Goal: Information Seeking & Learning: Learn about a topic

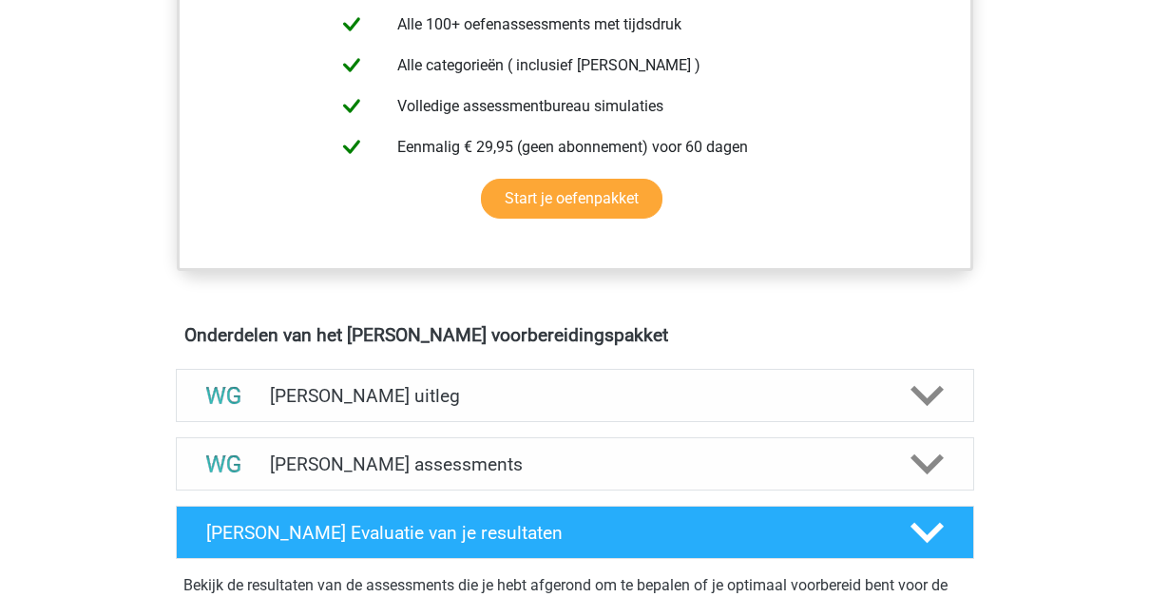
scroll to position [819, 0]
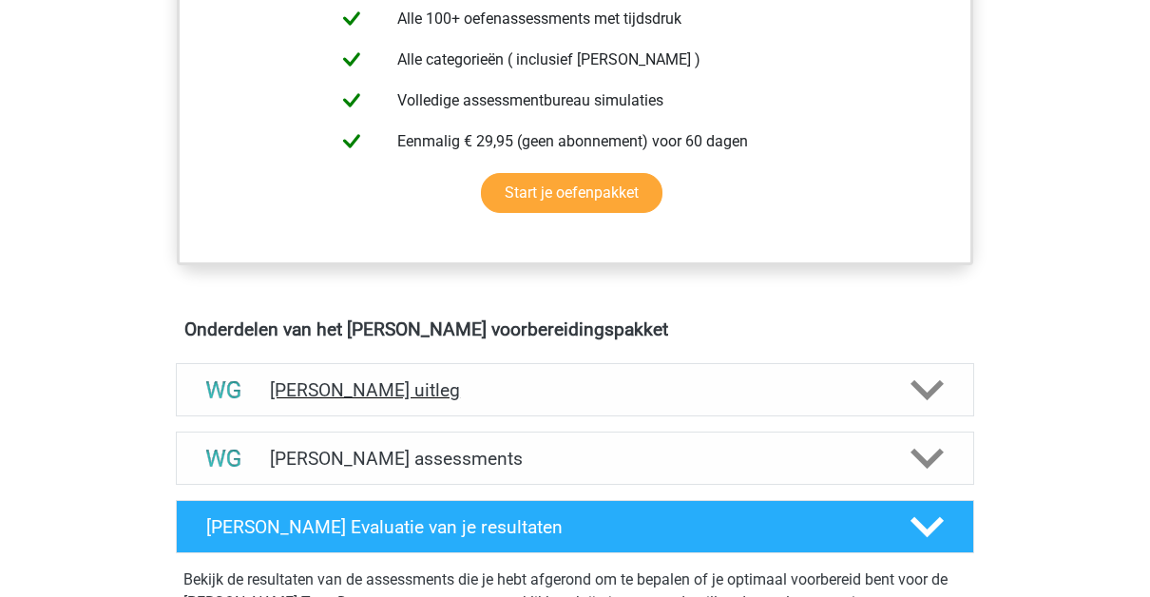
click at [830, 383] on h4 "[PERSON_NAME] uitleg" at bounding box center [575, 390] width 610 height 22
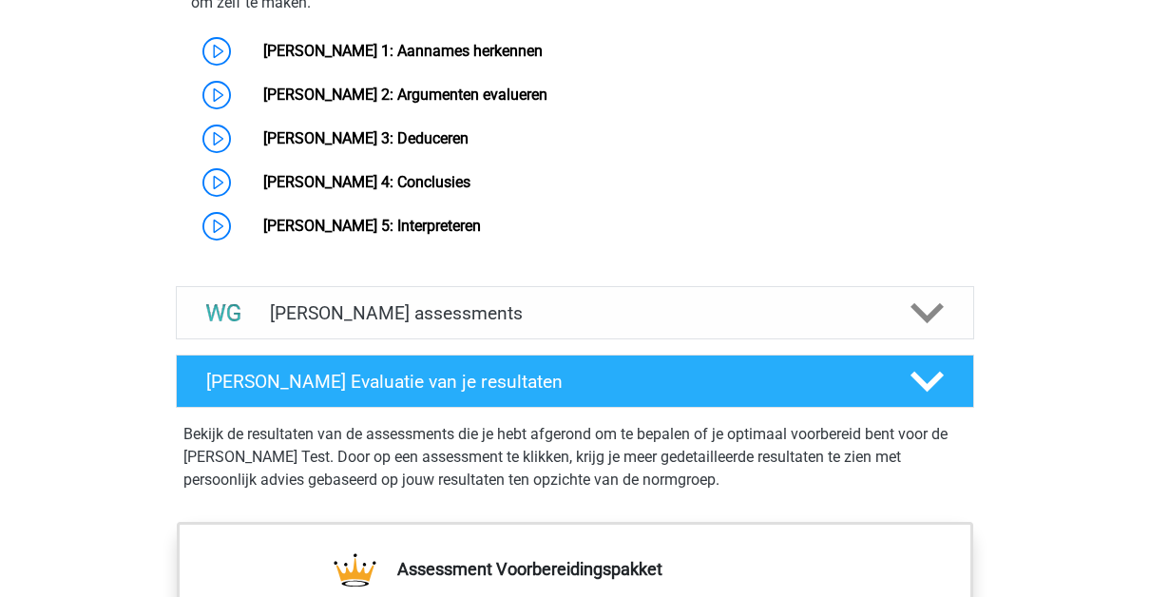
scroll to position [1663, 0]
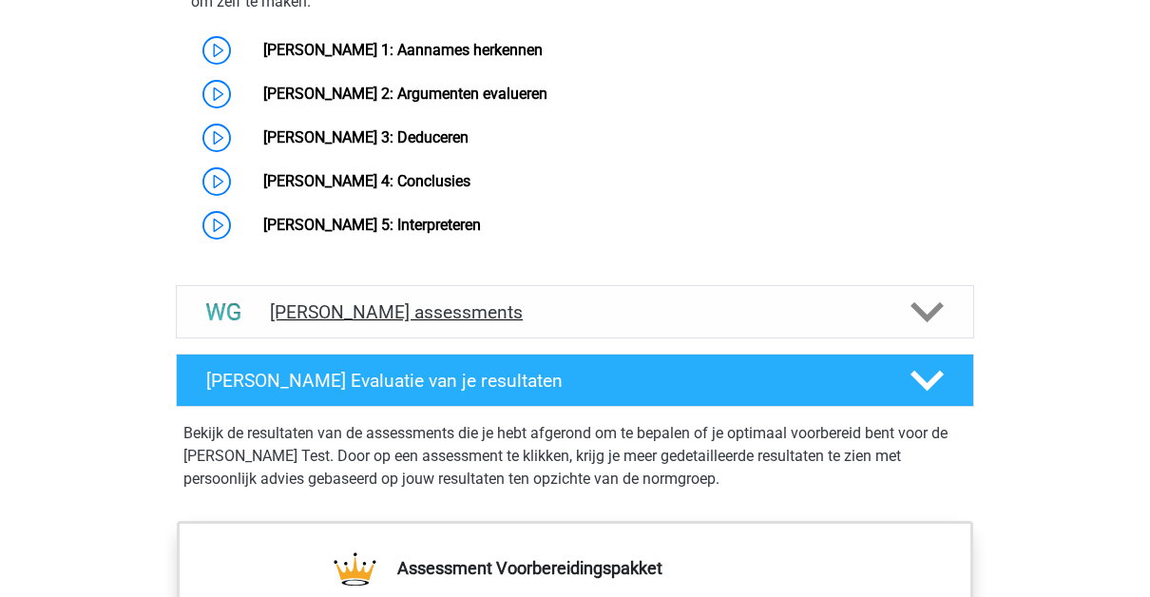
click at [823, 319] on h4 "Watson Glaser assessments" at bounding box center [575, 312] width 610 height 22
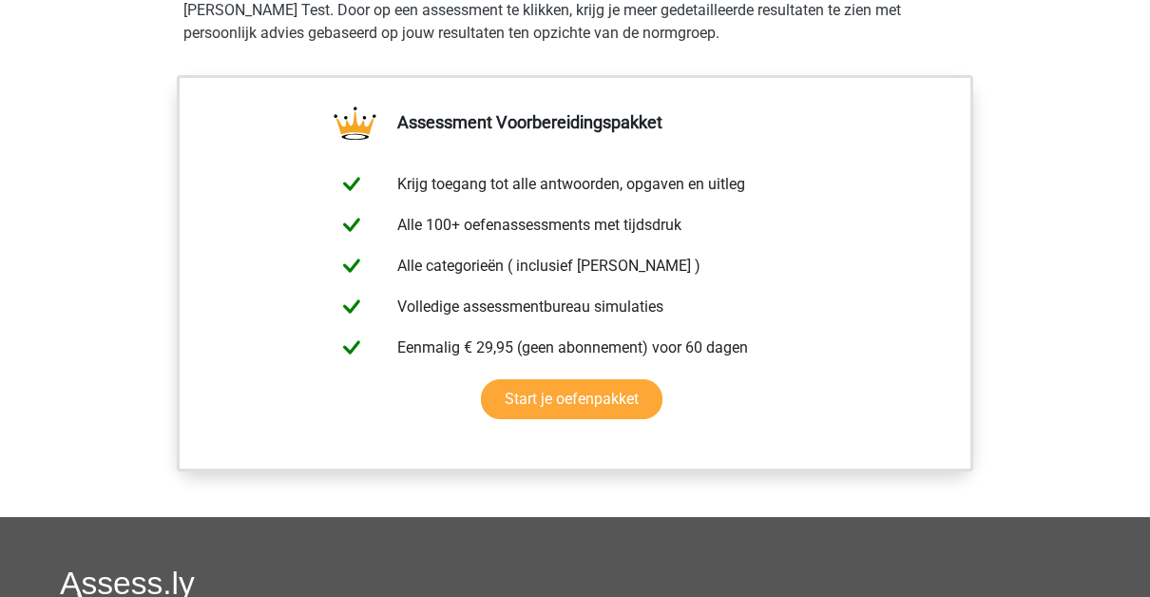
scroll to position [2936, 0]
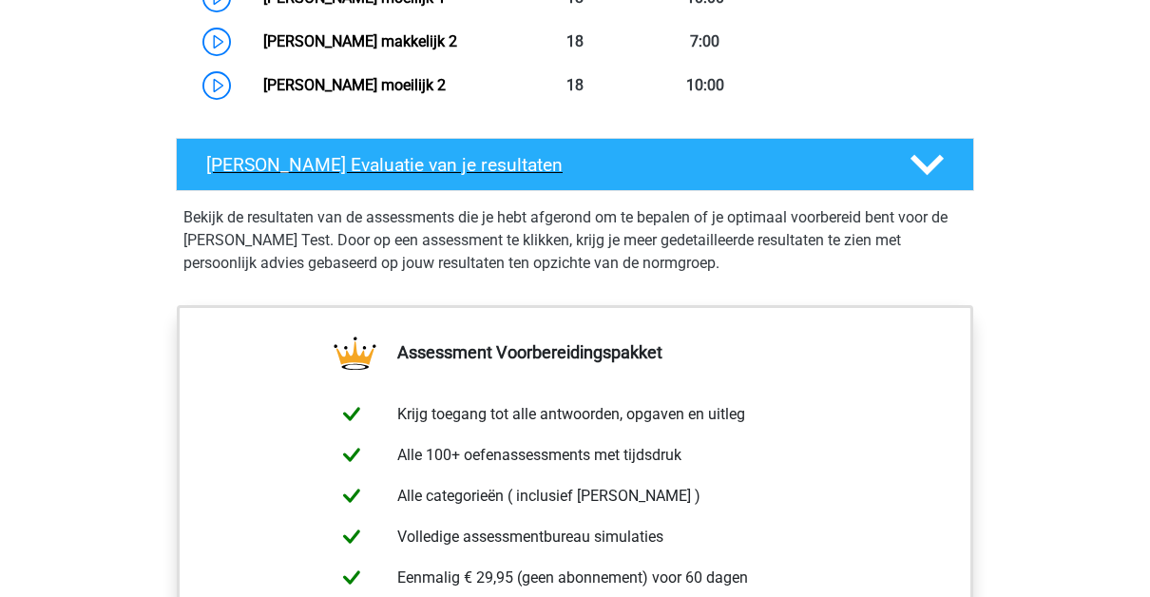
click at [784, 171] on h4 "Watson Glaser Evaluatie van je resultaten" at bounding box center [543, 165] width 674 height 22
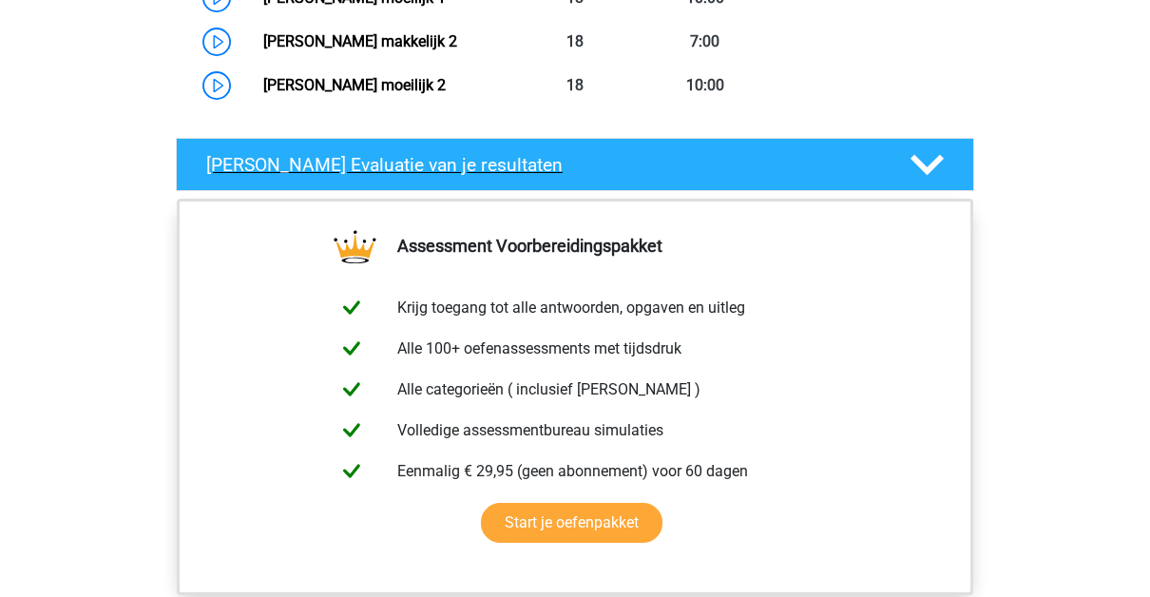
click at [939, 155] on polygon at bounding box center [926, 165] width 33 height 21
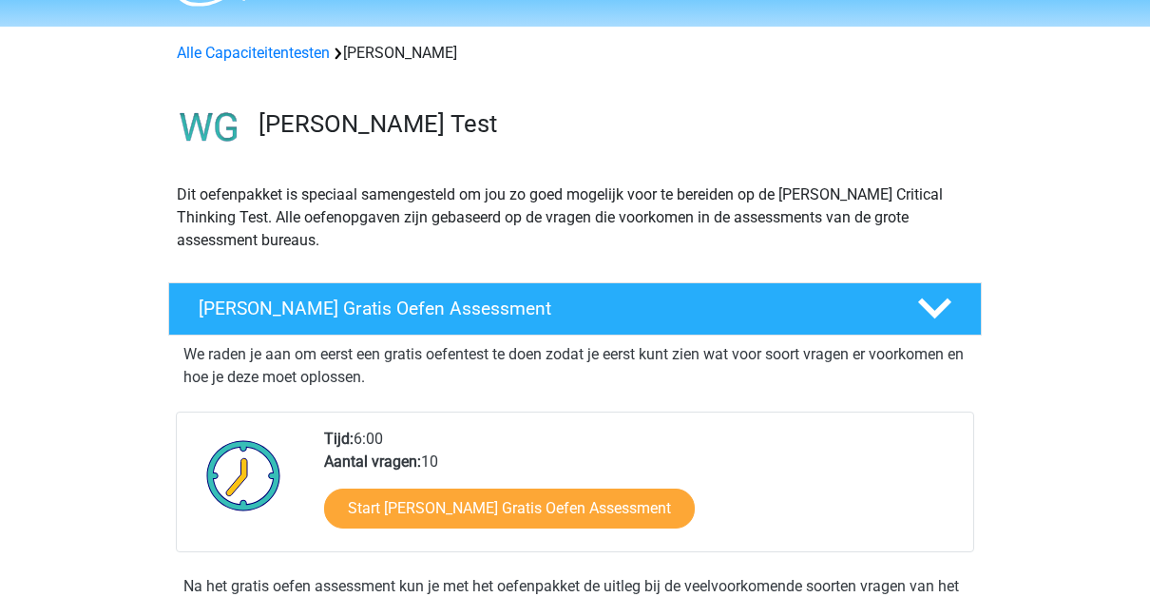
scroll to position [0, 0]
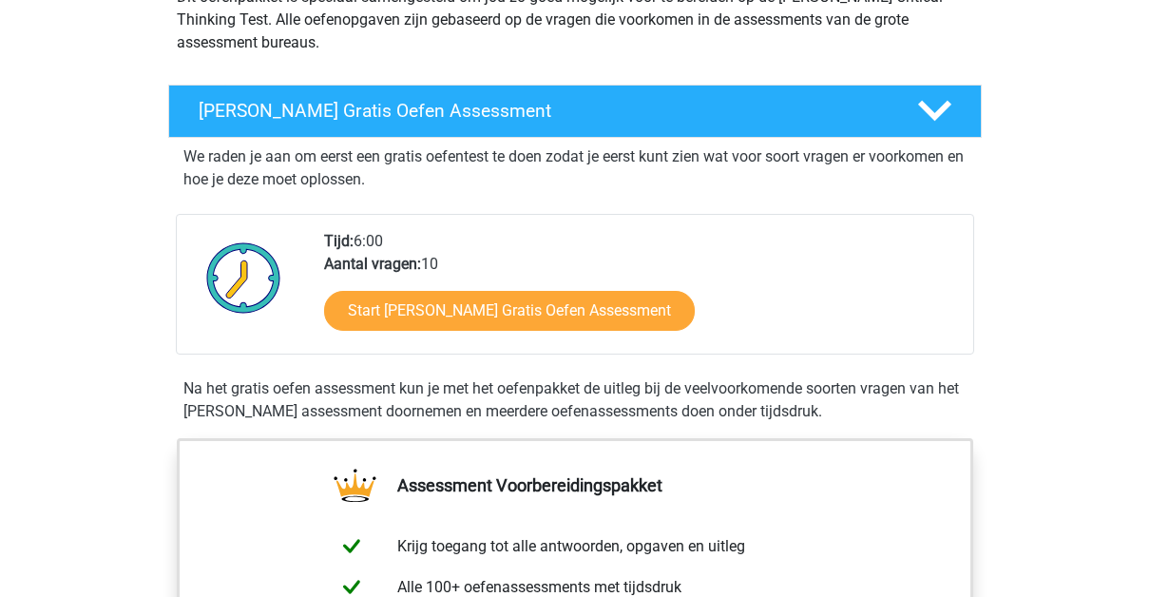
scroll to position [254, 0]
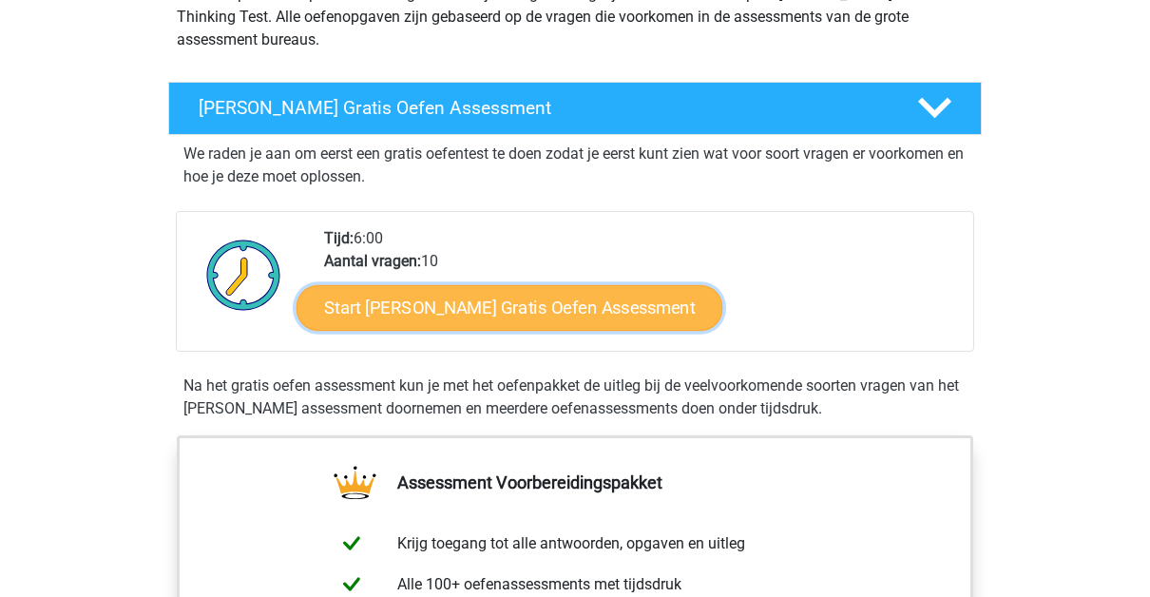
click at [432, 311] on link "Start Watson Glaser Gratis Oefen Assessment" at bounding box center [510, 308] width 427 height 46
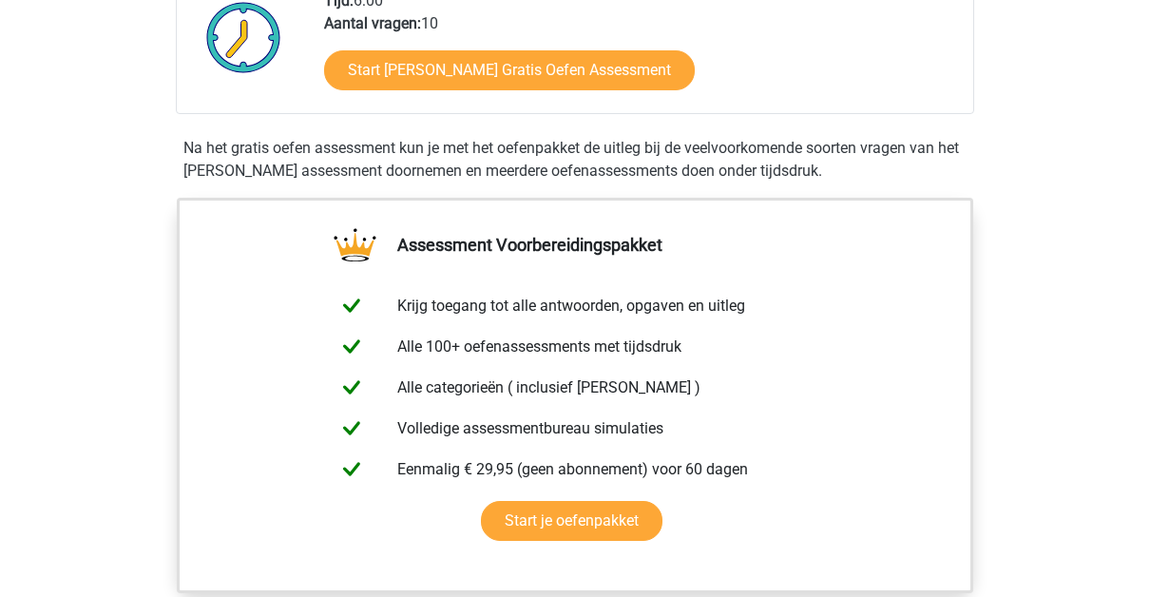
scroll to position [492, 0]
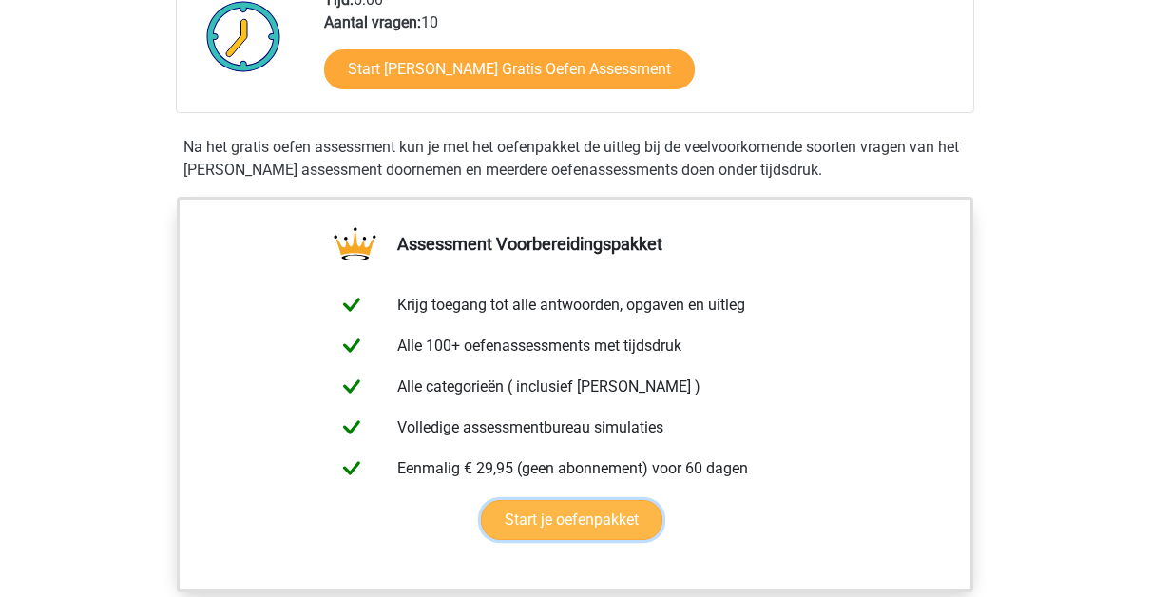
click at [620, 532] on link "Start je oefenpakket" at bounding box center [572, 520] width 182 height 40
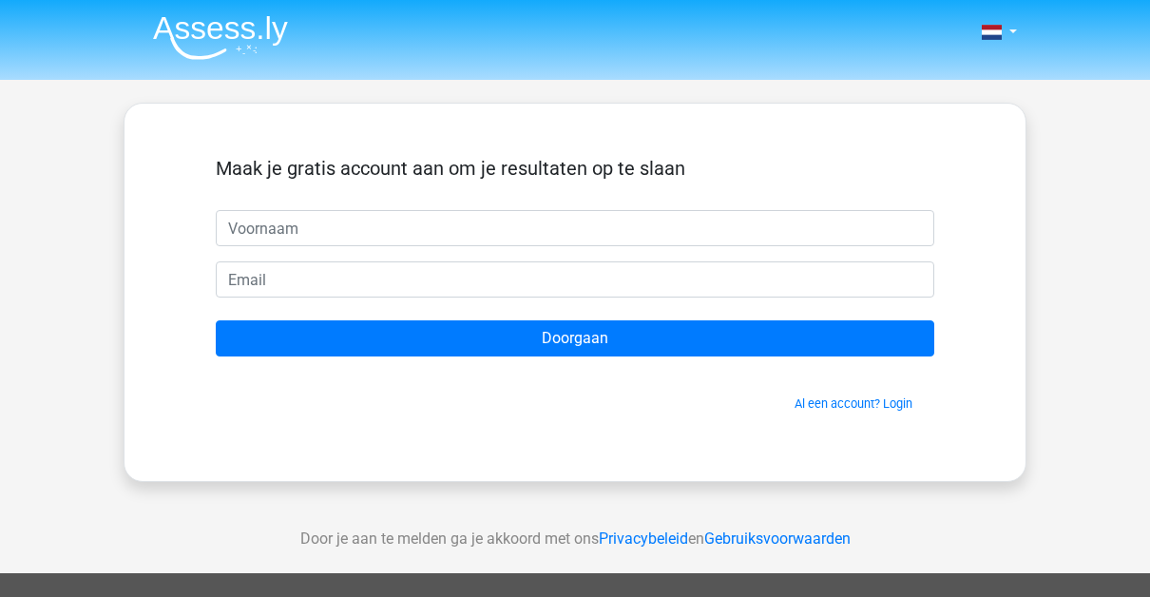
click at [490, 212] on input "text" at bounding box center [575, 228] width 718 height 36
click at [463, 221] on input "text" at bounding box center [575, 228] width 718 height 36
type input "Z"
type input "Eva"
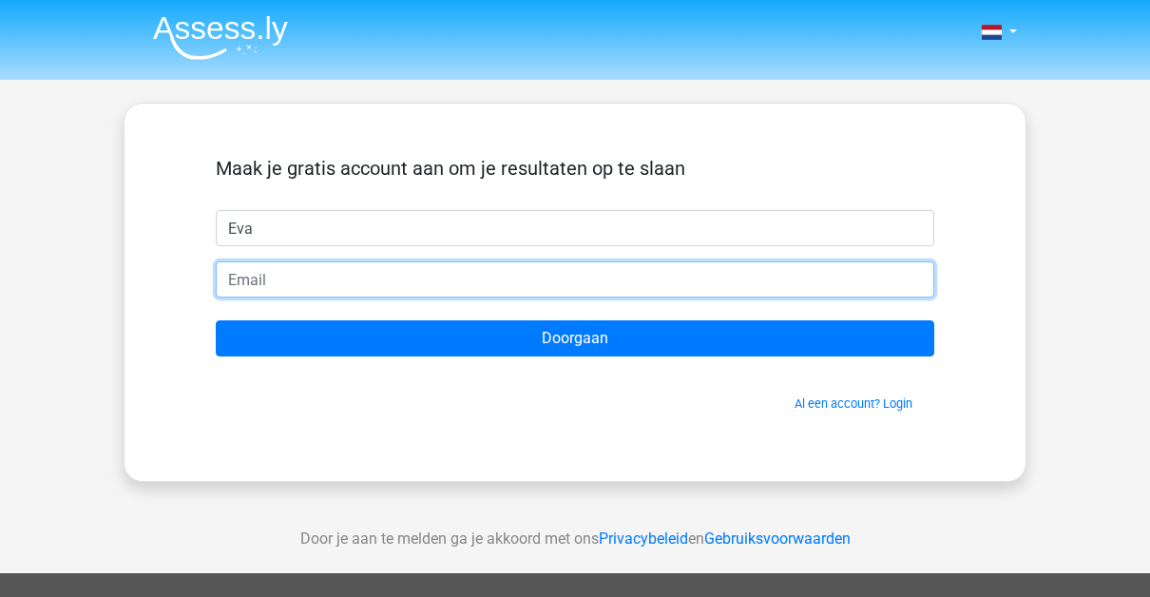
click at [446, 276] on input "email" at bounding box center [575, 279] width 718 height 36
type input "vanderweleva@gmail.com"
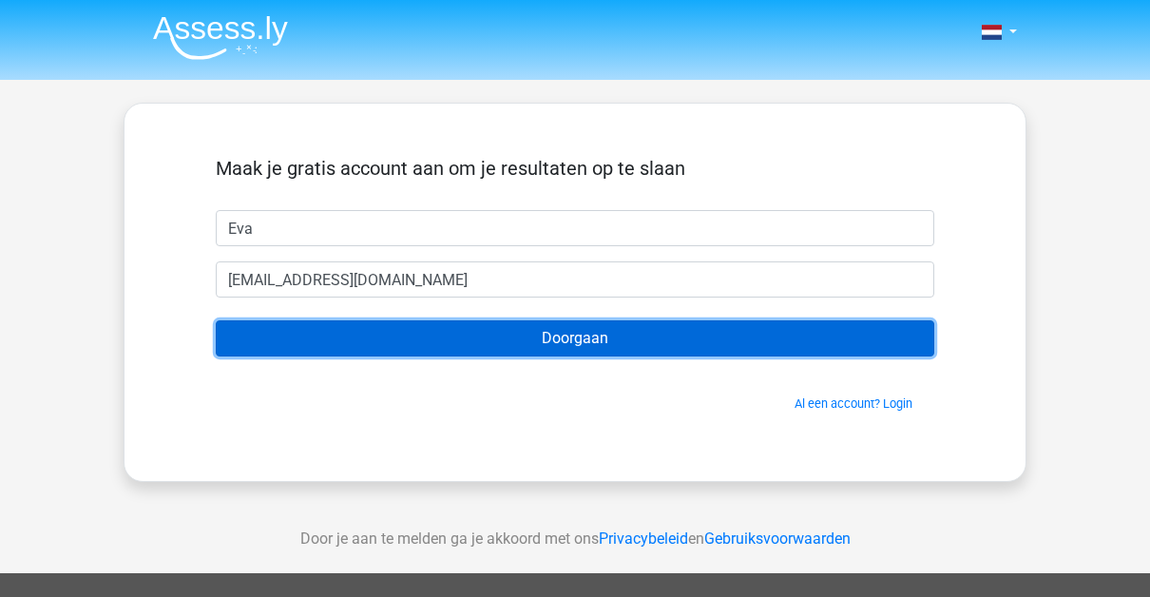
click at [398, 345] on input "Doorgaan" at bounding box center [575, 338] width 718 height 36
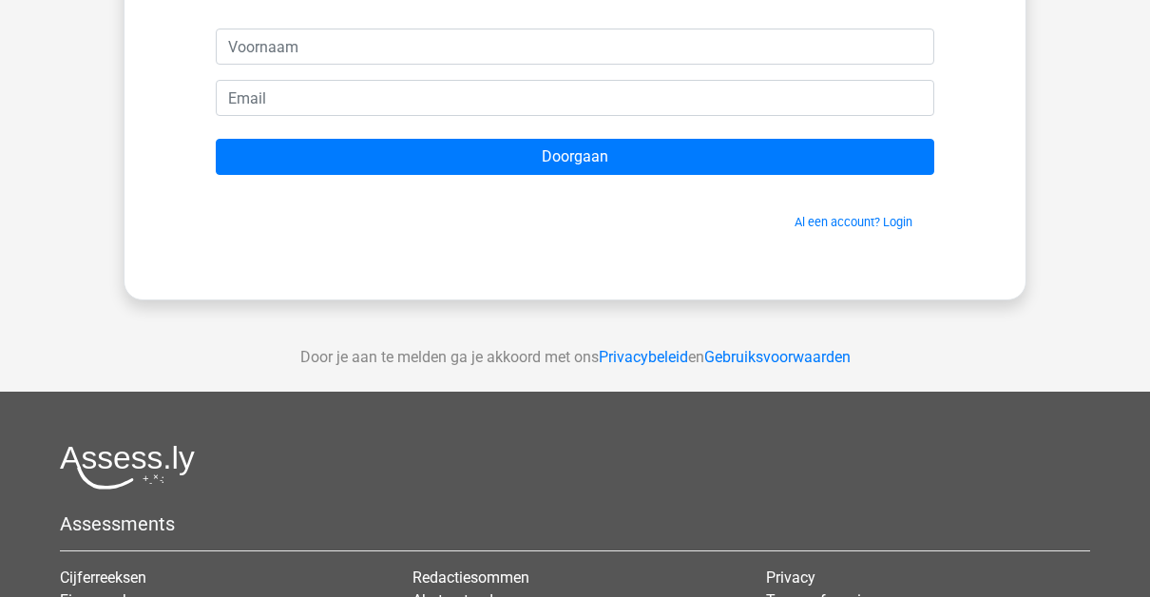
scroll to position [274, 0]
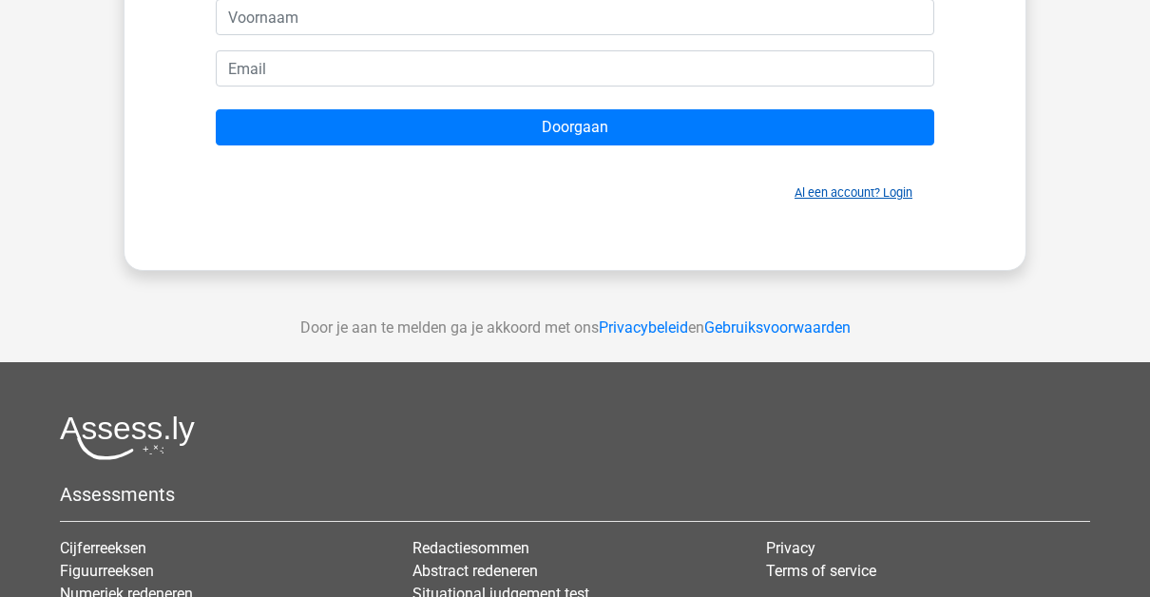
click at [874, 192] on link "Al een account? Login" at bounding box center [854, 192] width 118 height 14
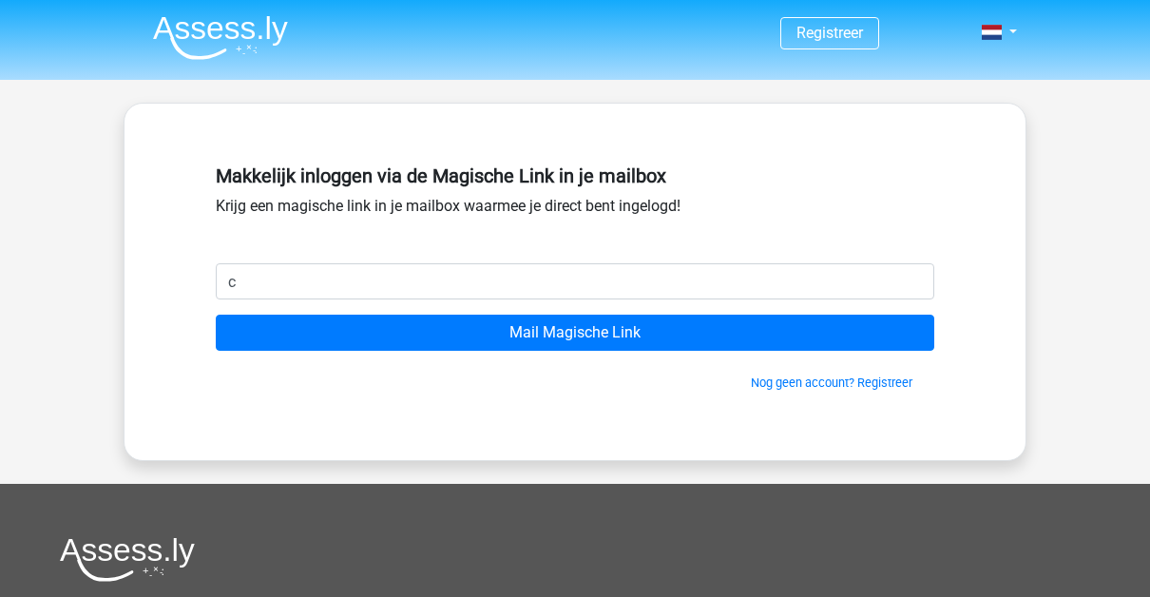
type input "c"
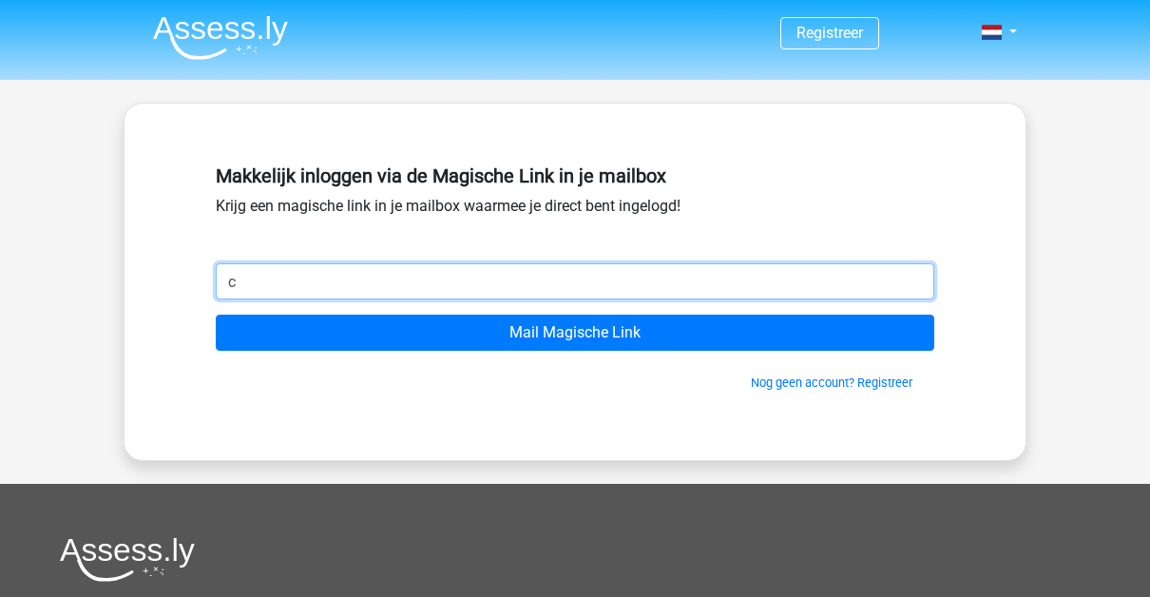
click at [560, 290] on input "c" at bounding box center [575, 281] width 718 height 36
type input "vanderweleva@gmail.com"
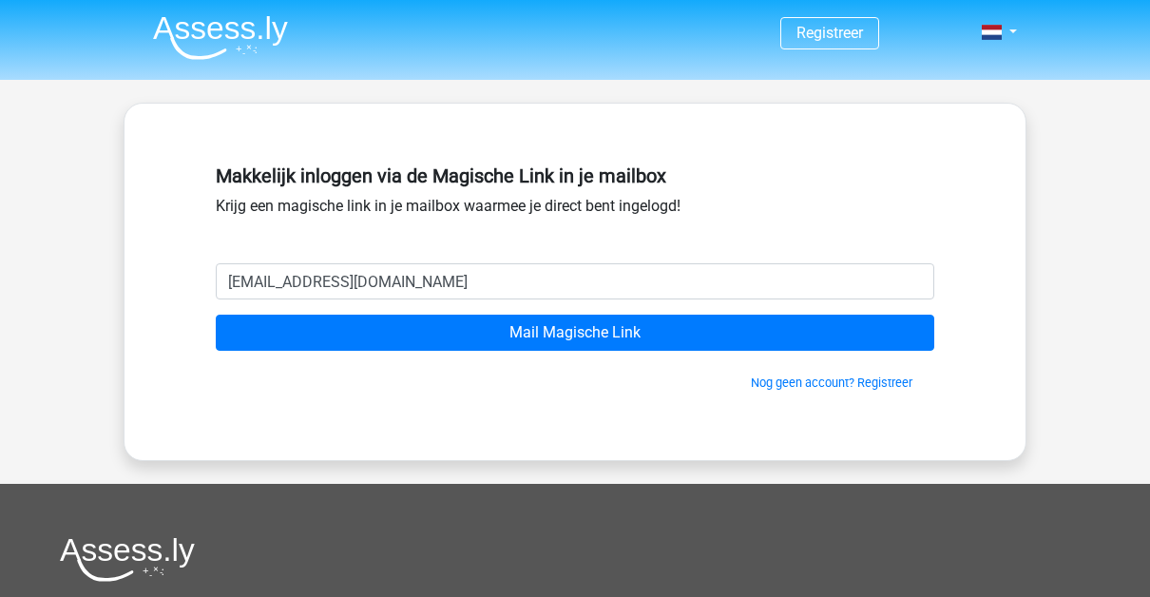
click at [436, 354] on div "Nog geen account? Registreer" at bounding box center [575, 371] width 718 height 41
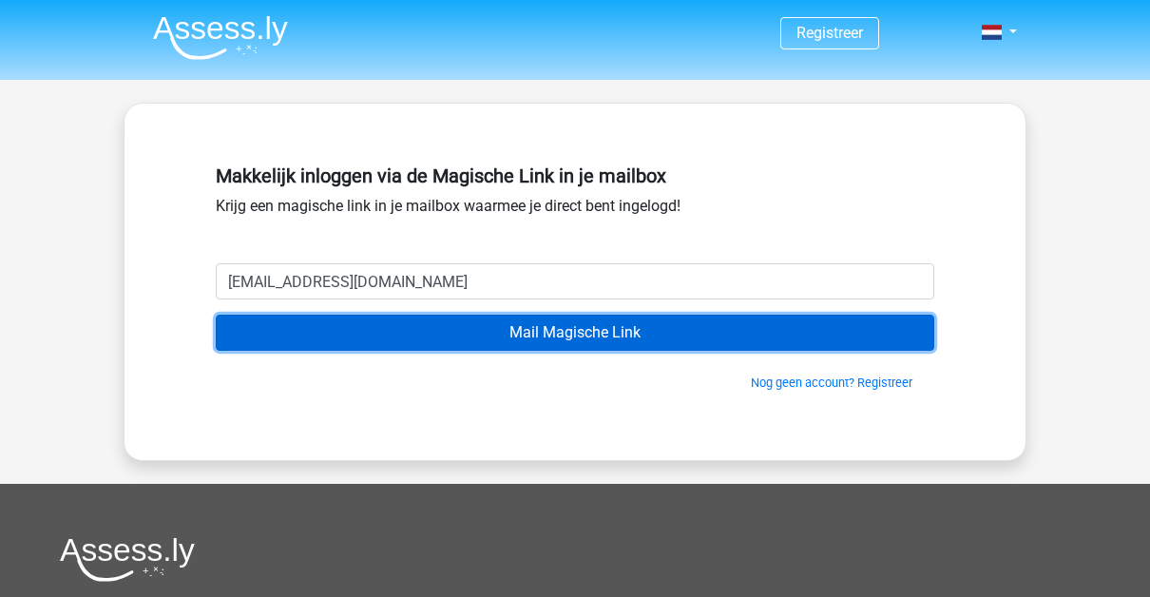
click at [417, 325] on input "Mail Magische Link" at bounding box center [575, 333] width 718 height 36
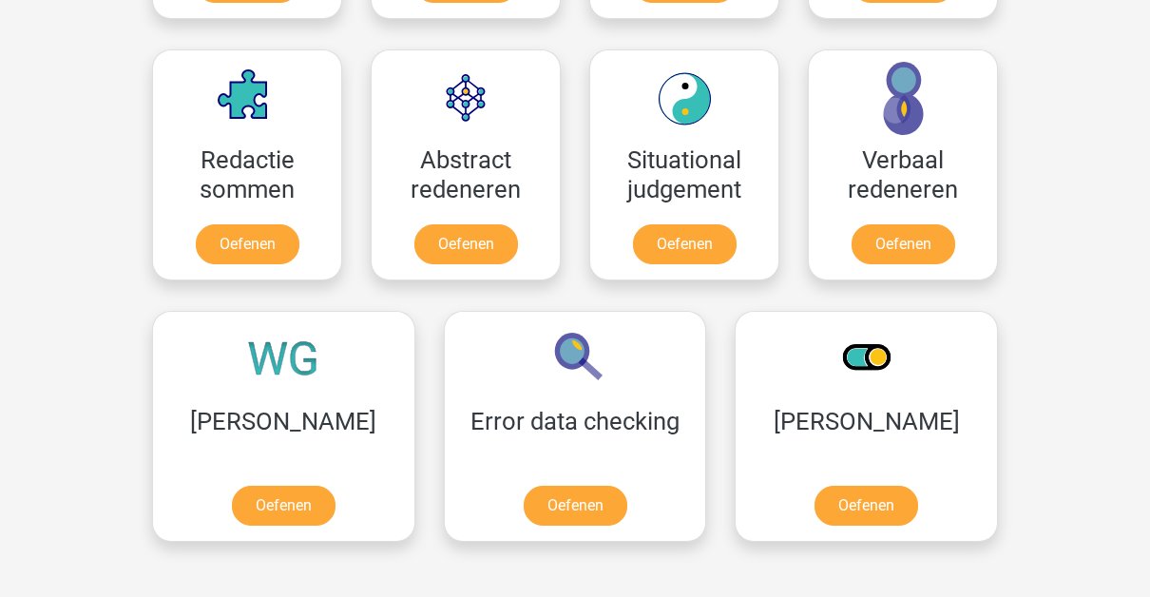
scroll to position [1498, 0]
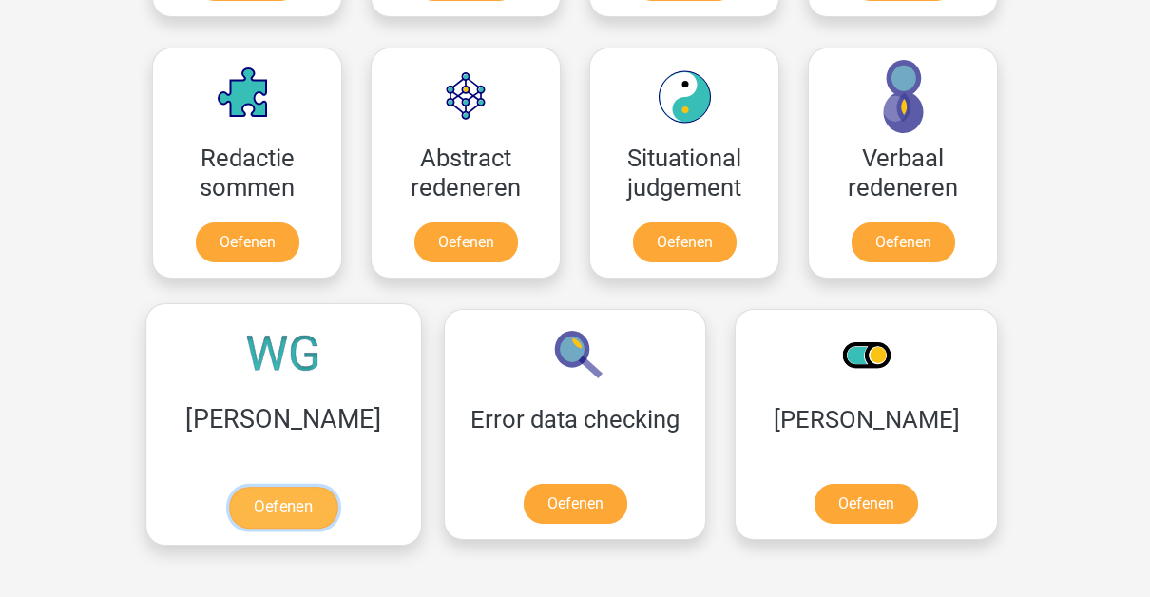
click at [247, 487] on link "Oefenen" at bounding box center [283, 508] width 108 height 42
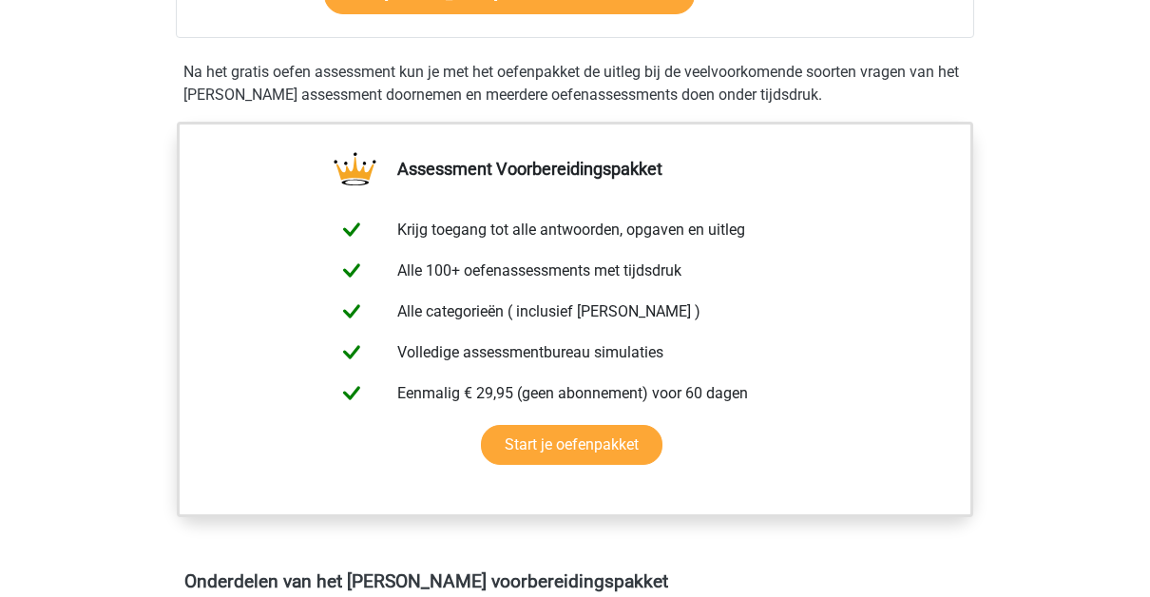
scroll to position [568, 0]
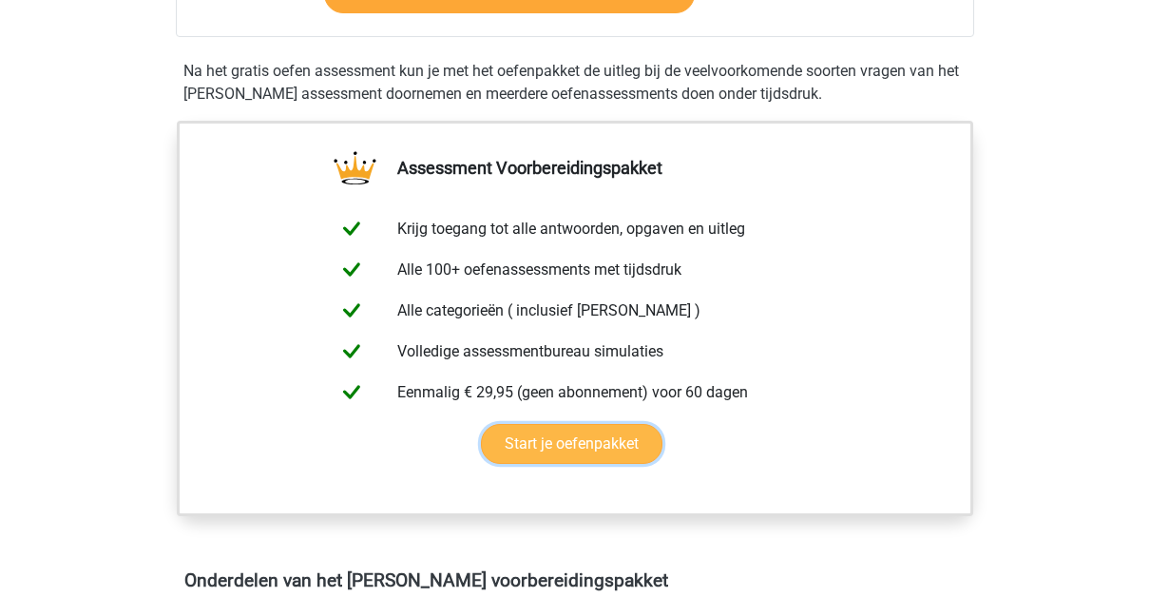
click at [616, 427] on link "Start je oefenpakket" at bounding box center [572, 444] width 182 height 40
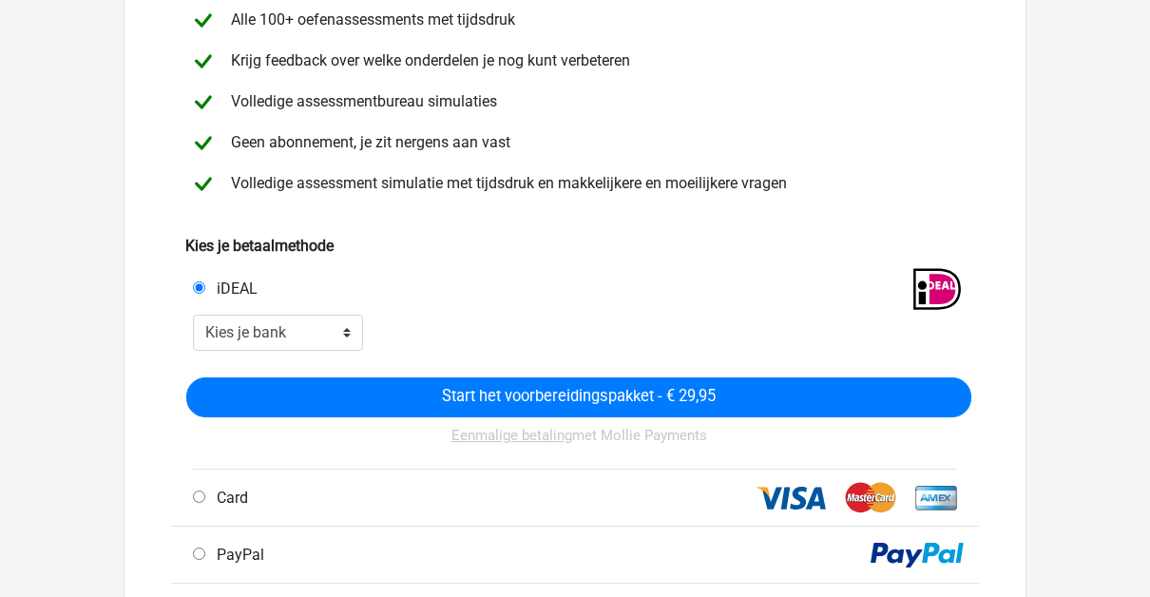
scroll to position [236, 0]
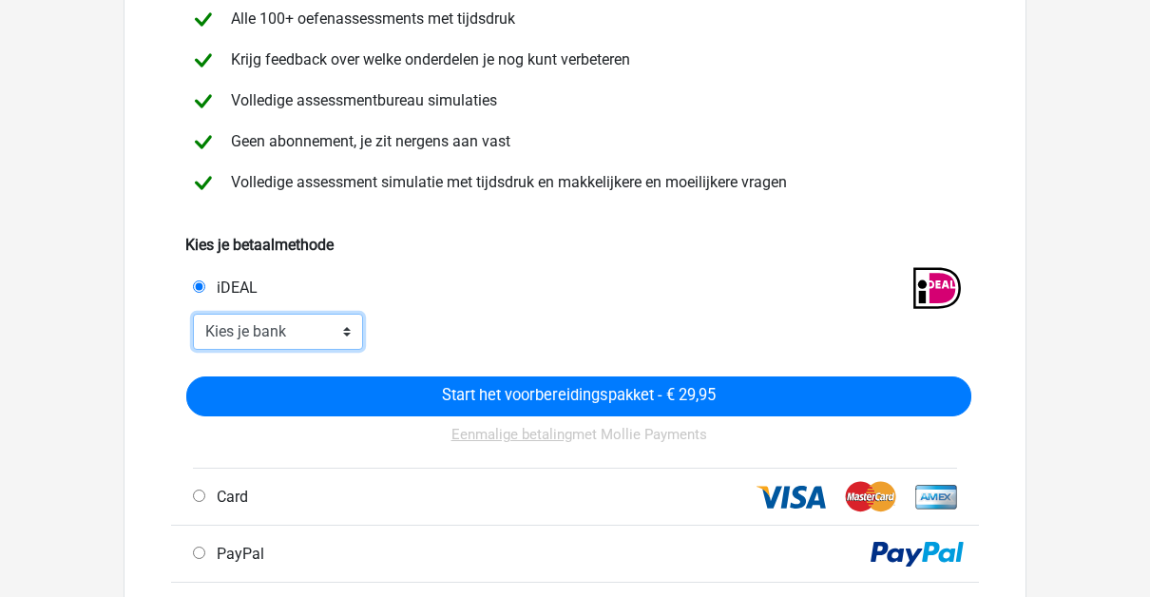
click at [246, 340] on select "Kies je bank ABN AMRO ING Rabobank ASN Bank bunq Knab N26 NN Regiobank Revolut …" at bounding box center [278, 332] width 170 height 36
select select "ideal_KNABNL2H"
click at [272, 338] on select "Kies je bank ABN AMRO ING Rabobank ASN Bank bunq Knab N26 NN Regiobank Revolut …" at bounding box center [278, 332] width 170 height 36
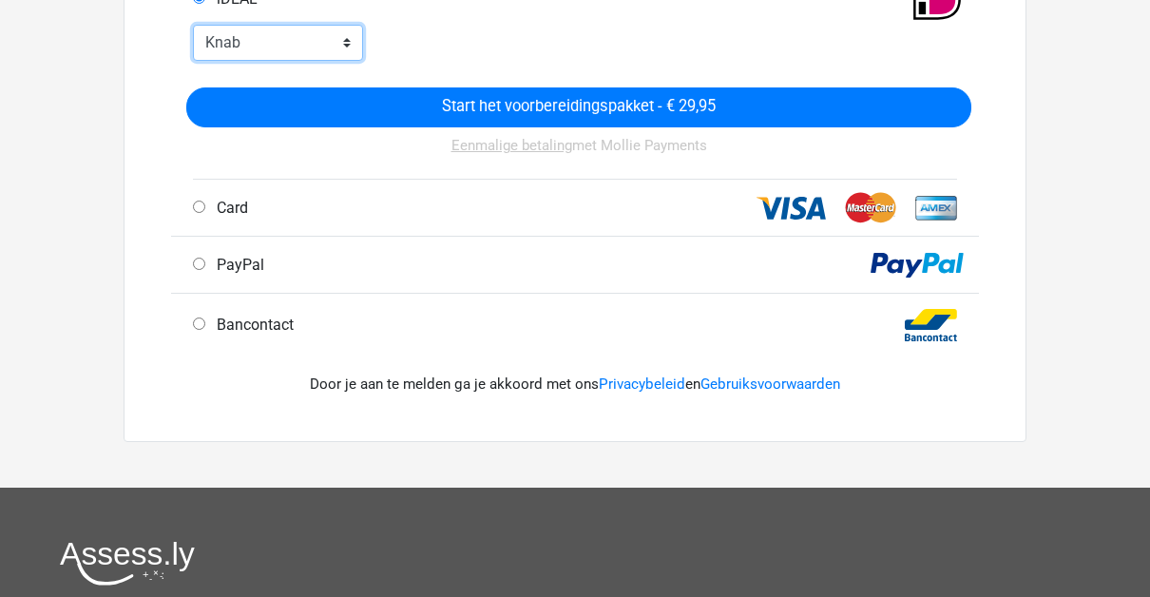
scroll to position [544, 0]
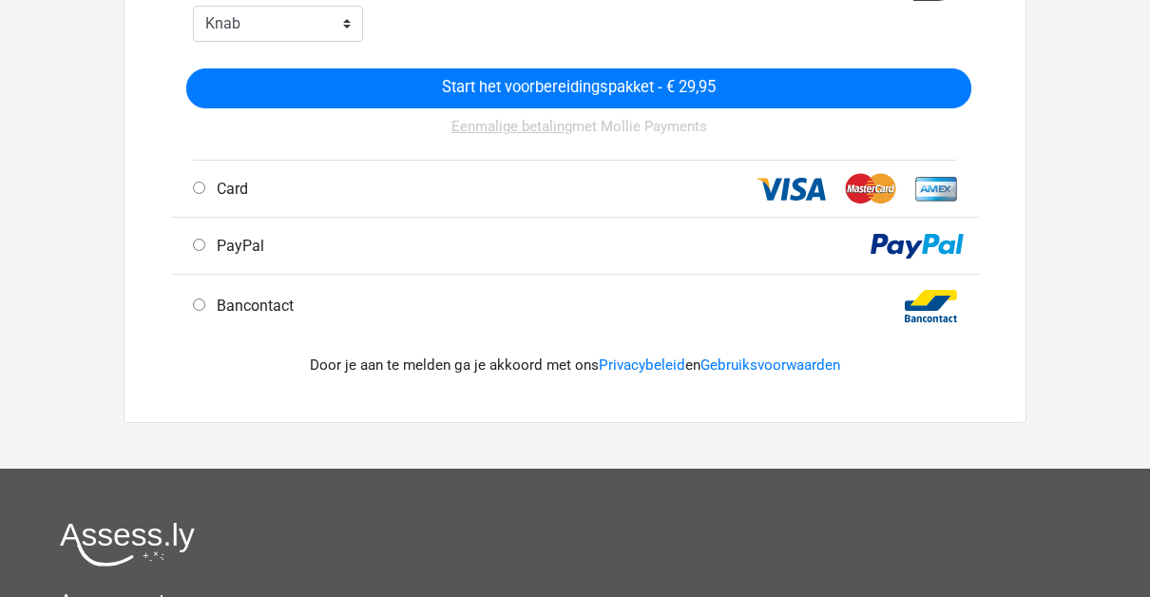
click at [361, 186] on div "Card" at bounding box center [381, 189] width 404 height 23
click at [203, 190] on input "Card" at bounding box center [199, 188] width 12 height 12
radio input "true"
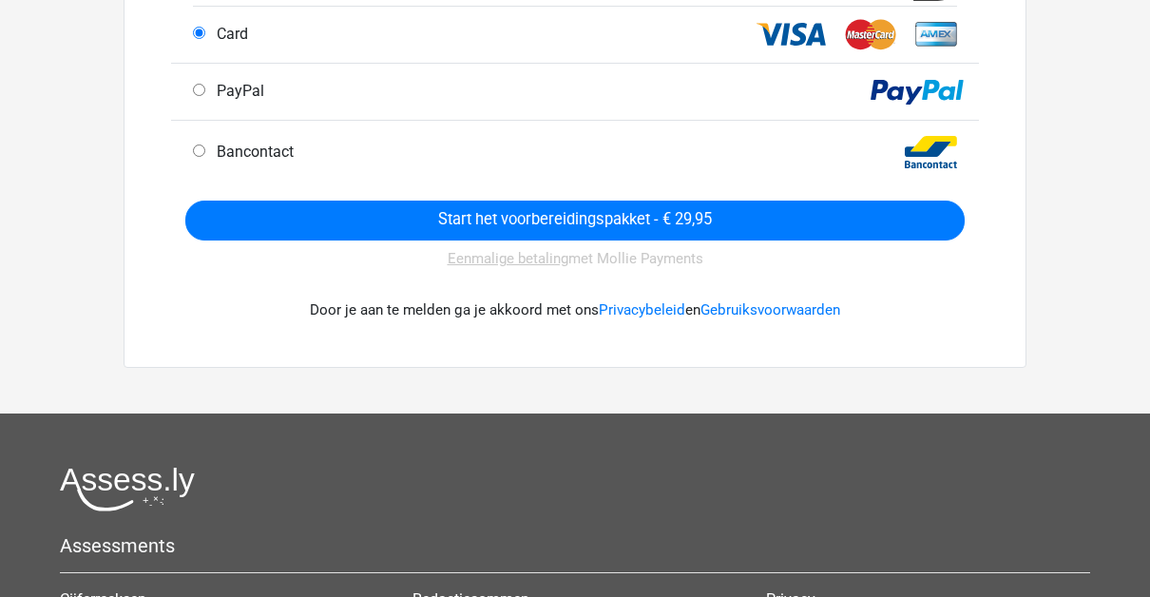
scroll to position [420, 0]
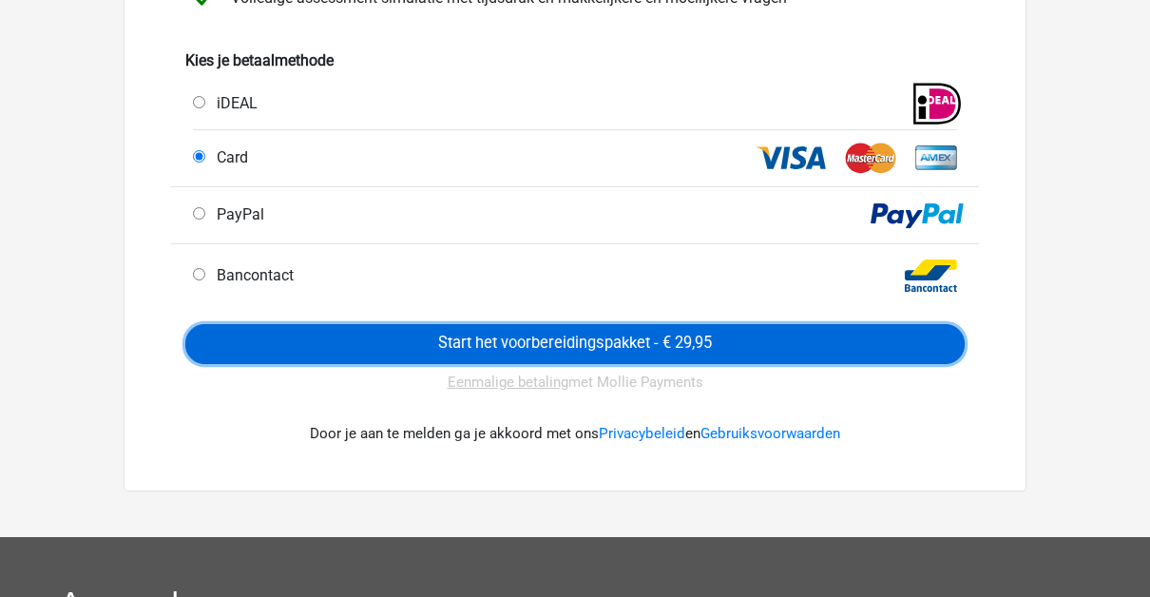
click at [463, 341] on input "Start het voorbereidingspakket - € 29,95" at bounding box center [574, 344] width 779 height 40
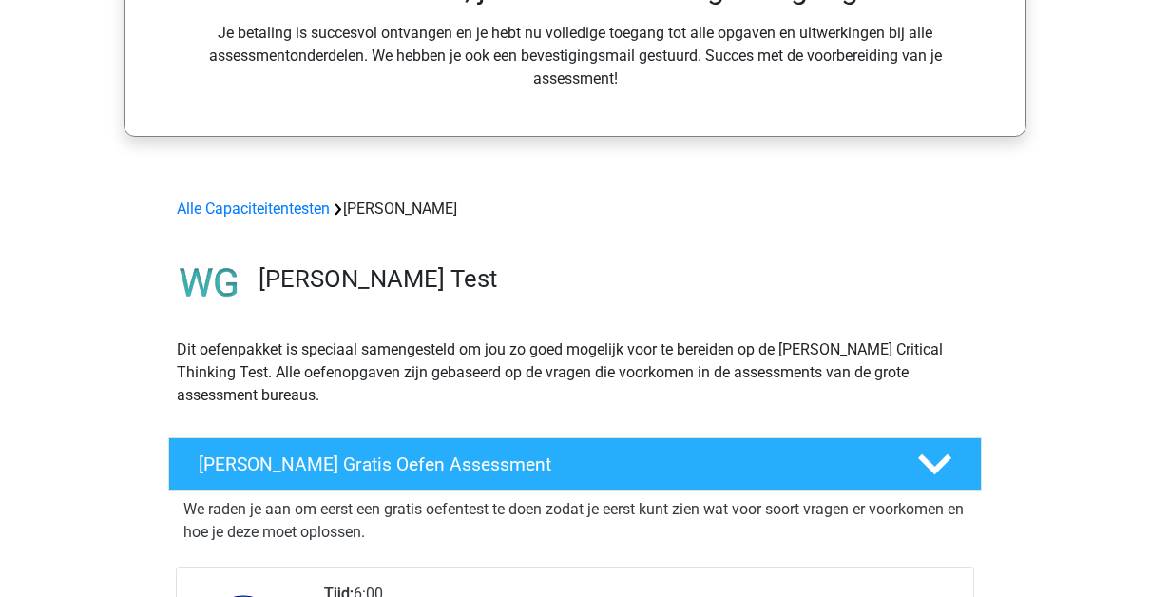
scroll to position [220, 0]
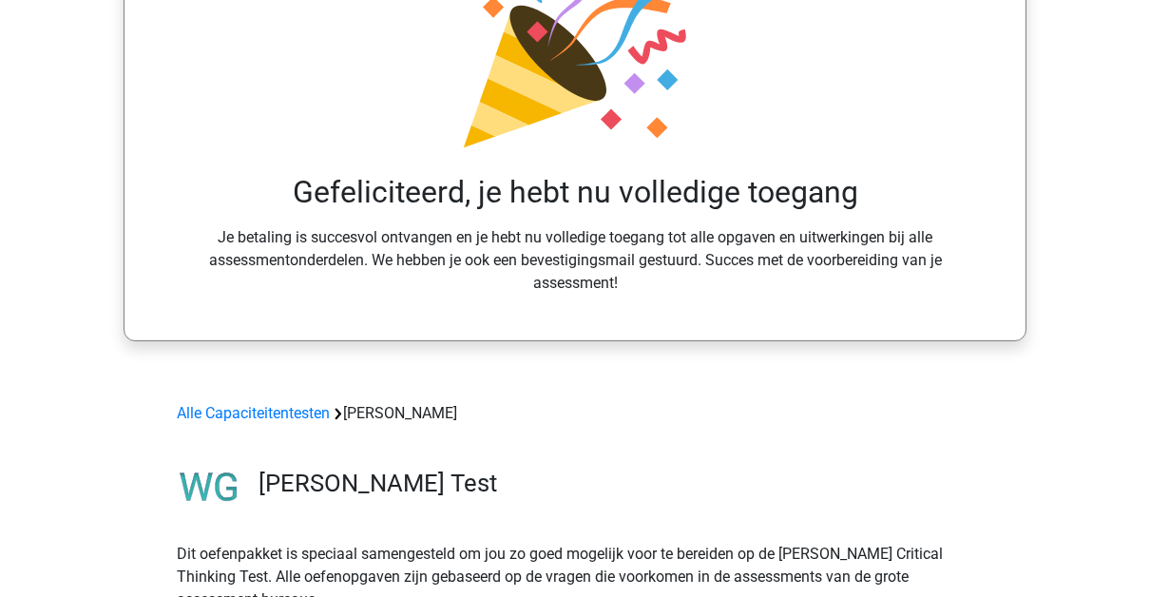
click at [546, 265] on div "Gefeliciteerd, je hebt nu volledige toegang Je betaling is succesvol ontvangen …" at bounding box center [575, 107] width 810 height 373
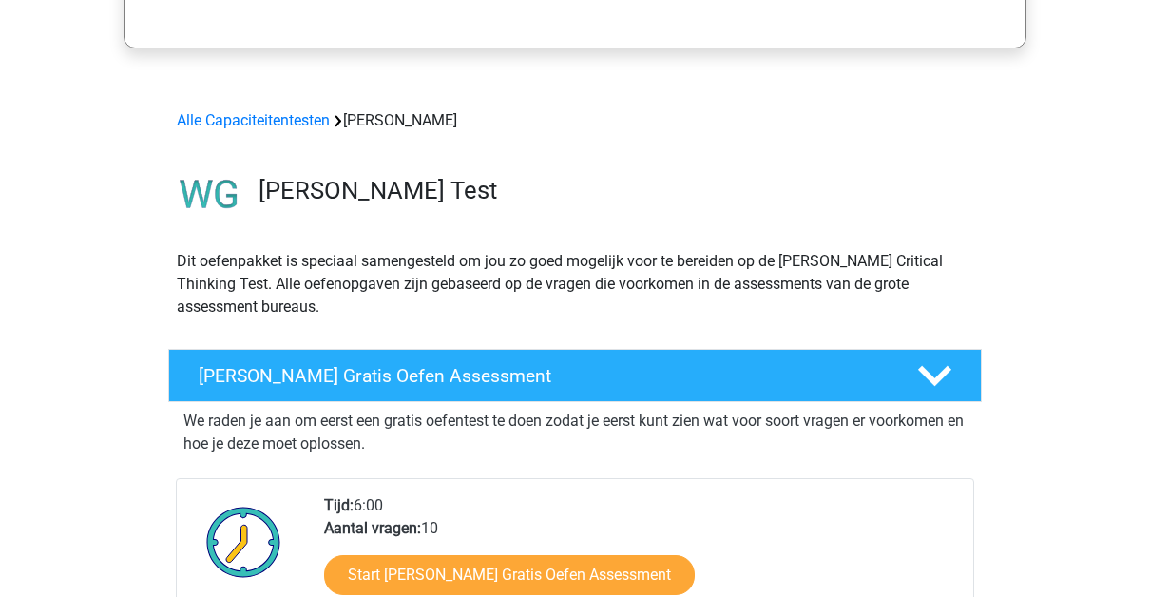
scroll to position [536, 0]
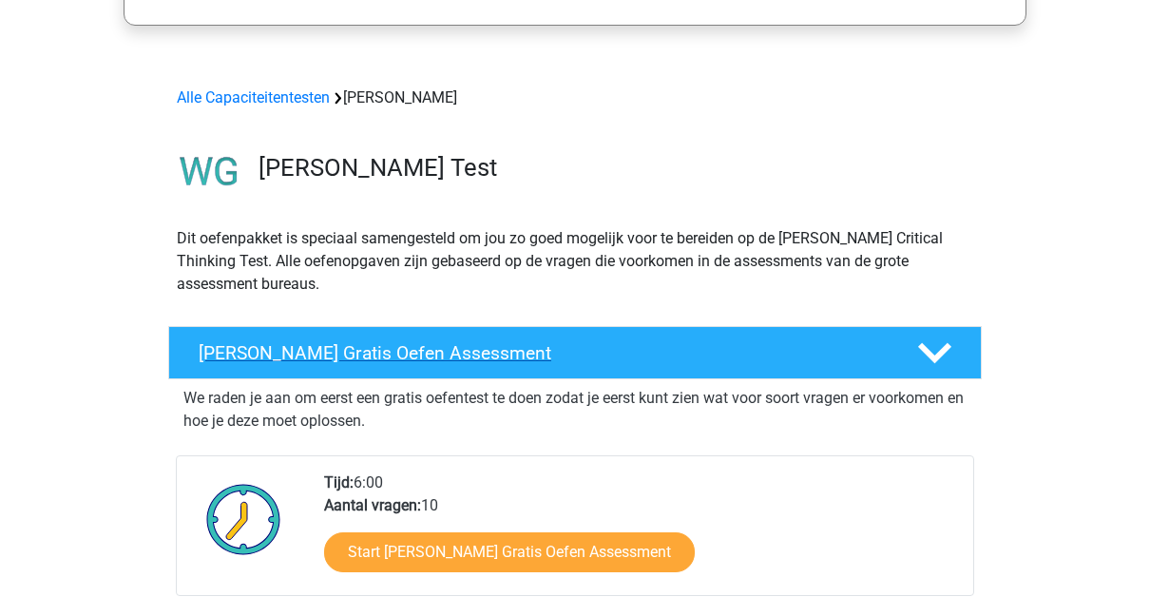
click at [396, 364] on div "Watson Glaser Gratis Oefen Assessment" at bounding box center [575, 352] width 814 height 53
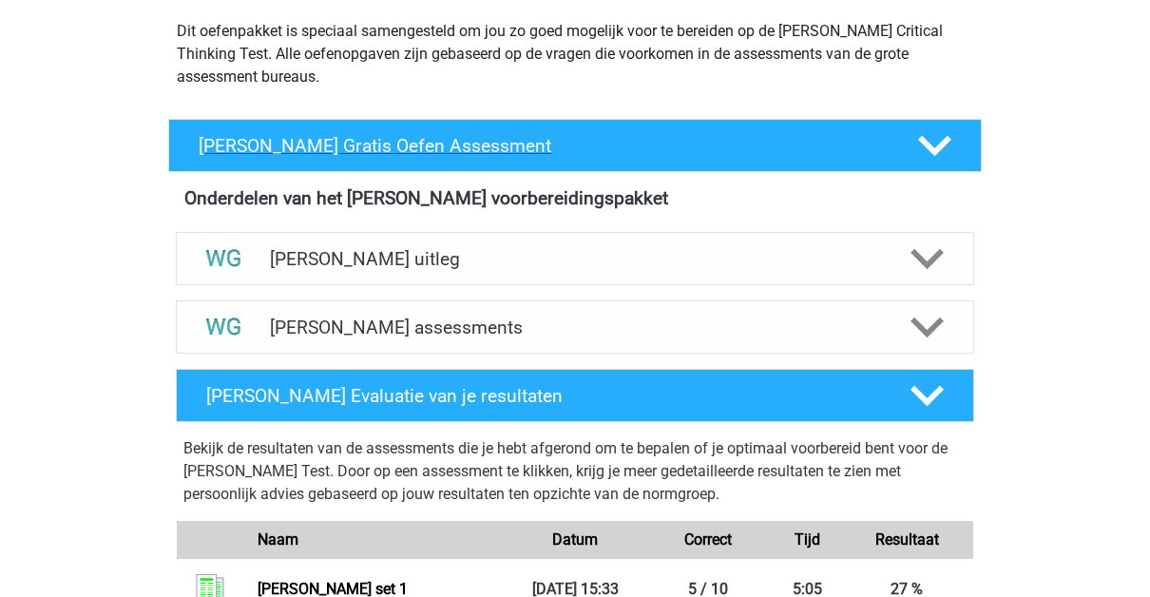
scroll to position [753, 0]
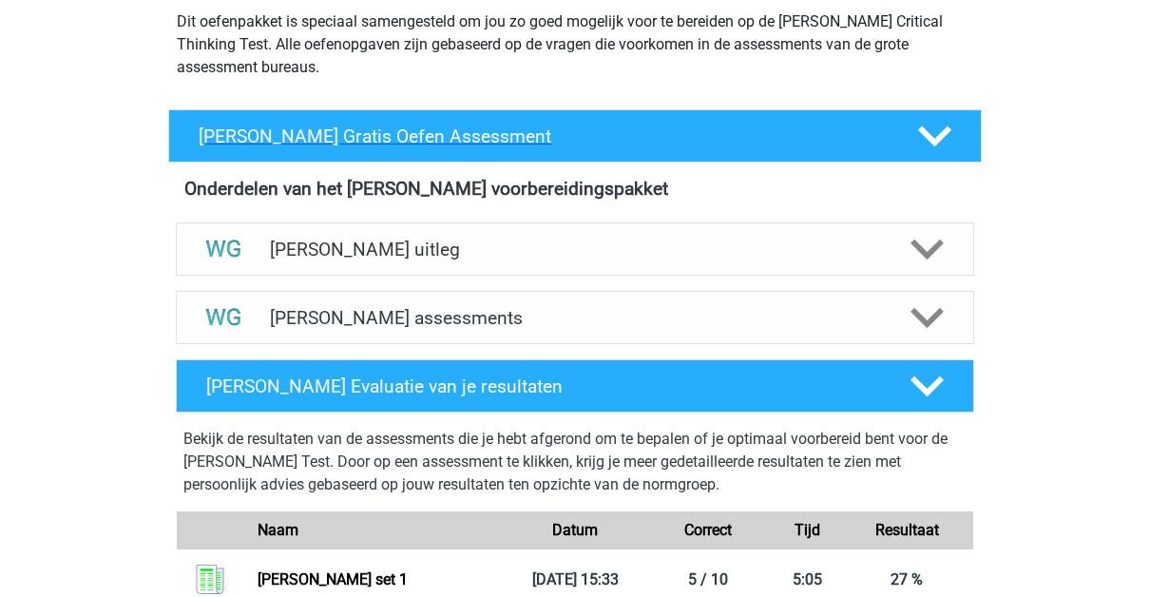
click at [593, 141] on h4 "Watson Glaser Gratis Oefen Assessment" at bounding box center [543, 136] width 688 height 22
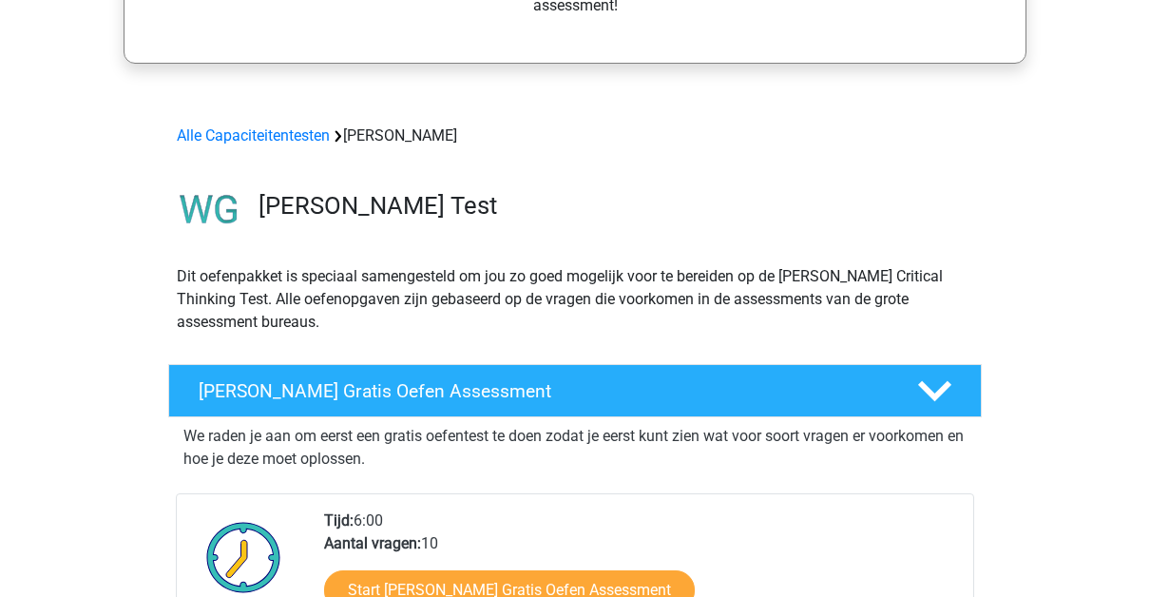
scroll to position [316, 0]
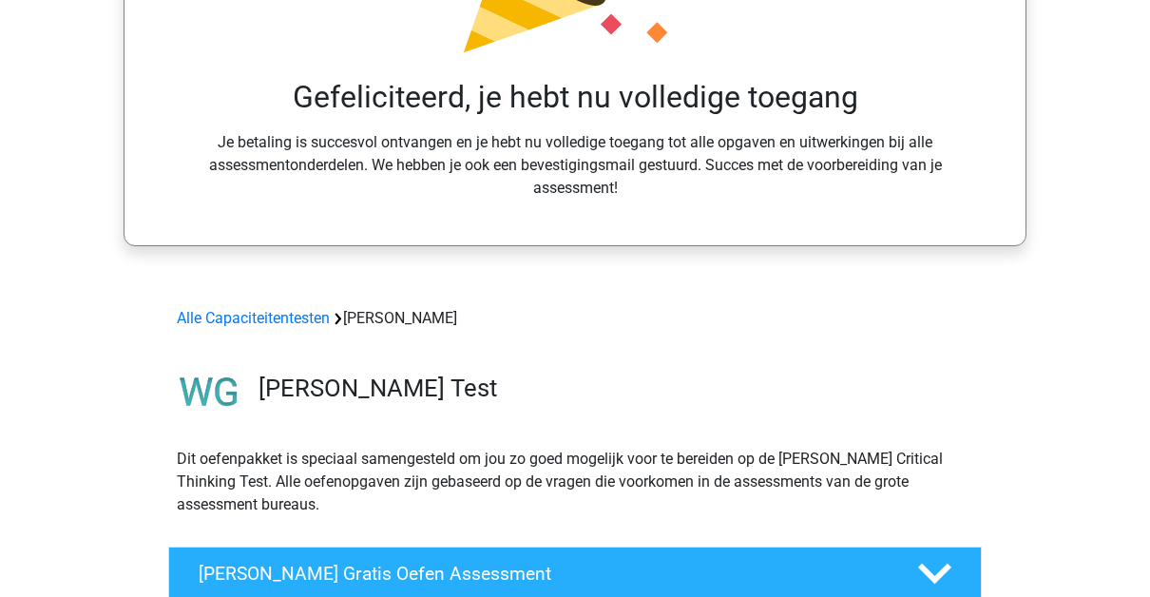
click at [379, 374] on h3 "Watson Glaser Test" at bounding box center [613, 388] width 708 height 29
click at [278, 319] on link "Alle Capaciteitentesten" at bounding box center [253, 318] width 153 height 18
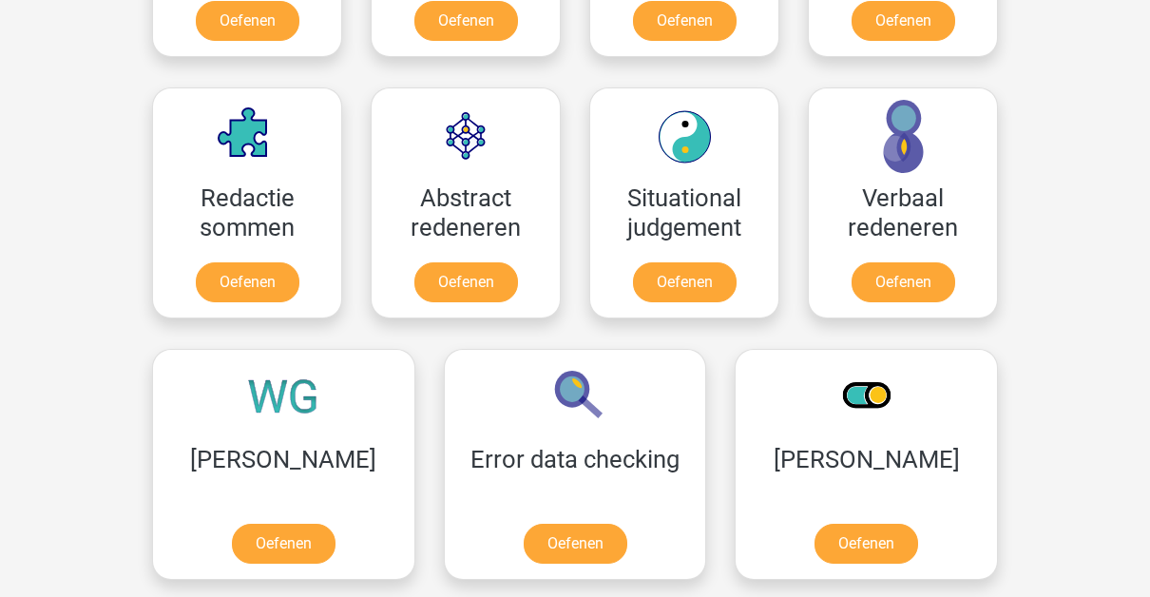
scroll to position [1329, 0]
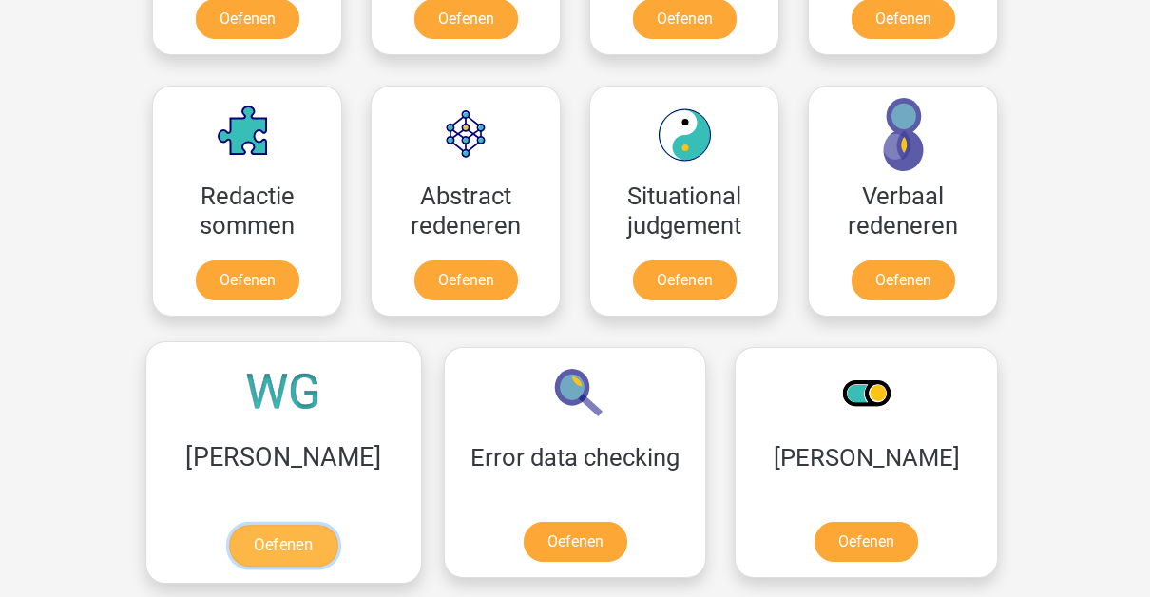
click at [229, 525] on link "Oefenen" at bounding box center [283, 546] width 108 height 42
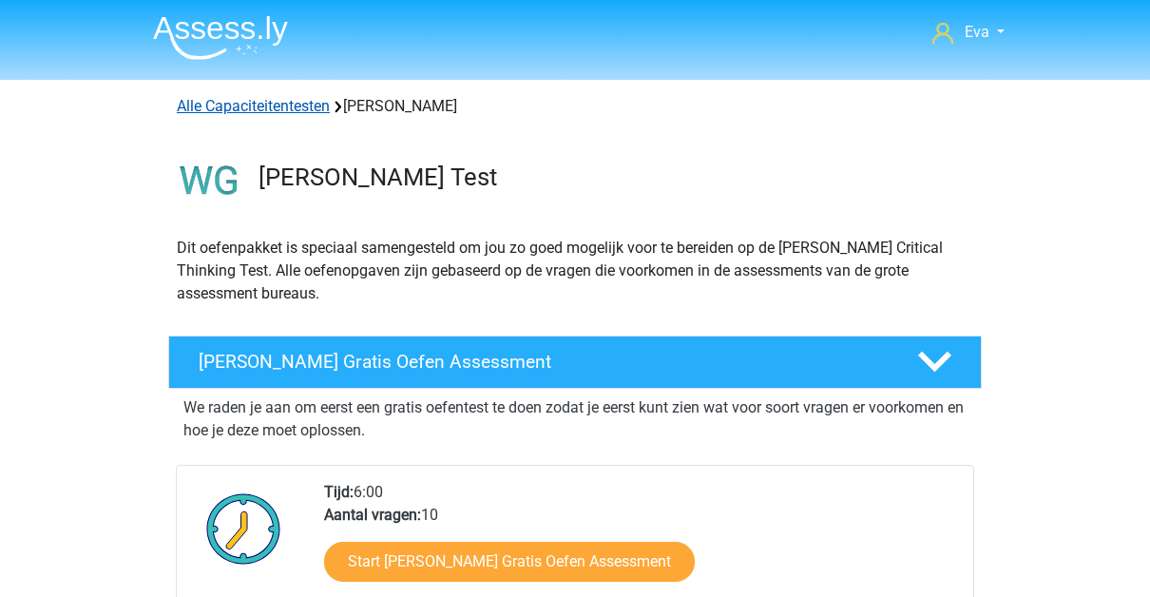
click at [306, 101] on link "Alle Capaciteitentesten" at bounding box center [253, 106] width 153 height 18
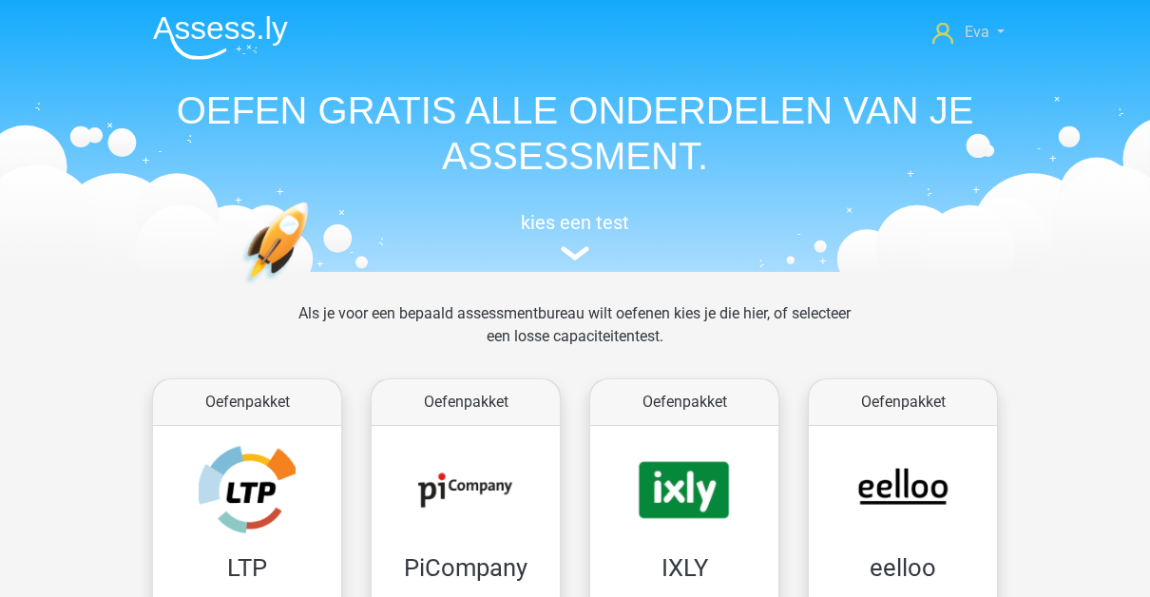
click at [989, 32] on link "Eva" at bounding box center [968, 32] width 87 height 23
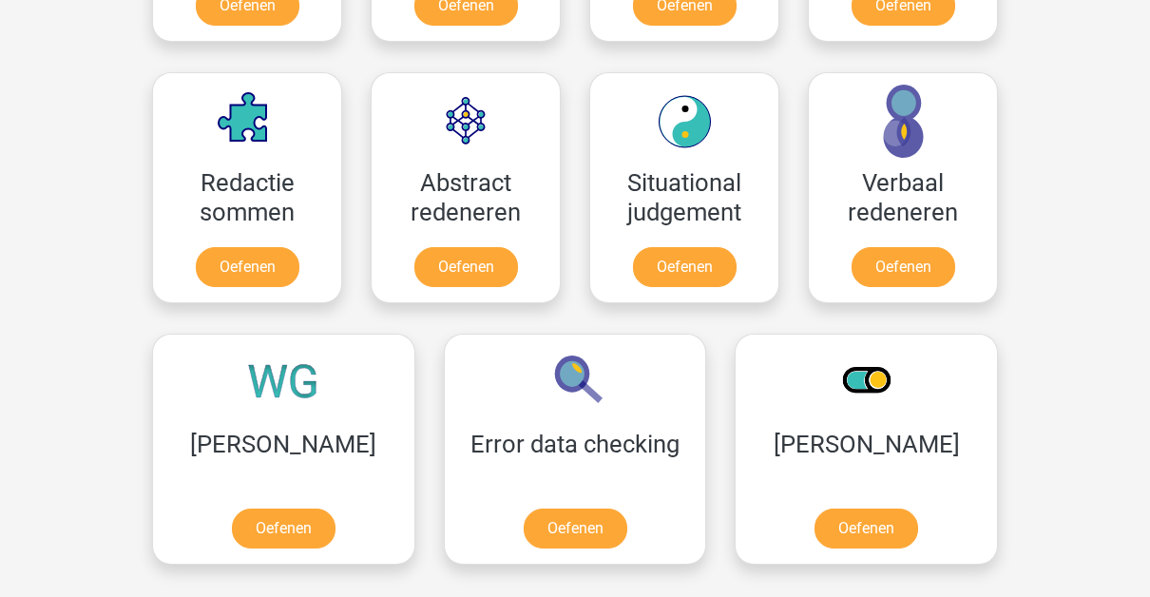
scroll to position [1343, 0]
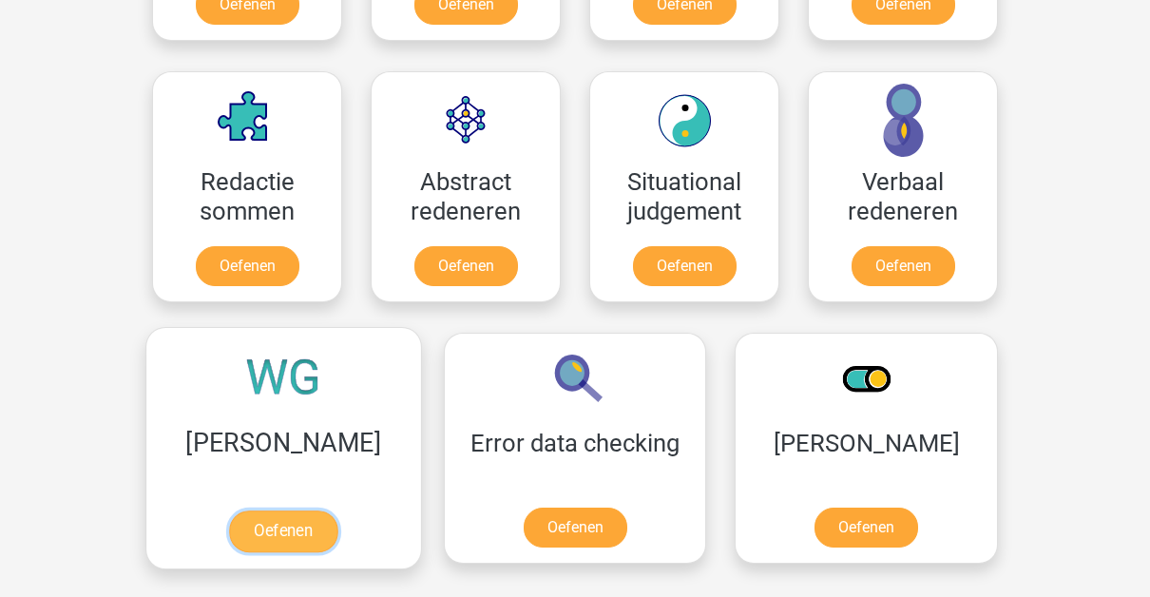
click at [269, 521] on link "Oefenen" at bounding box center [283, 531] width 108 height 42
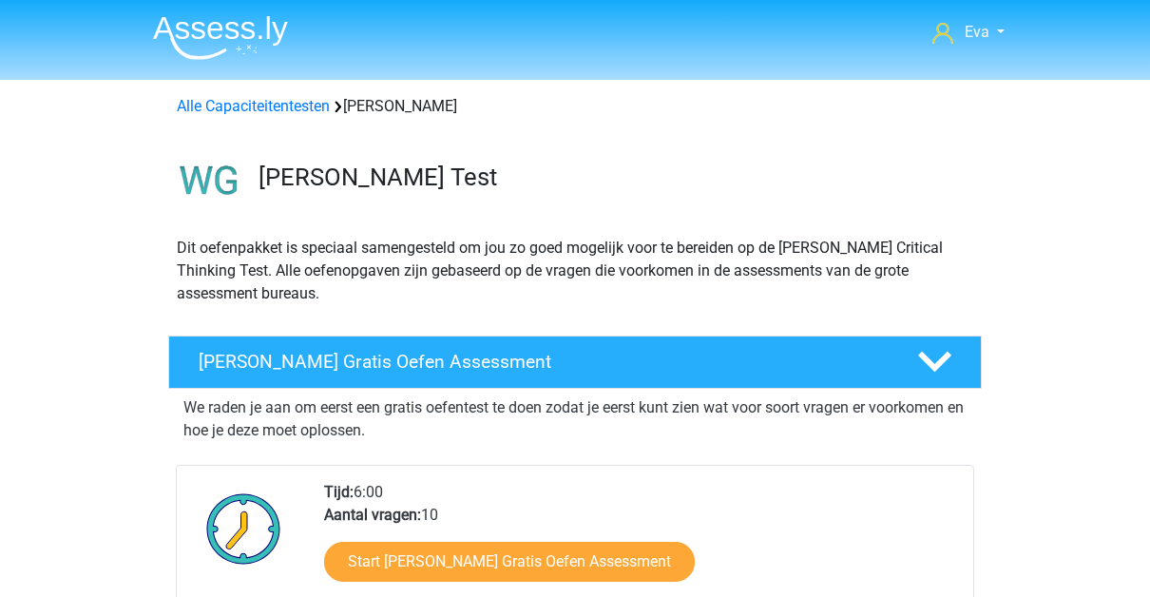
scroll to position [85, 0]
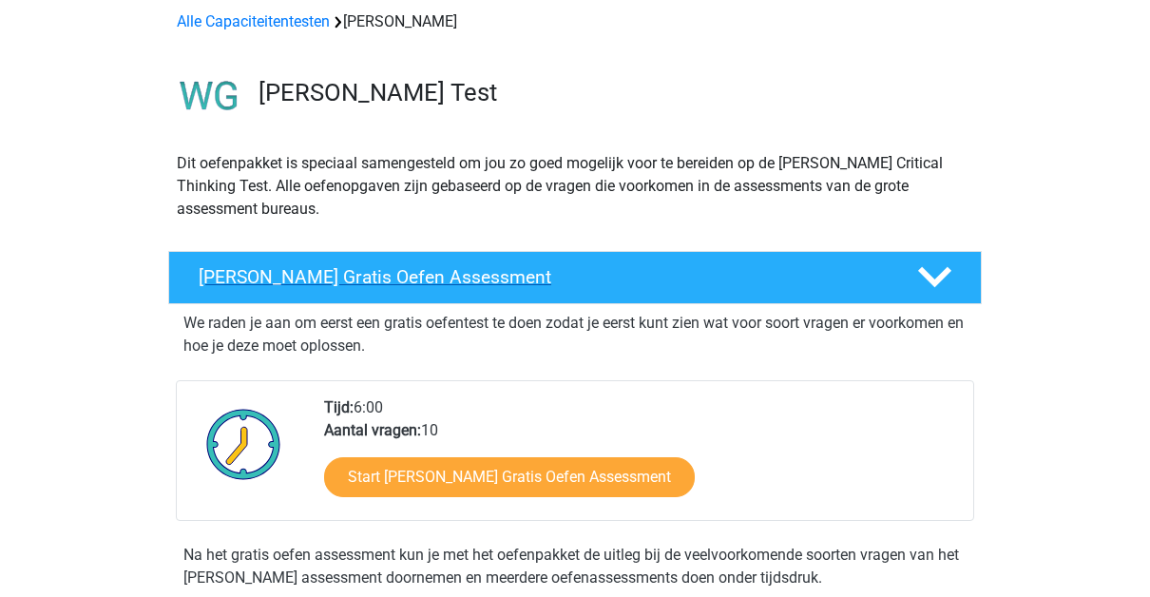
click at [444, 254] on div "[PERSON_NAME] Gratis Oefen Assessment" at bounding box center [575, 277] width 814 height 53
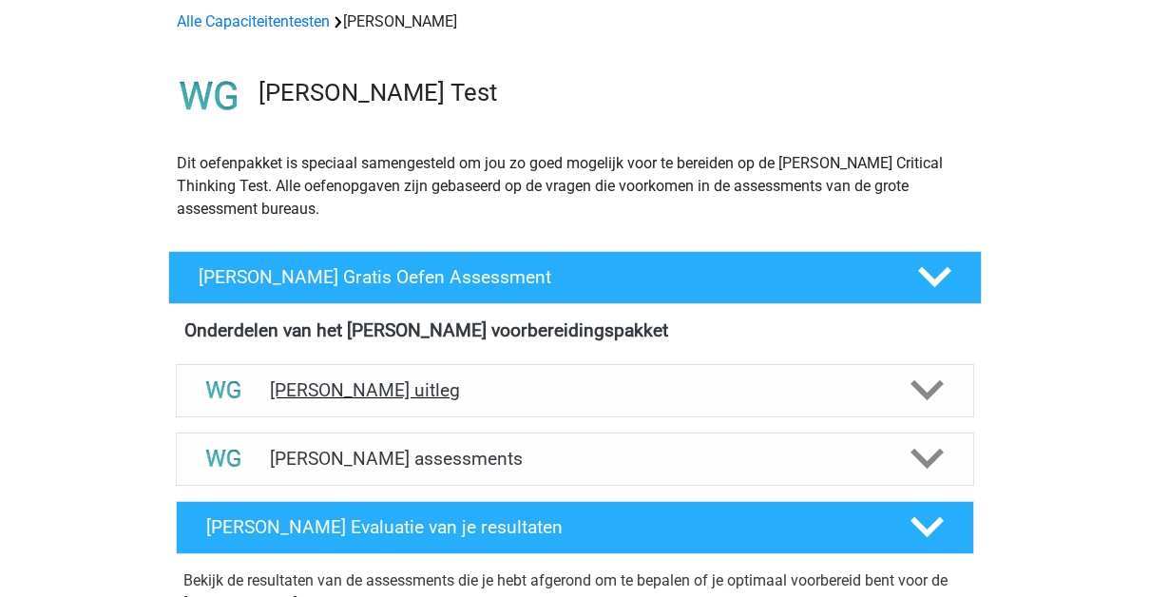
click at [451, 385] on h4 "[PERSON_NAME] uitleg" at bounding box center [575, 390] width 610 height 22
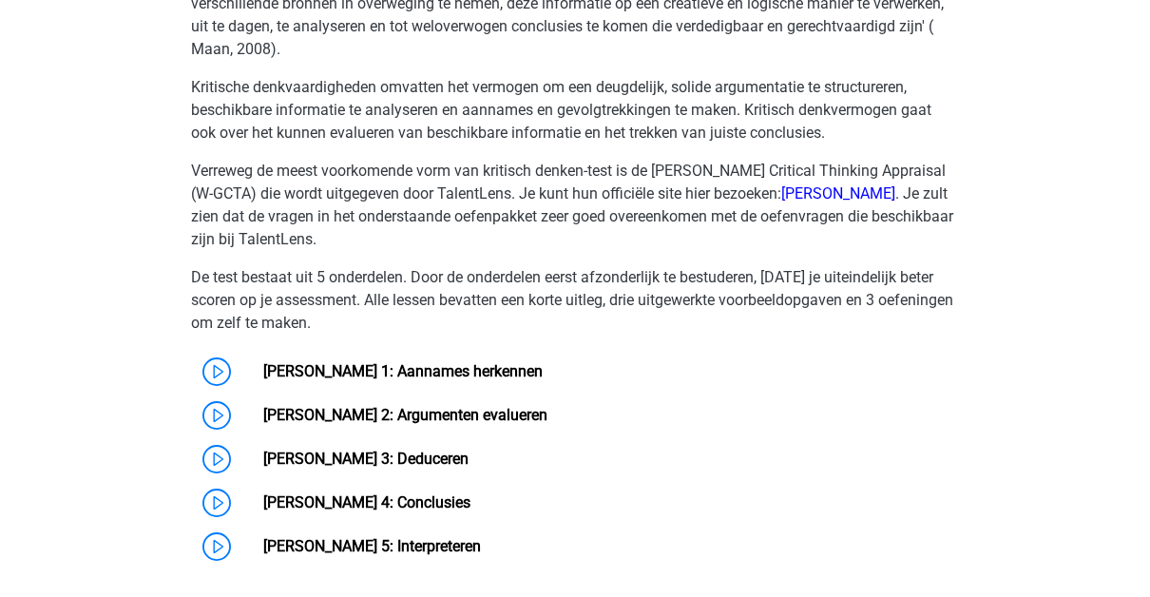
scroll to position [611, 0]
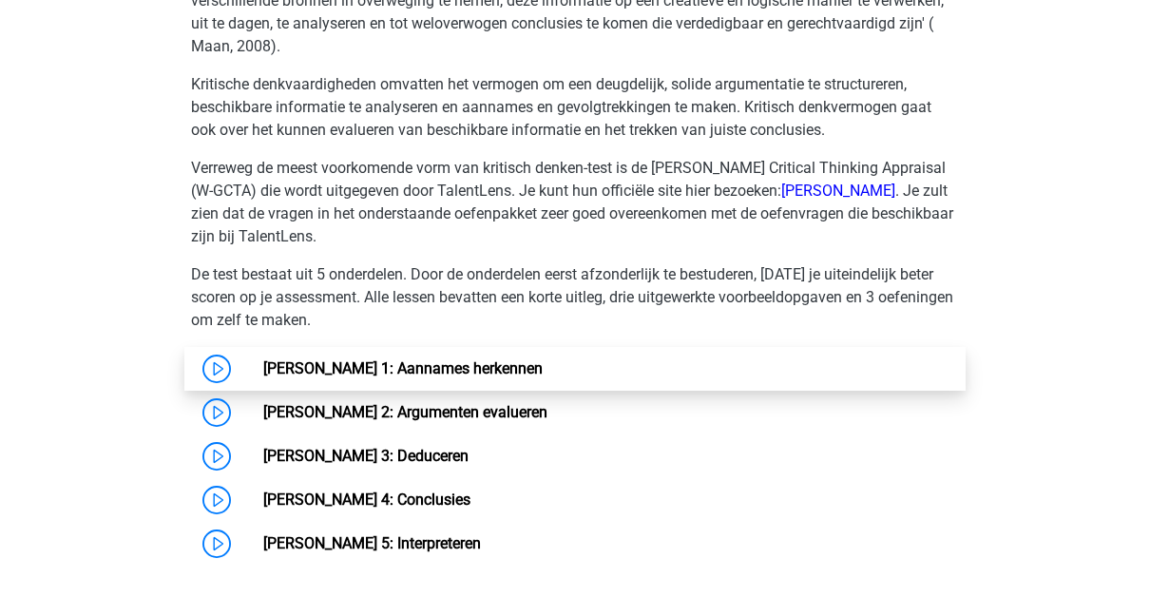
click at [421, 361] on link "[PERSON_NAME] 1: Aannames herkennen" at bounding box center [402, 368] width 279 height 18
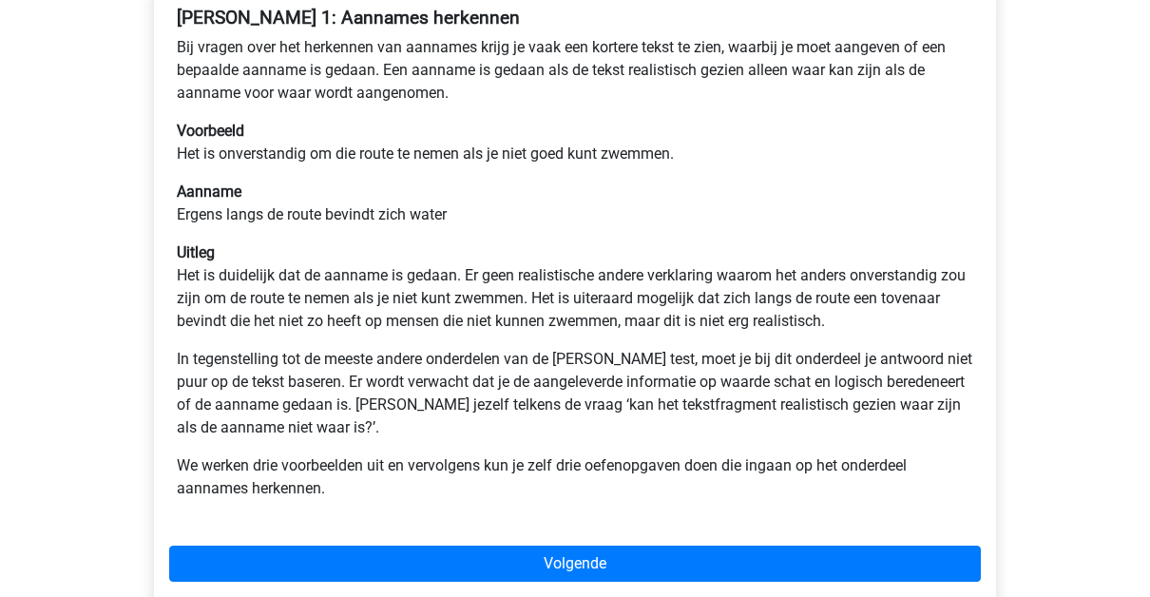
scroll to position [384, 0]
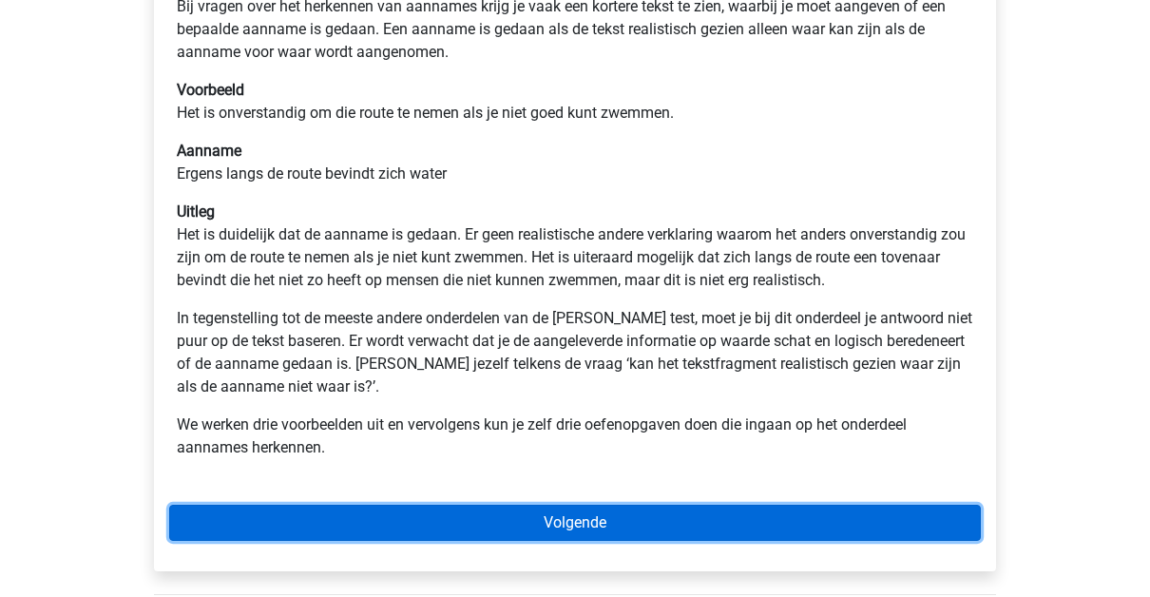
click at [443, 511] on link "Volgende" at bounding box center [575, 523] width 812 height 36
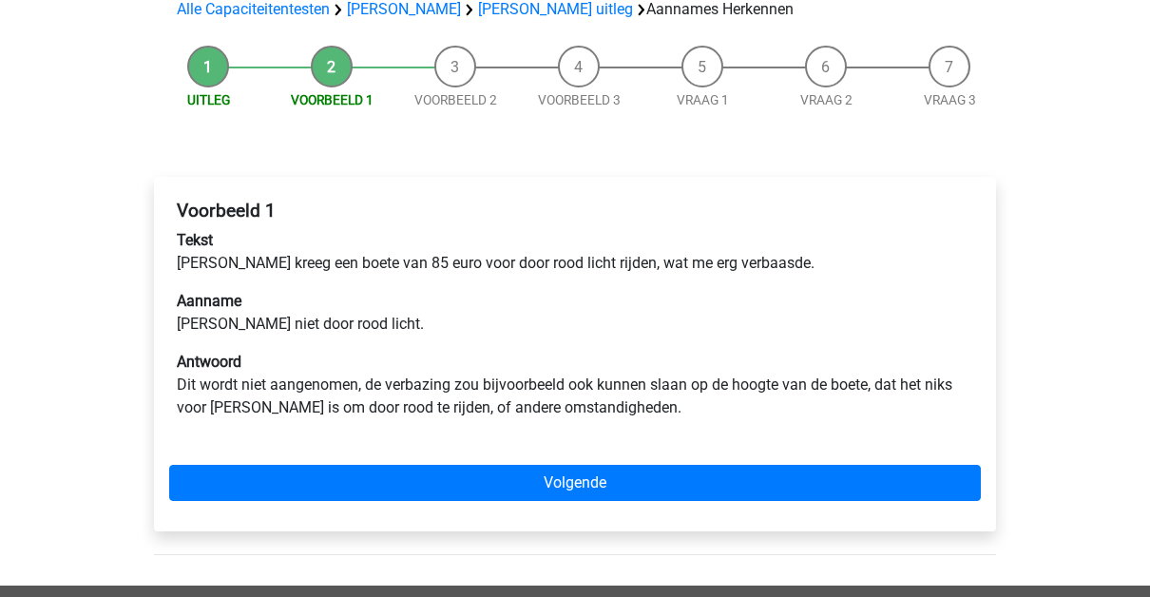
scroll to position [143, 0]
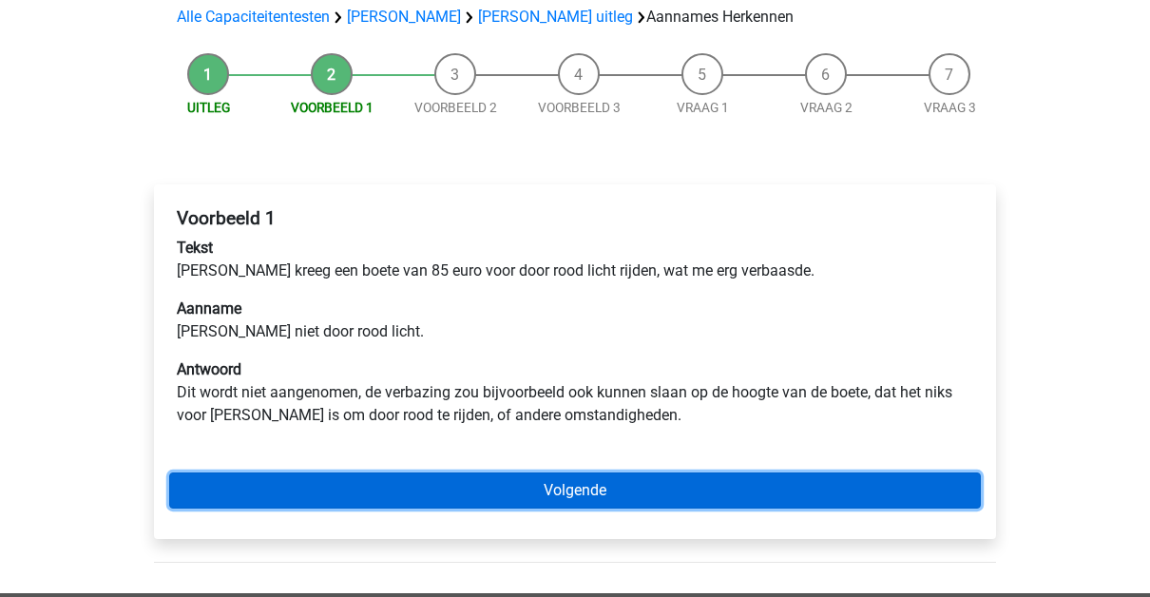
click at [510, 483] on link "Volgende" at bounding box center [575, 490] width 812 height 36
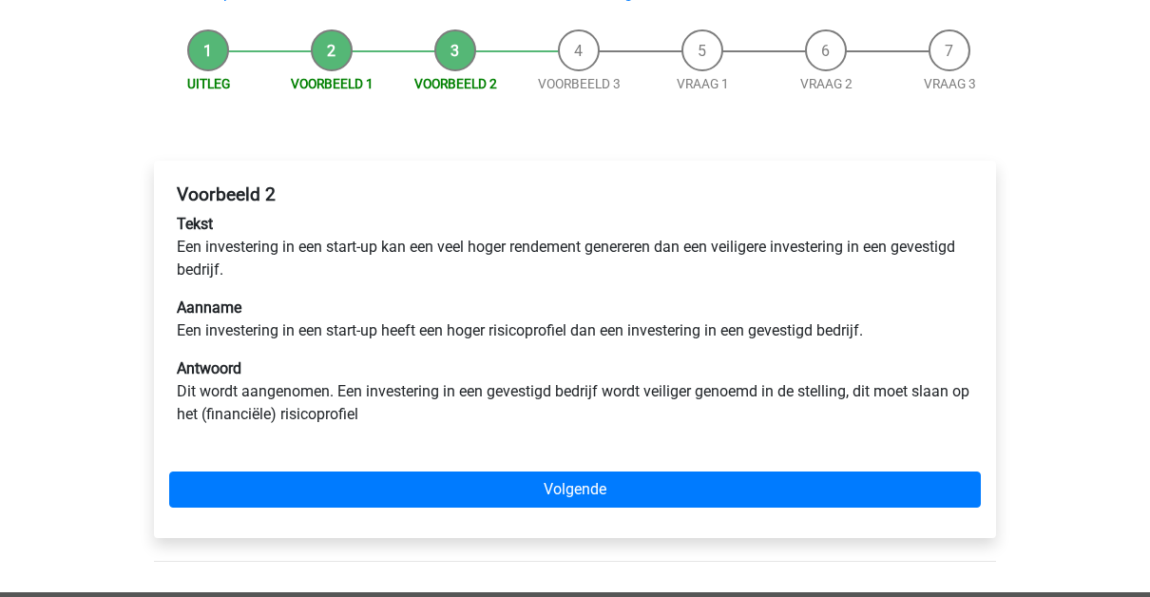
scroll to position [170, 0]
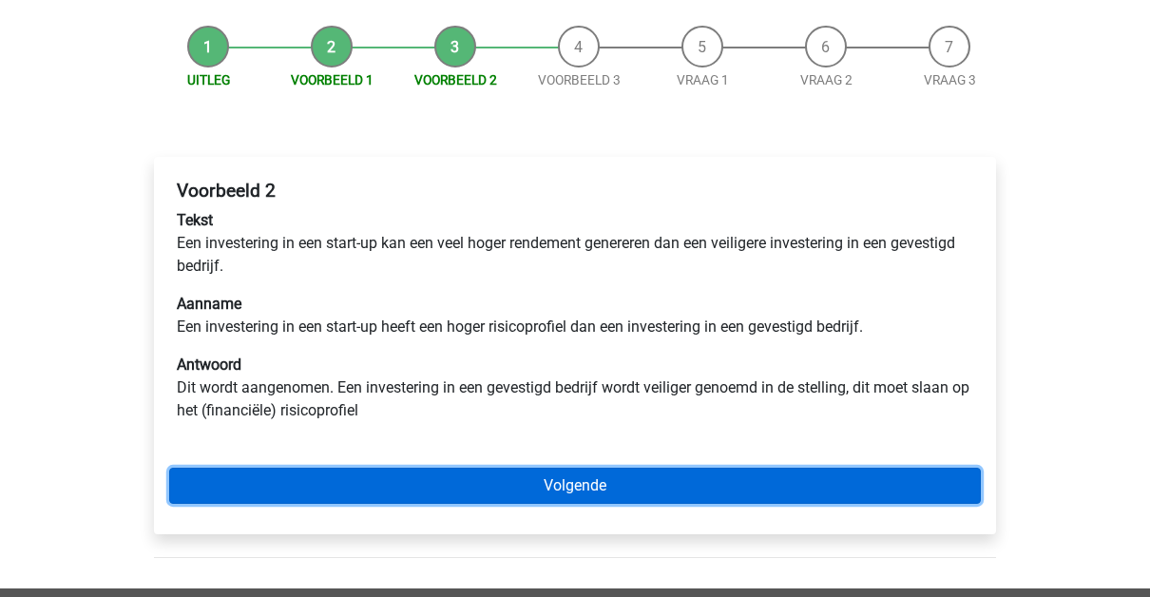
click at [501, 471] on link "Volgende" at bounding box center [575, 486] width 812 height 36
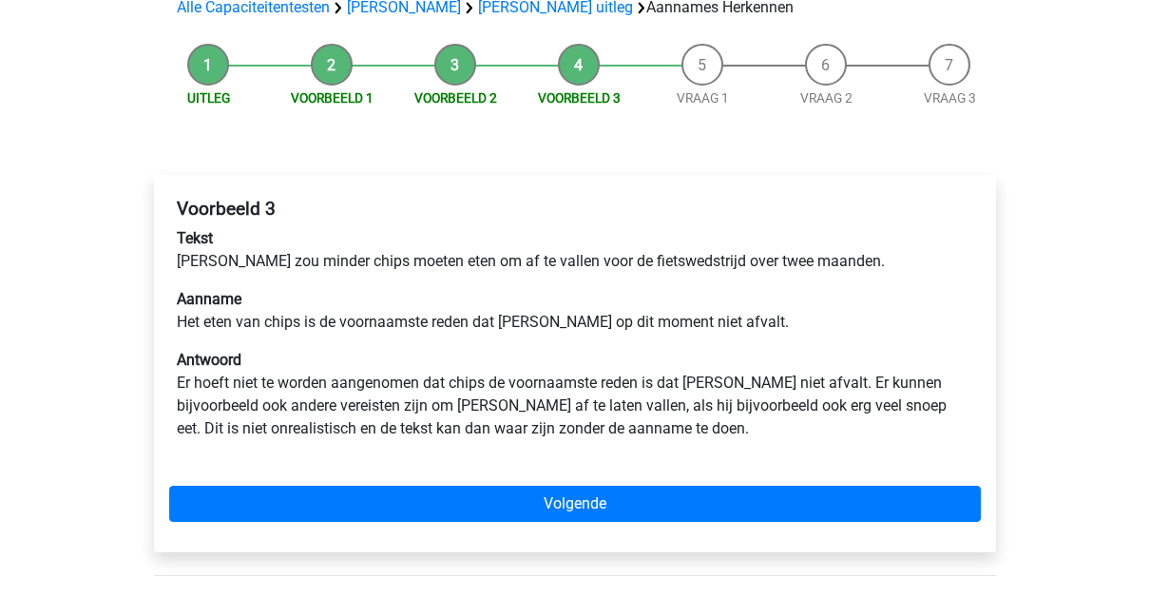
scroll to position [156, 0]
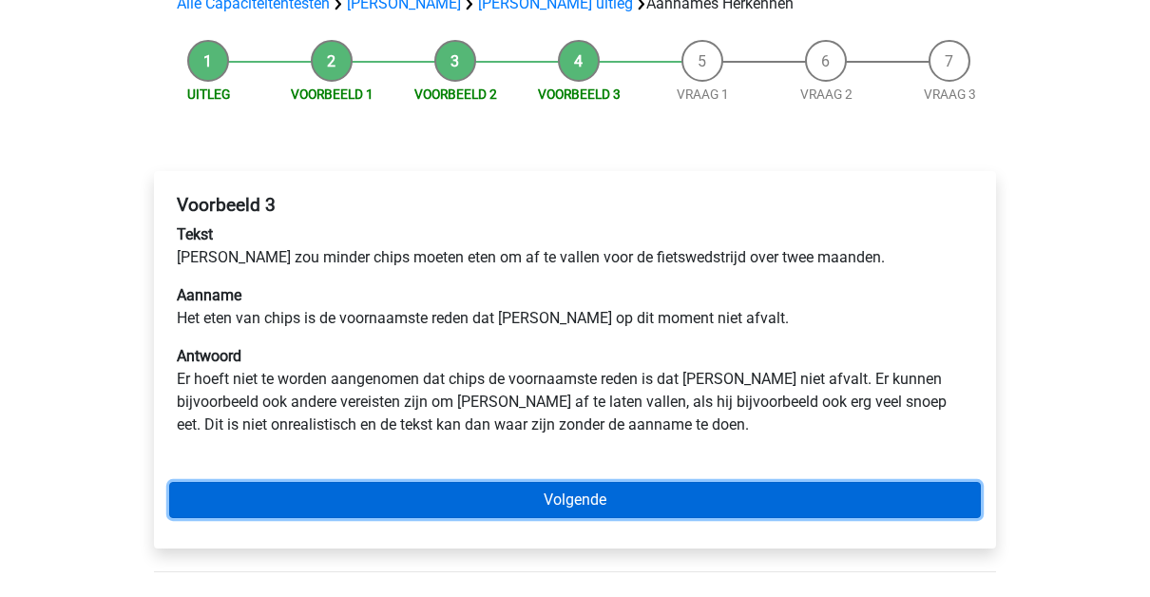
click at [479, 513] on link "Volgende" at bounding box center [575, 500] width 812 height 36
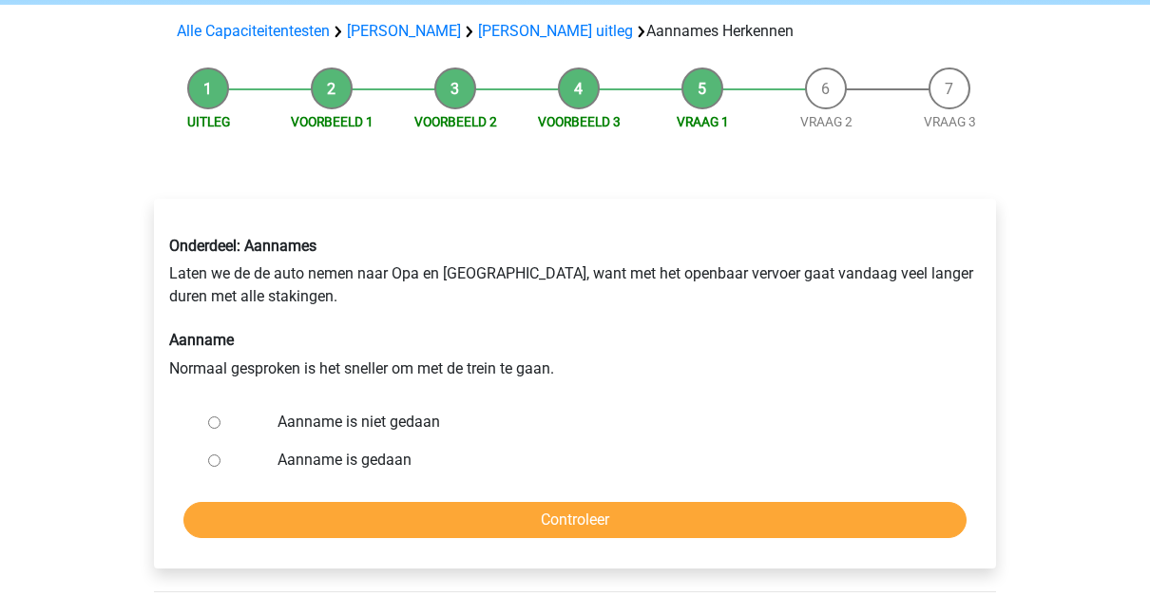
scroll to position [129, 0]
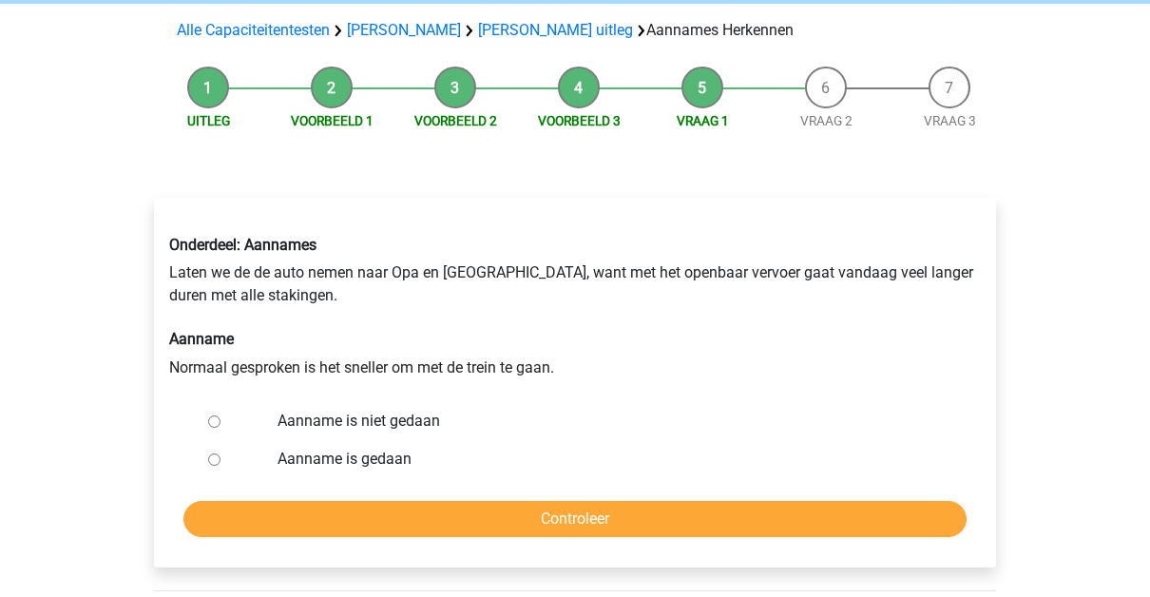
click at [294, 460] on label "Aanname is gedaan" at bounding box center [607, 459] width 658 height 23
click at [220, 460] on input "Aanname is gedaan" at bounding box center [214, 459] width 12 height 12
radio input "true"
click at [358, 412] on label "Aanname is niet gedaan" at bounding box center [607, 421] width 658 height 23
click at [220, 415] on input "Aanname is niet gedaan" at bounding box center [214, 421] width 12 height 12
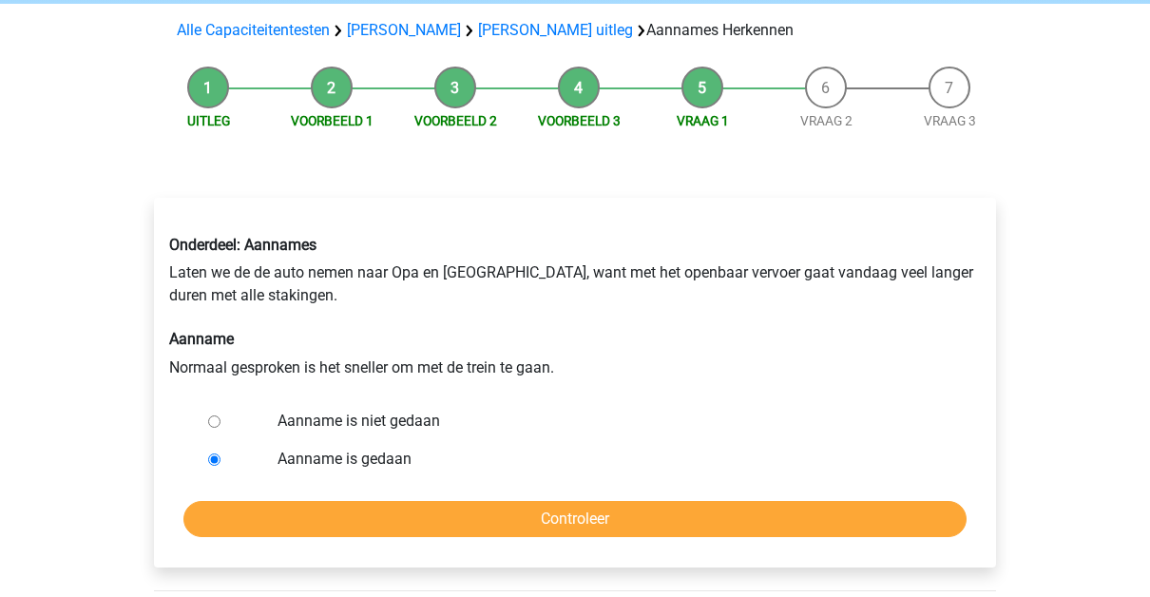
radio input "true"
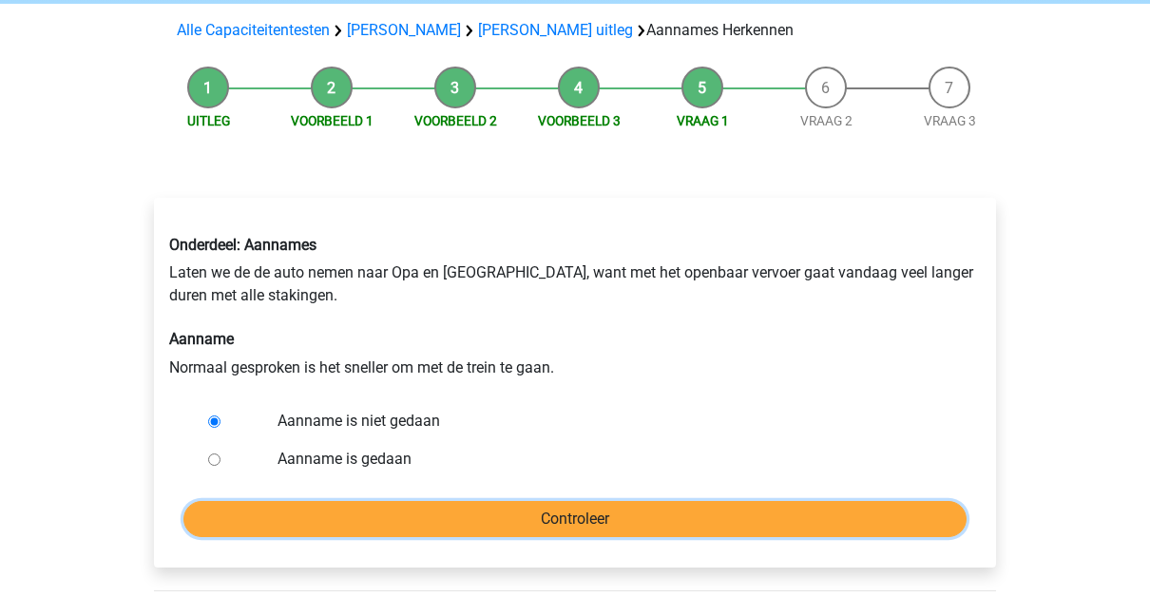
click at [641, 508] on input "Controleer" at bounding box center [574, 519] width 783 height 36
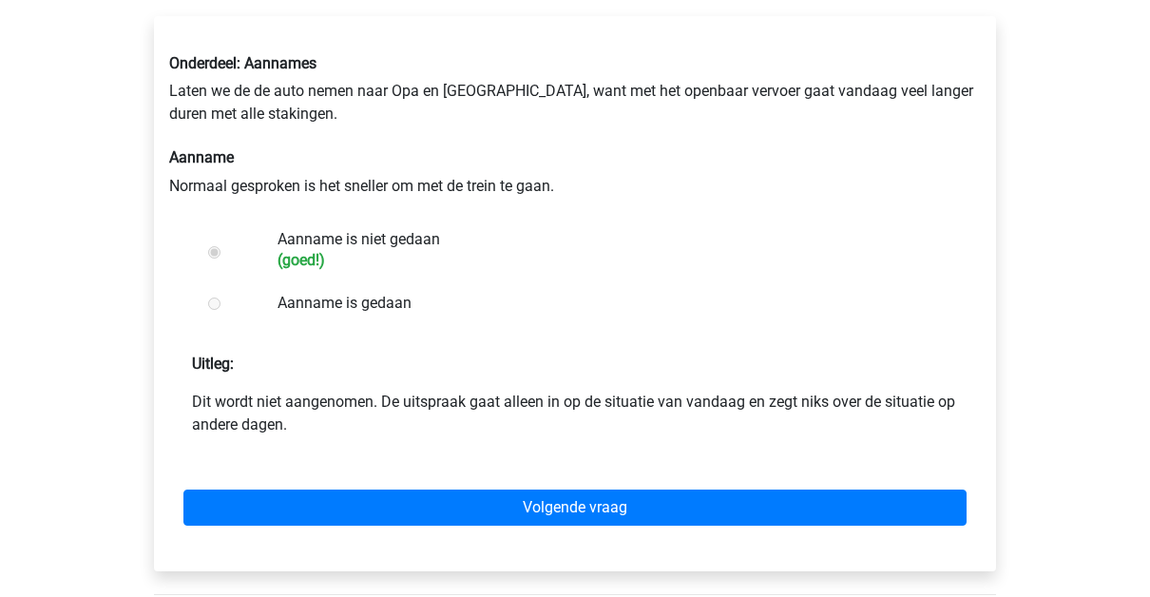
scroll to position [310, 0]
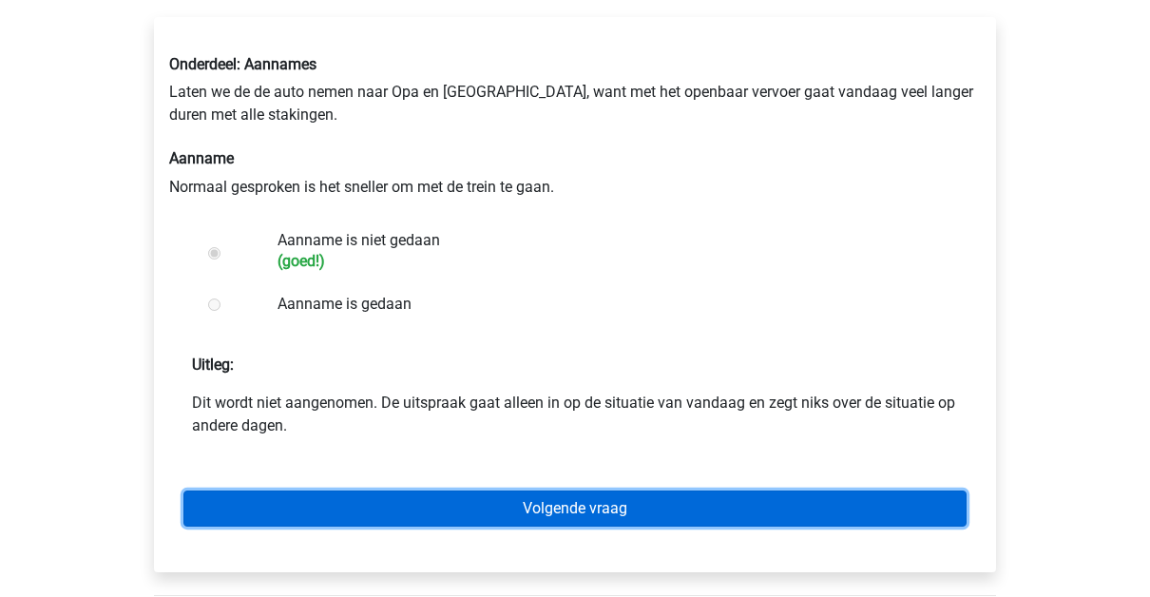
click at [651, 508] on link "Volgende vraag" at bounding box center [574, 508] width 783 height 36
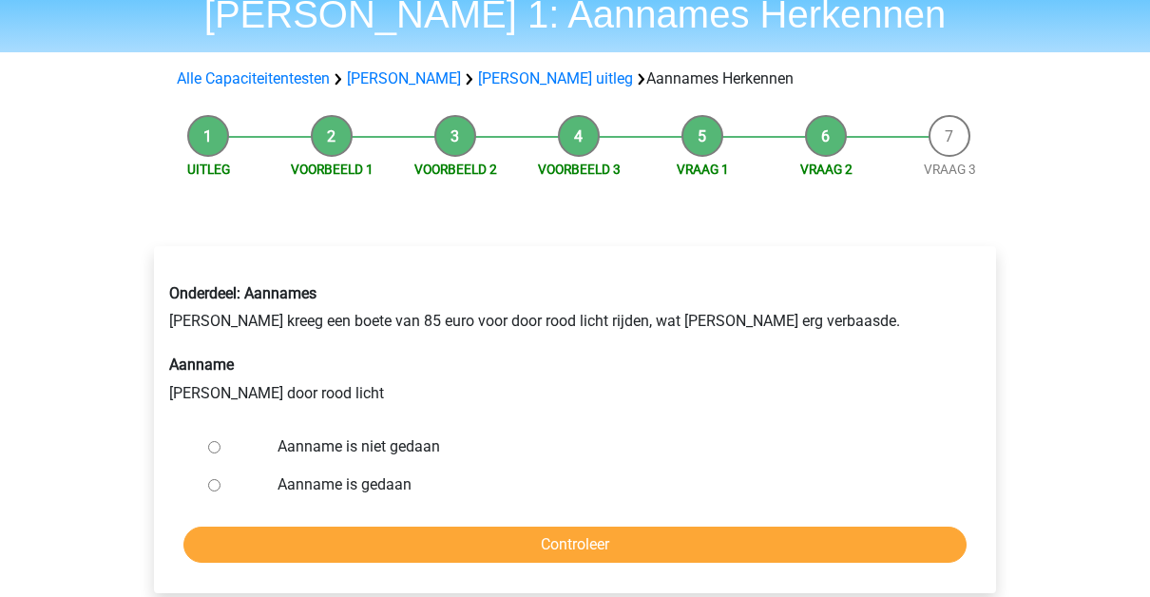
scroll to position [89, 0]
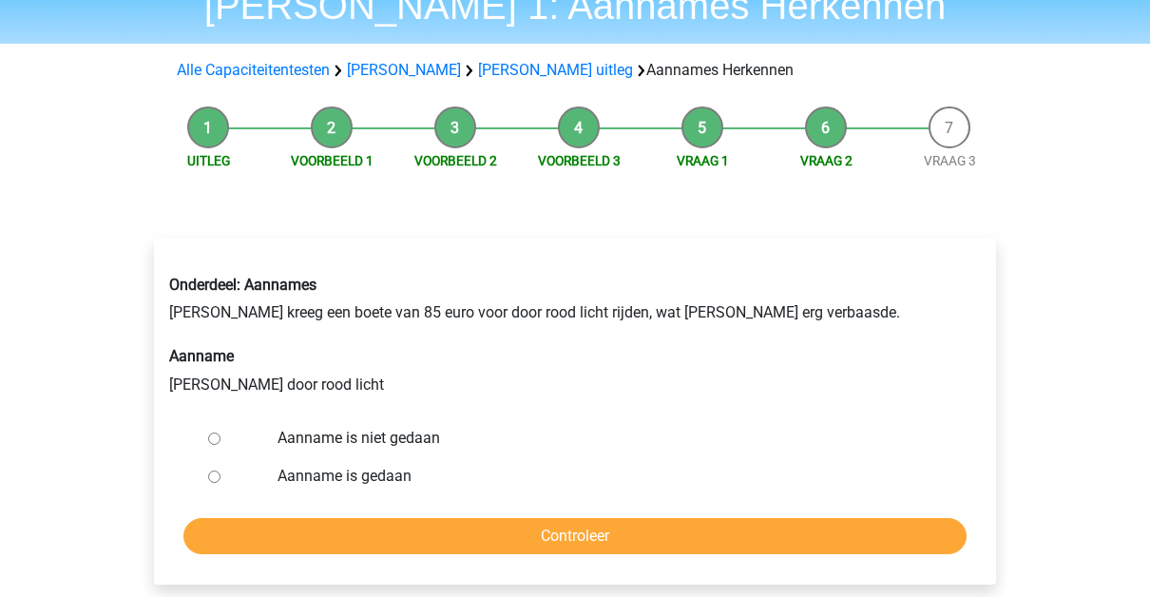
click at [368, 477] on label "Aanname is gedaan" at bounding box center [607, 476] width 658 height 23
click at [220, 477] on input "Aanname is gedaan" at bounding box center [214, 476] width 12 height 12
radio input "true"
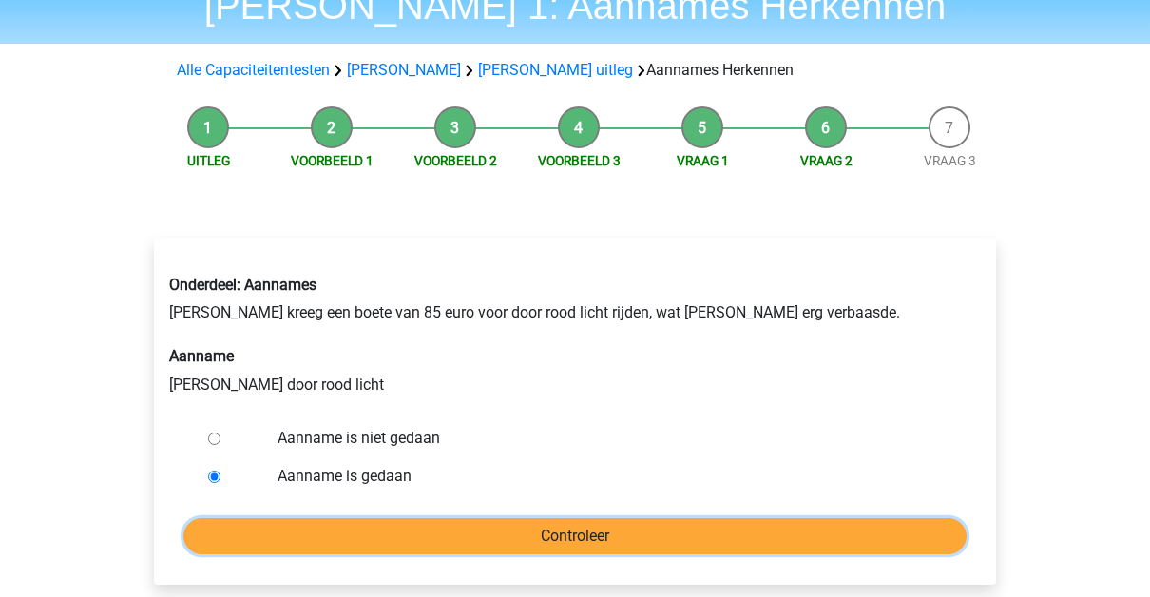
click at [592, 550] on input "Controleer" at bounding box center [574, 536] width 783 height 36
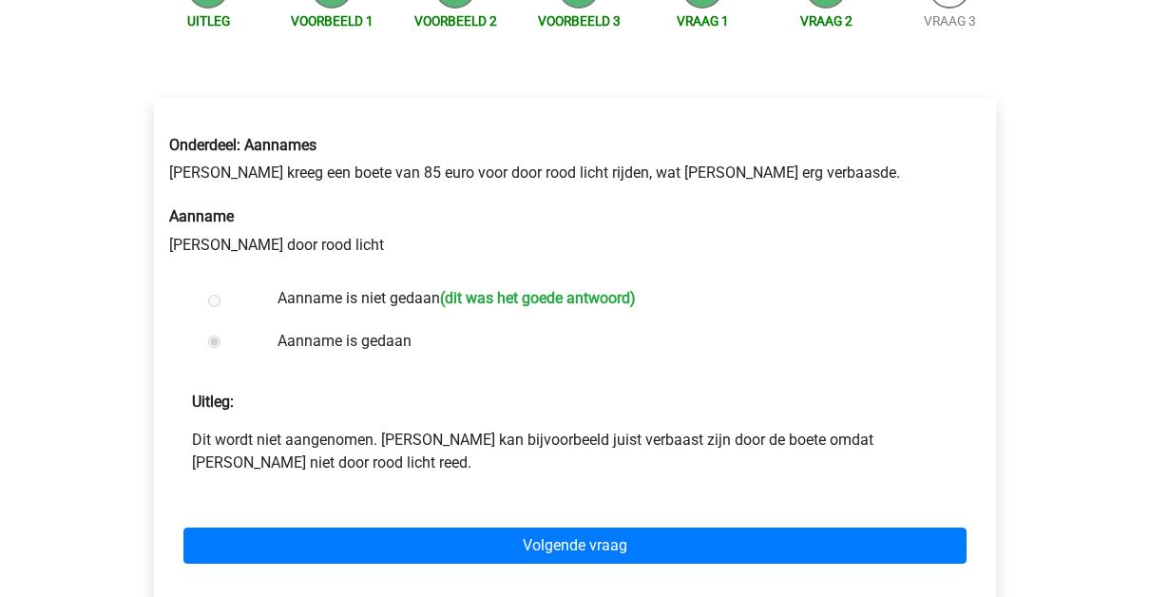
scroll to position [232, 0]
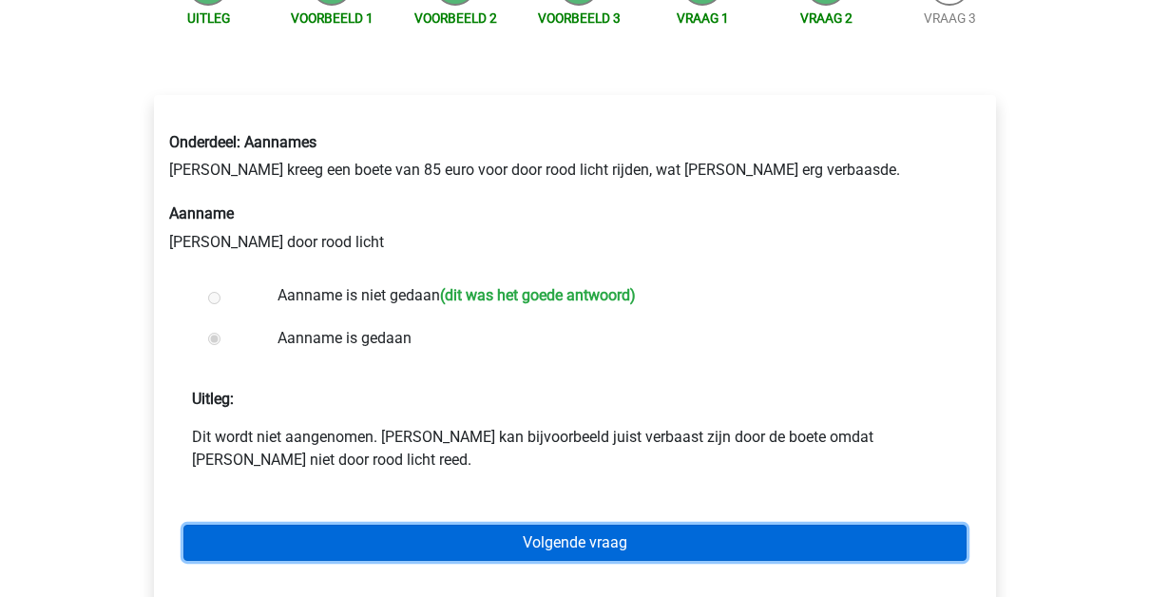
click at [610, 531] on link "Volgende vraag" at bounding box center [574, 543] width 783 height 36
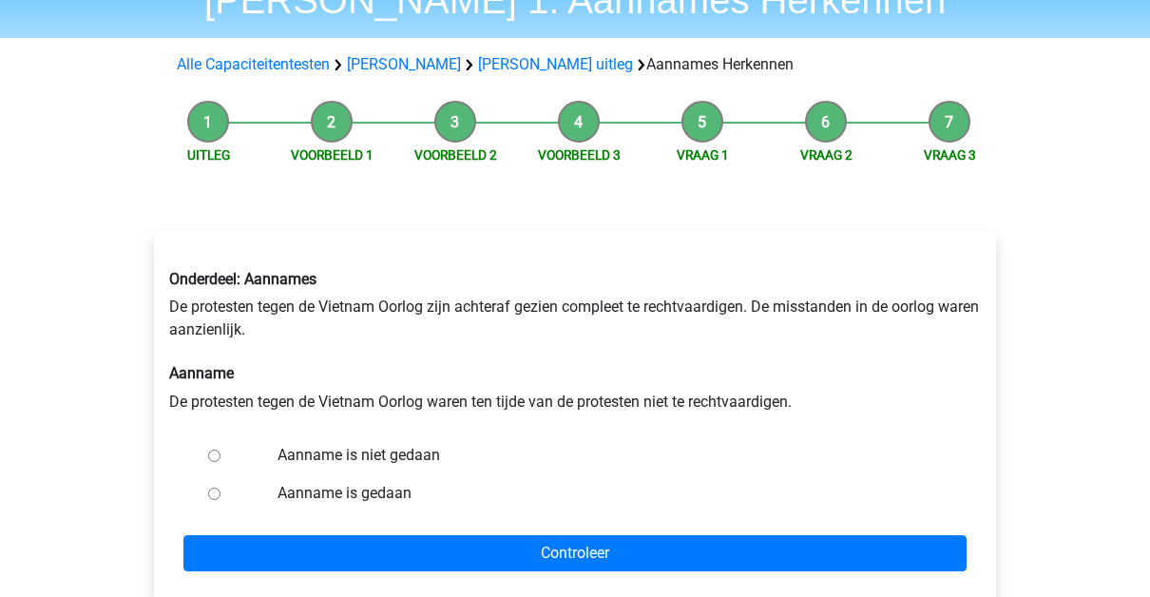
scroll to position [96, 0]
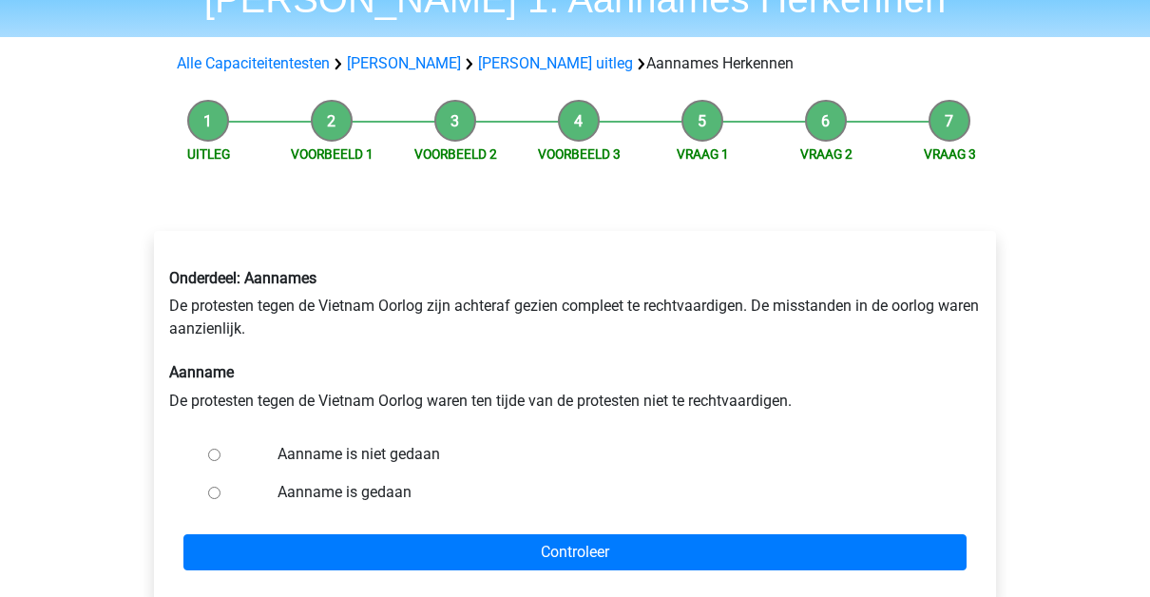
click at [383, 491] on label "Aanname is gedaan" at bounding box center [607, 492] width 658 height 23
click at [220, 491] on input "Aanname is gedaan" at bounding box center [214, 493] width 12 height 12
radio input "true"
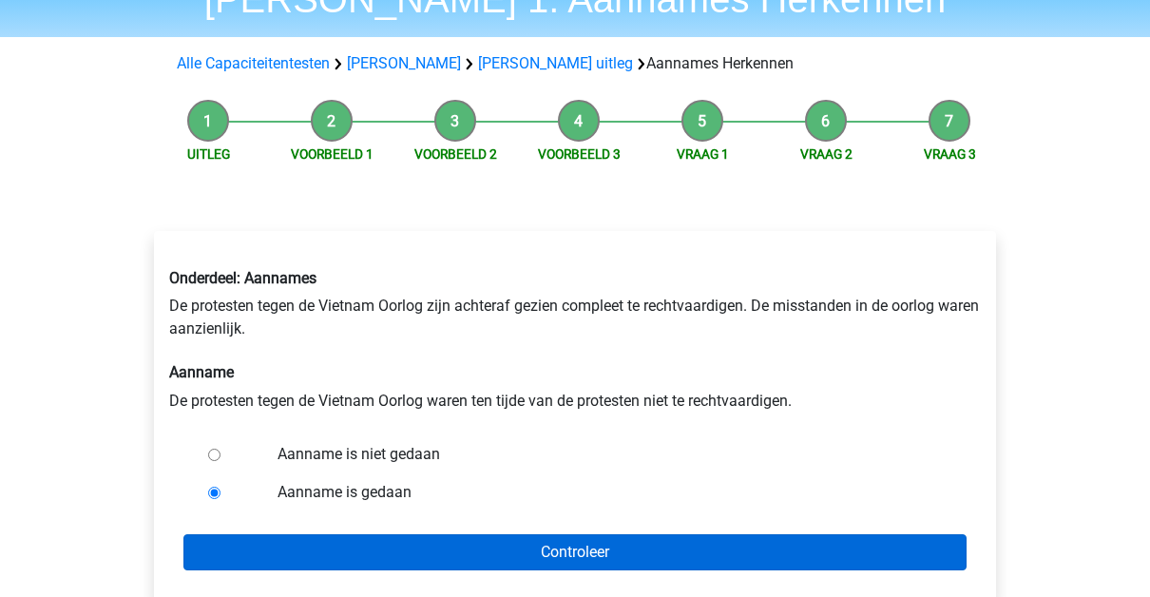
drag, startPoint x: 445, startPoint y: 581, endPoint x: 436, endPoint y: 556, distance: 26.1
click at [436, 556] on div "Onderdeel: Aannames De protesten tegen de Vietnam Oorlog zijn achteraf gezien c…" at bounding box center [575, 415] width 842 height 369
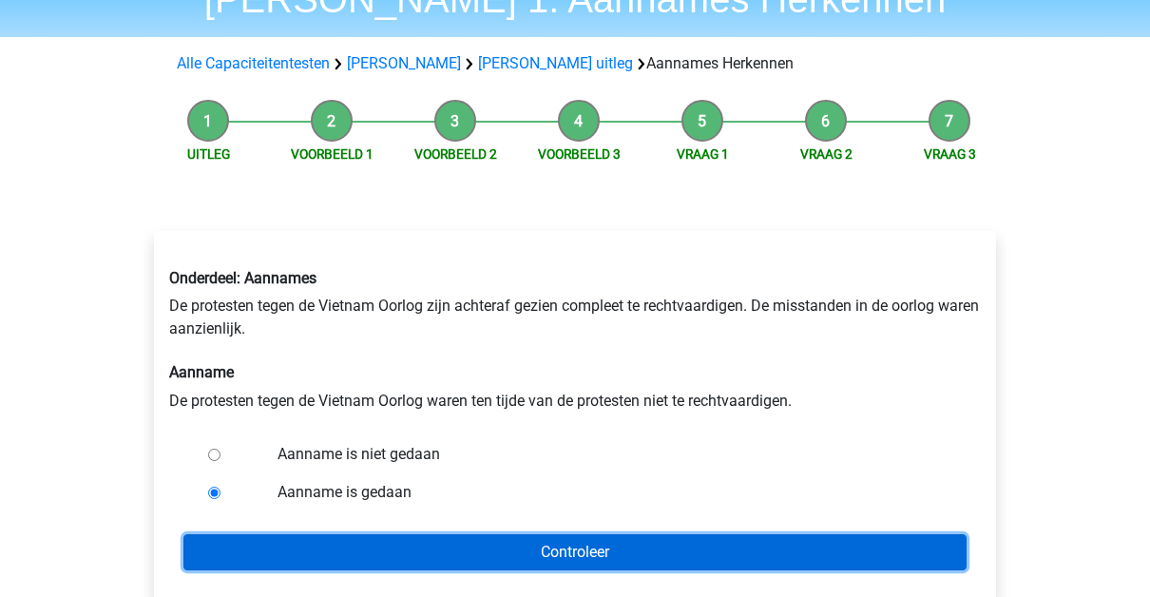
click at [436, 556] on input "Controleer" at bounding box center [574, 552] width 783 height 36
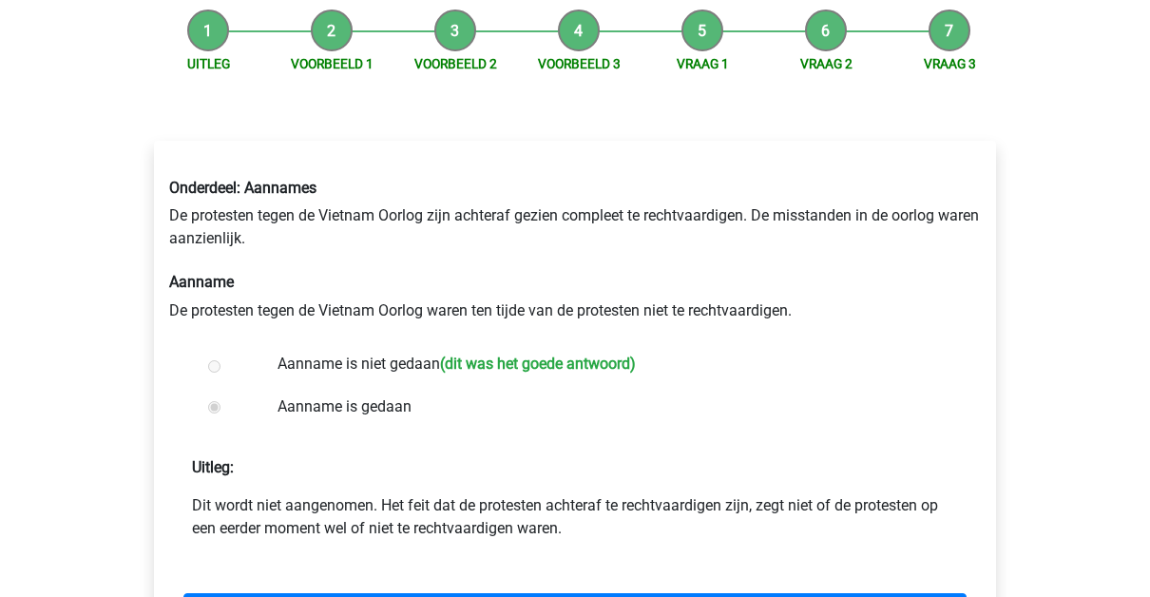
scroll to position [257, 0]
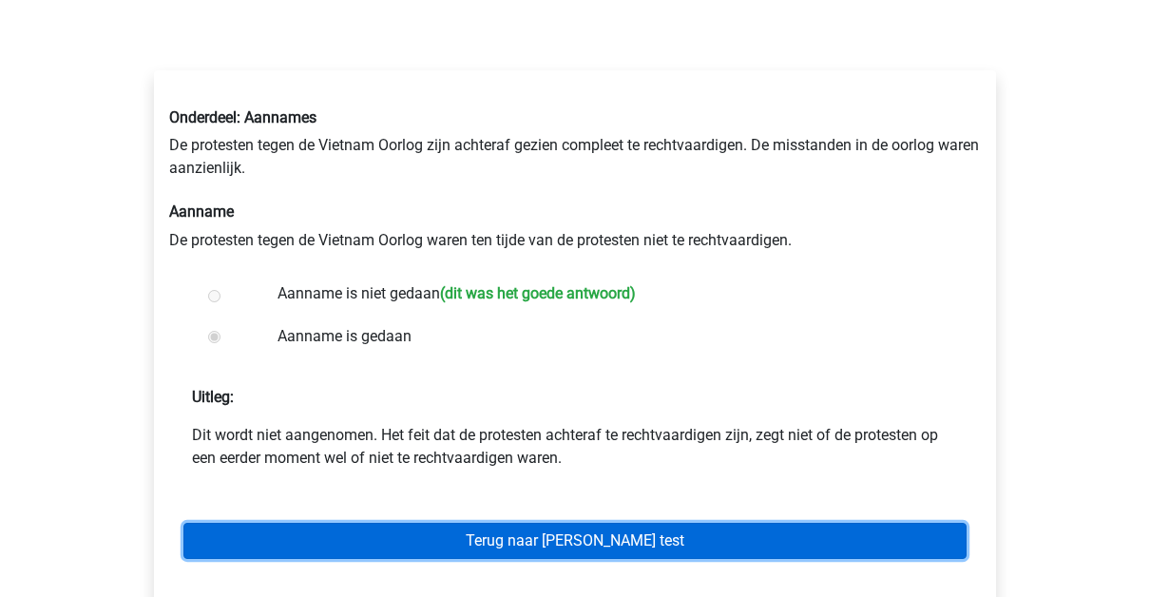
click at [582, 546] on link "Terug naar [PERSON_NAME] test" at bounding box center [574, 541] width 783 height 36
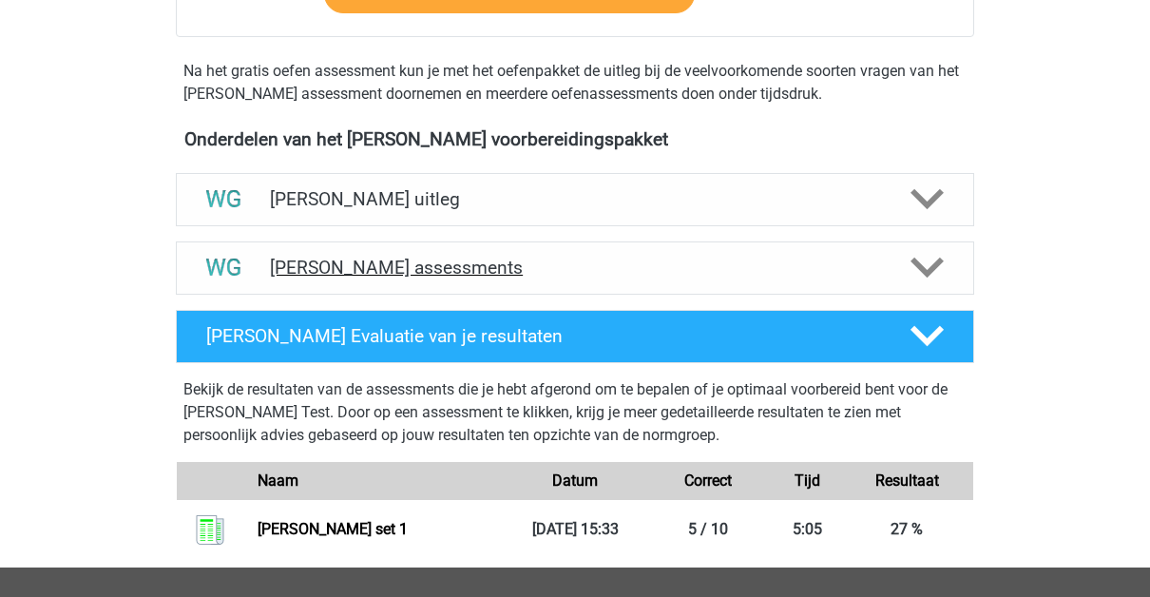
scroll to position [620, 0]
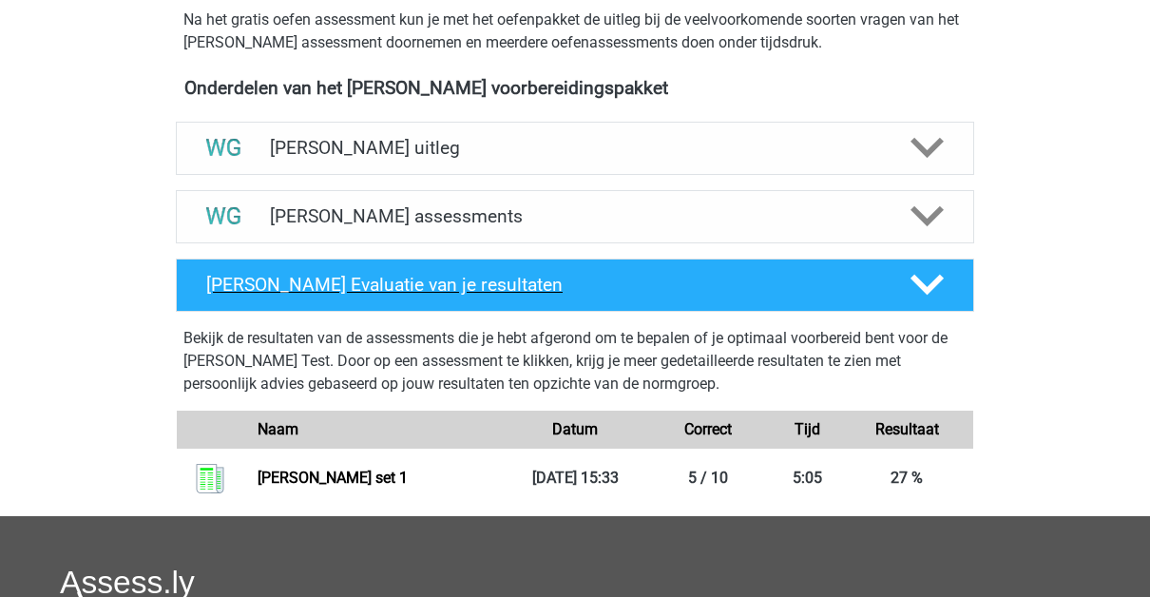
click at [667, 291] on h4 "Watson Glaser Evaluatie van je resultaten" at bounding box center [543, 285] width 674 height 22
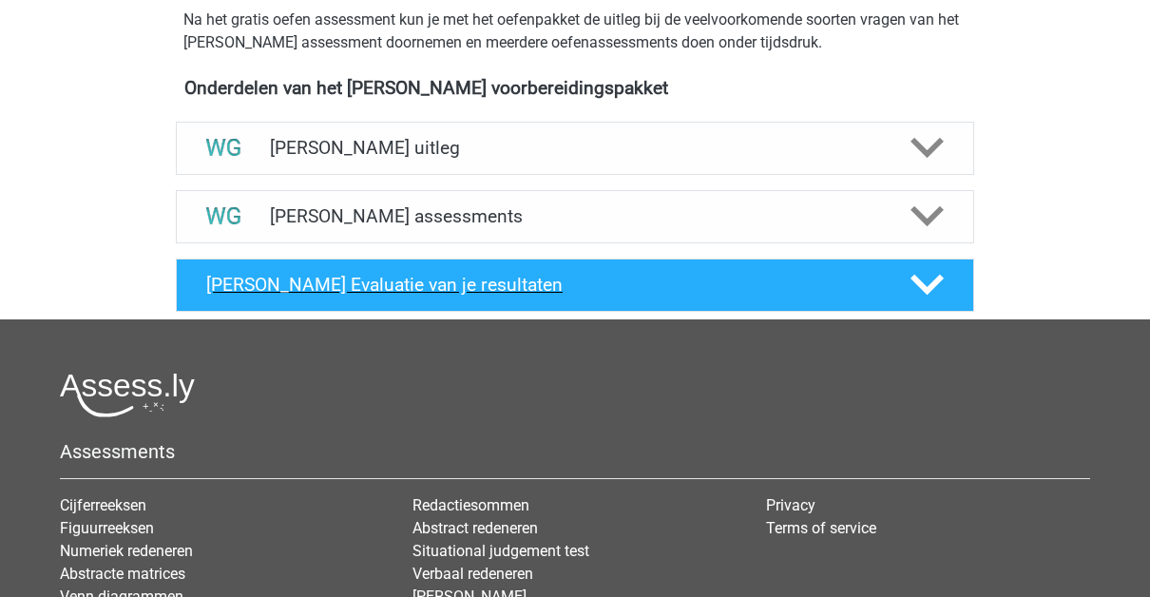
click at [667, 291] on h4 "Watson Glaser Evaluatie van je resultaten" at bounding box center [543, 285] width 674 height 22
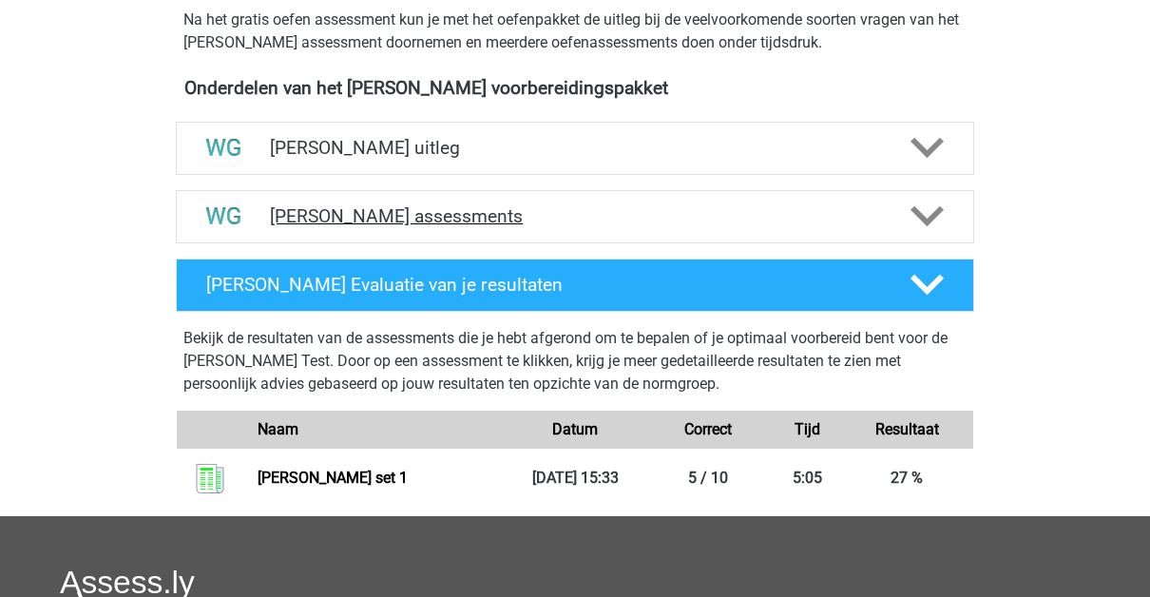
click at [676, 220] on h4 "Watson Glaser assessments" at bounding box center [575, 216] width 610 height 22
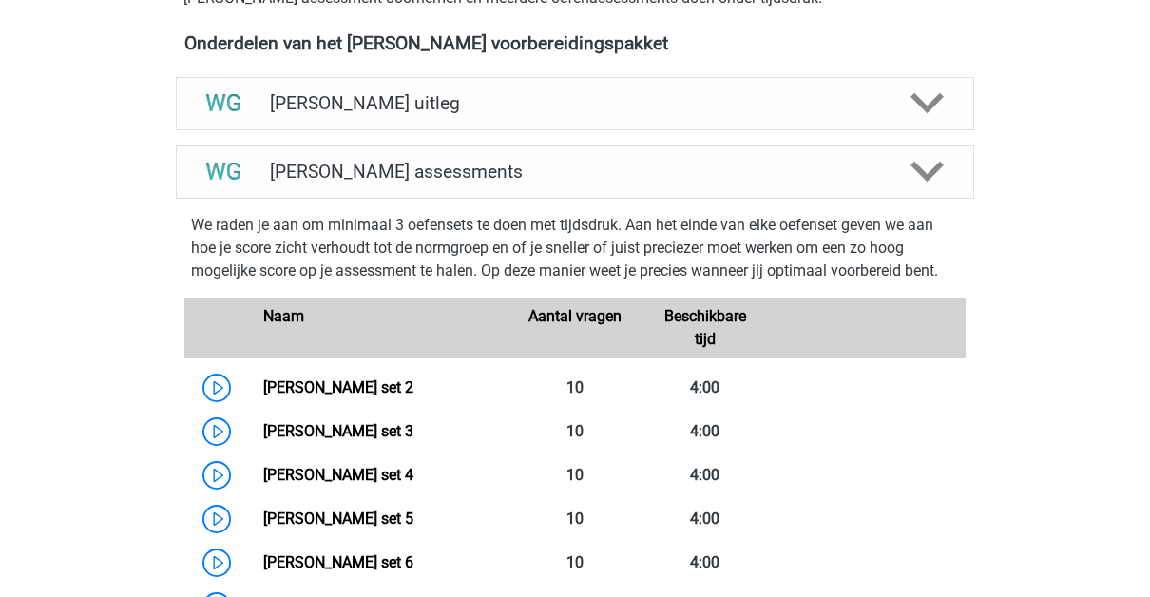
scroll to position [665, 0]
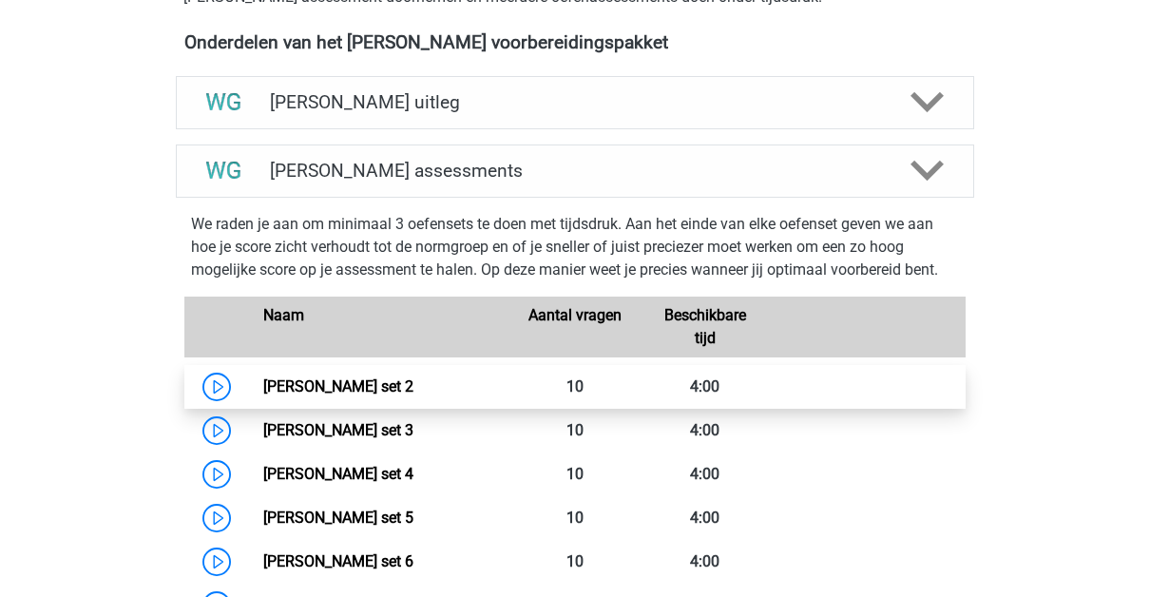
click at [263, 380] on link "Watson Glaser set 2" at bounding box center [338, 386] width 150 height 18
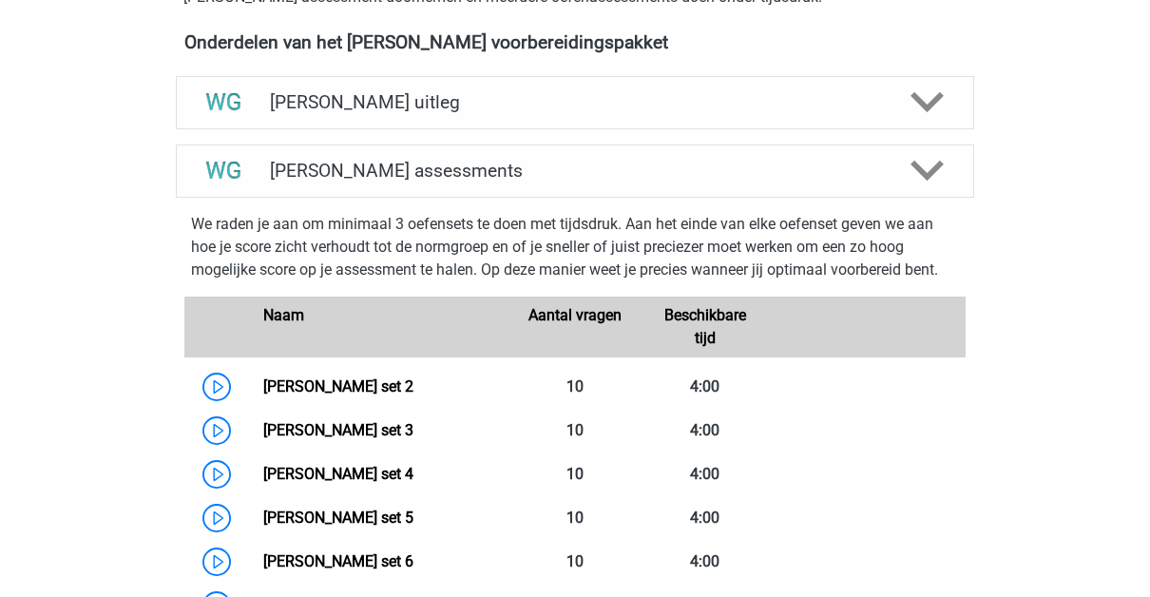
scroll to position [476, 0]
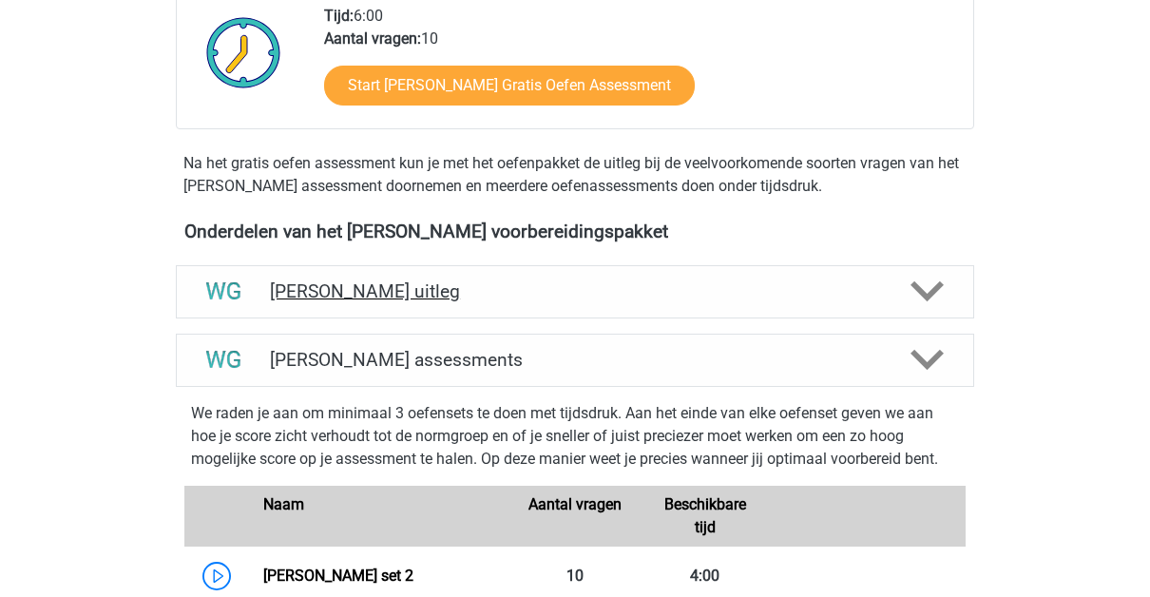
click at [405, 288] on h4 "[PERSON_NAME] uitleg" at bounding box center [575, 291] width 610 height 22
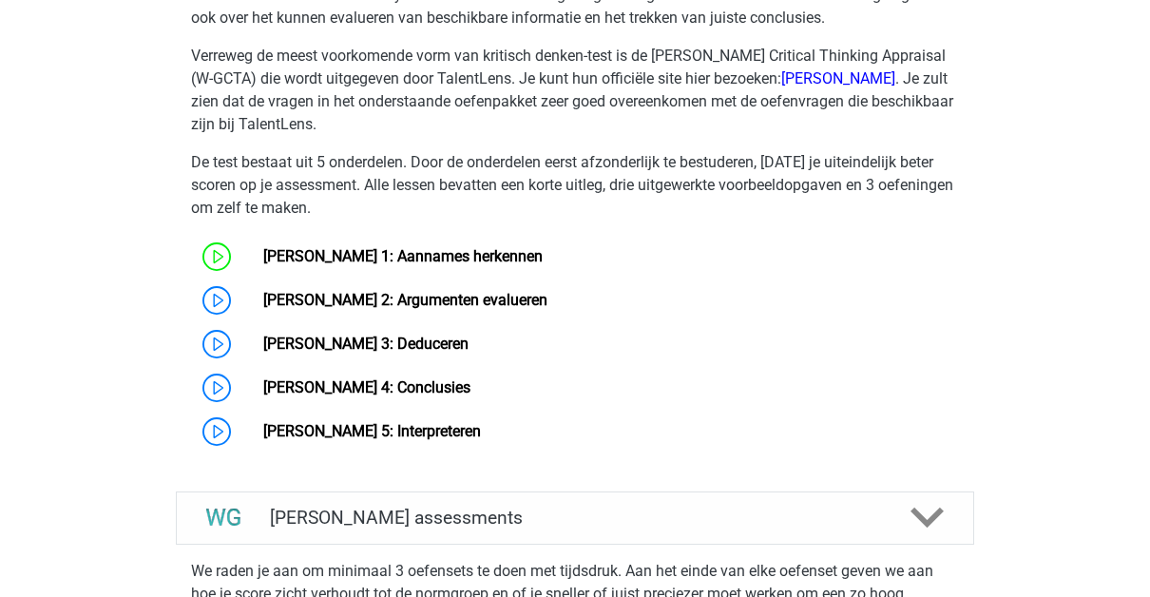
scroll to position [1014, 0]
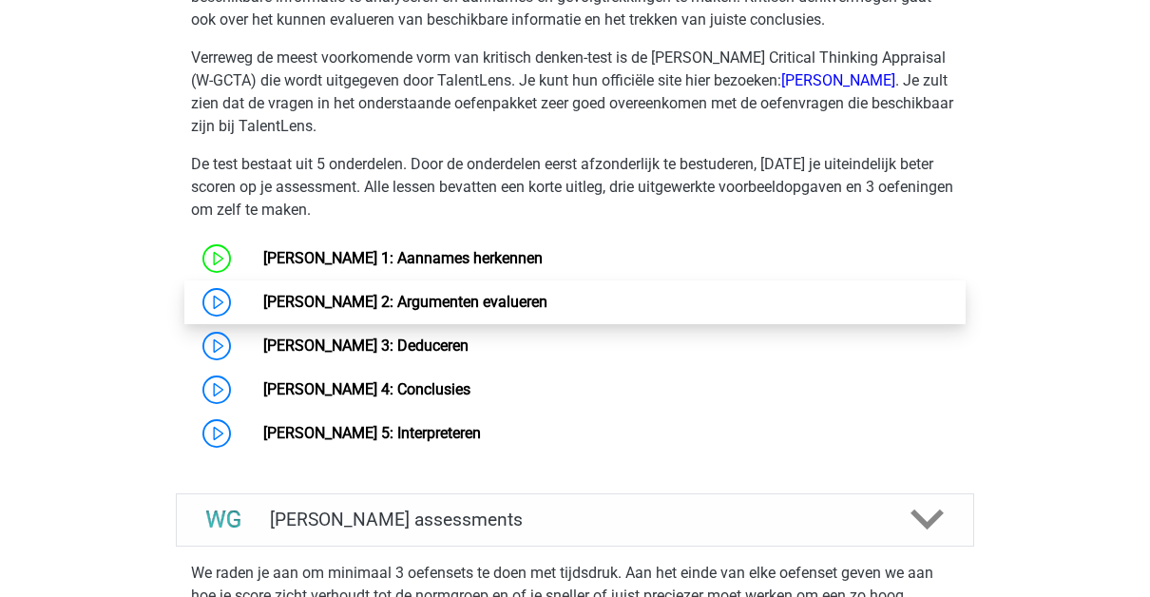
click at [403, 293] on link "Watson Glaser 2: Argumenten evalueren" at bounding box center [405, 302] width 284 height 18
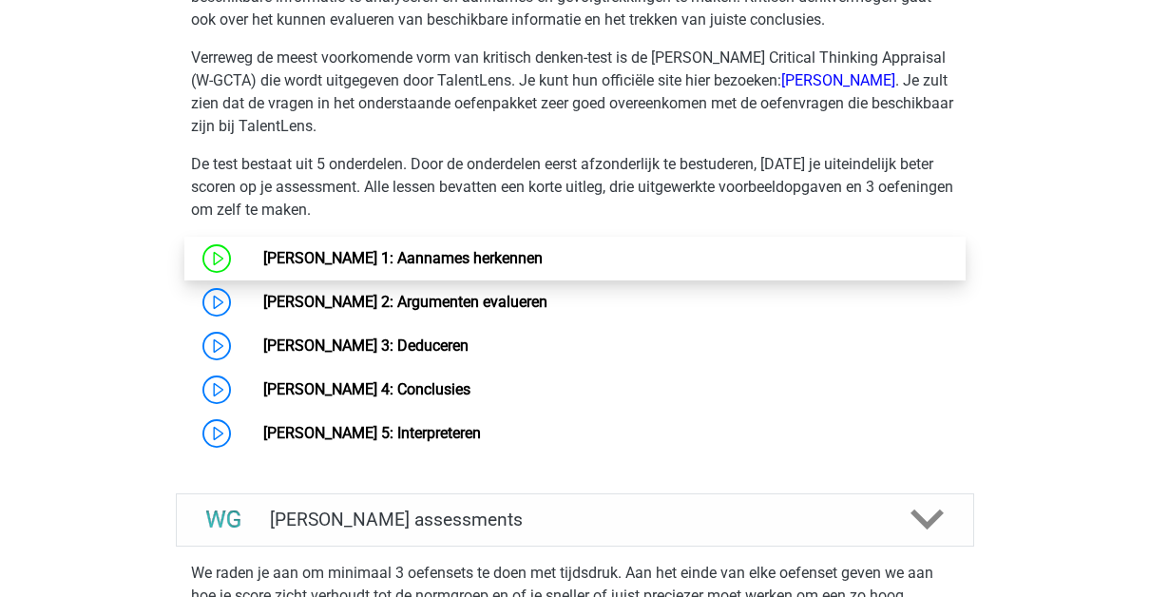
click at [407, 267] on link "[PERSON_NAME] 1: Aannames herkennen" at bounding box center [402, 258] width 279 height 18
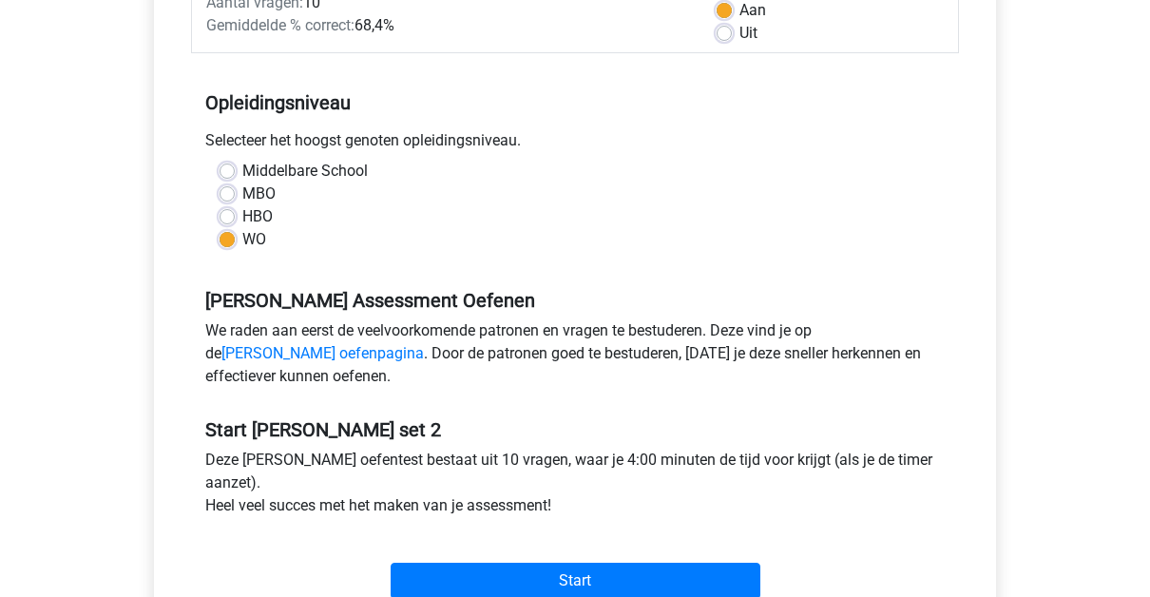
scroll to position [318, 0]
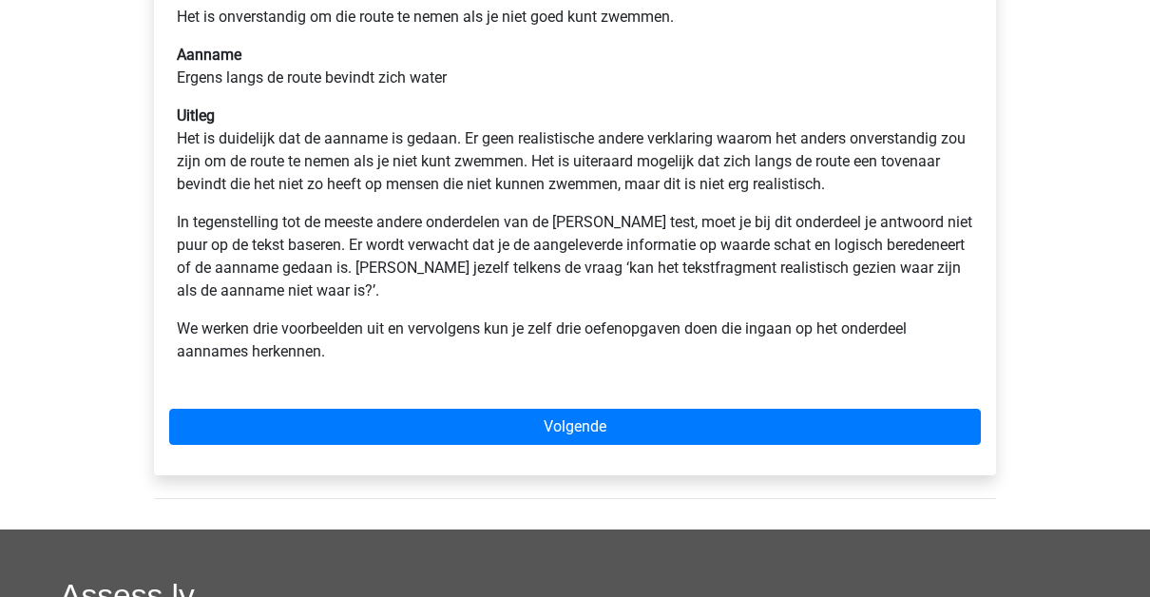
scroll to position [481, 0]
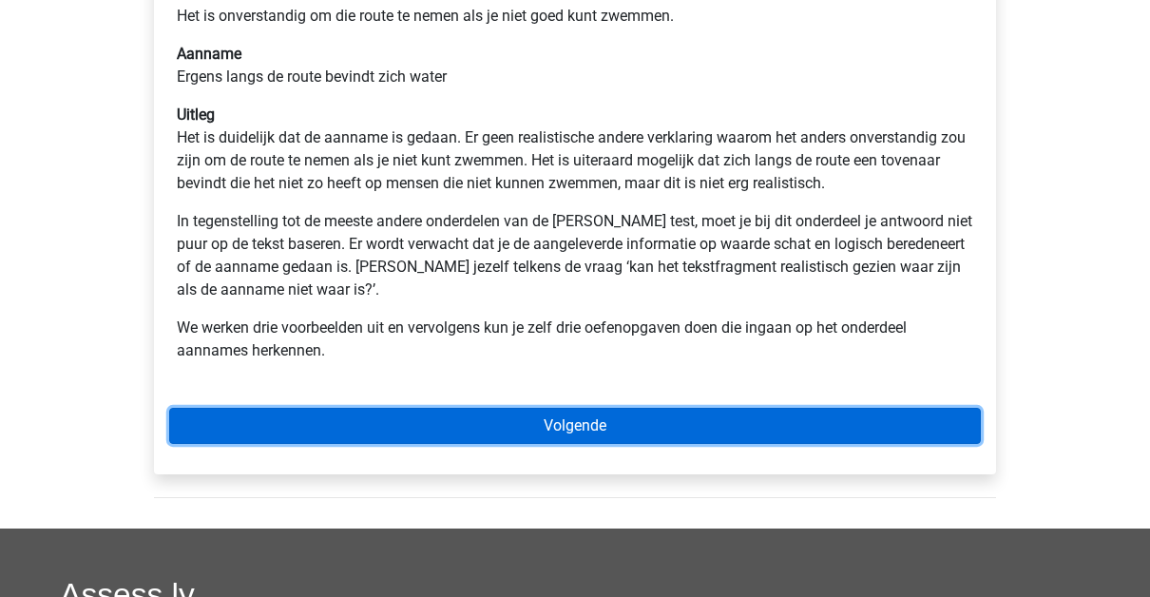
click at [503, 421] on link "Volgende" at bounding box center [575, 426] width 812 height 36
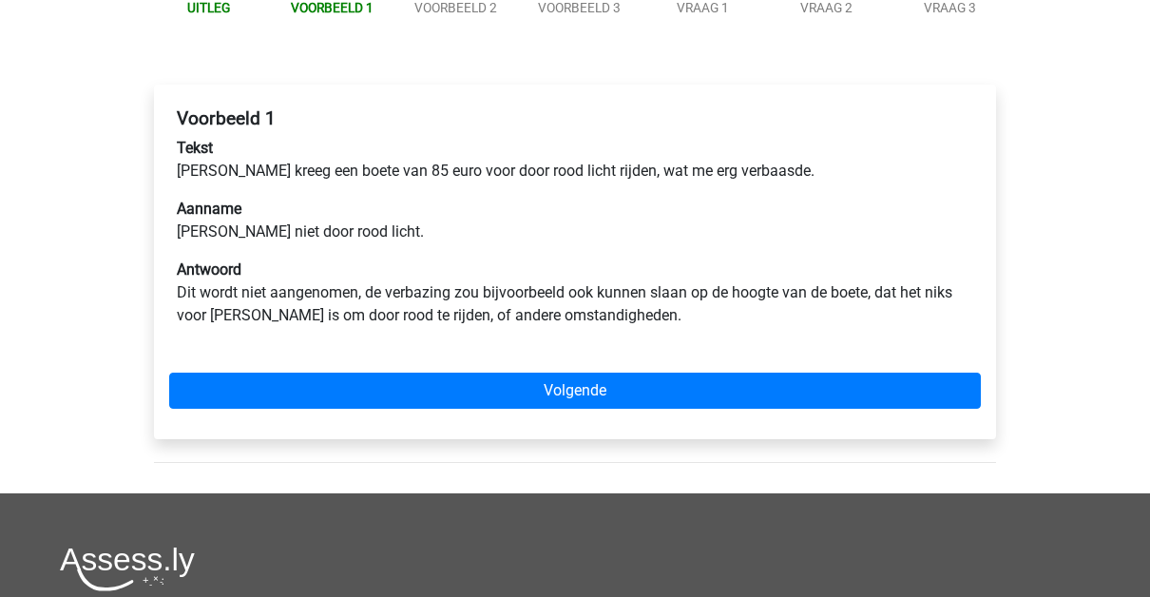
scroll to position [243, 0]
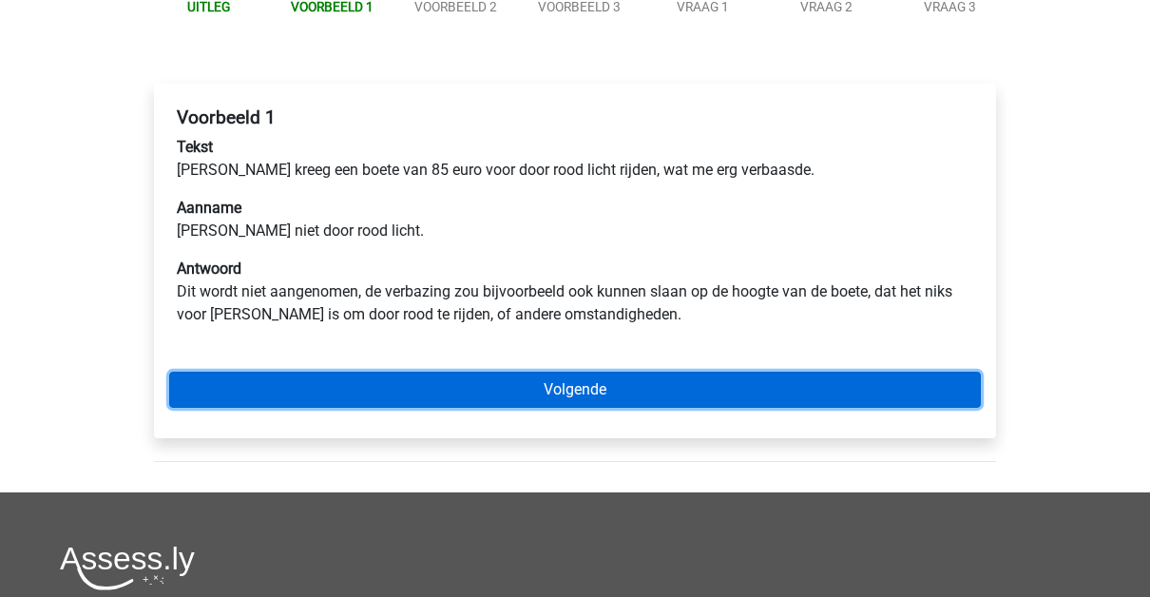
click at [487, 396] on link "Volgende" at bounding box center [575, 390] width 812 height 36
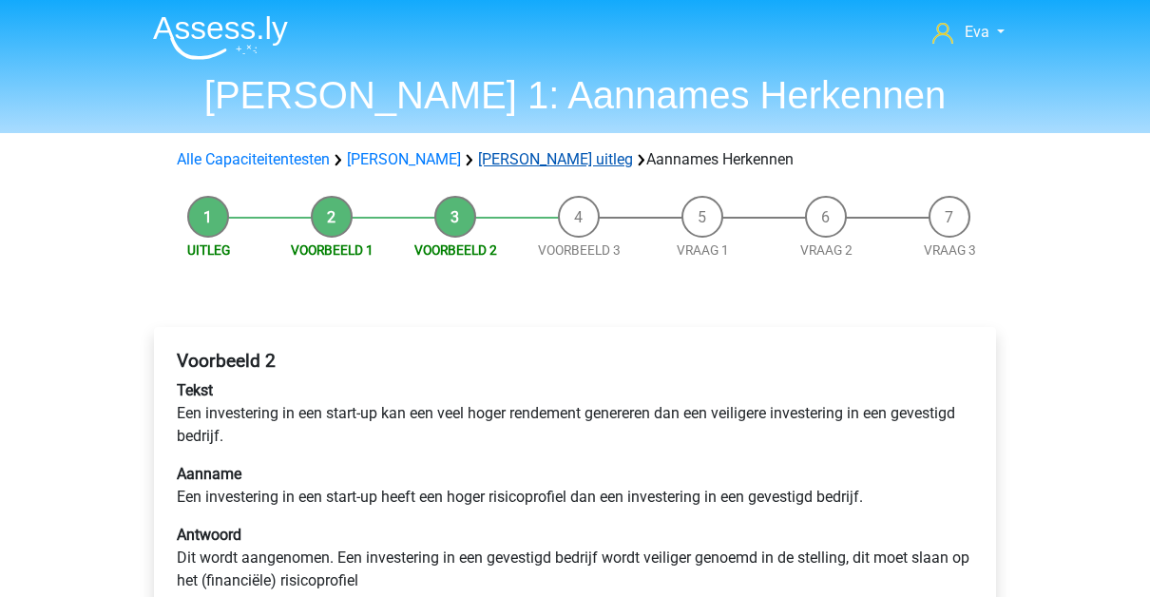
click at [524, 159] on link "[PERSON_NAME] uitleg" at bounding box center [555, 159] width 155 height 18
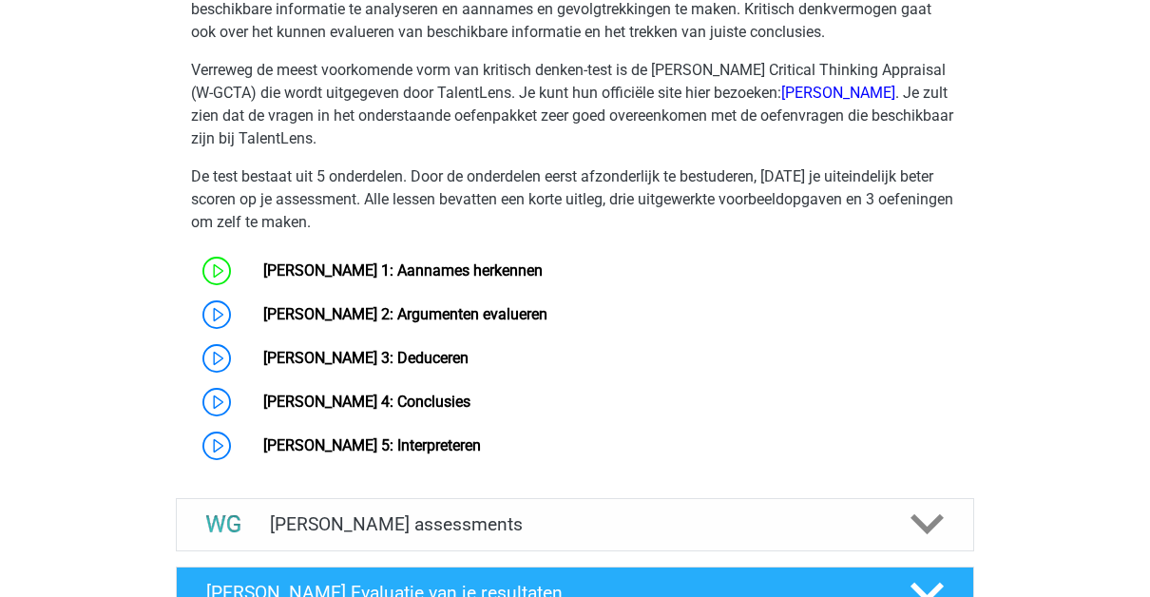
scroll to position [1004, 0]
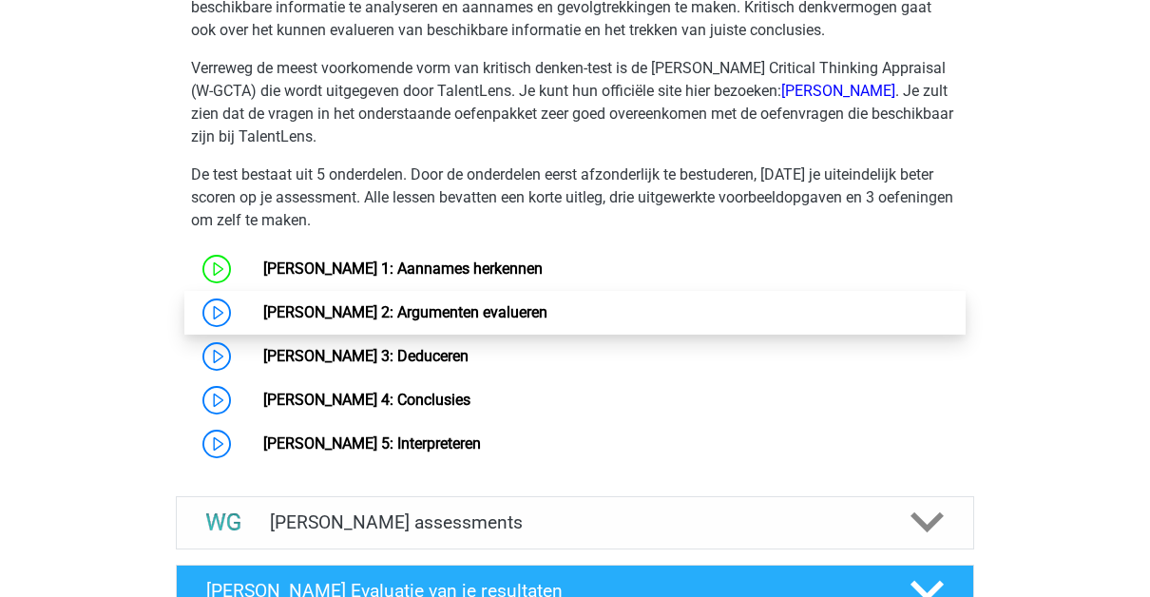
click at [488, 306] on link "[PERSON_NAME] 2: Argumenten evalueren" at bounding box center [405, 312] width 284 height 18
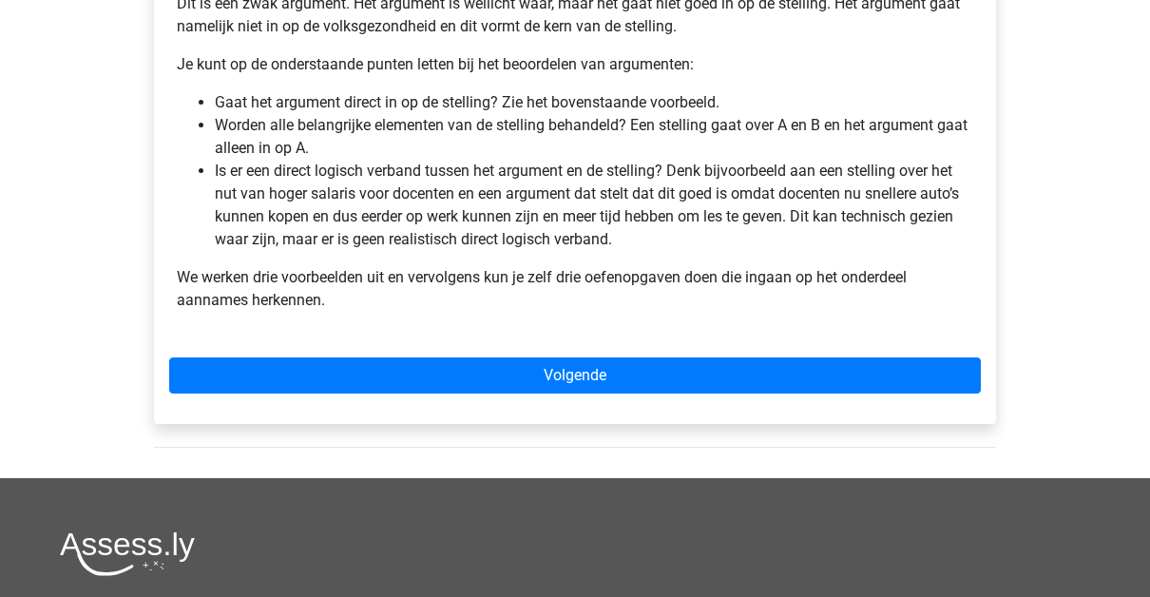
scroll to position [641, 0]
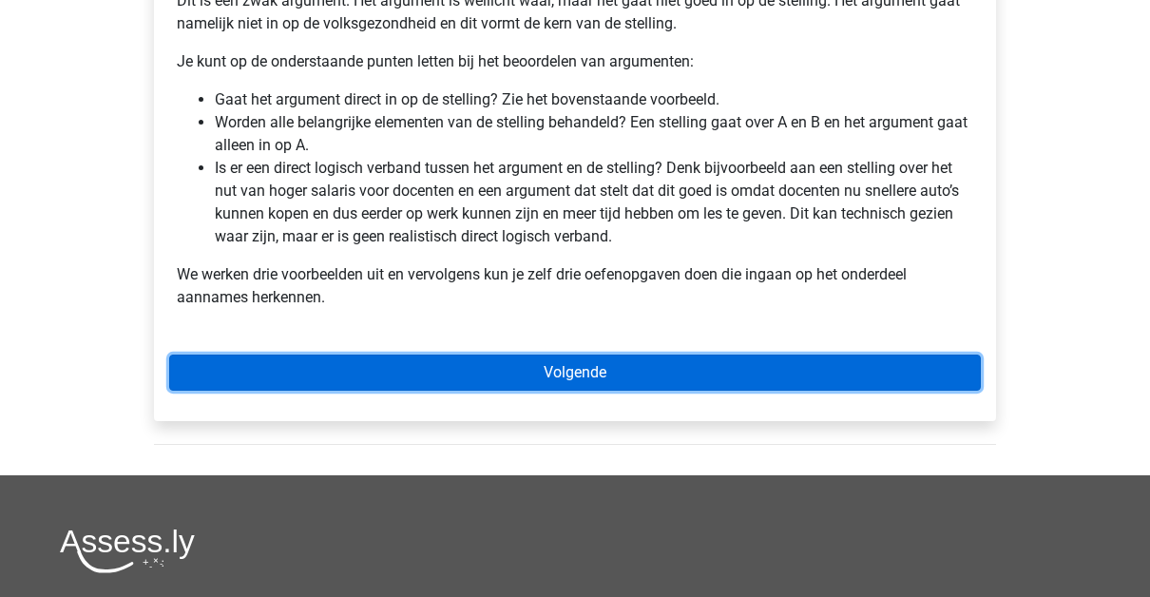
click at [661, 365] on link "Volgende" at bounding box center [575, 372] width 812 height 36
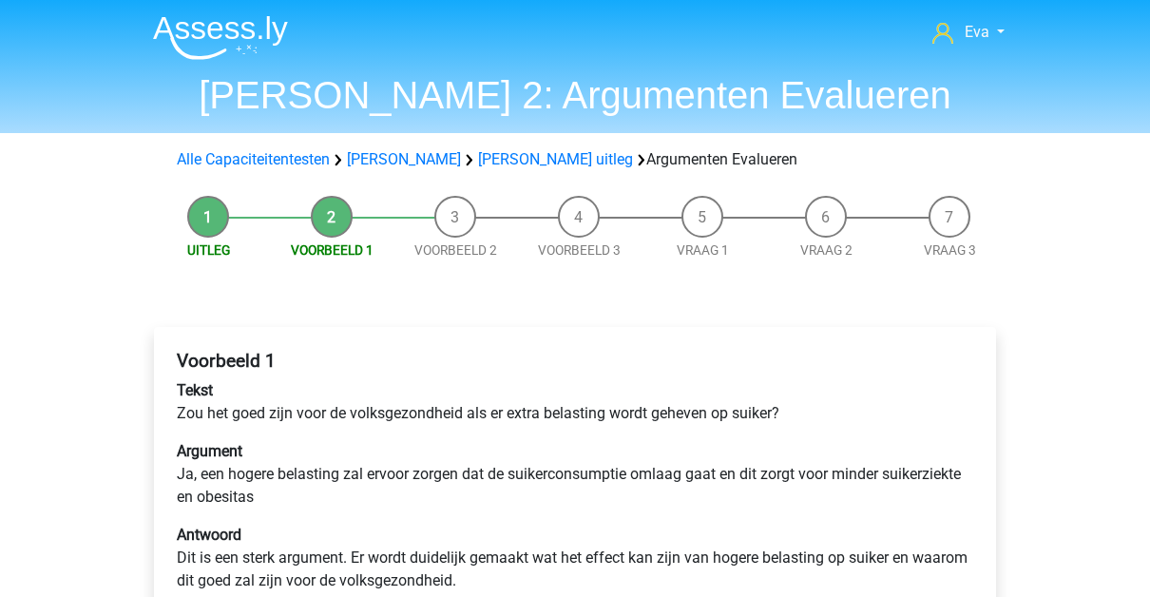
scroll to position [193, 0]
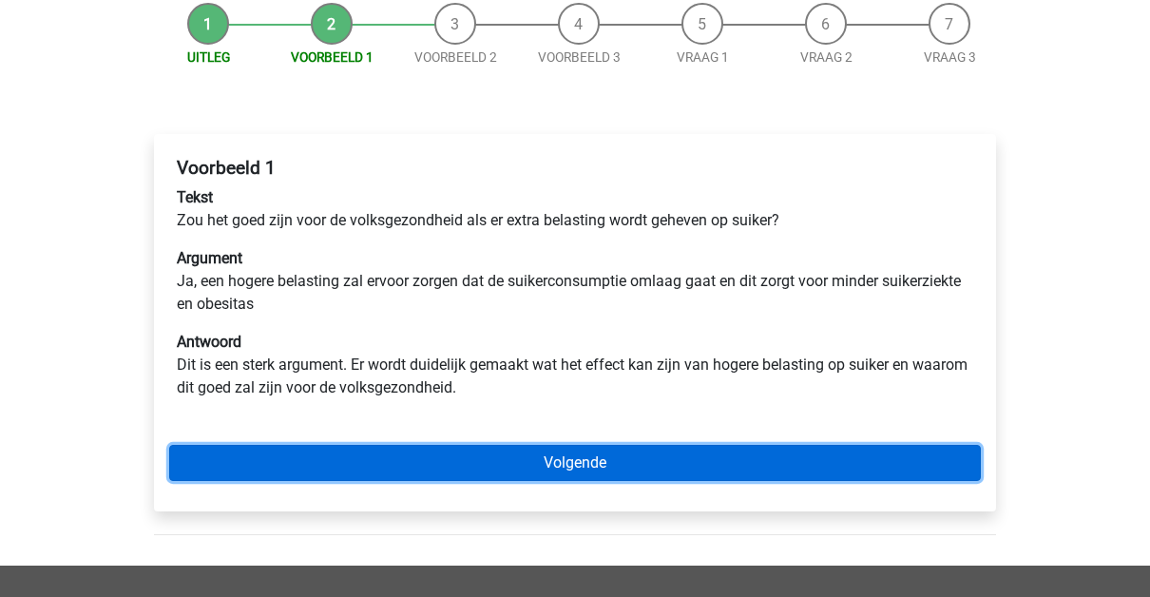
click at [819, 452] on link "Volgende" at bounding box center [575, 463] width 812 height 36
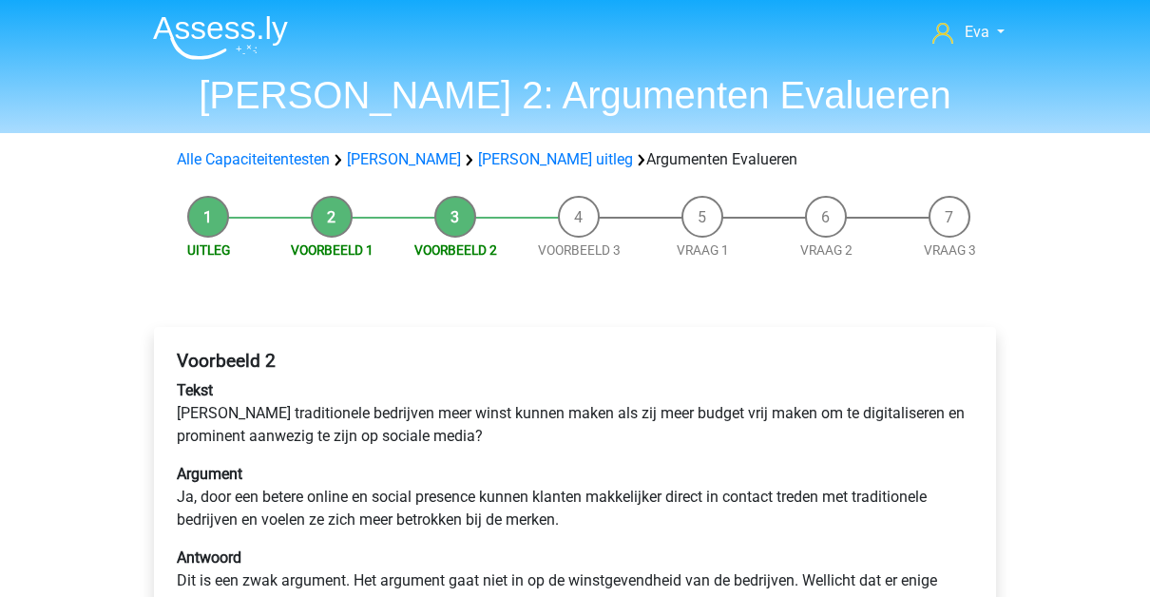
click at [838, 423] on p "Tekst Zouden traditionele bedrijven meer winst kunnen maken als zij meer budget…" at bounding box center [575, 413] width 796 height 68
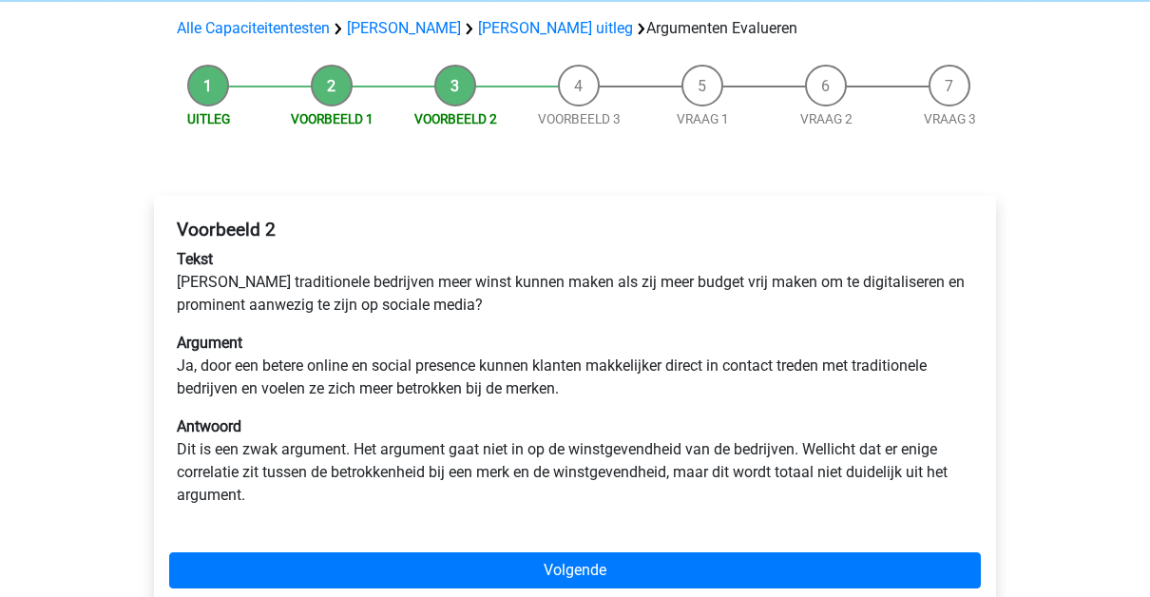
scroll to position [136, 0]
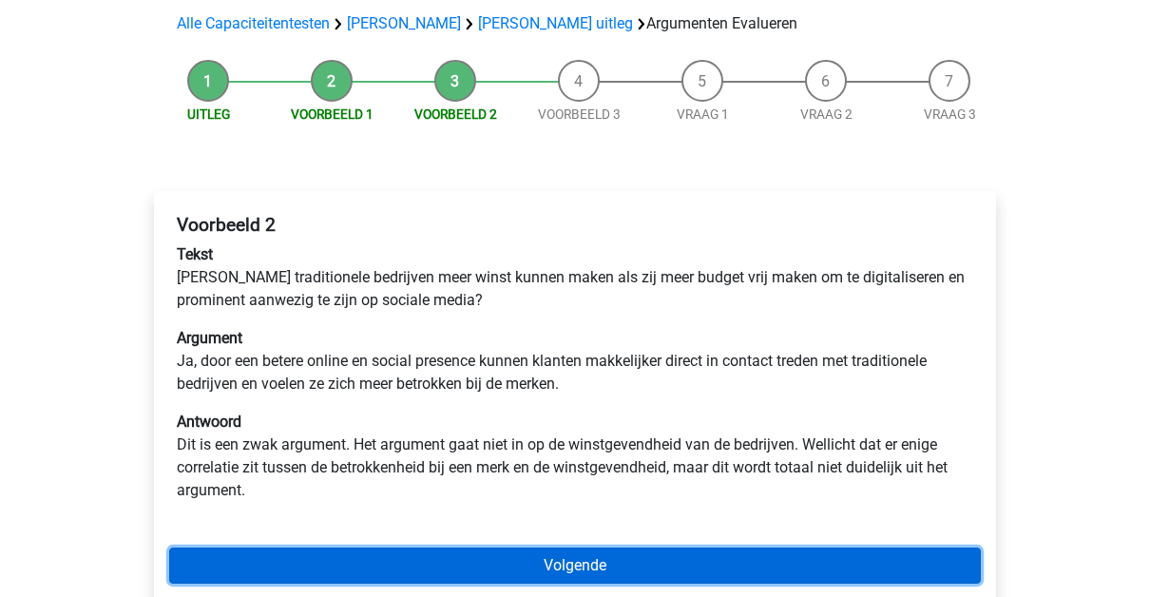
click at [735, 551] on link "Volgende" at bounding box center [575, 565] width 812 height 36
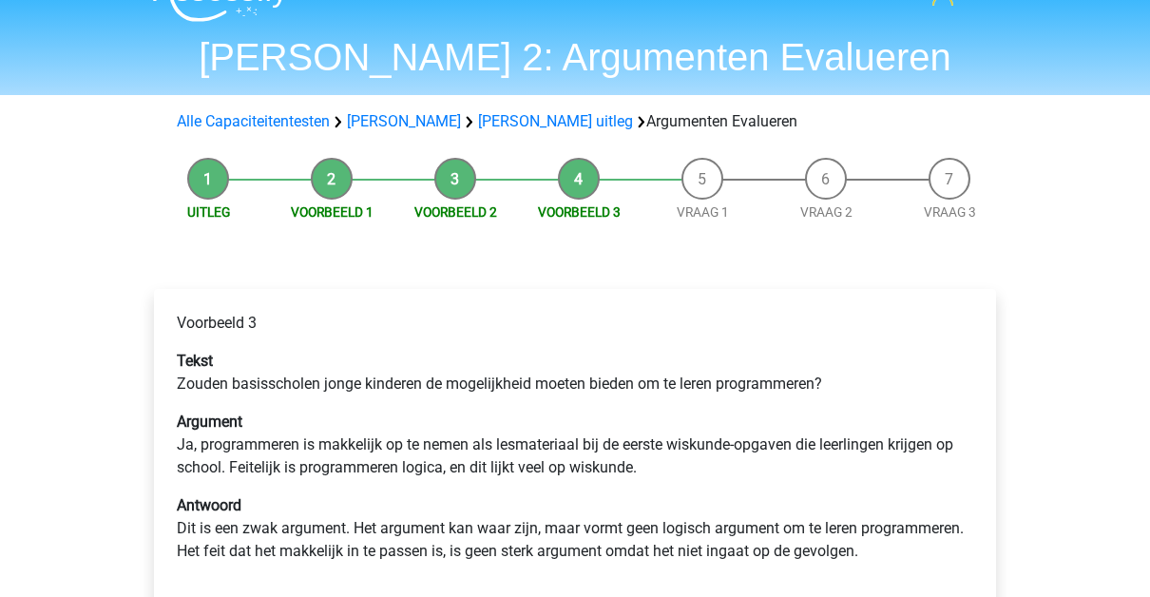
scroll to position [130, 0]
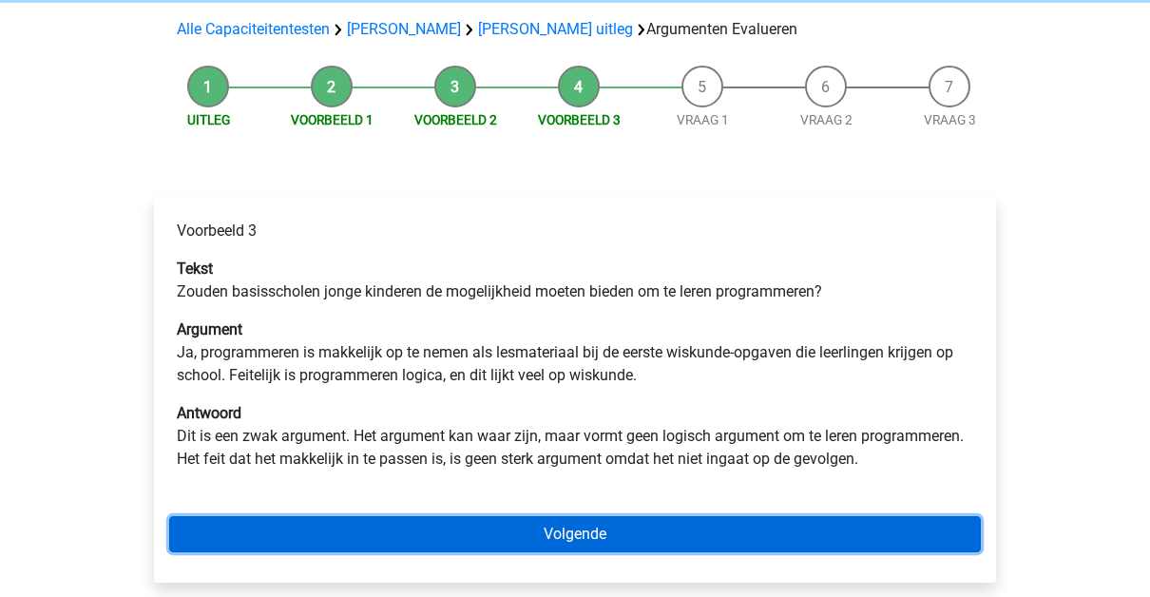
click at [725, 527] on link "Volgende" at bounding box center [575, 534] width 812 height 36
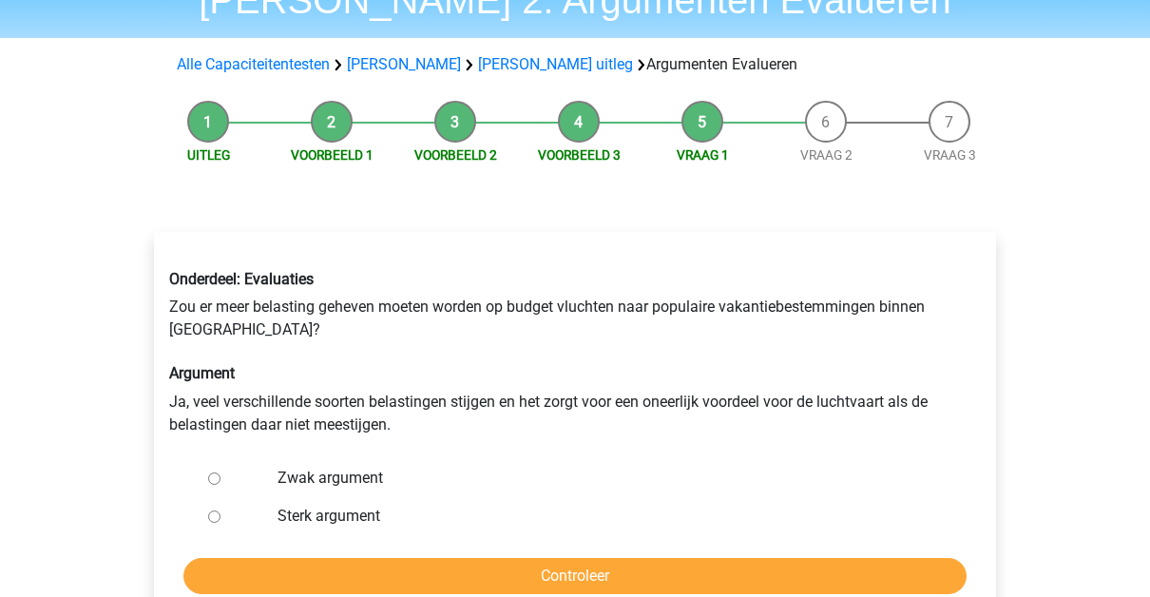
scroll to position [99, 0]
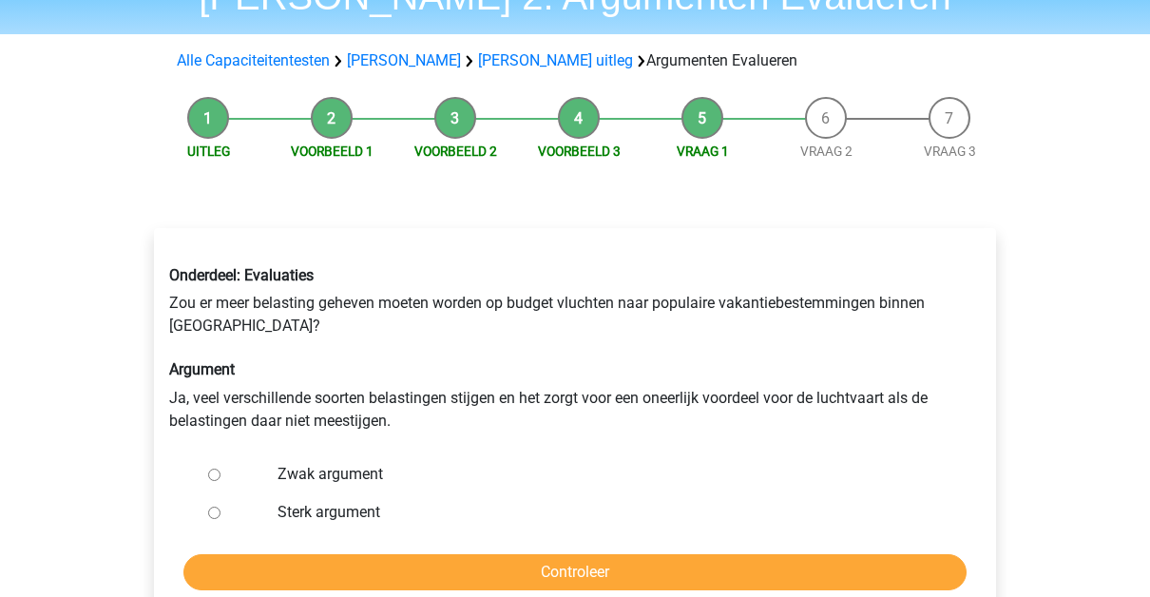
click at [329, 475] on label "Zwak argument" at bounding box center [607, 474] width 658 height 23
click at [220, 475] on input "Zwak argument" at bounding box center [214, 475] width 12 height 12
radio input "true"
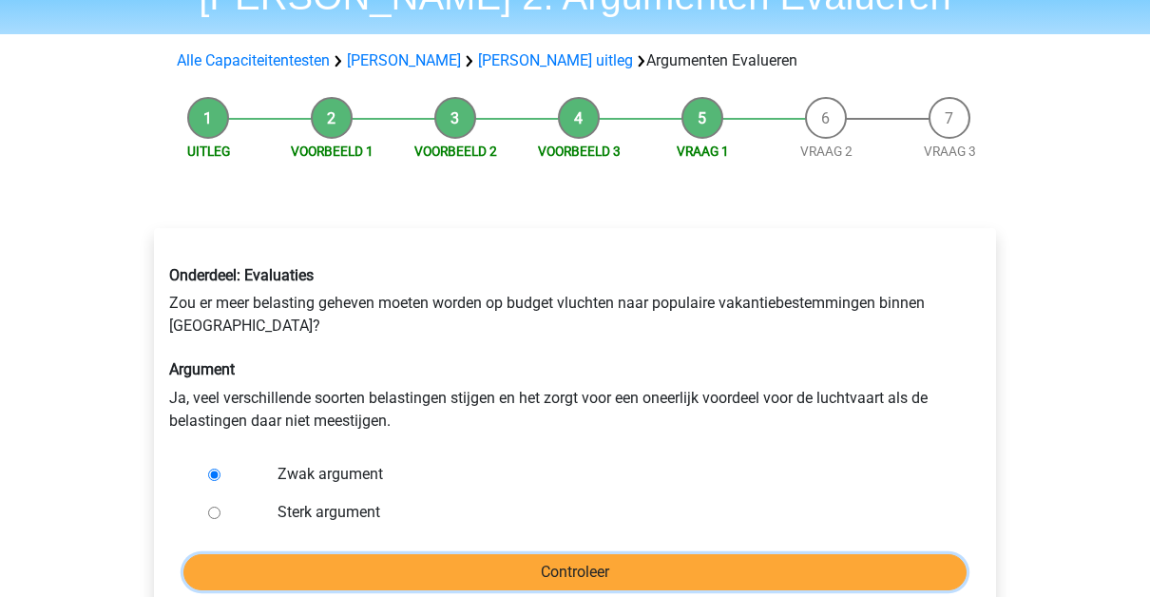
click at [534, 566] on input "Controleer" at bounding box center [574, 572] width 783 height 36
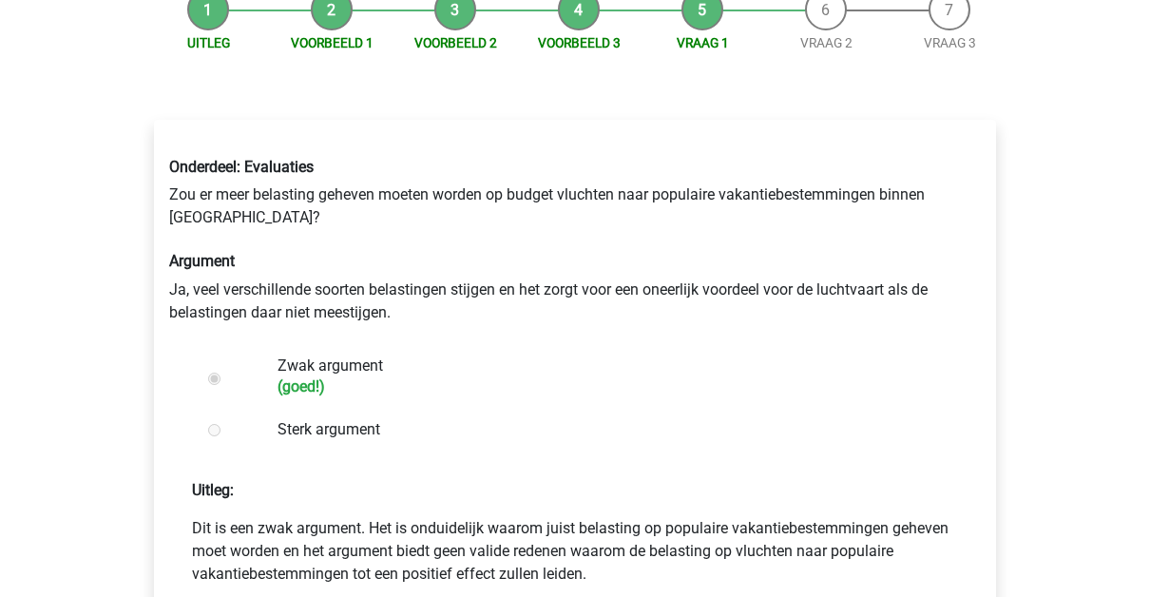
scroll to position [300, 0]
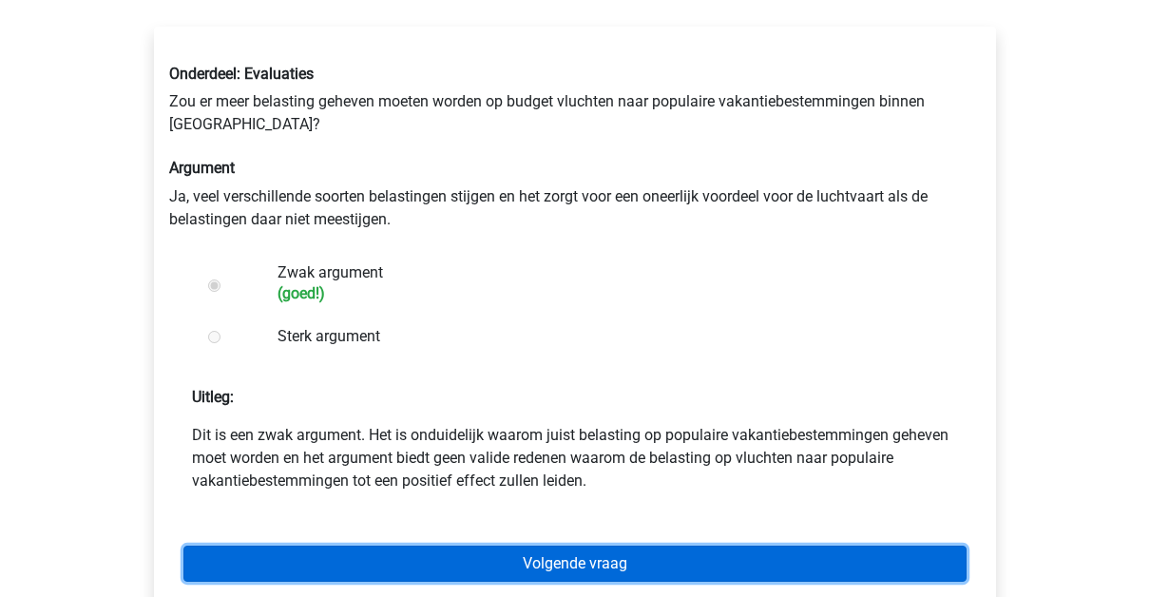
click at [571, 546] on link "Volgende vraag" at bounding box center [574, 564] width 783 height 36
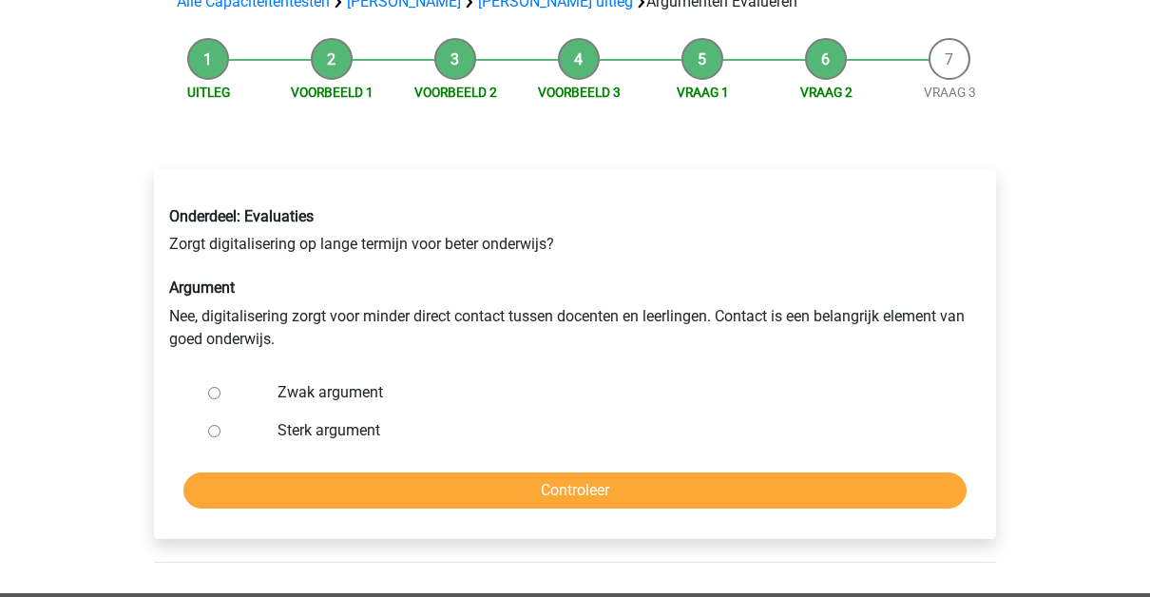
scroll to position [161, 0]
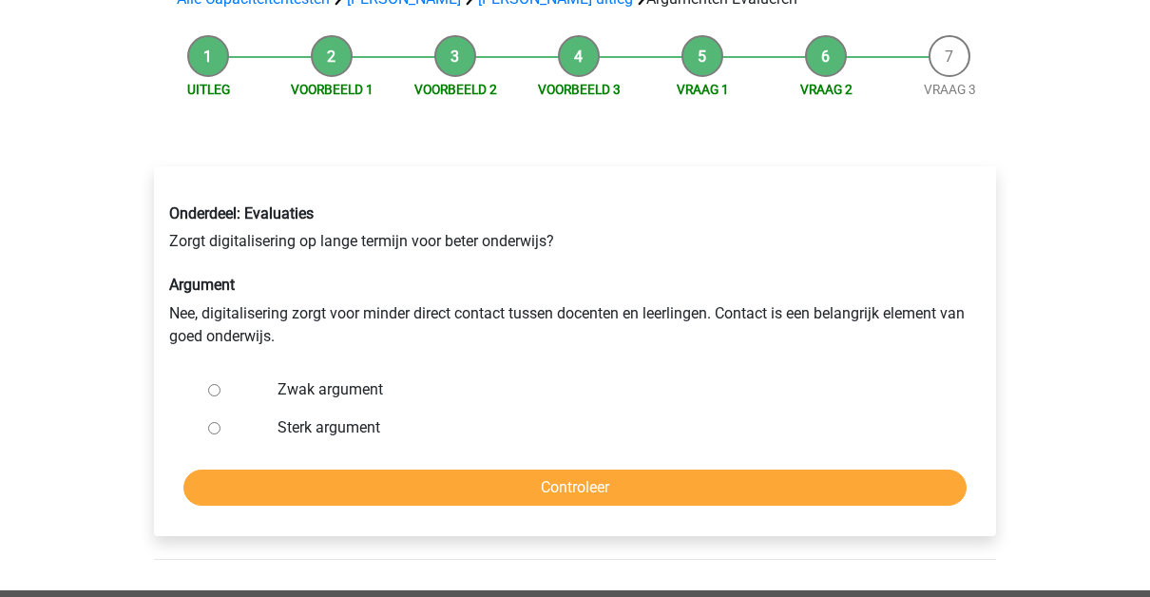
click at [296, 421] on label "Sterk argument" at bounding box center [607, 427] width 658 height 23
click at [220, 422] on input "Sterk argument" at bounding box center [214, 428] width 12 height 12
radio input "true"
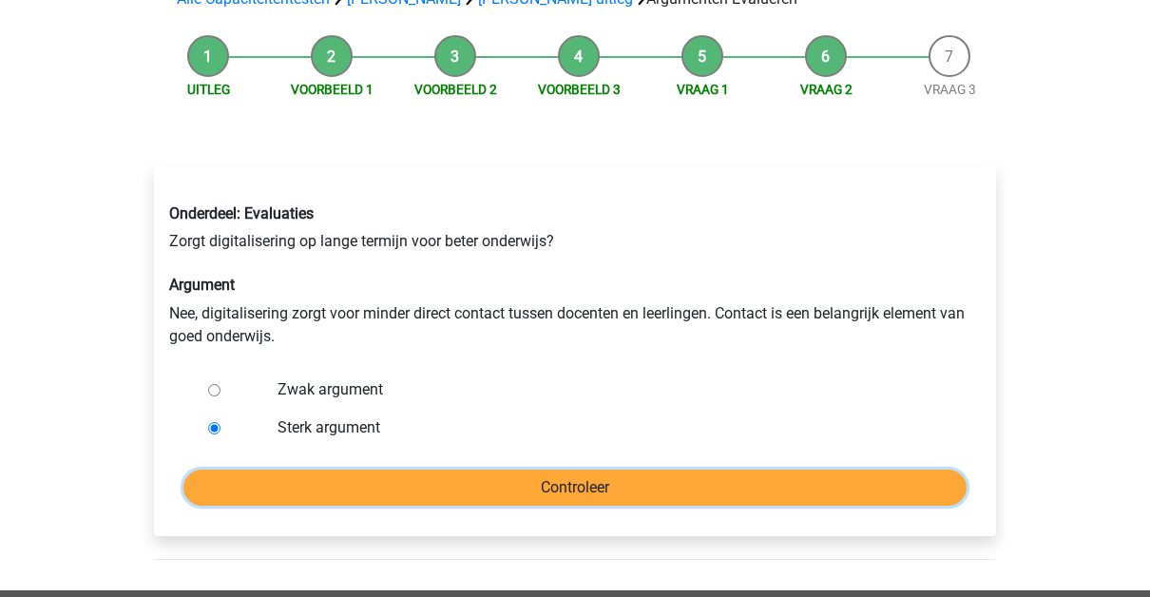
click at [322, 503] on input "Controleer" at bounding box center [574, 487] width 783 height 36
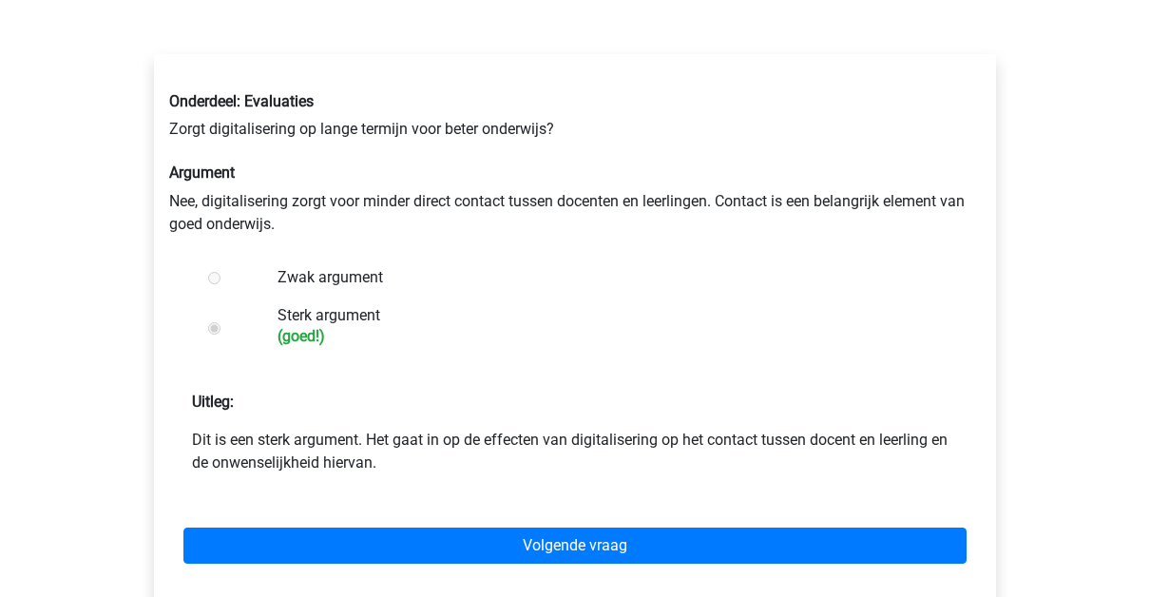
scroll to position [274, 0]
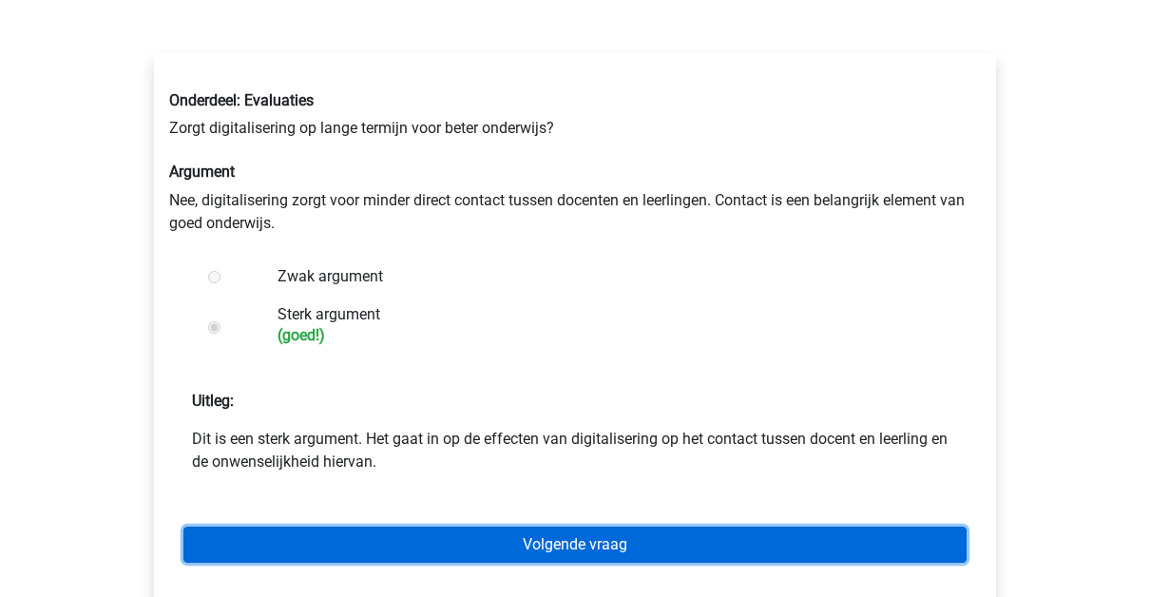
click at [579, 540] on link "Volgende vraag" at bounding box center [574, 545] width 783 height 36
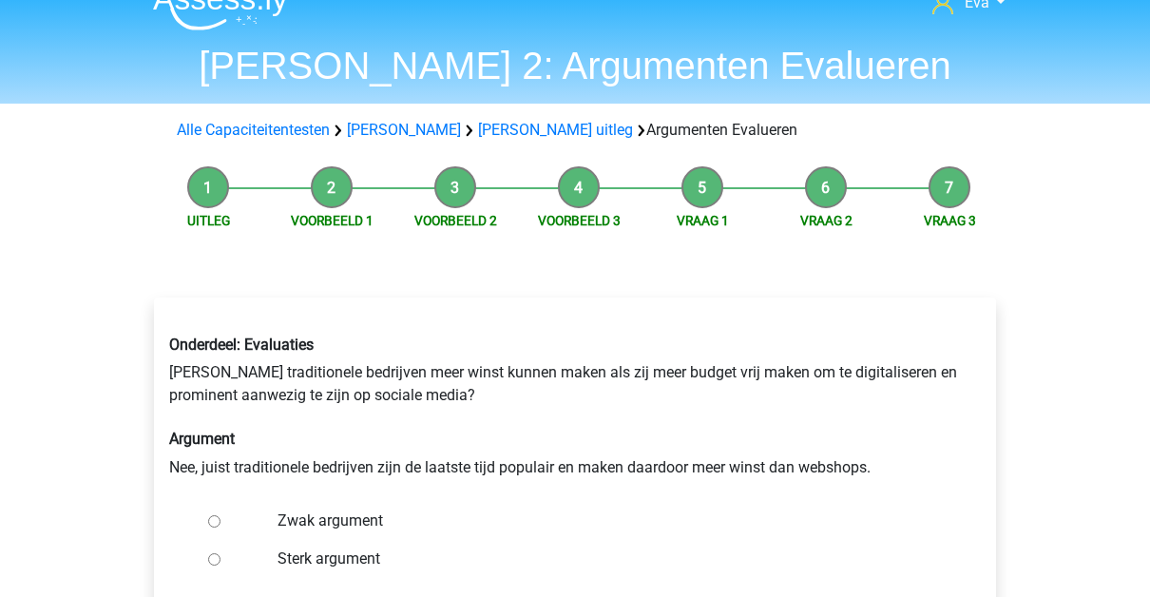
scroll to position [30, 0]
click at [329, 515] on label "Zwak argument" at bounding box center [607, 519] width 658 height 23
click at [220, 515] on input "Zwak argument" at bounding box center [214, 520] width 12 height 12
radio input "true"
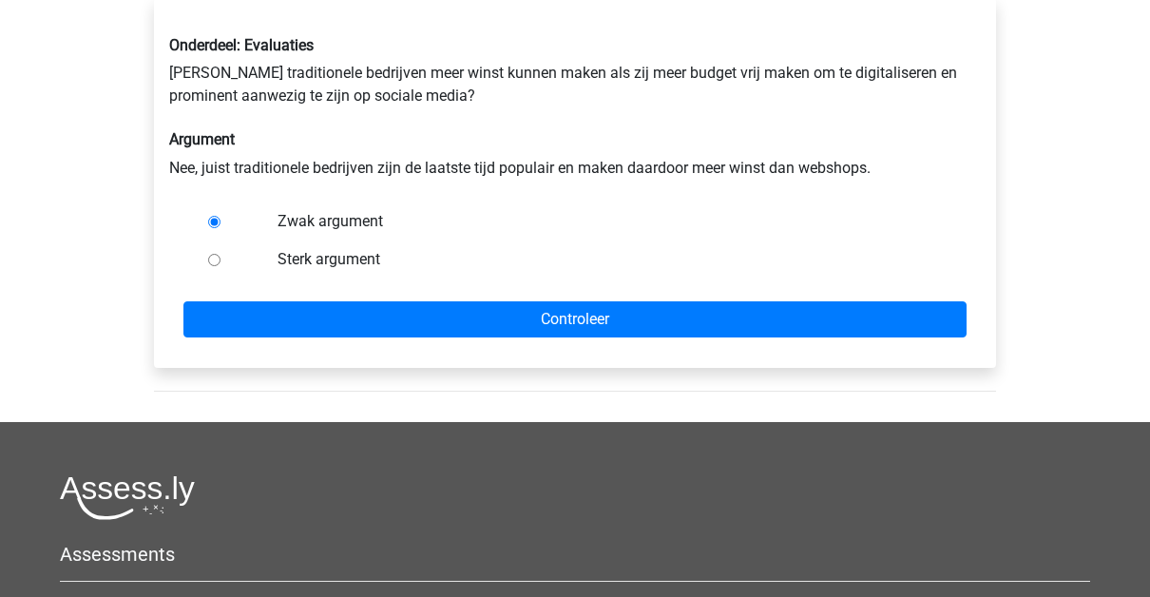
scroll to position [335, 0]
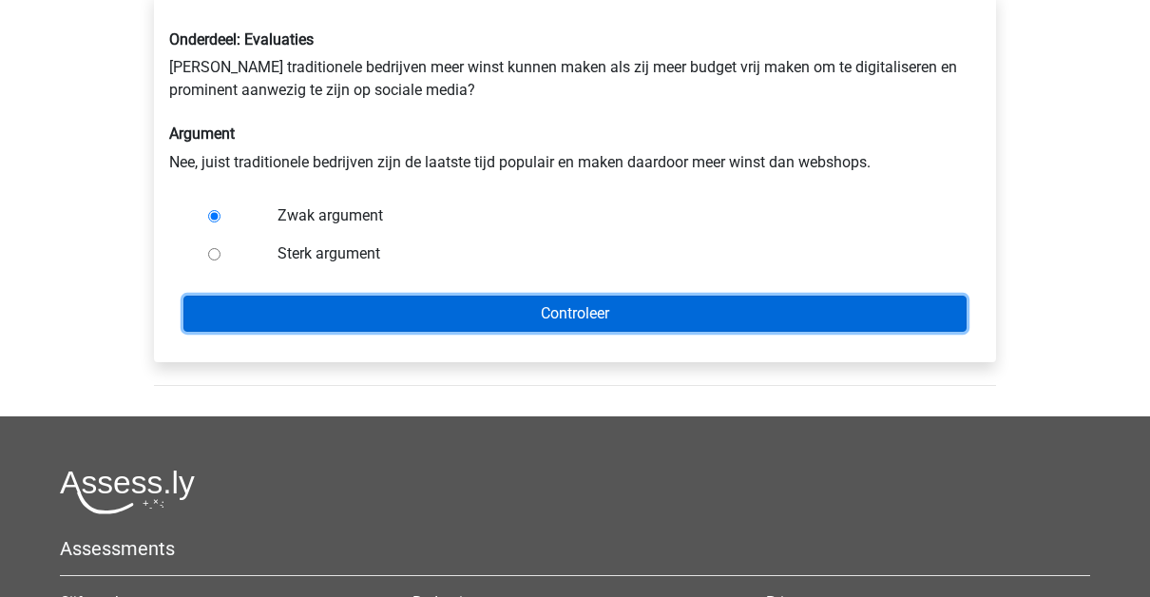
click at [546, 314] on input "Controleer" at bounding box center [574, 314] width 783 height 36
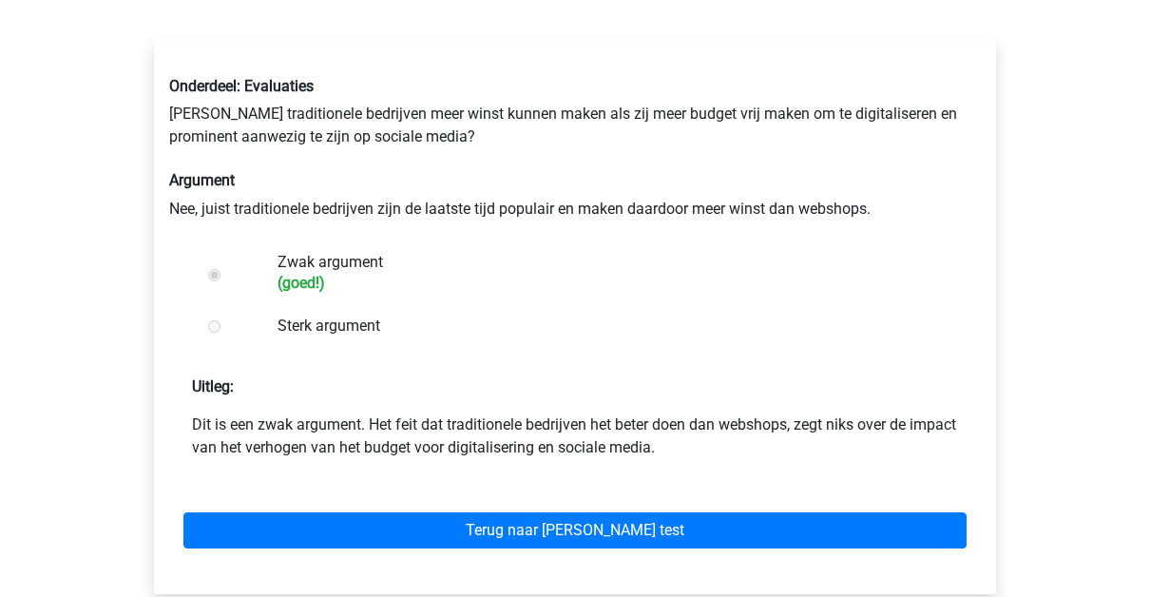
scroll to position [289, 0]
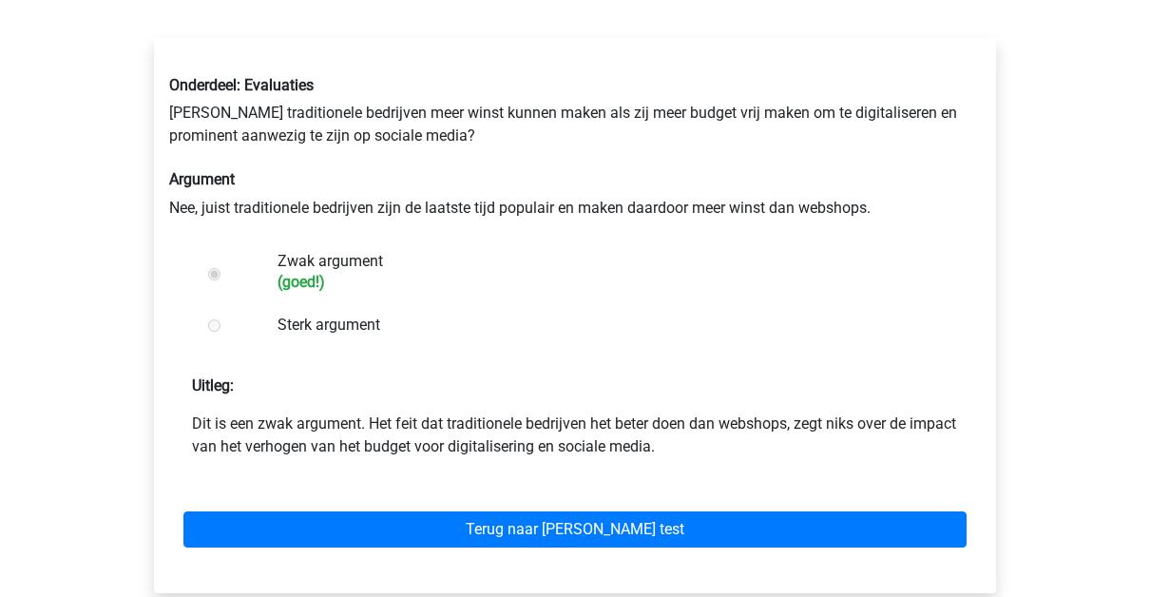
click at [548, 509] on div "Terug naar watson glaser test" at bounding box center [575, 525] width 812 height 105
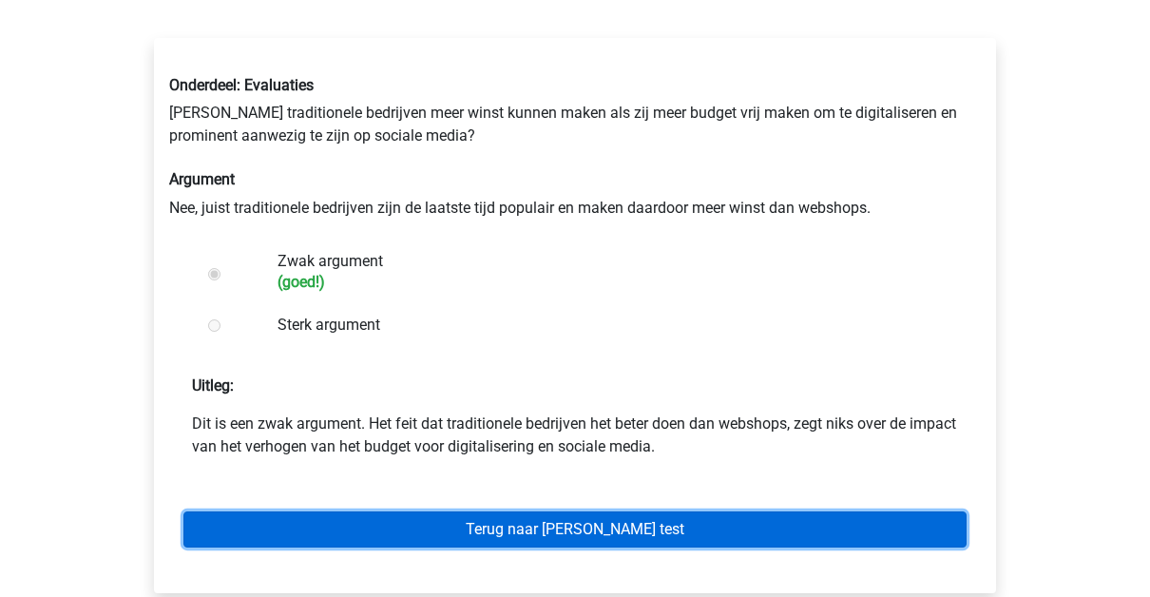
click at [549, 523] on link "Terug naar watson glaser test" at bounding box center [574, 529] width 783 height 36
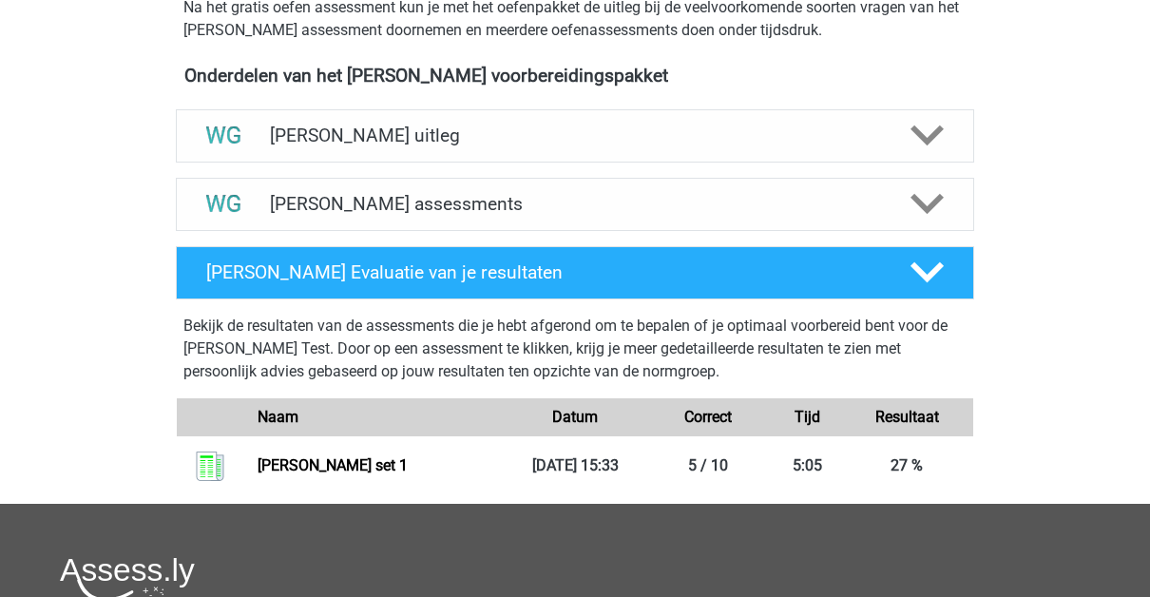
scroll to position [641, 0]
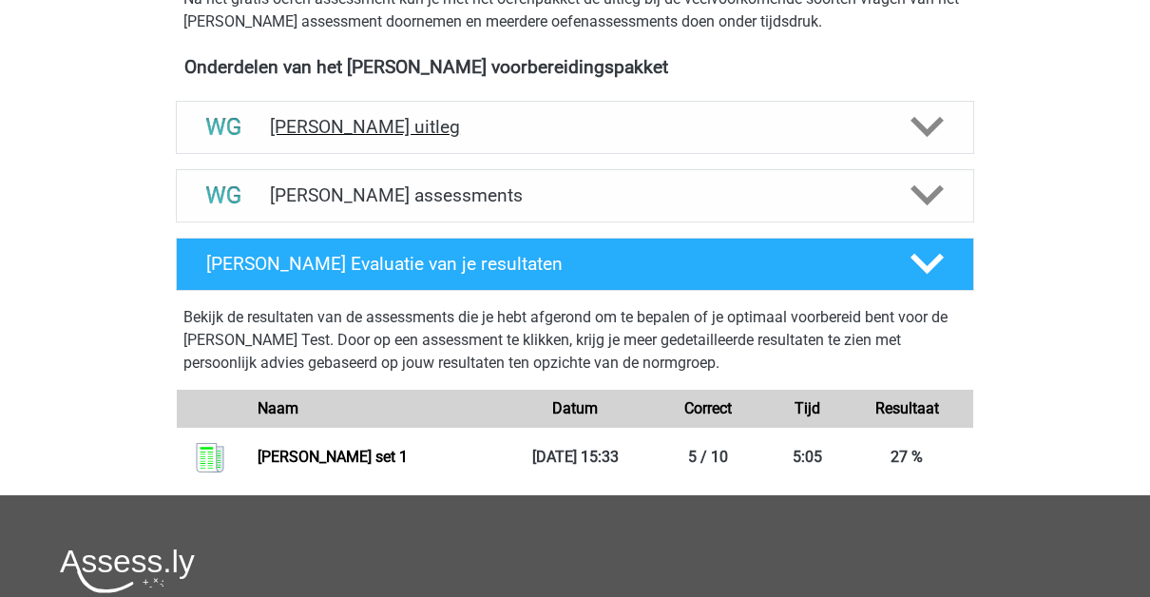
click at [447, 112] on div "[PERSON_NAME] uitleg" at bounding box center [575, 127] width 798 height 53
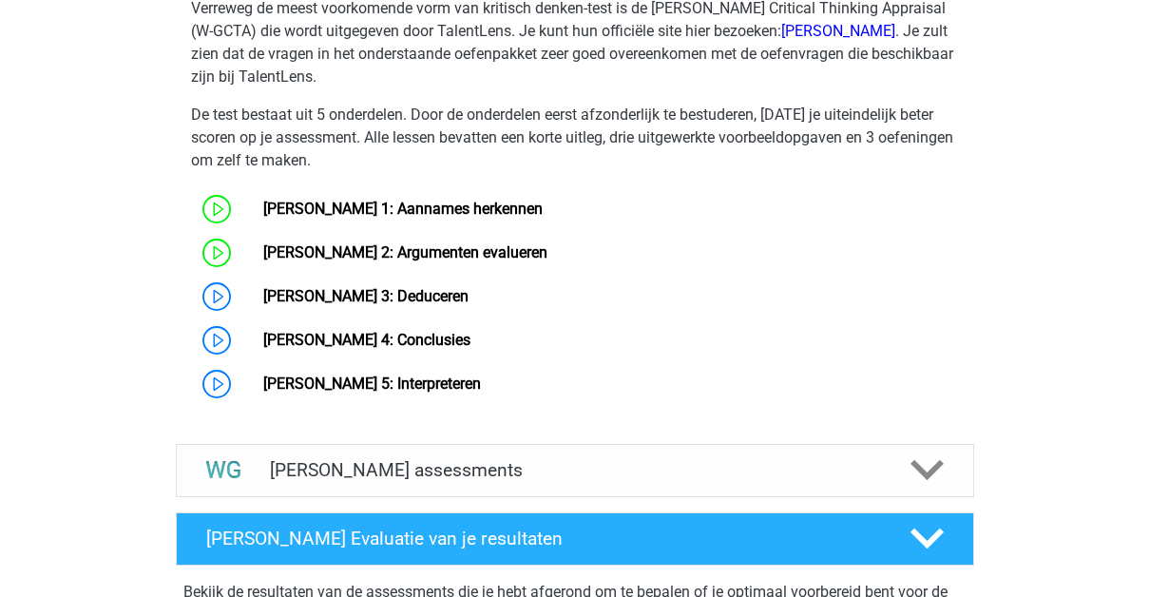
scroll to position [1082, 0]
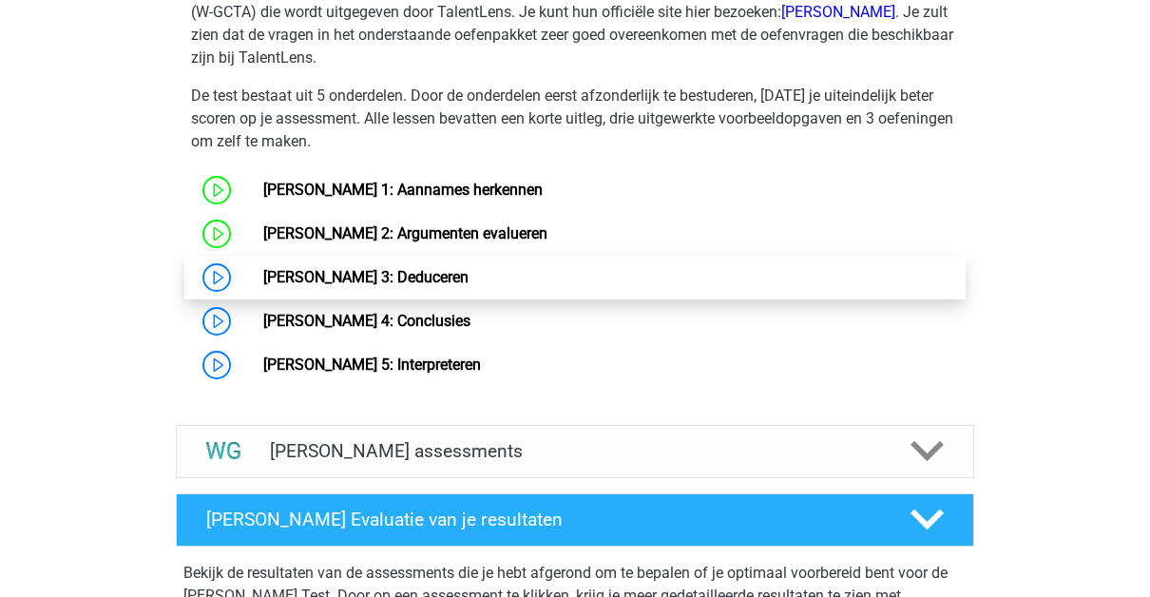
click at [422, 270] on link "[PERSON_NAME] 3: Deduceren" at bounding box center [365, 277] width 205 height 18
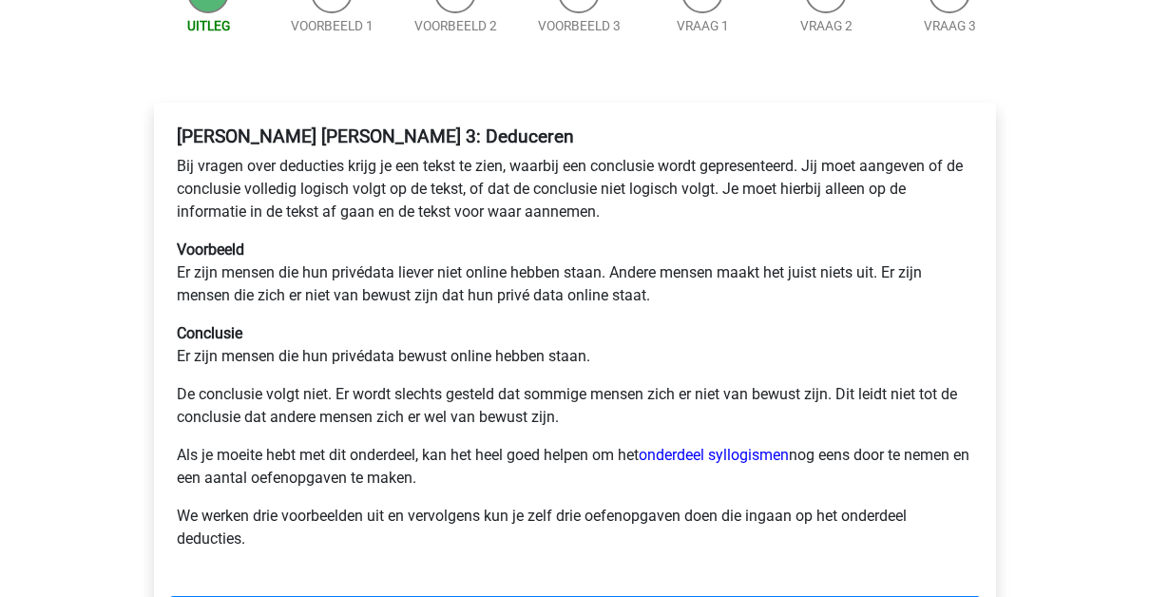
scroll to position [312, 0]
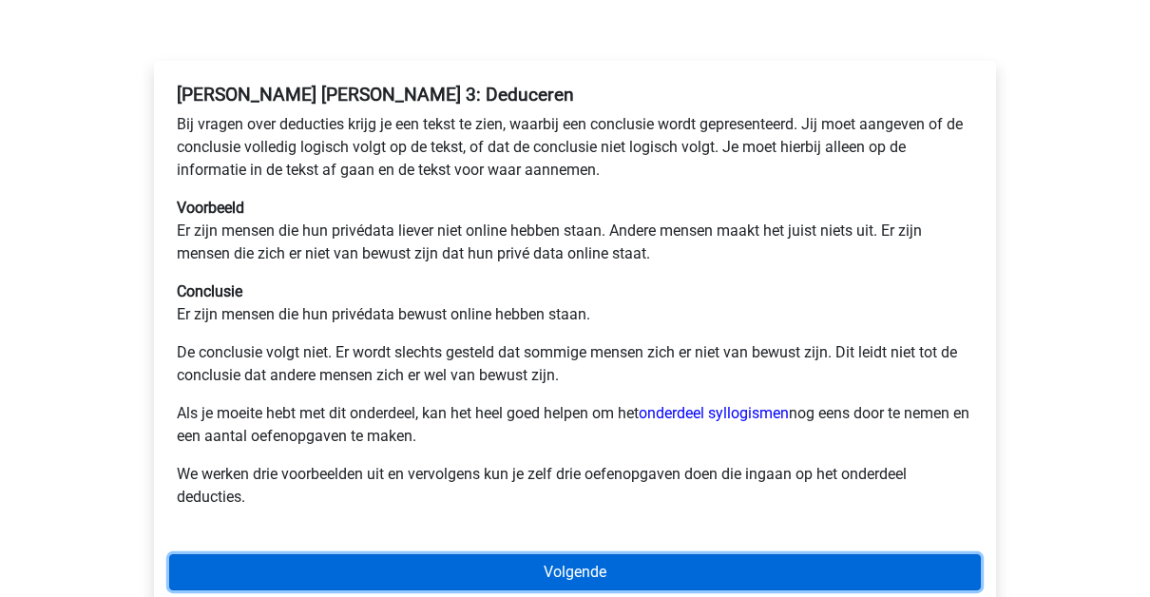
click at [699, 554] on link "Volgende" at bounding box center [575, 572] width 812 height 36
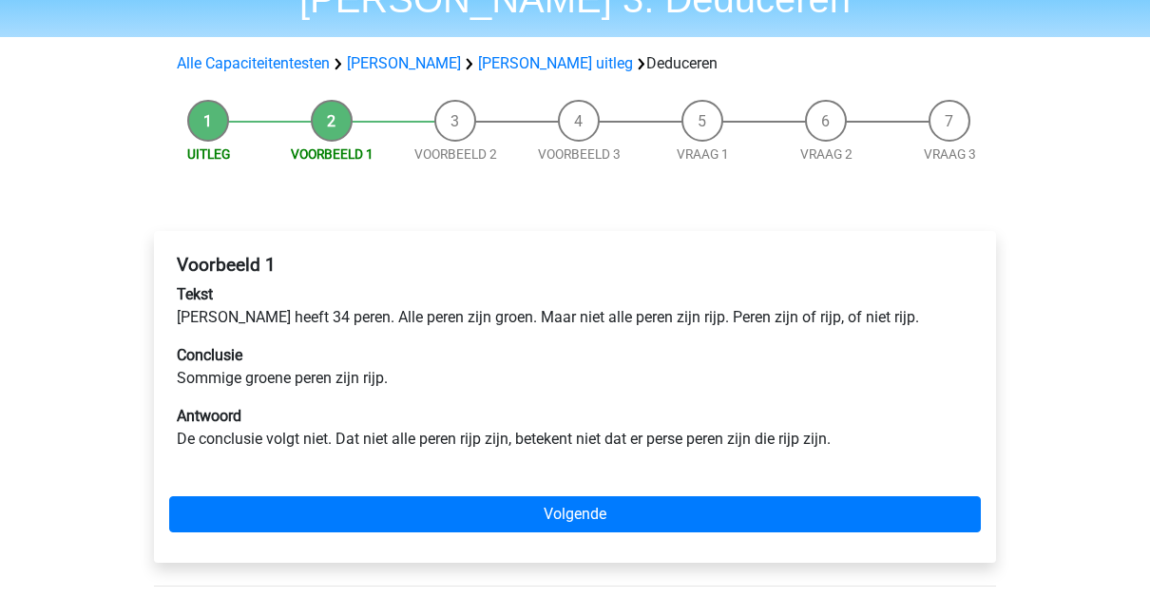
scroll to position [97, 0]
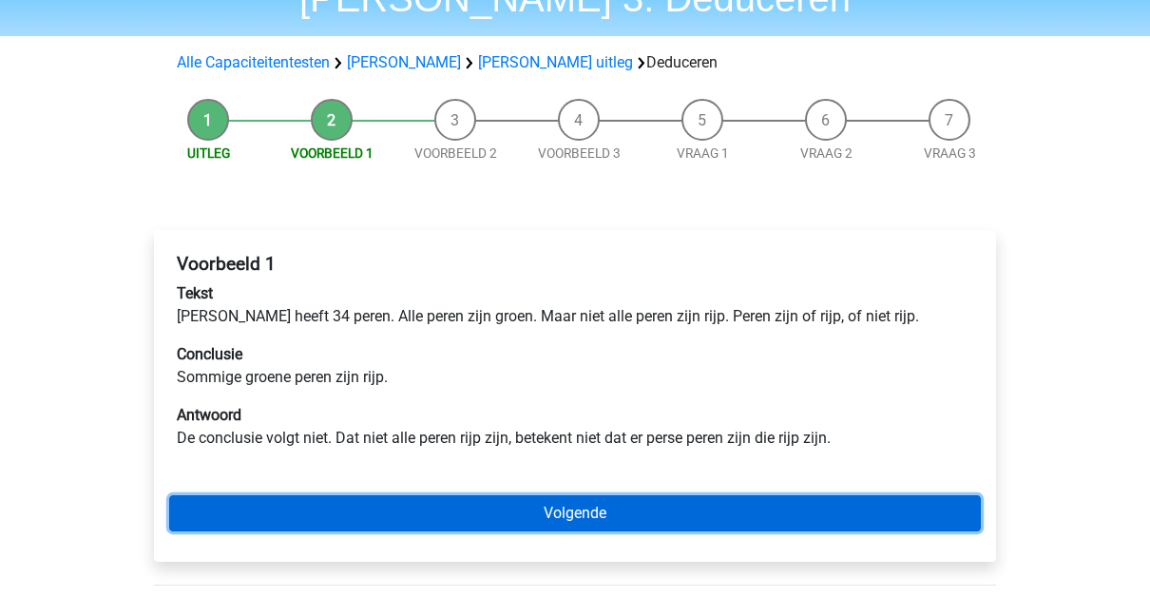
click at [642, 509] on link "Volgende" at bounding box center [575, 513] width 812 height 36
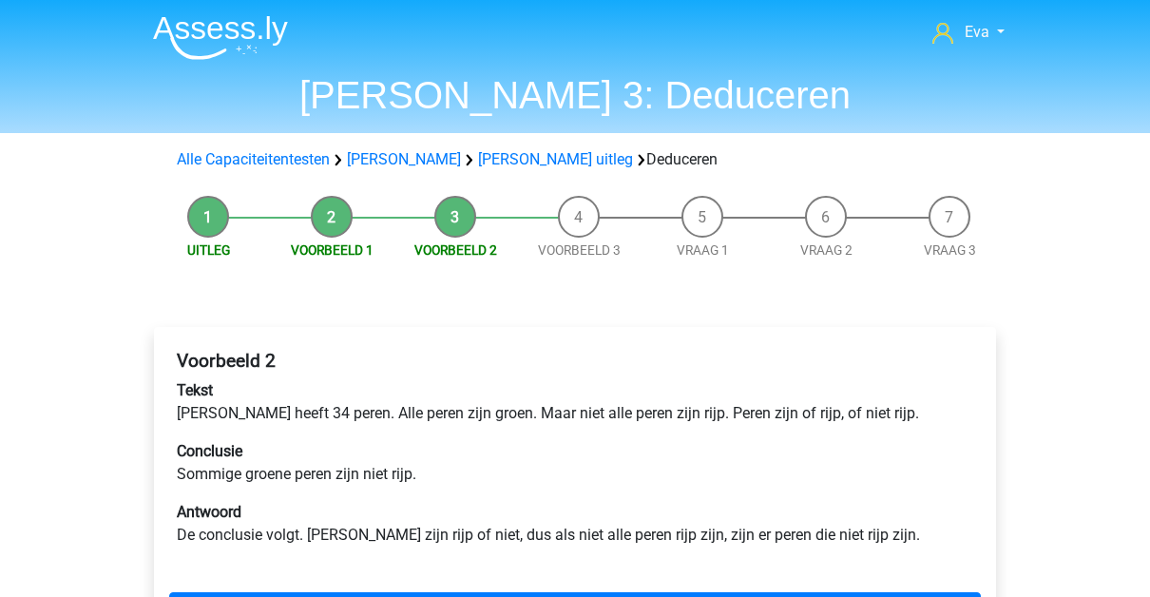
scroll to position [59, 0]
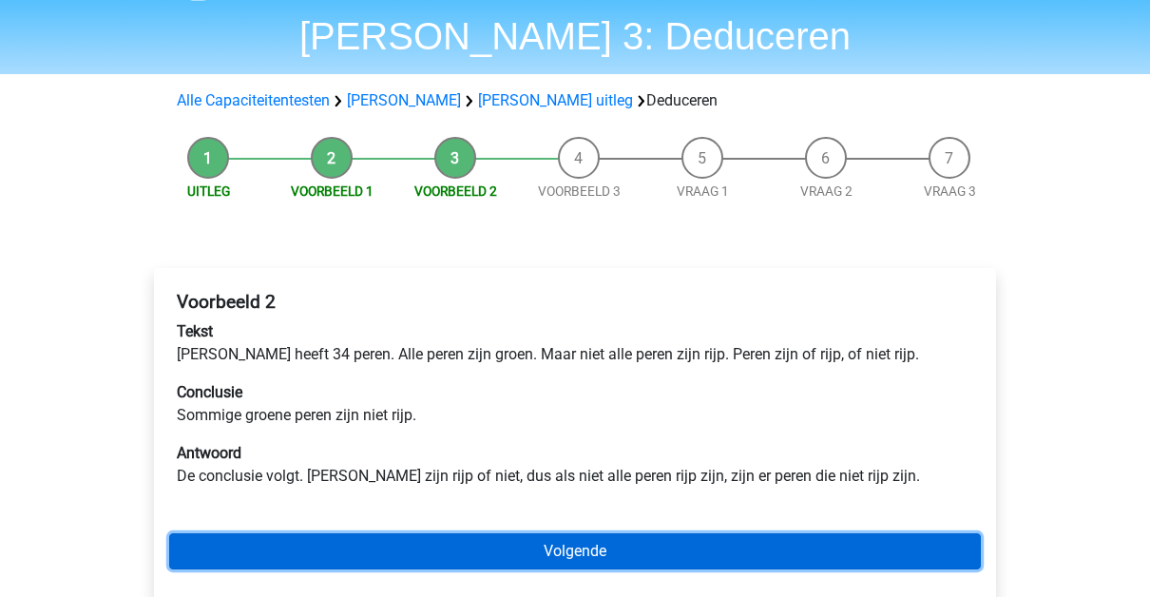
click at [628, 553] on link "Volgende" at bounding box center [575, 551] width 812 height 36
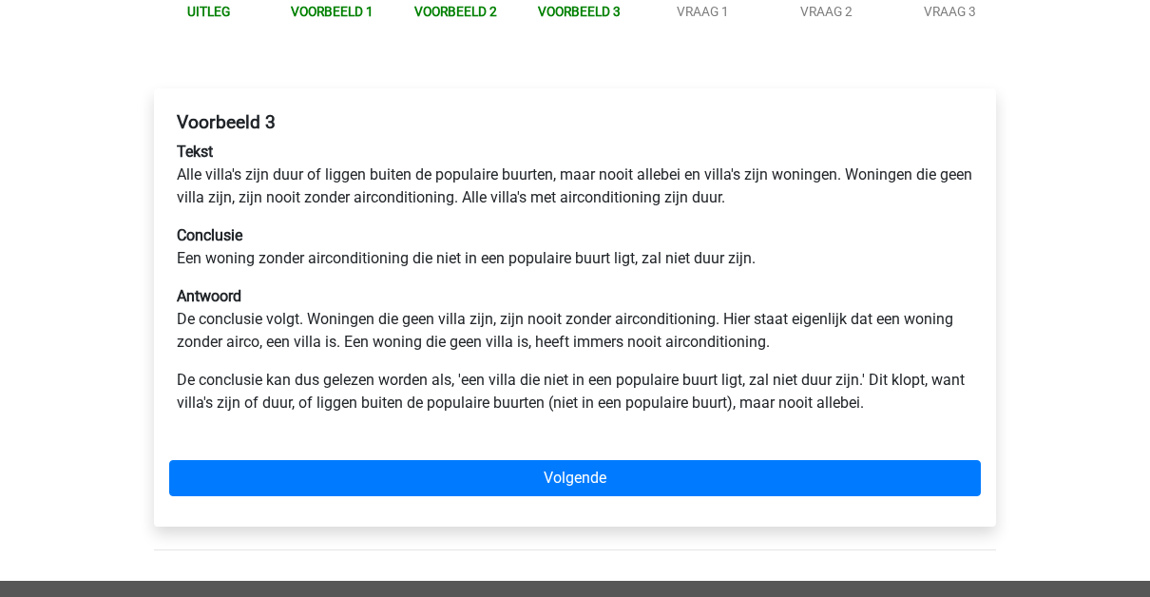
scroll to position [239, 0]
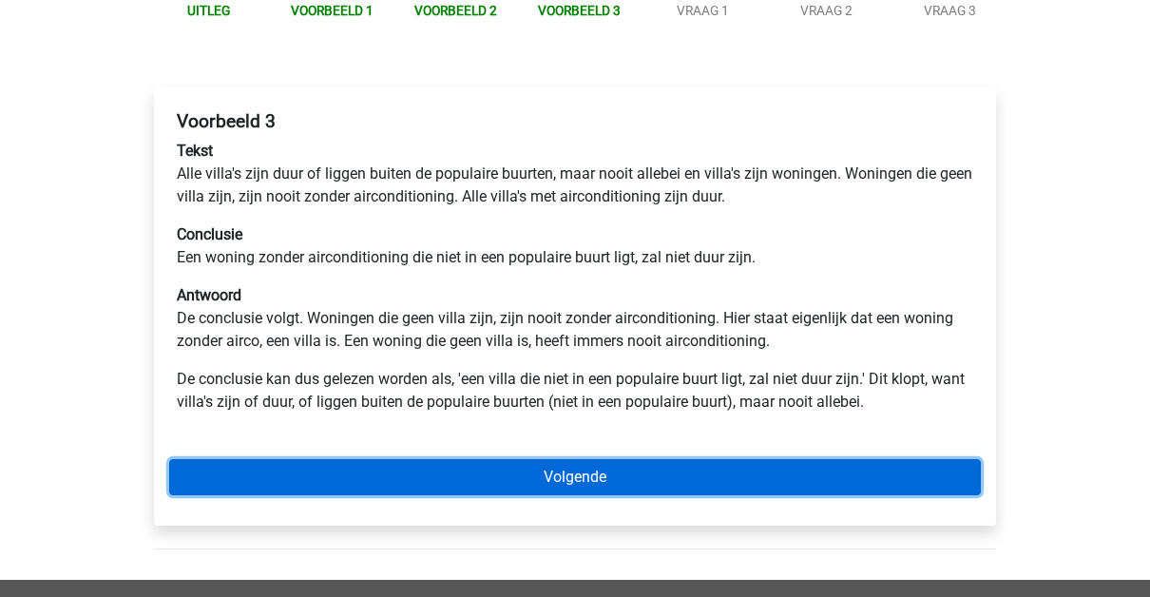
click at [573, 480] on link "Volgende" at bounding box center [575, 477] width 812 height 36
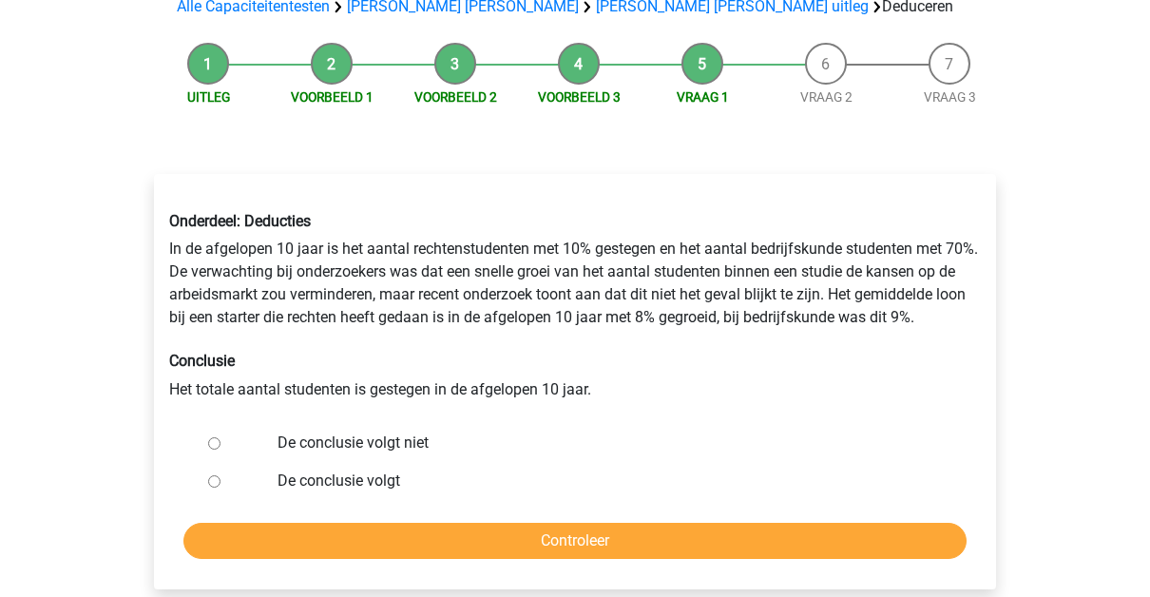
scroll to position [200, 0]
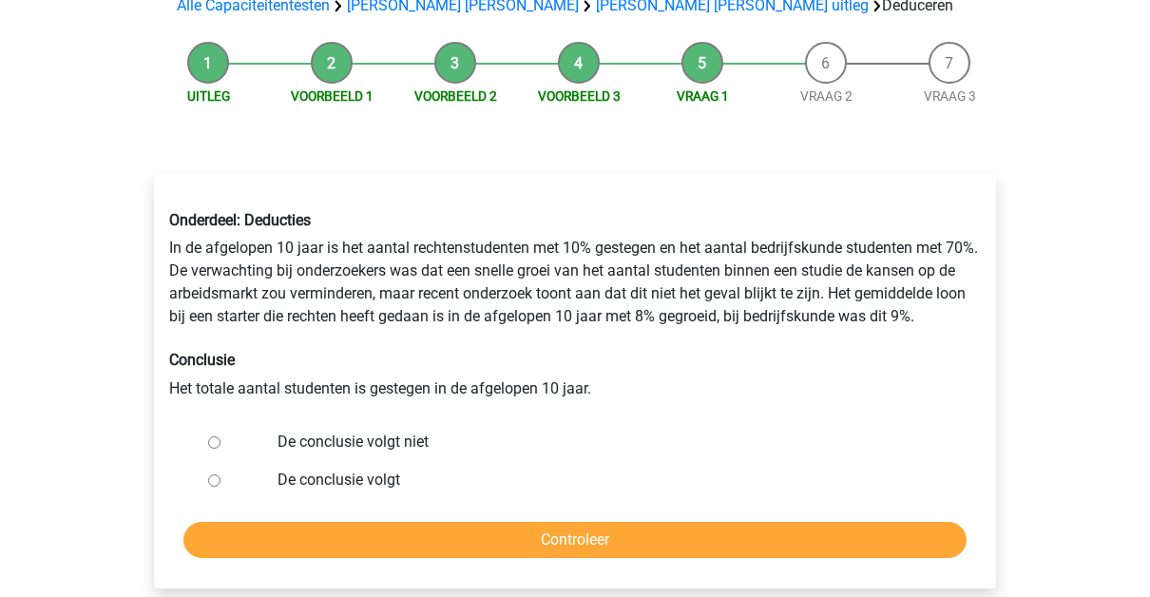
click at [313, 431] on label "De conclusie volgt niet" at bounding box center [607, 442] width 658 height 23
click at [220, 436] on input "De conclusie volgt niet" at bounding box center [214, 442] width 12 height 12
radio input "true"
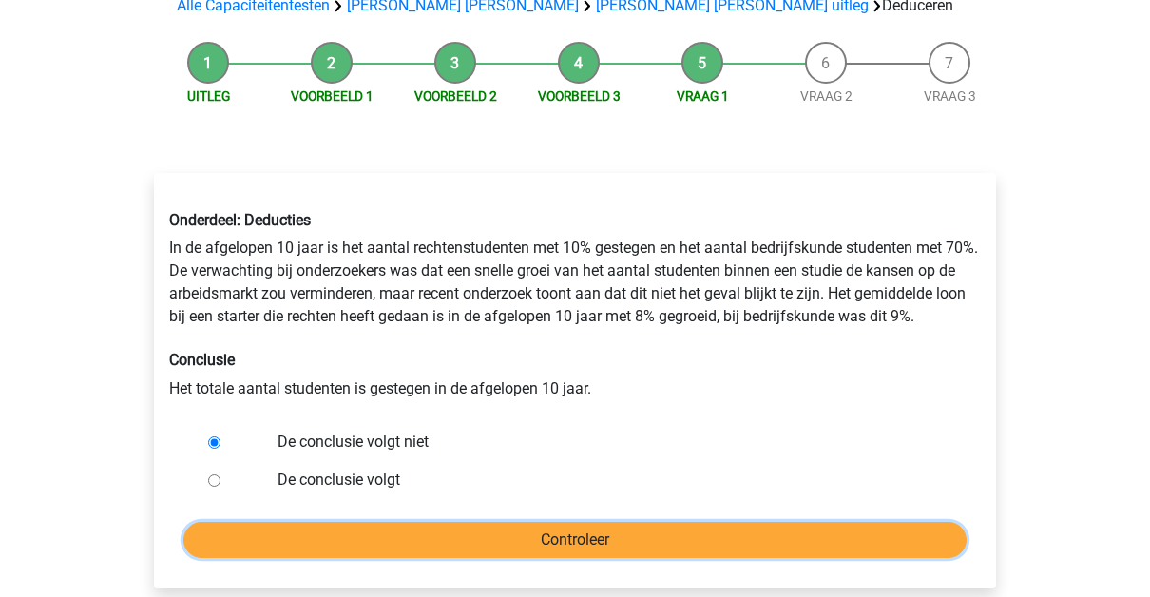
click at [422, 522] on input "Controleer" at bounding box center [574, 540] width 783 height 36
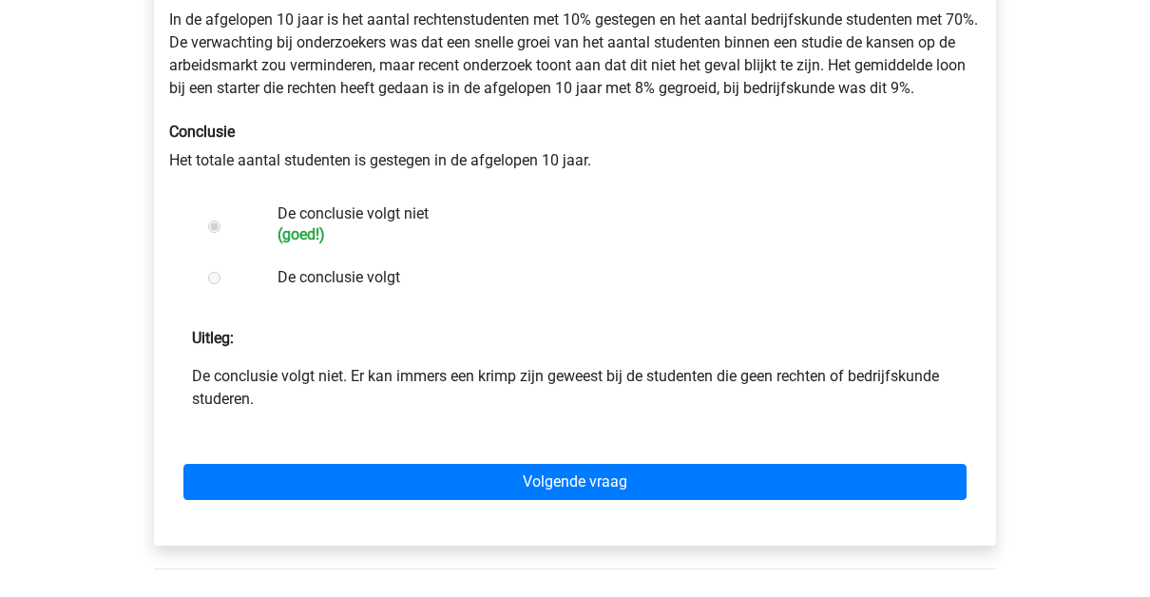
scroll to position [415, 0]
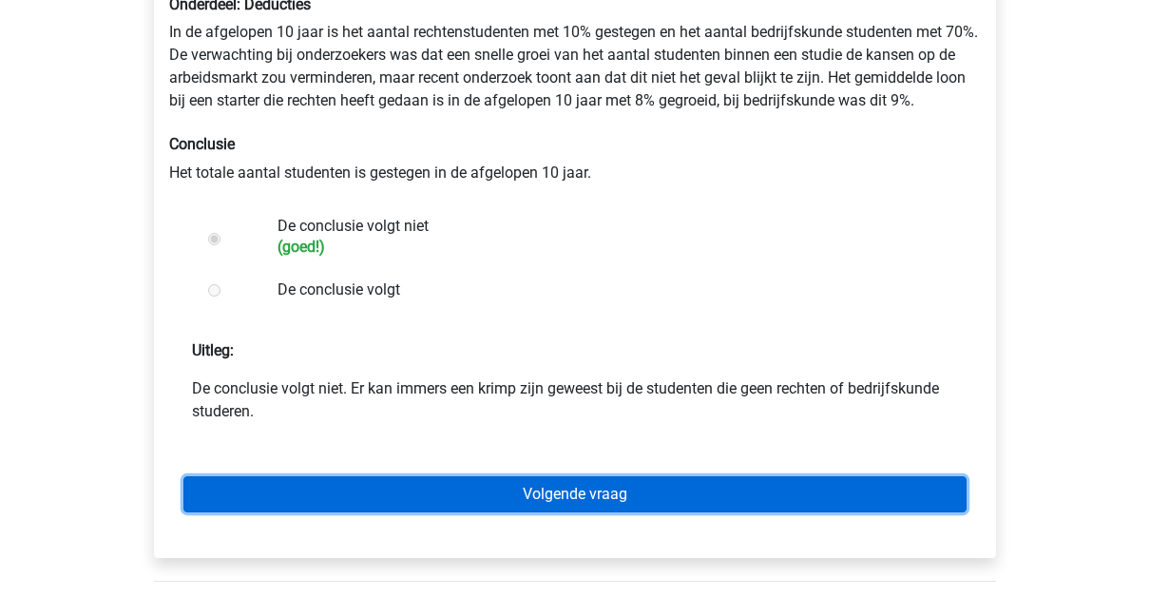
click at [808, 476] on link "Volgende vraag" at bounding box center [574, 494] width 783 height 36
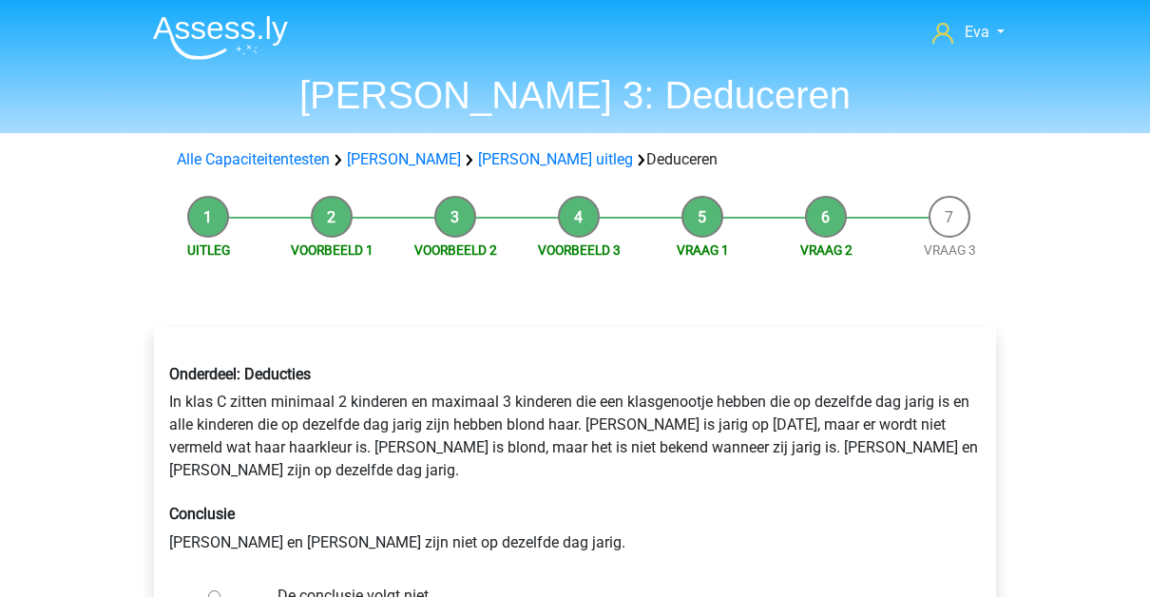
scroll to position [104, 0]
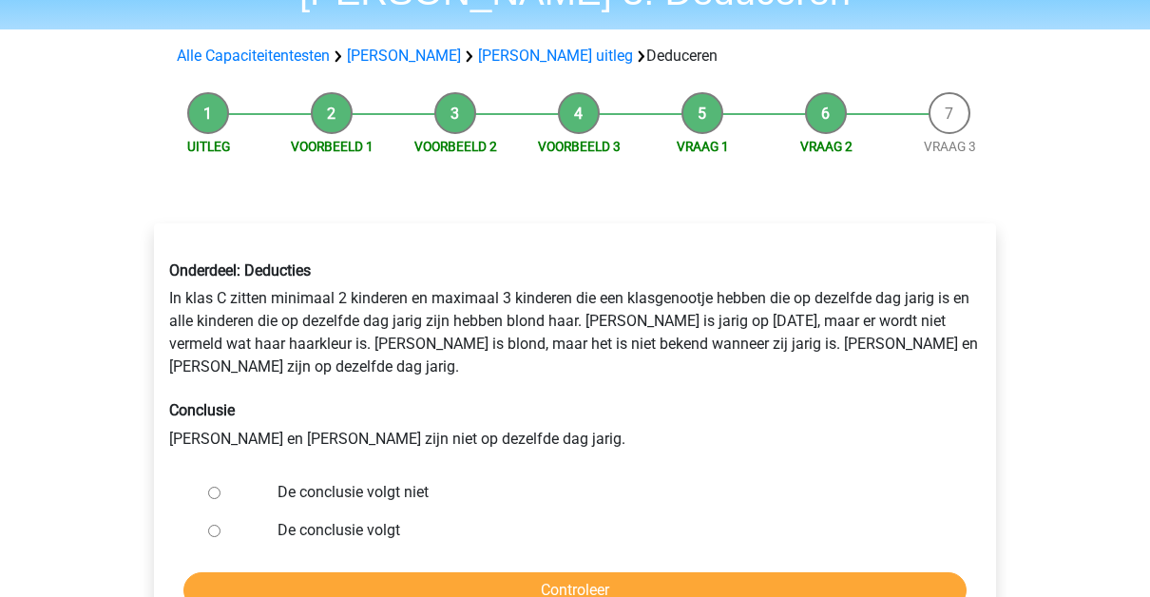
click at [398, 481] on label "De conclusie volgt niet" at bounding box center [607, 492] width 658 height 23
click at [220, 487] on input "De conclusie volgt niet" at bounding box center [214, 493] width 12 height 12
radio input "true"
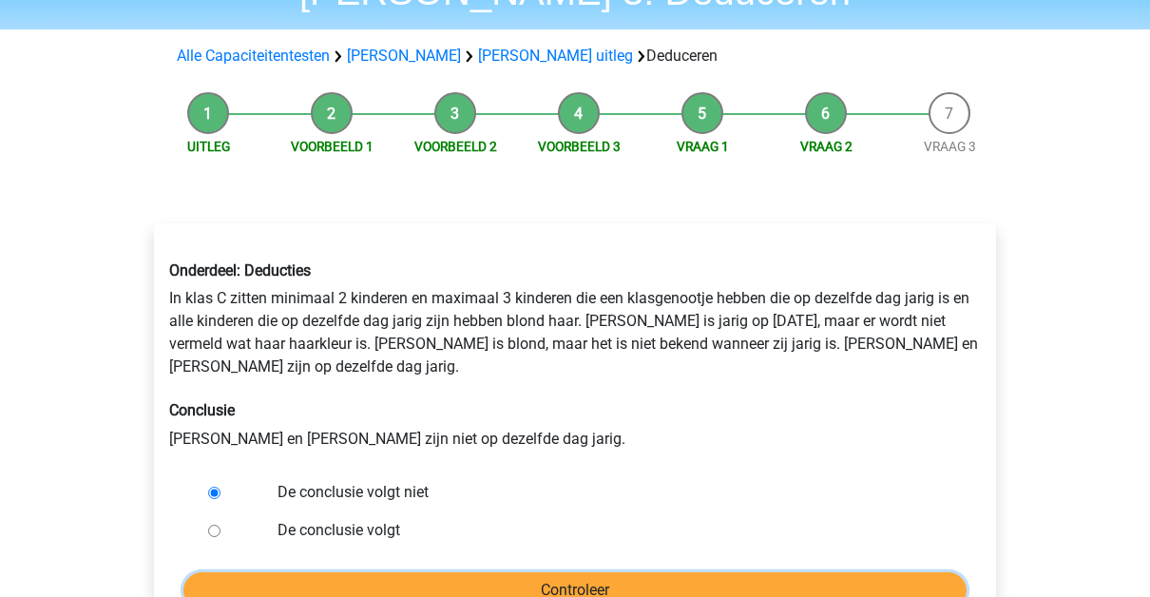
click at [439, 572] on input "Controleer" at bounding box center [574, 590] width 783 height 36
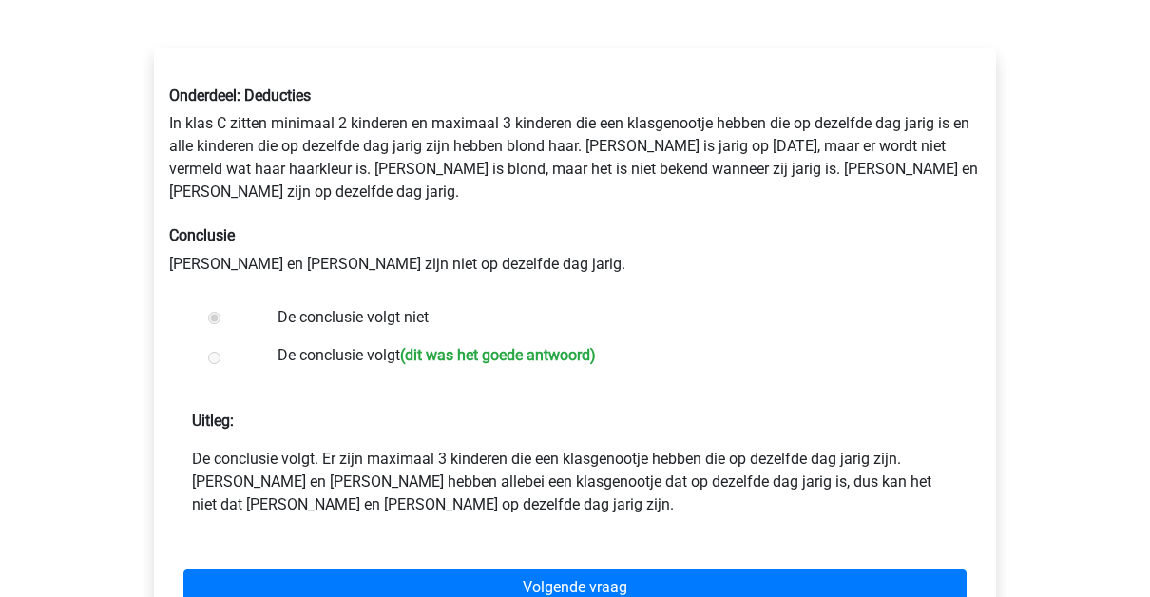
scroll to position [286, 0]
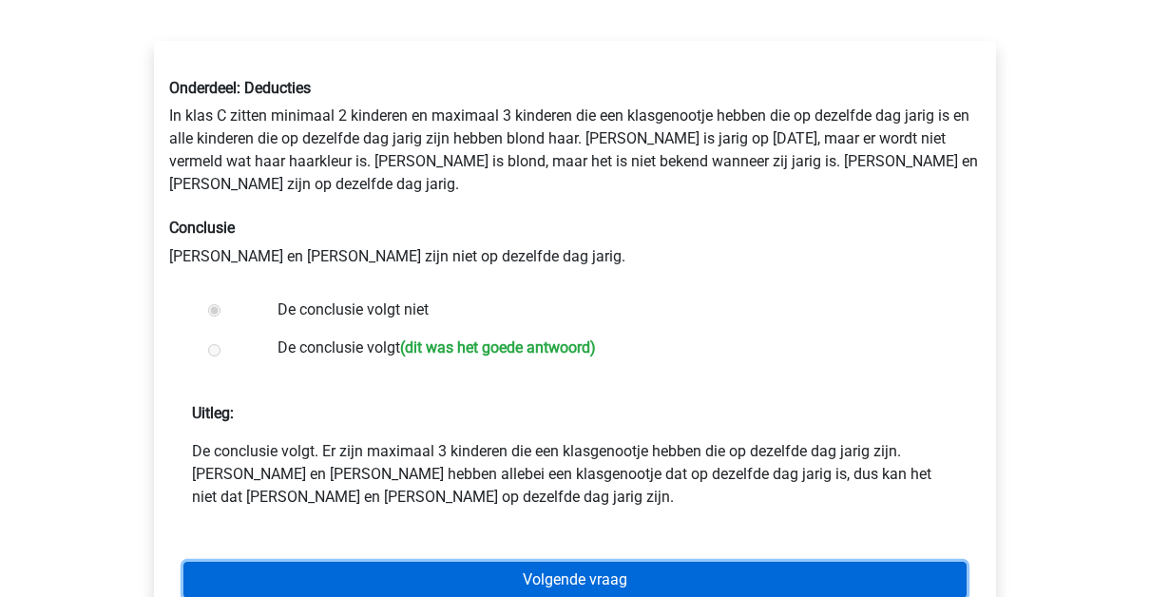
click at [613, 571] on link "Volgende vraag" at bounding box center [574, 580] width 783 height 36
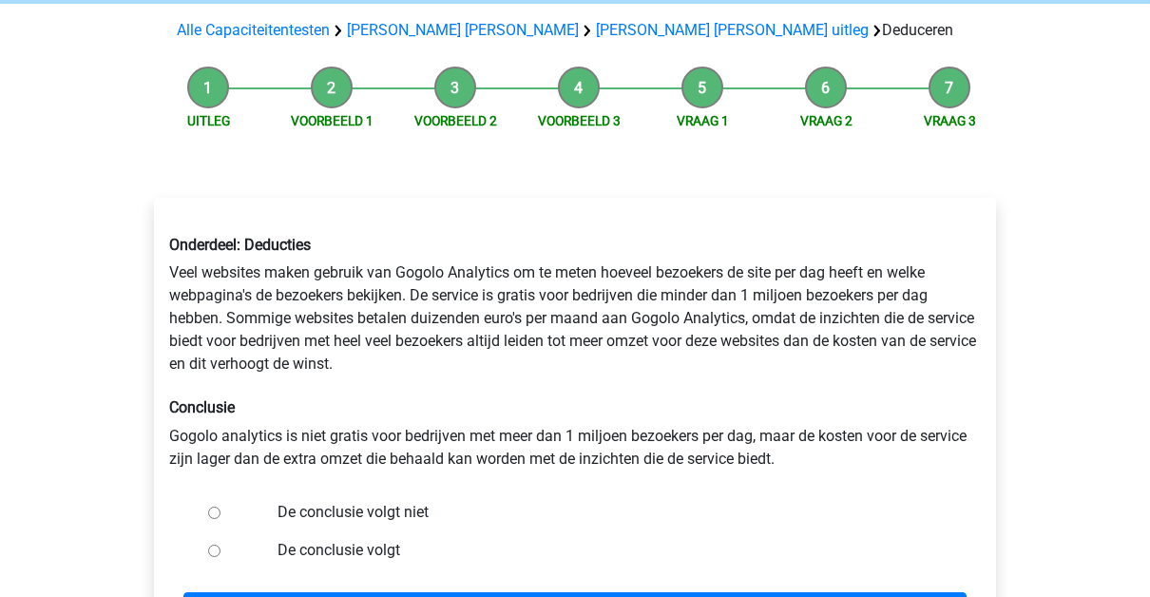
scroll to position [174, 0]
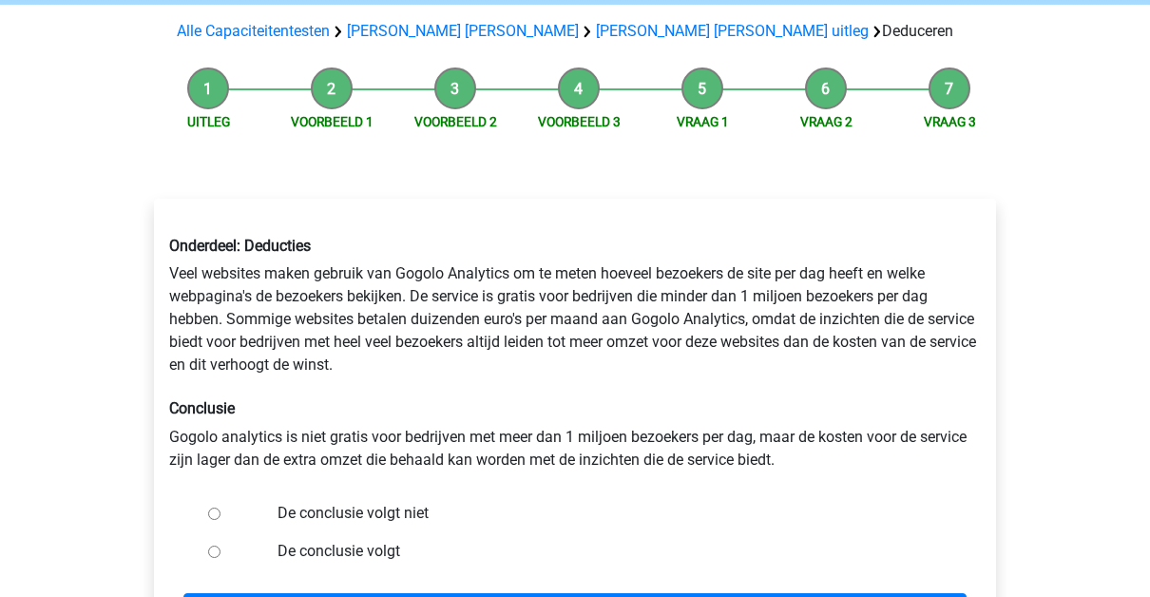
click at [296, 540] on label "De conclusie volgt" at bounding box center [607, 551] width 658 height 23
click at [220, 546] on input "De conclusie volgt" at bounding box center [214, 552] width 12 height 12
radio input "true"
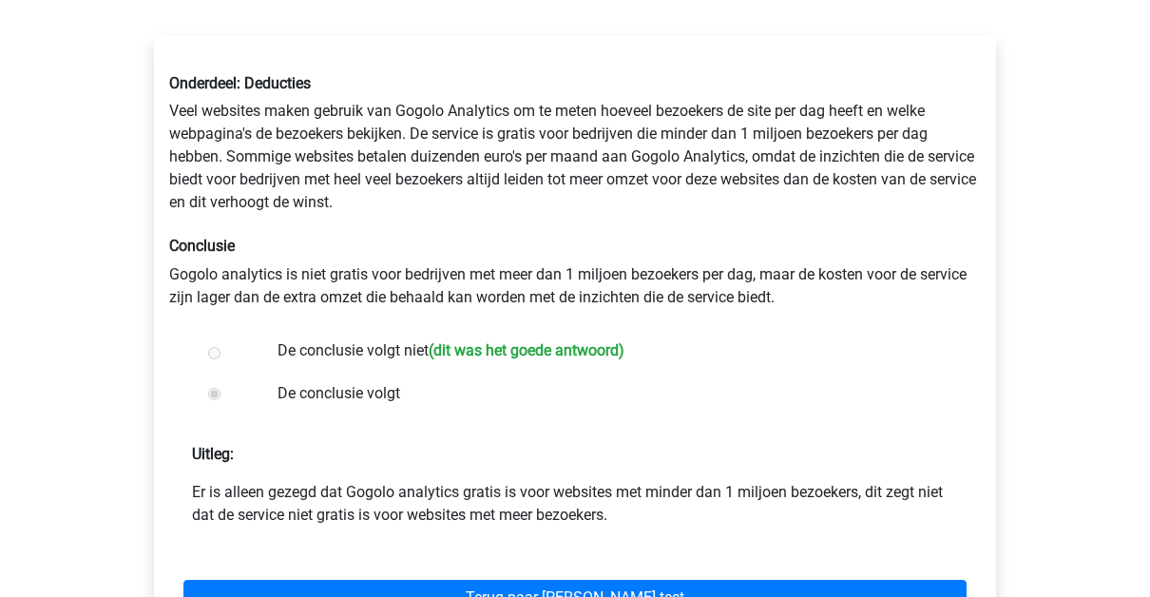
scroll to position [320, 0]
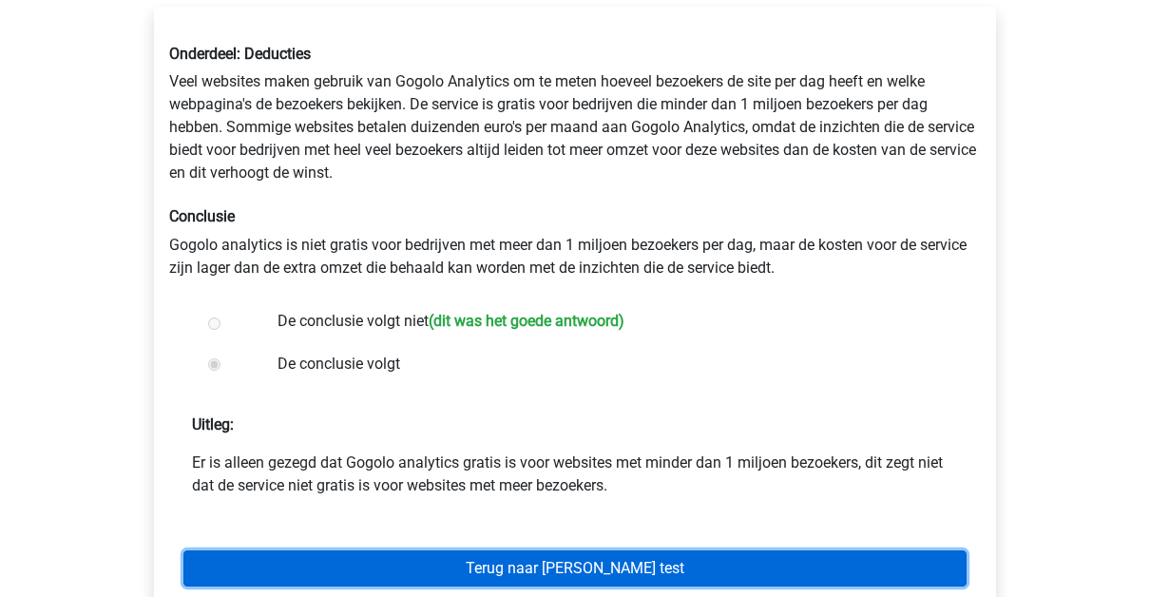
click at [609, 559] on link "Terug naar [PERSON_NAME] test" at bounding box center [574, 568] width 783 height 36
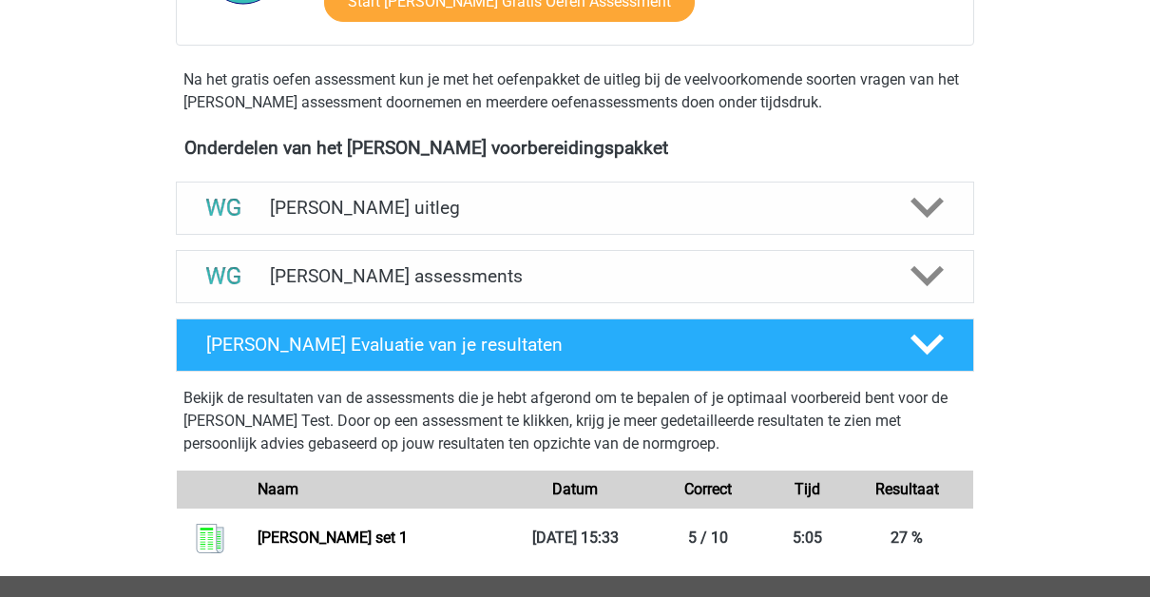
scroll to position [559, 0]
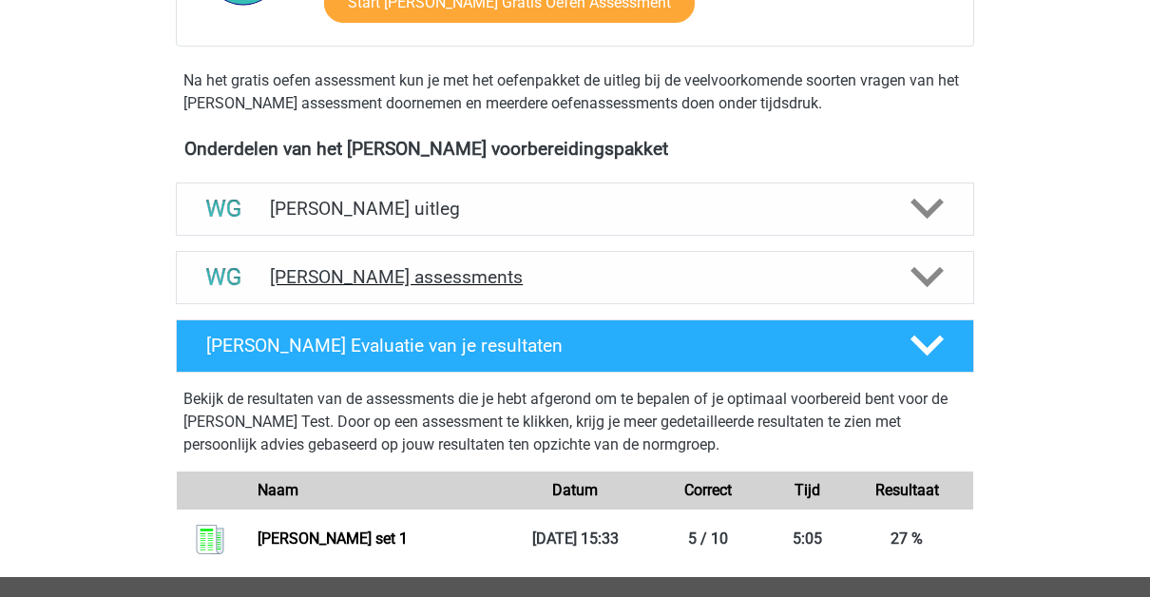
click at [593, 269] on h4 "Watson Glaser assessments" at bounding box center [575, 277] width 610 height 22
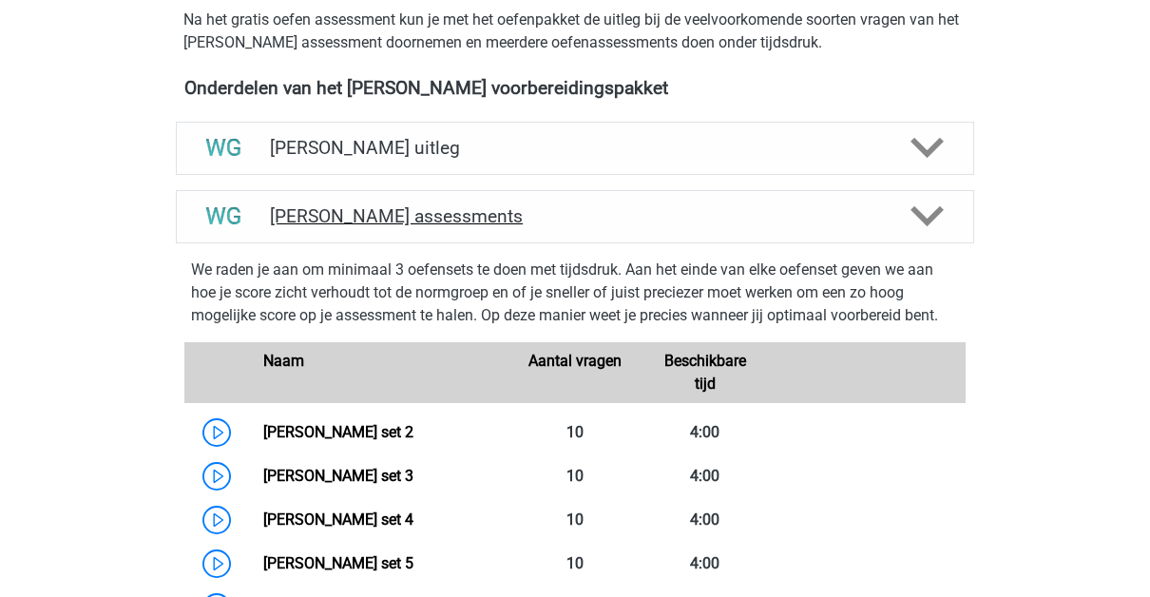
scroll to position [613, 0]
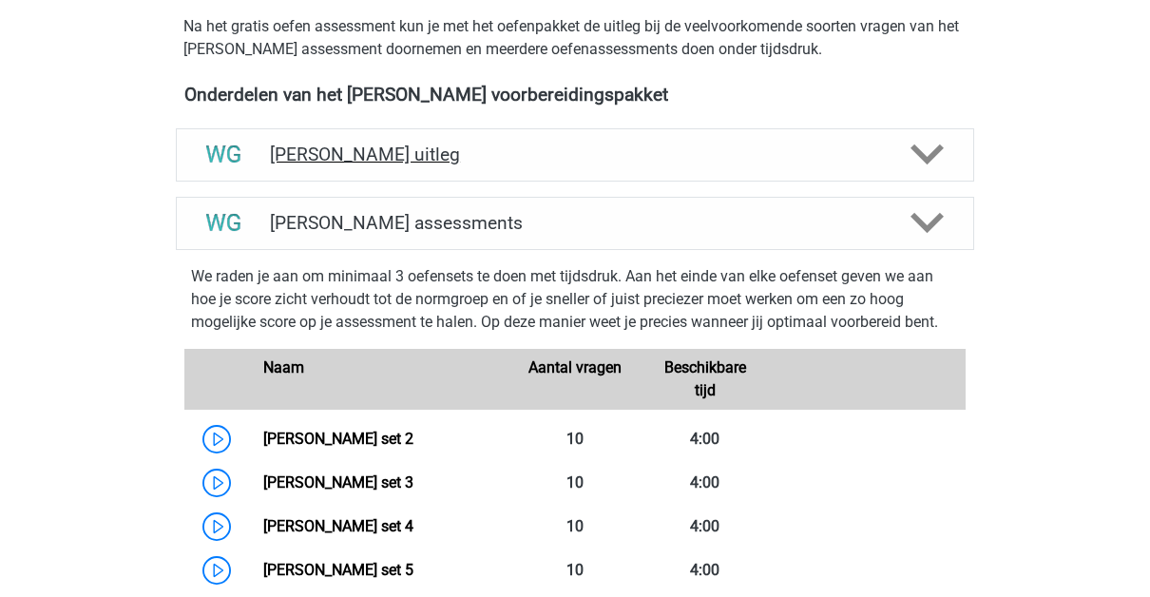
click at [506, 158] on h4 "[PERSON_NAME] uitleg" at bounding box center [575, 155] width 610 height 22
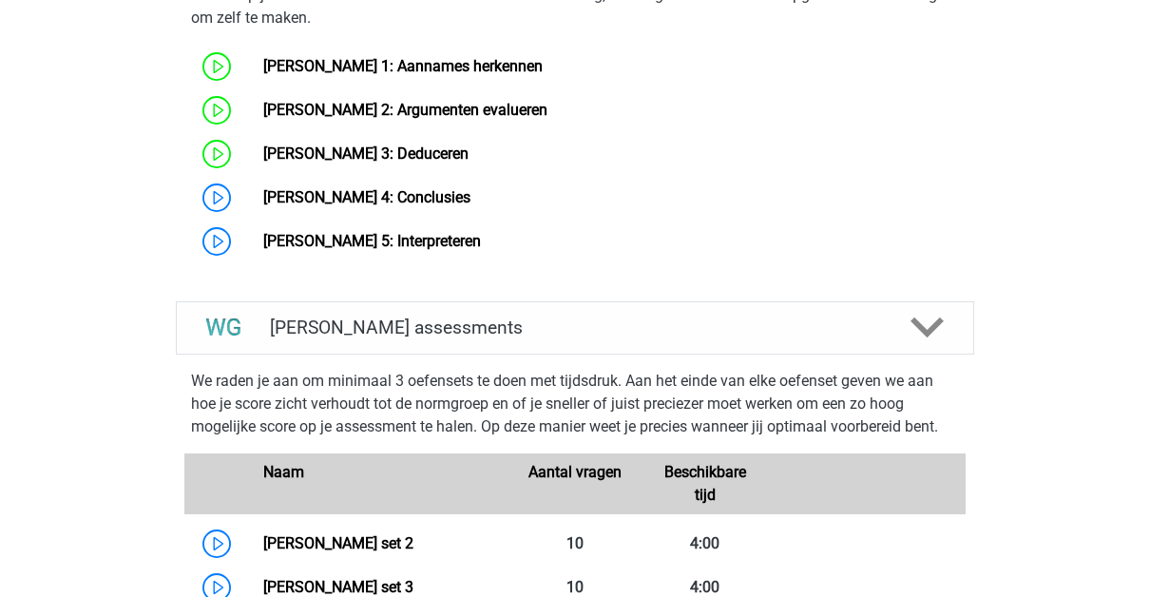
scroll to position [1204, 0]
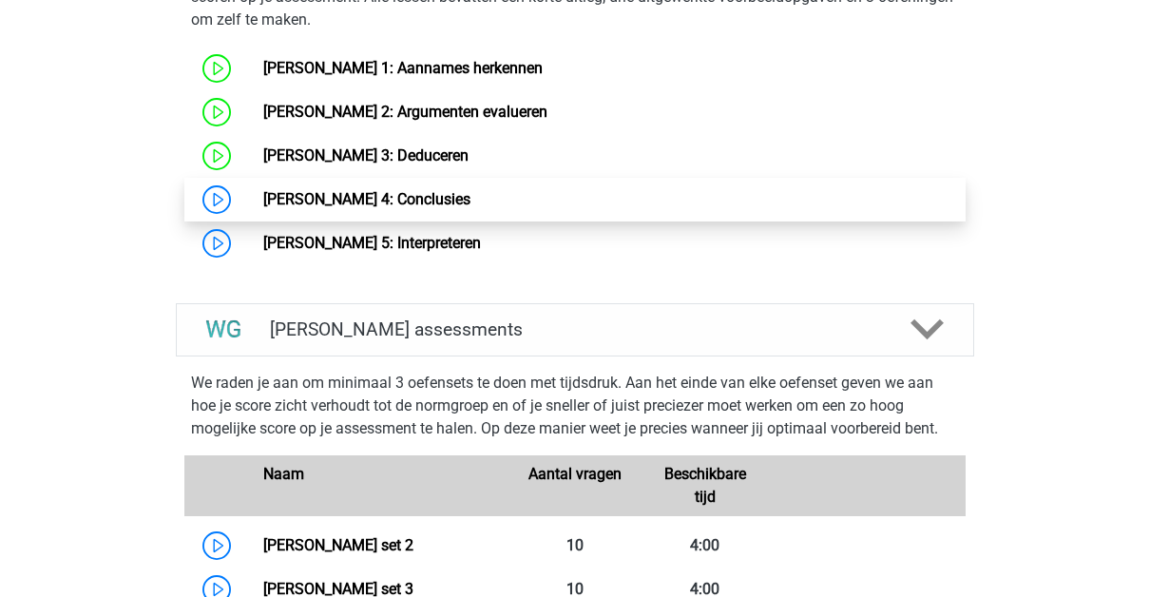
click at [376, 205] on link "Watson Glaser 4: Conclusies" at bounding box center [366, 199] width 207 height 18
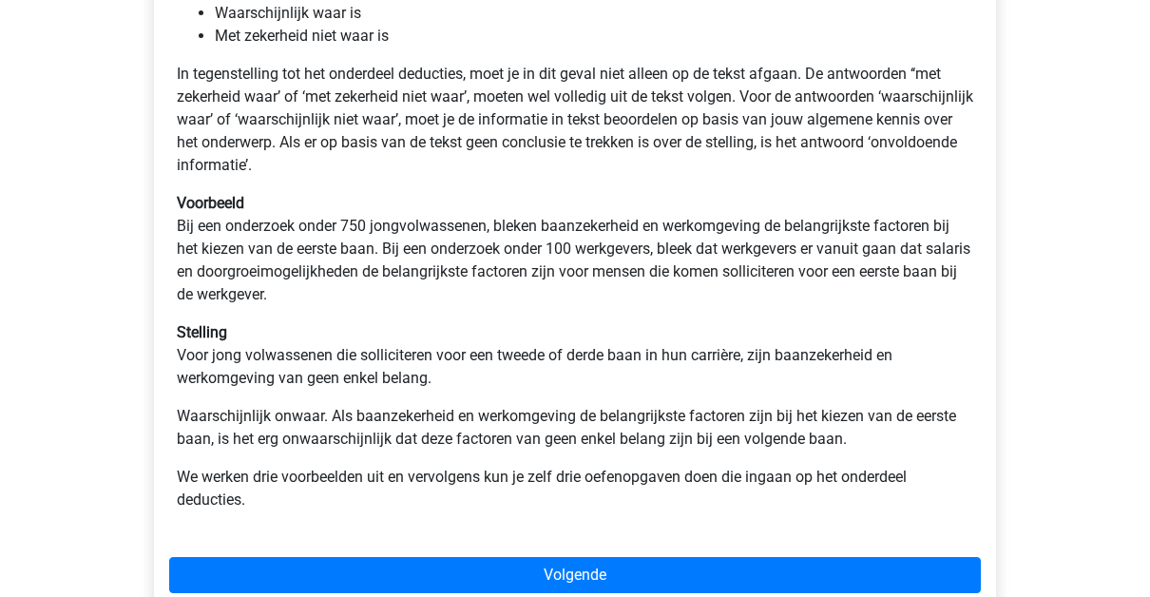
scroll to position [513, 0]
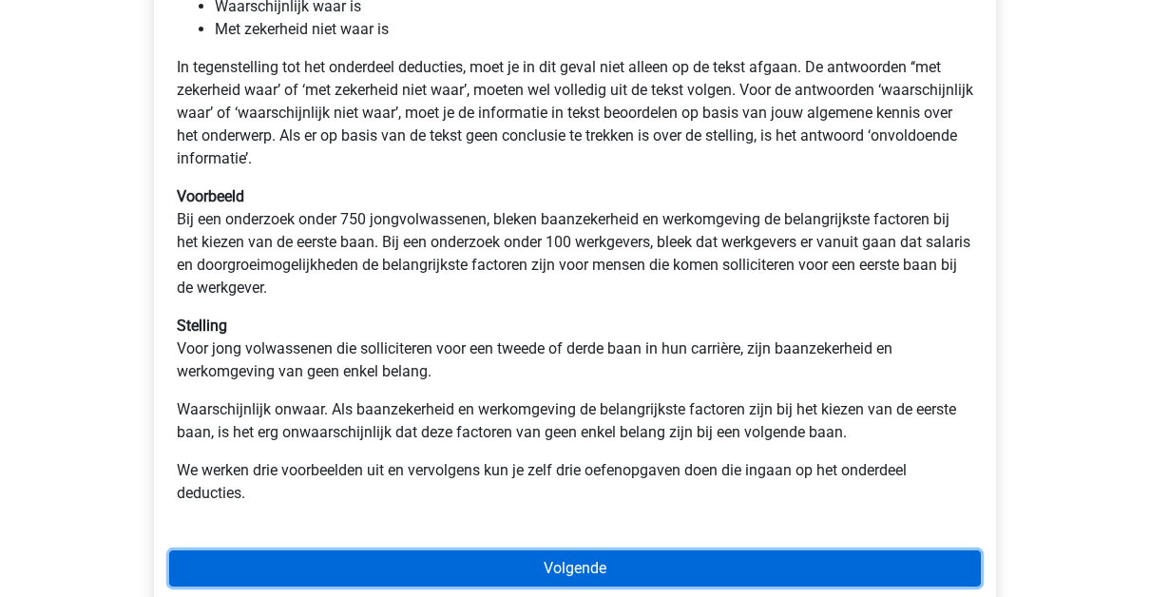
click at [668, 574] on link "Volgende" at bounding box center [575, 568] width 812 height 36
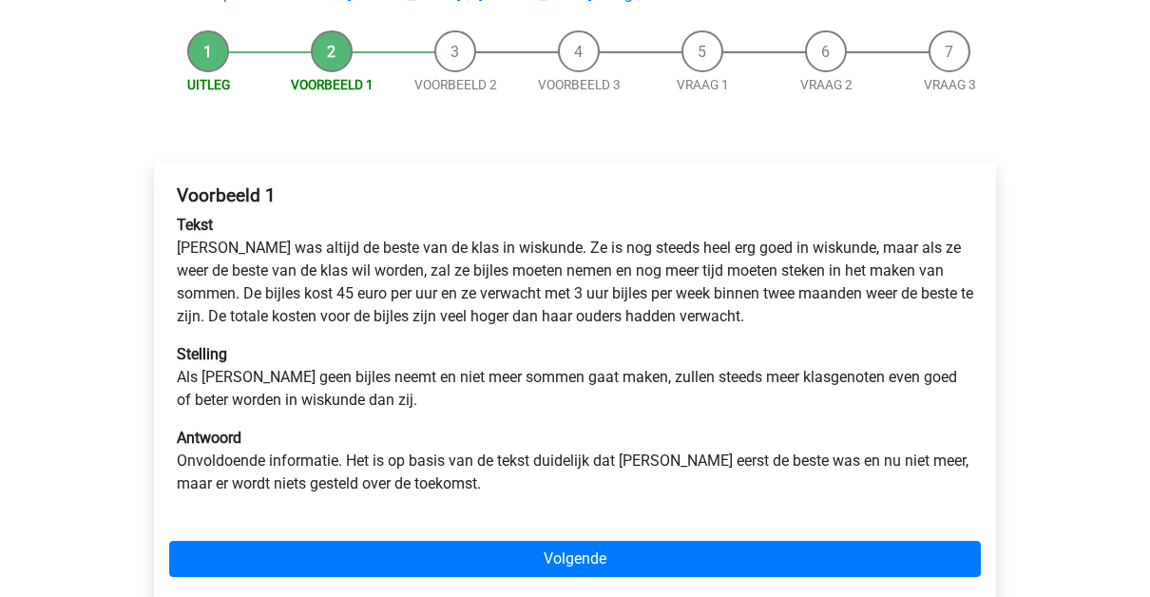
scroll to position [166, 0]
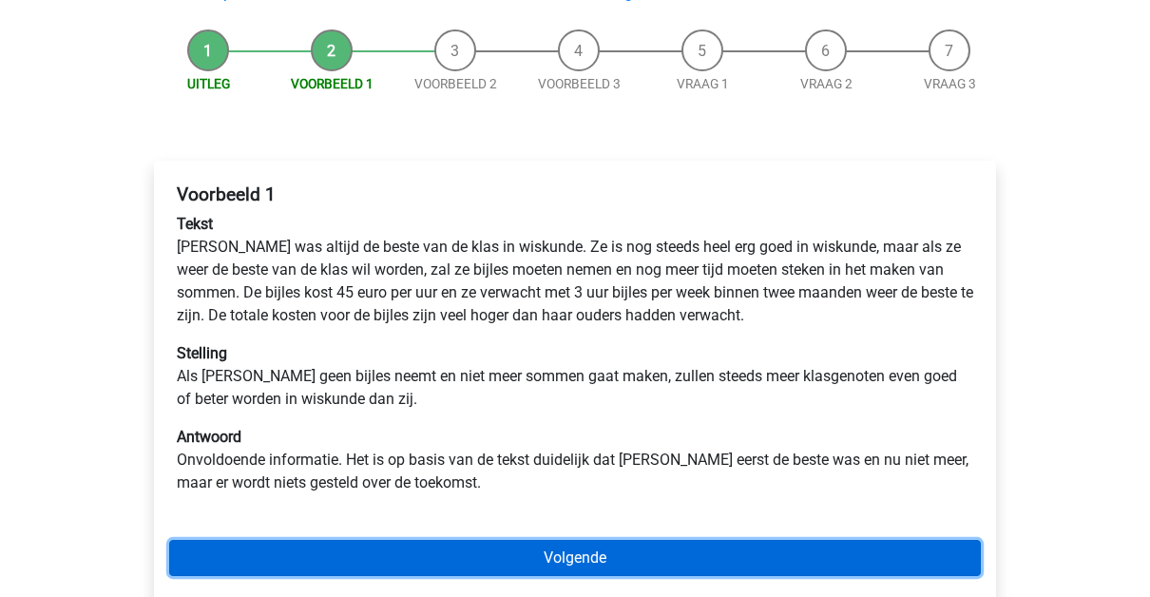
click at [659, 551] on link "Volgende" at bounding box center [575, 558] width 812 height 36
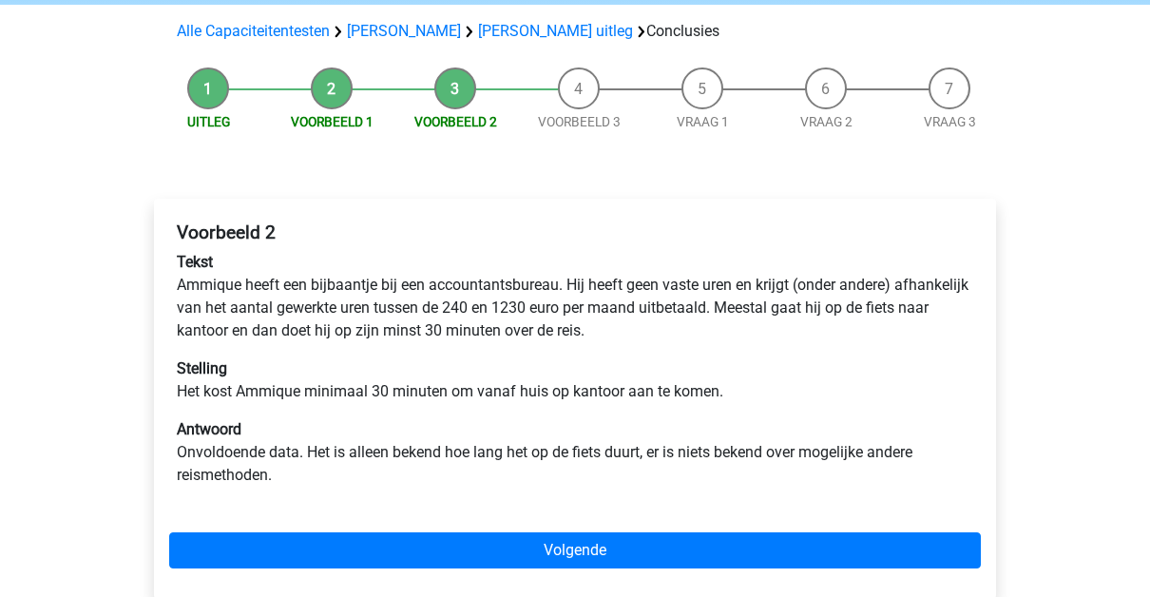
scroll to position [127, 0]
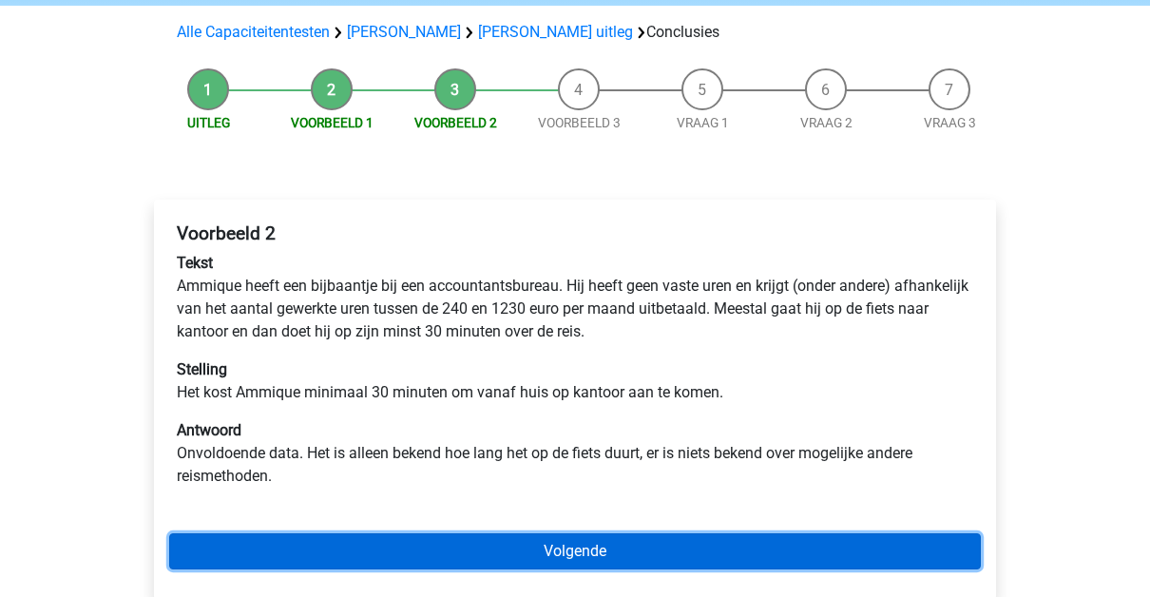
click at [727, 544] on link "Volgende" at bounding box center [575, 551] width 812 height 36
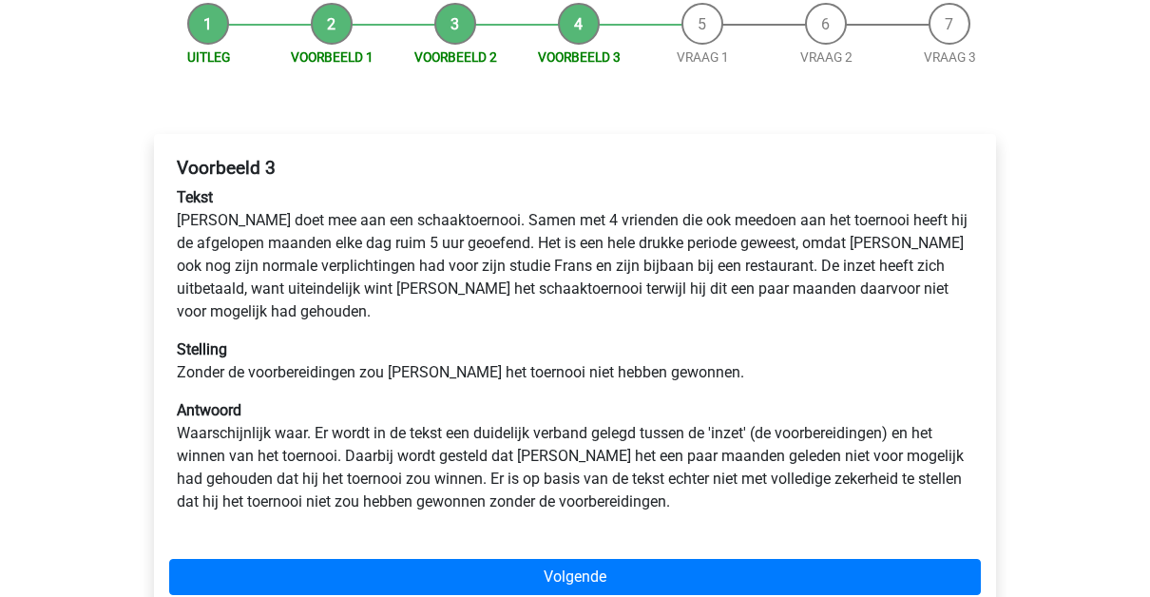
scroll to position [194, 0]
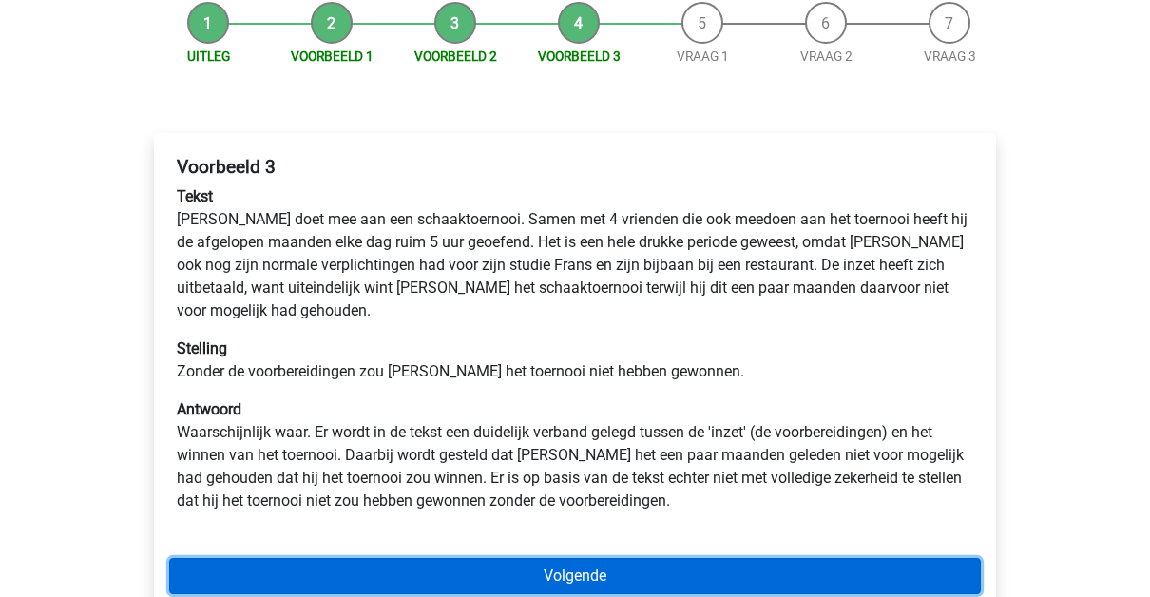
click at [703, 558] on link "Volgende" at bounding box center [575, 576] width 812 height 36
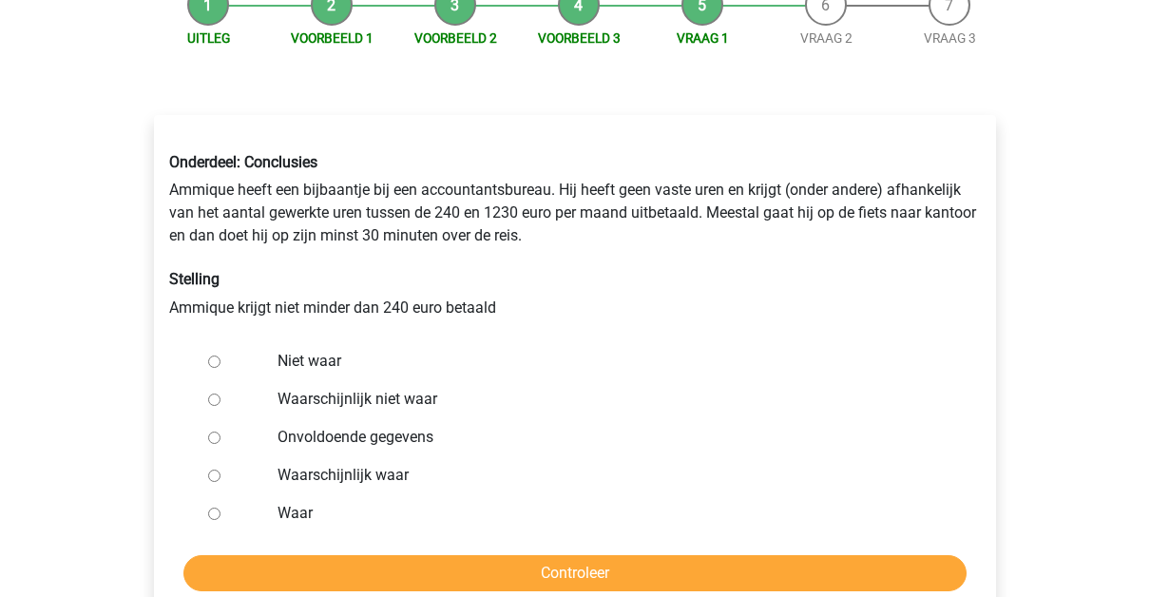
scroll to position [213, 0]
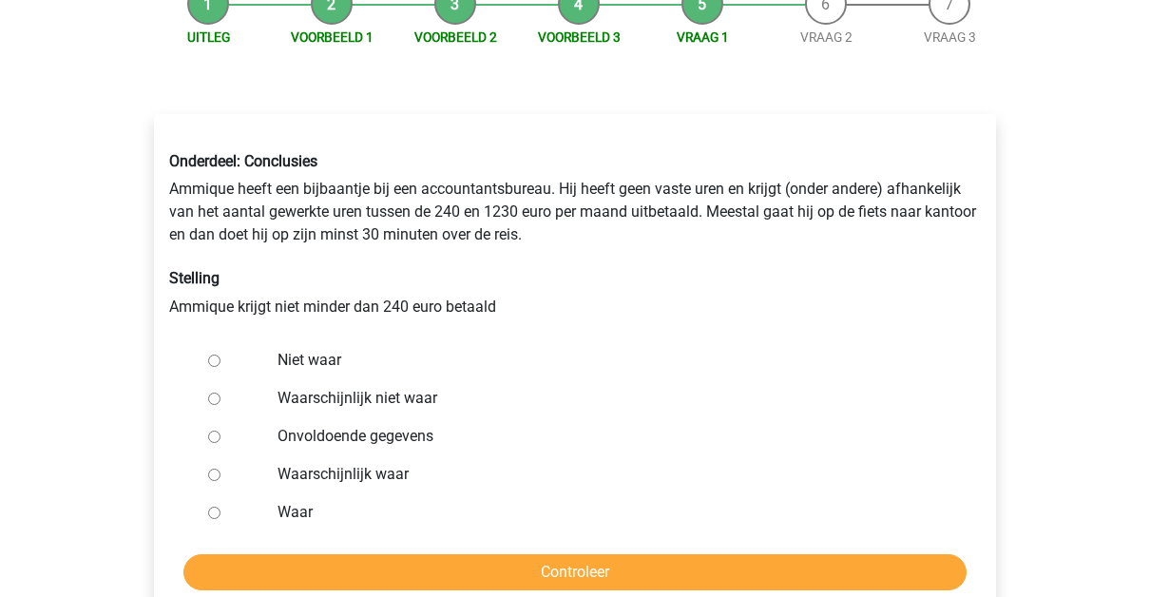
click at [429, 392] on label "Waarschijnlijk niet waar" at bounding box center [607, 398] width 658 height 23
click at [220, 393] on input "Waarschijnlijk niet waar" at bounding box center [214, 399] width 12 height 12
radio input "true"
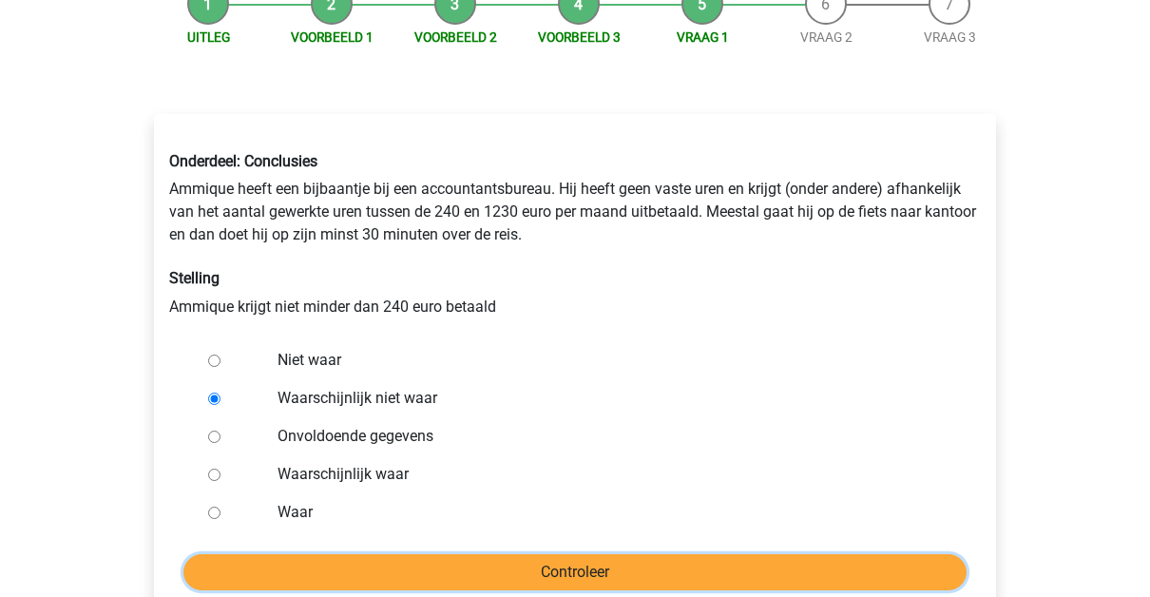
click at [429, 565] on input "Controleer" at bounding box center [574, 572] width 783 height 36
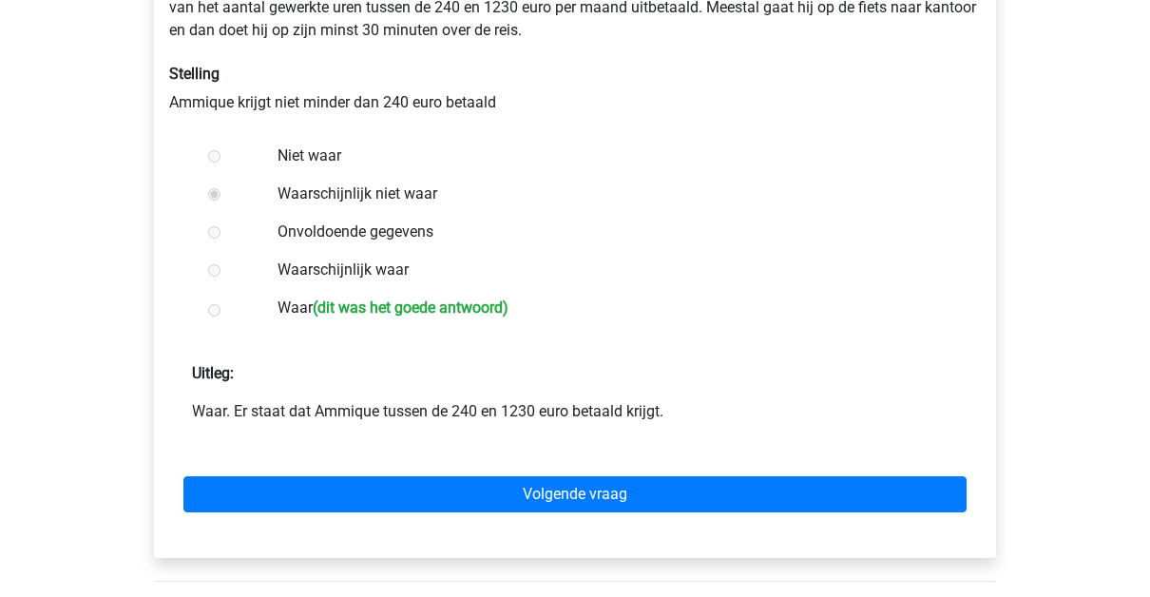
scroll to position [419, 0]
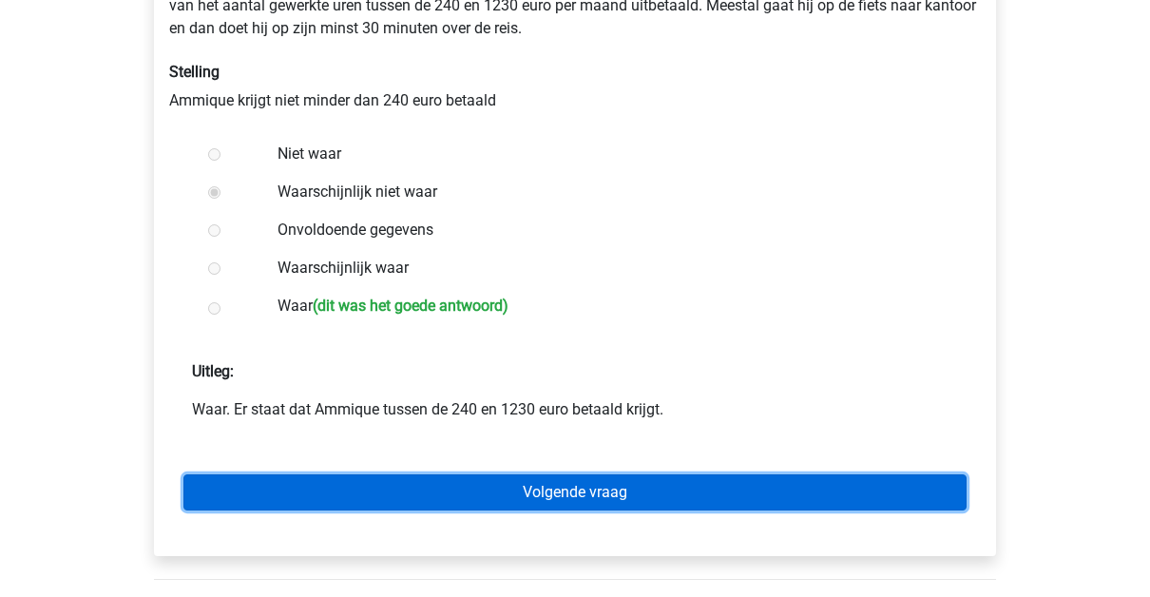
click at [588, 487] on link "Volgende vraag" at bounding box center [574, 492] width 783 height 36
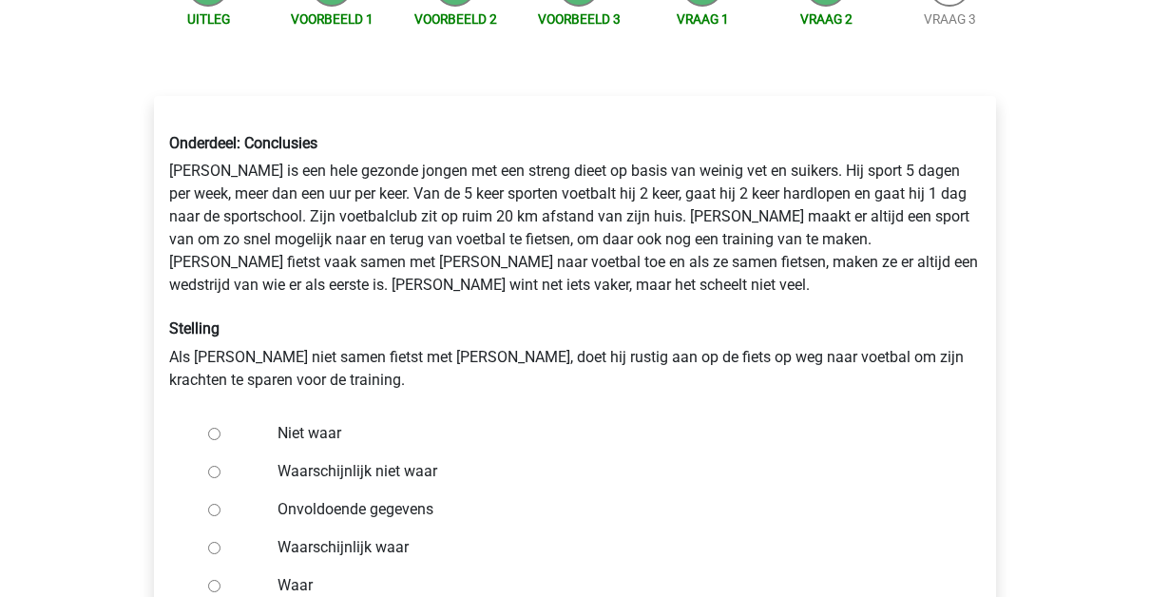
scroll to position [292, 0]
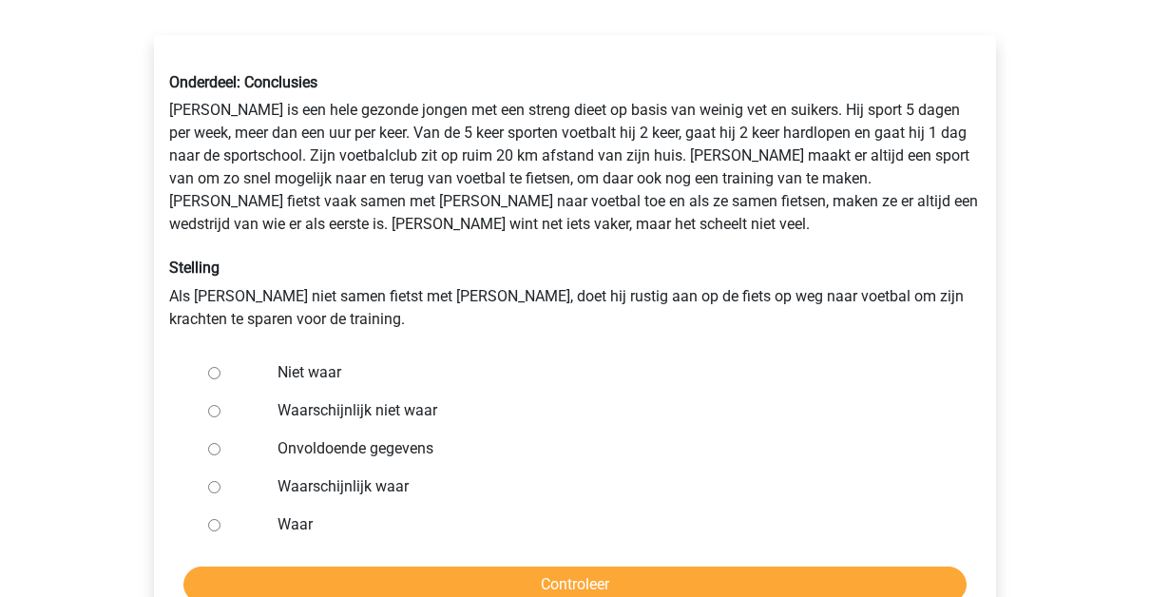
click at [326, 369] on label "Niet waar" at bounding box center [607, 372] width 658 height 23
click at [220, 369] on input "Niet waar" at bounding box center [214, 373] width 12 height 12
radio input "true"
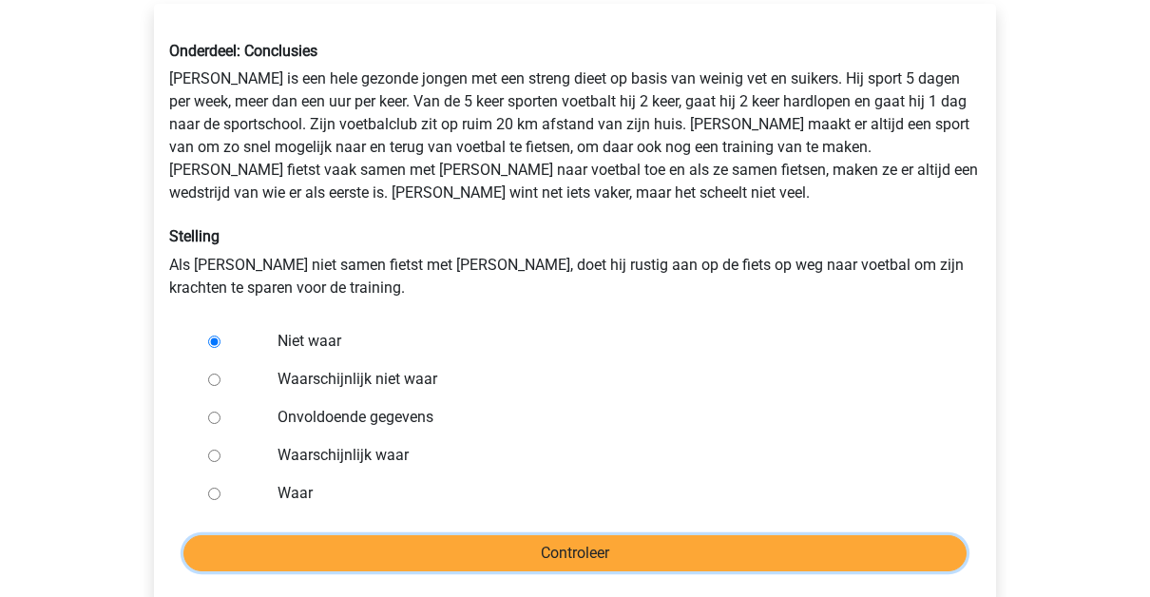
click at [400, 540] on input "Controleer" at bounding box center [574, 553] width 783 height 36
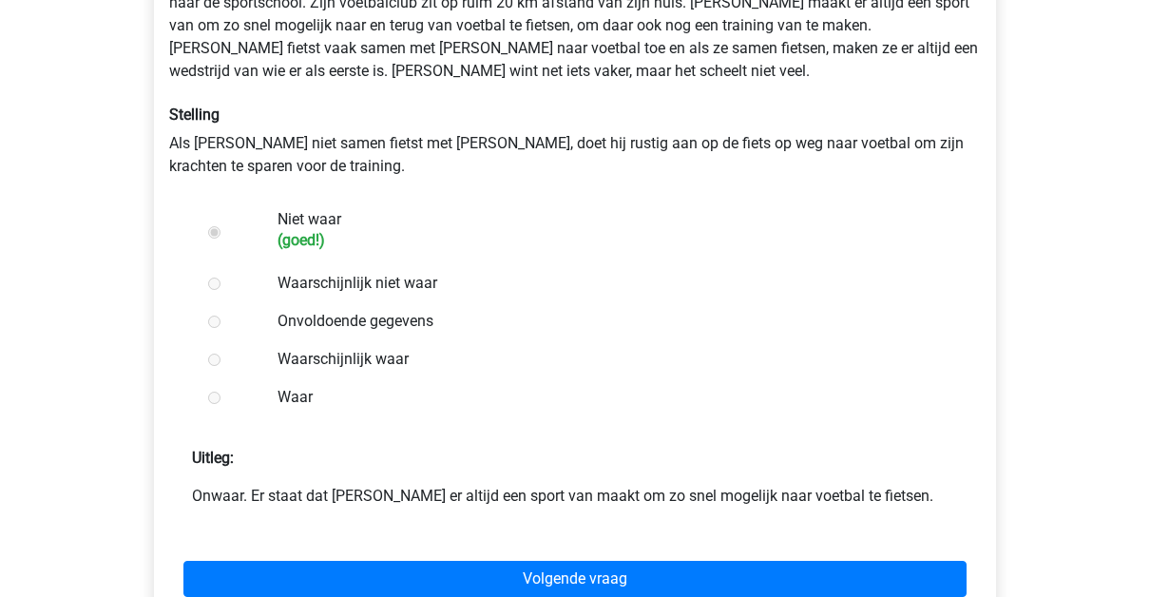
scroll to position [448, 0]
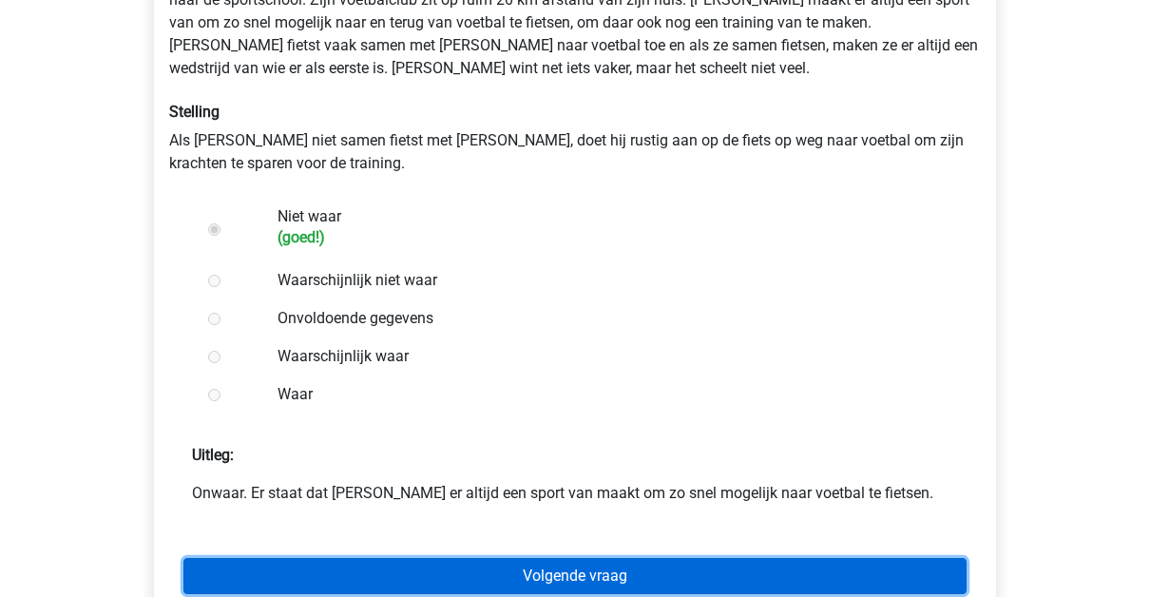
click at [605, 562] on link "Volgende vraag" at bounding box center [574, 576] width 783 height 36
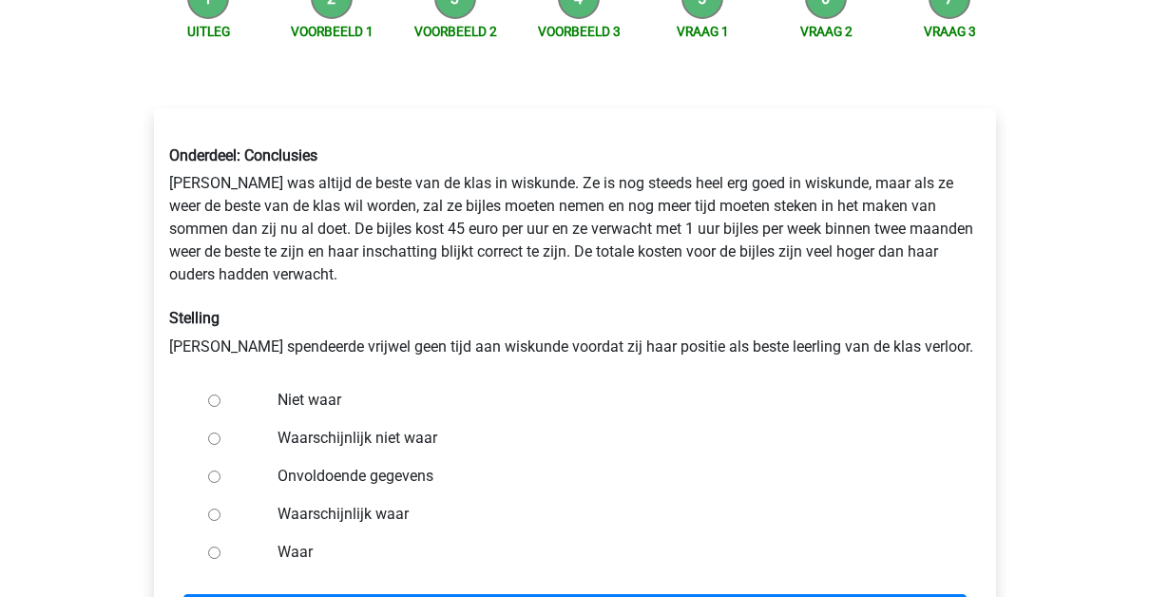
scroll to position [221, 0]
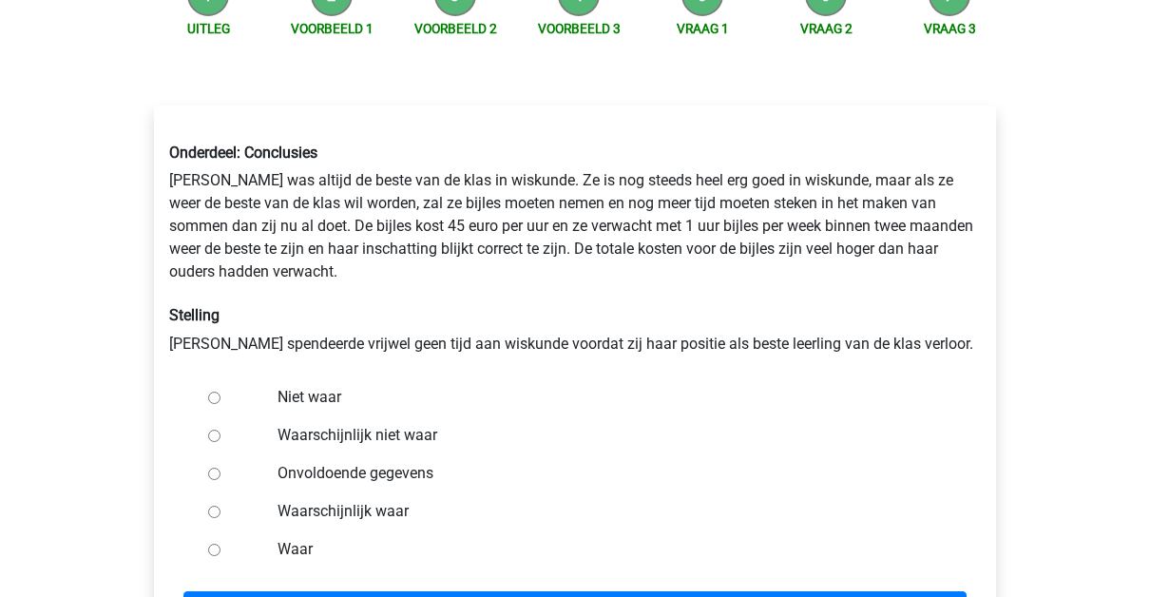
click at [310, 386] on label "Niet waar" at bounding box center [607, 397] width 658 height 23
click at [220, 392] on input "Niet waar" at bounding box center [214, 398] width 12 height 12
radio input "true"
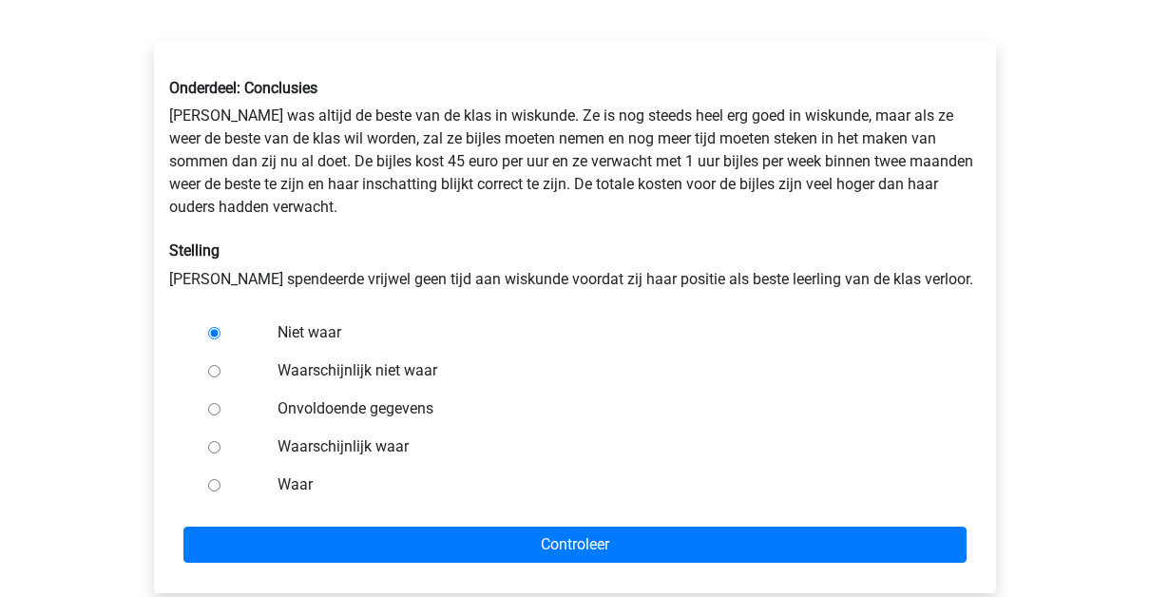
scroll to position [292, 0]
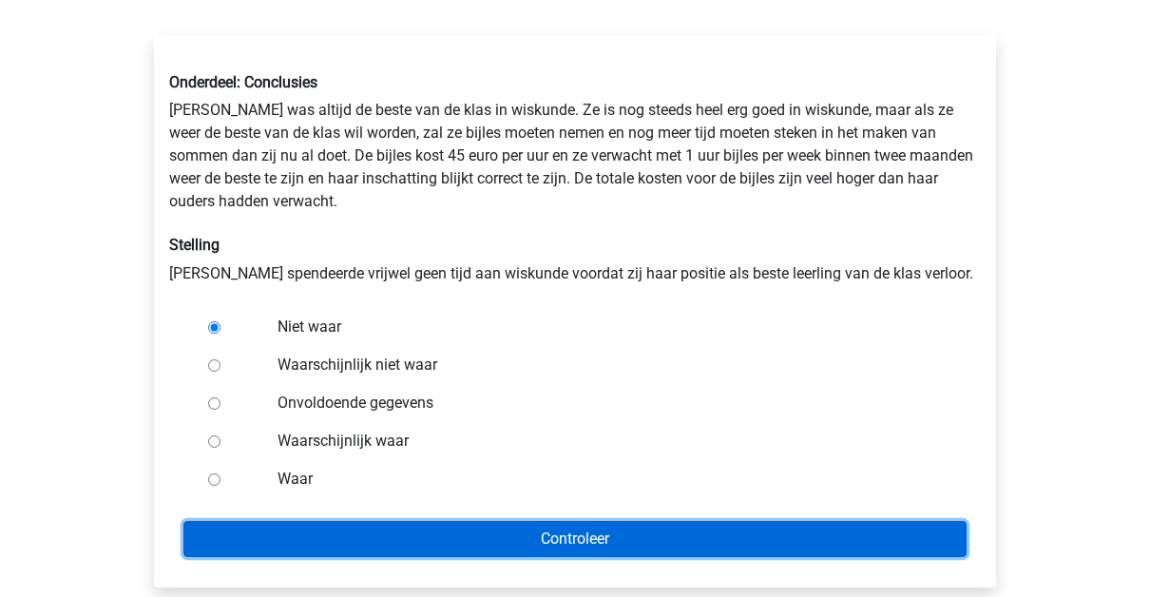
click at [584, 523] on input "Controleer" at bounding box center [574, 539] width 783 height 36
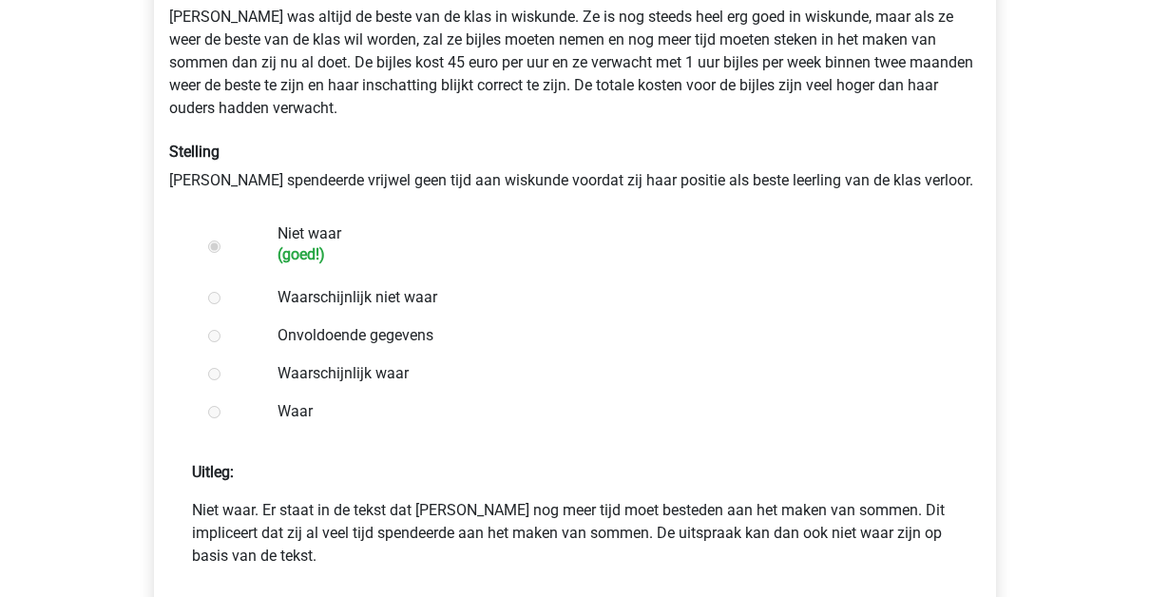
scroll to position [474, 0]
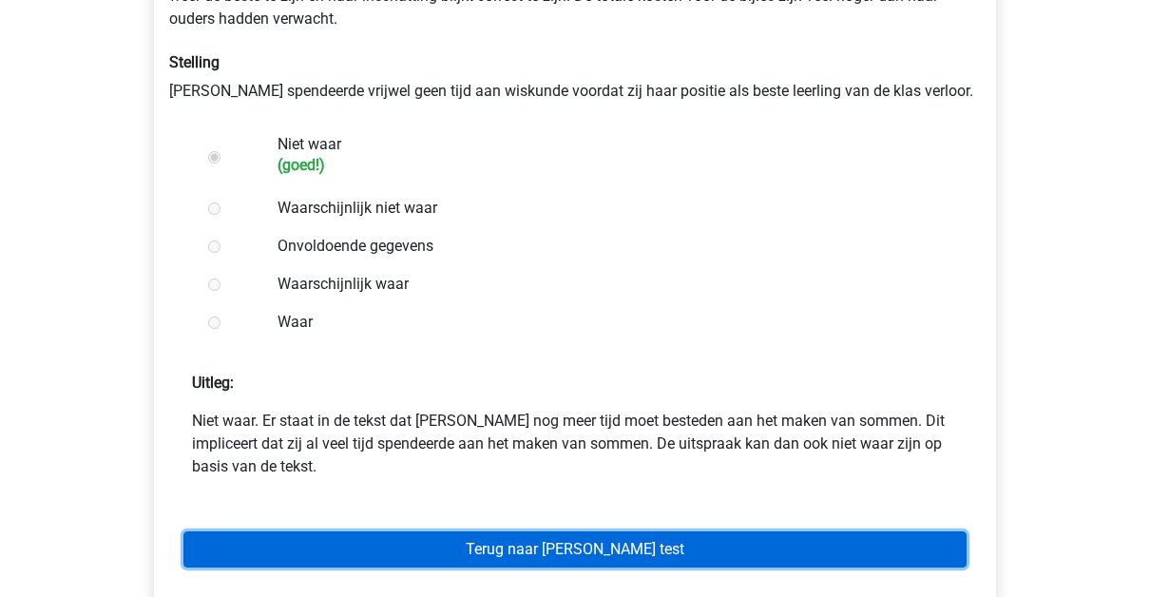
click at [767, 535] on link "Terug naar [PERSON_NAME] test" at bounding box center [574, 549] width 783 height 36
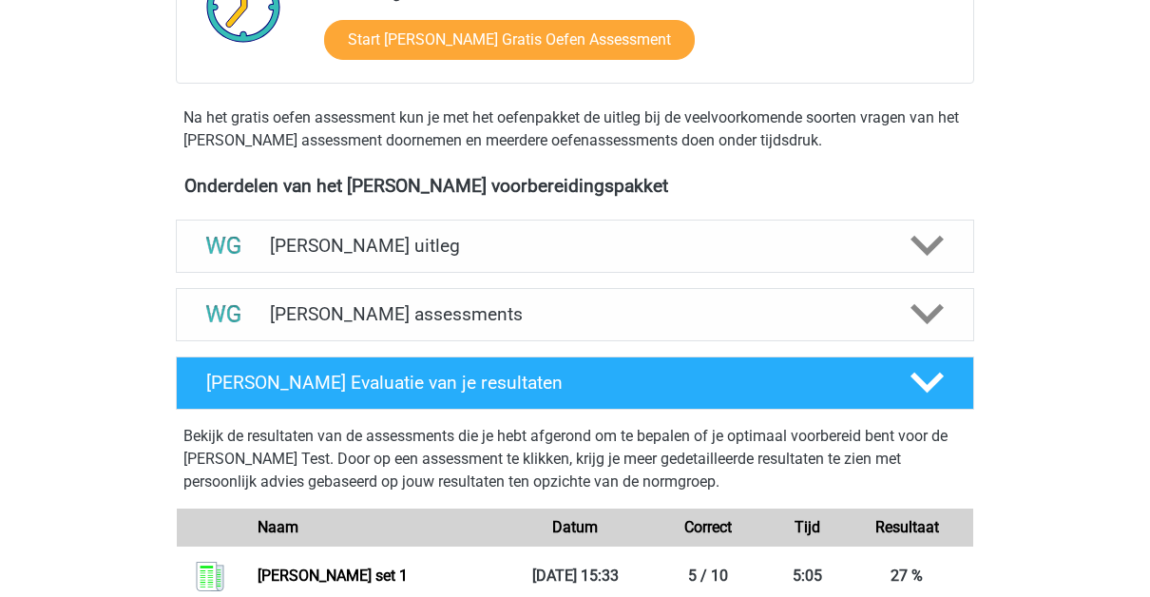
scroll to position [525, 0]
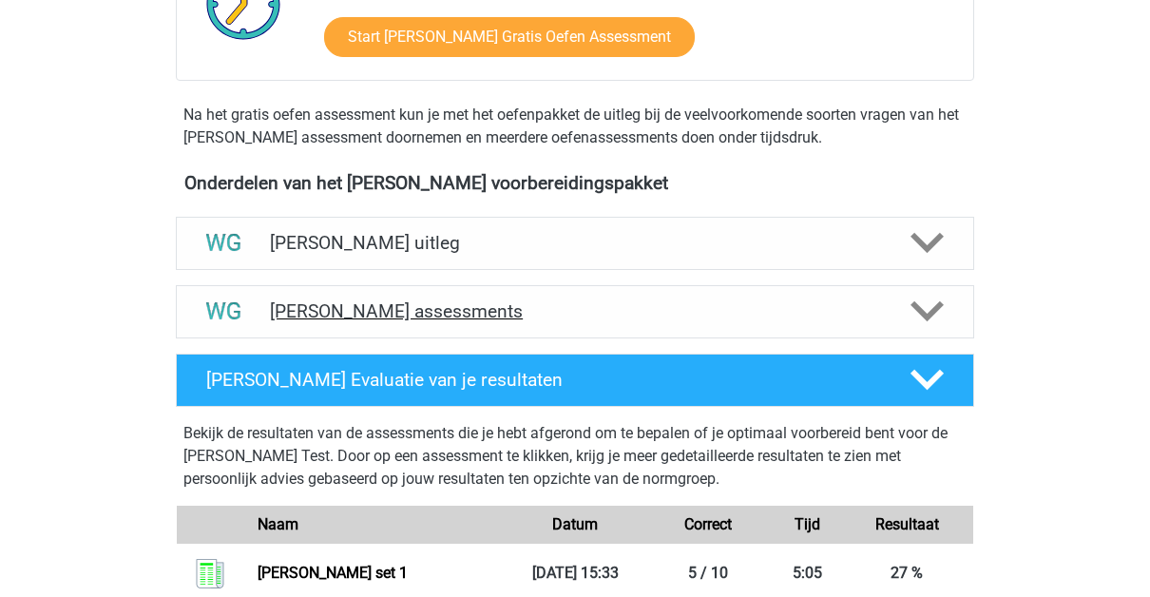
click at [684, 332] on div "Watson Glaser assessments" at bounding box center [575, 311] width 798 height 53
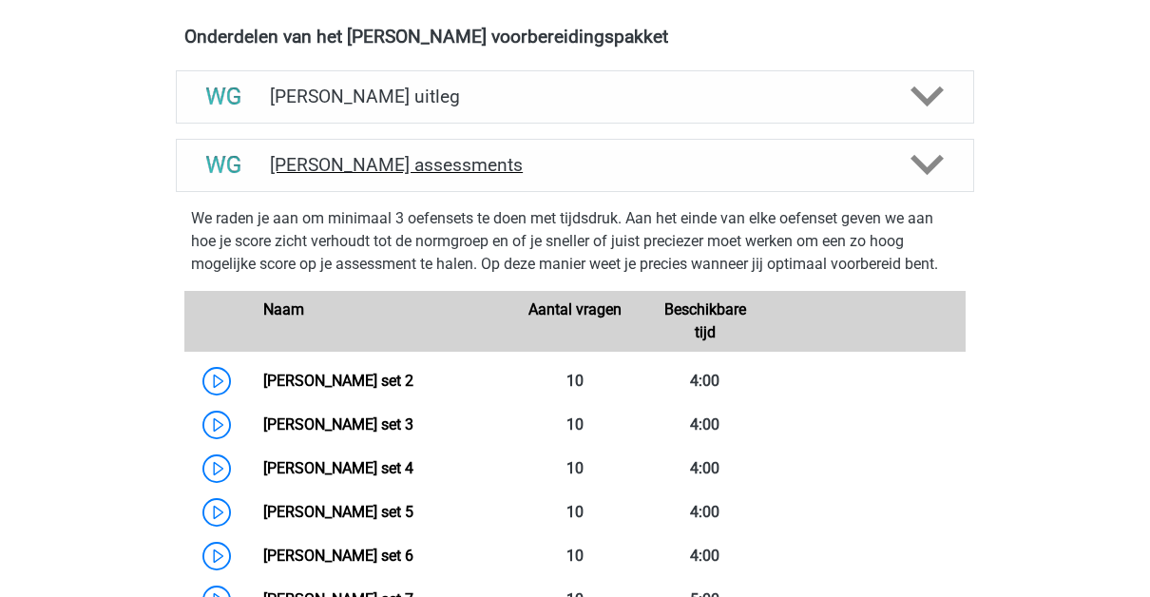
scroll to position [668, 0]
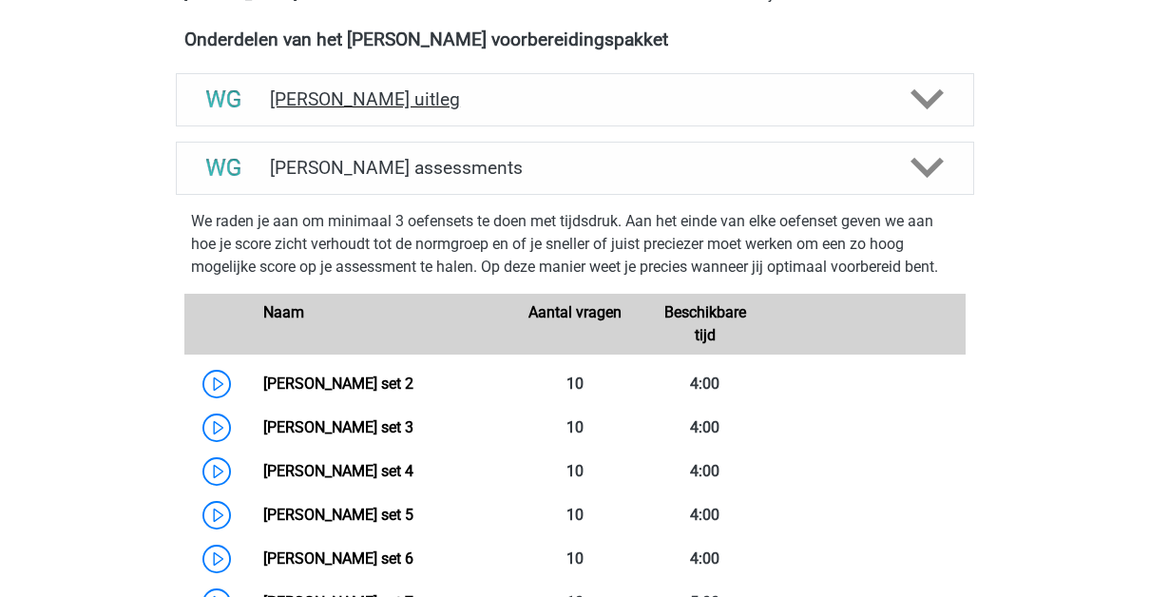
click at [582, 108] on div "[PERSON_NAME] uitleg" at bounding box center [575, 99] width 798 height 53
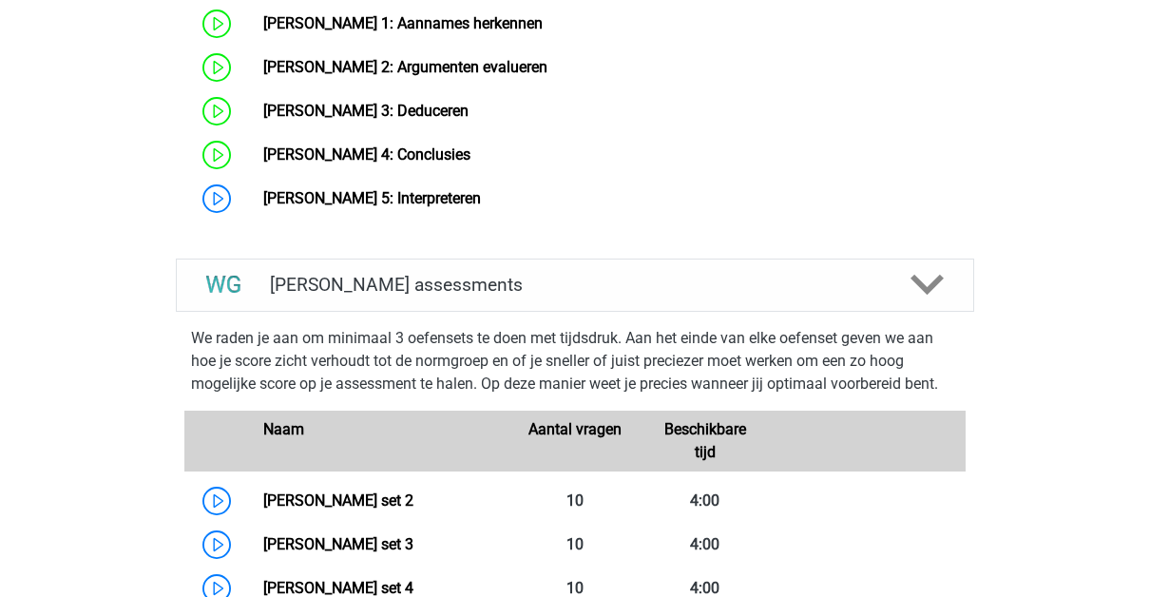
scroll to position [1244, 0]
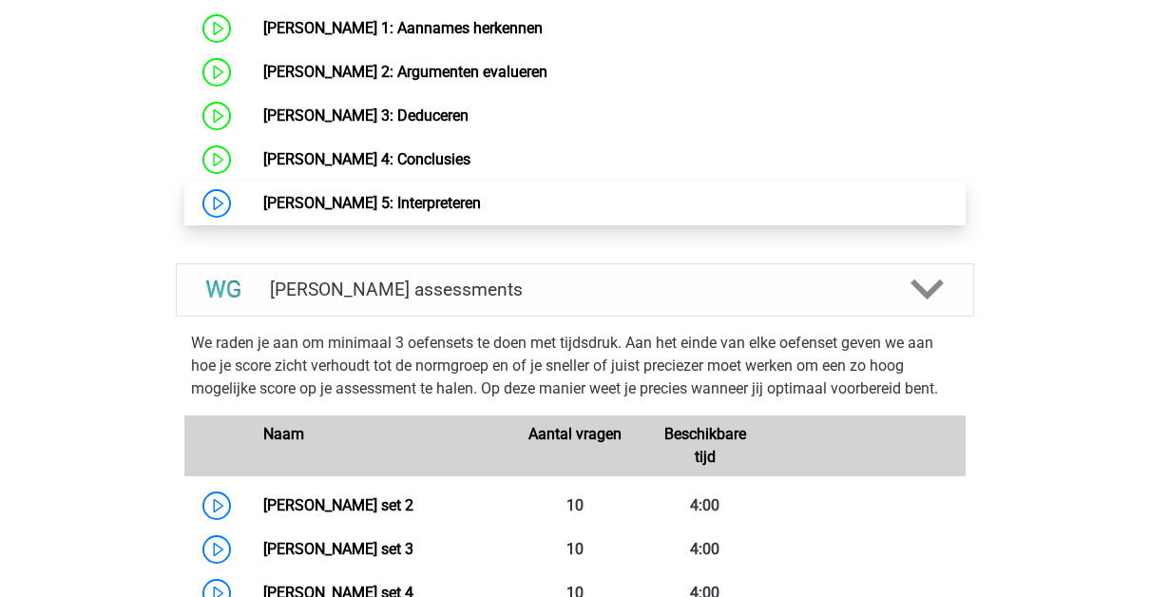
click at [428, 200] on link "[PERSON_NAME] 5: Interpreteren" at bounding box center [372, 203] width 218 height 18
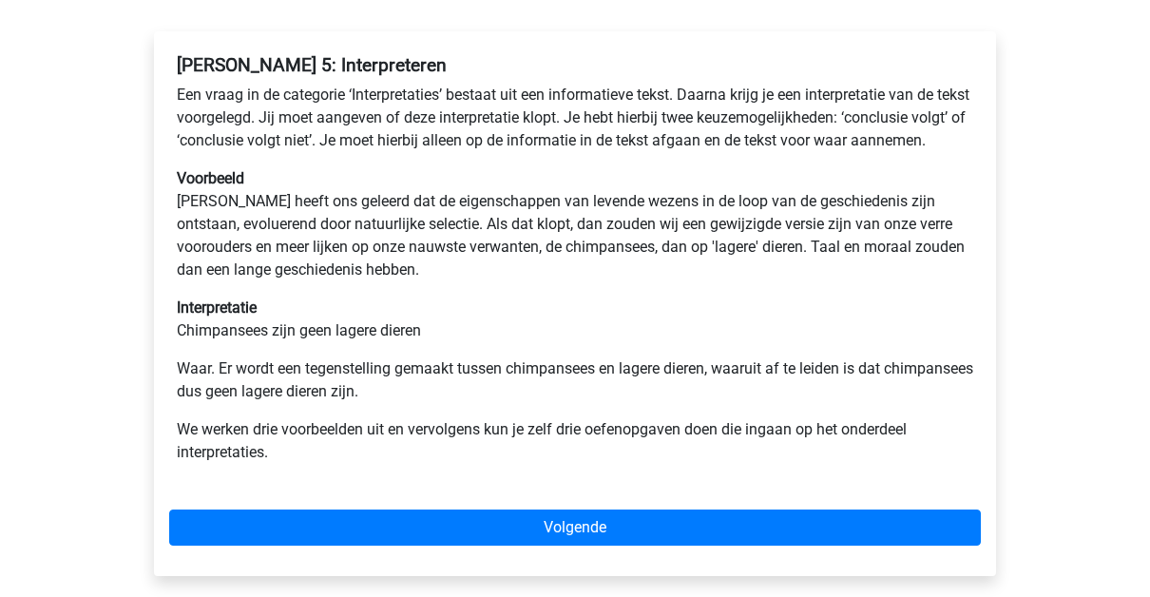
scroll to position [297, 0]
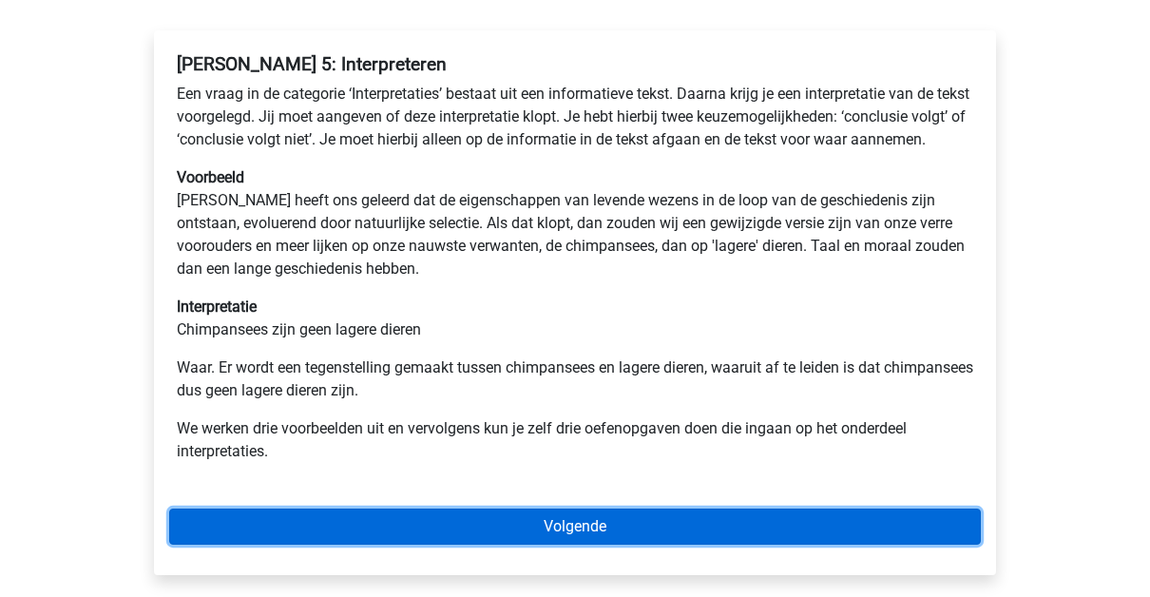
click at [638, 545] on link "Volgende" at bounding box center [575, 526] width 812 height 36
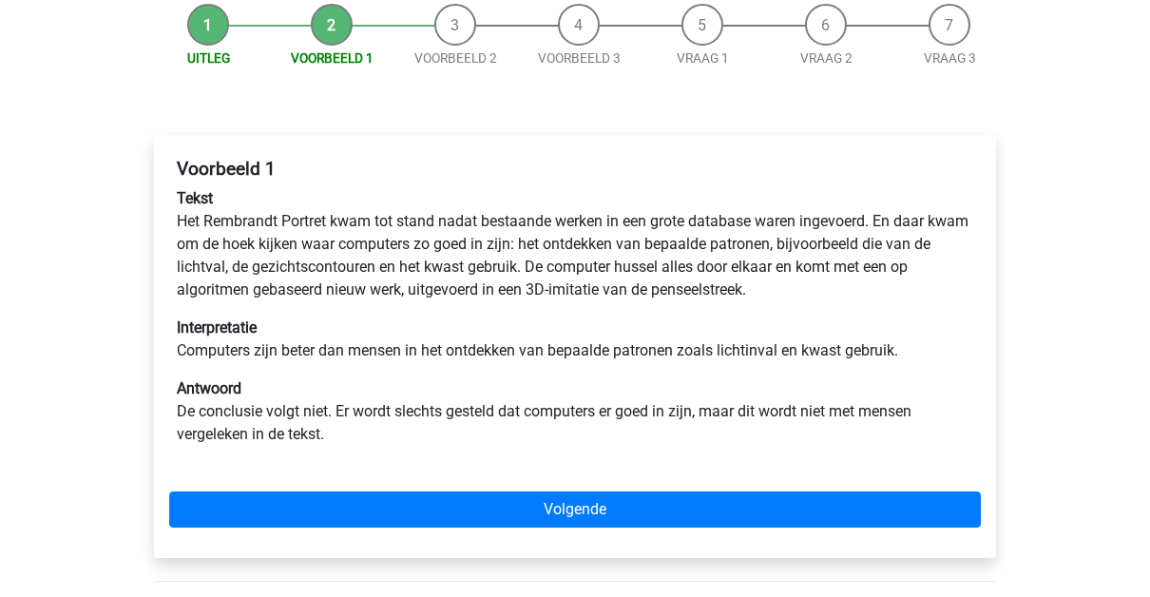
scroll to position [190, 0]
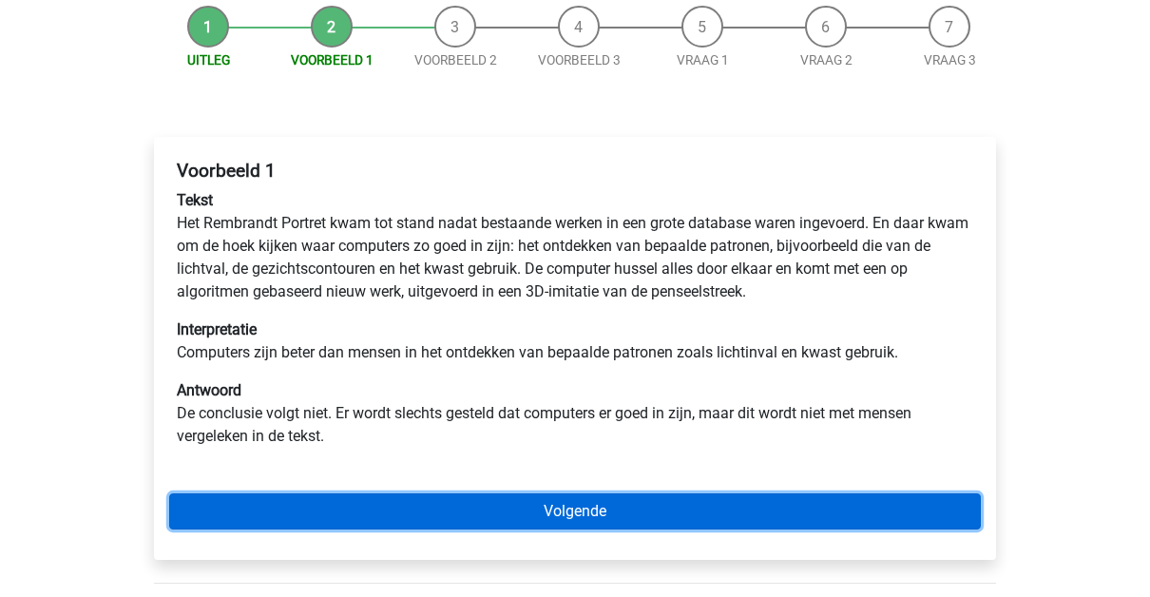
click at [686, 505] on link "Volgende" at bounding box center [575, 511] width 812 height 36
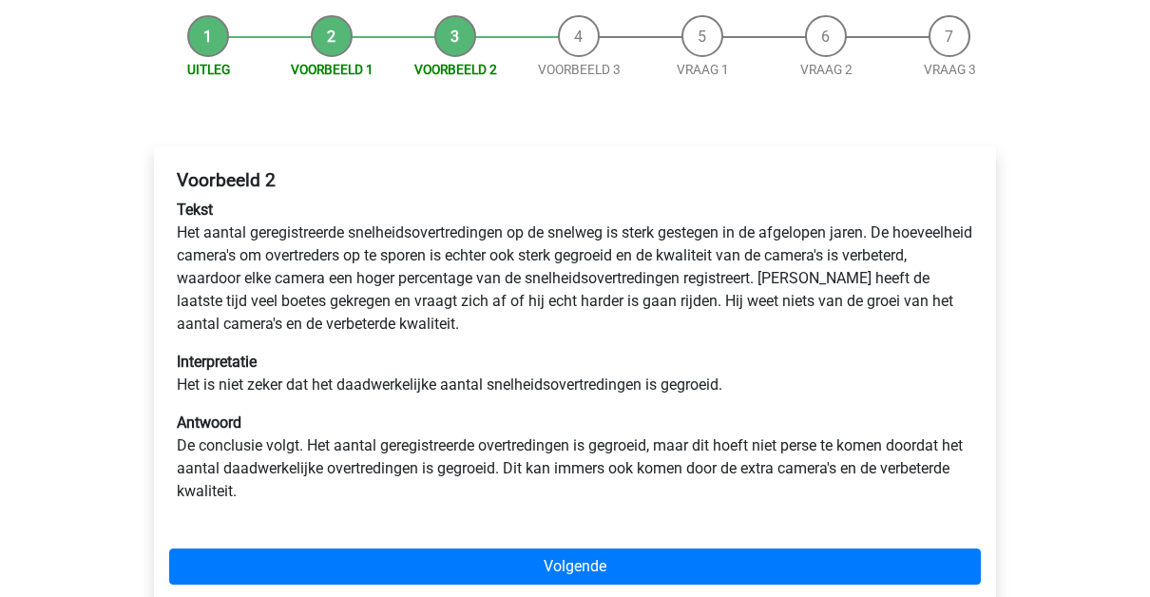
scroll to position [182, 0]
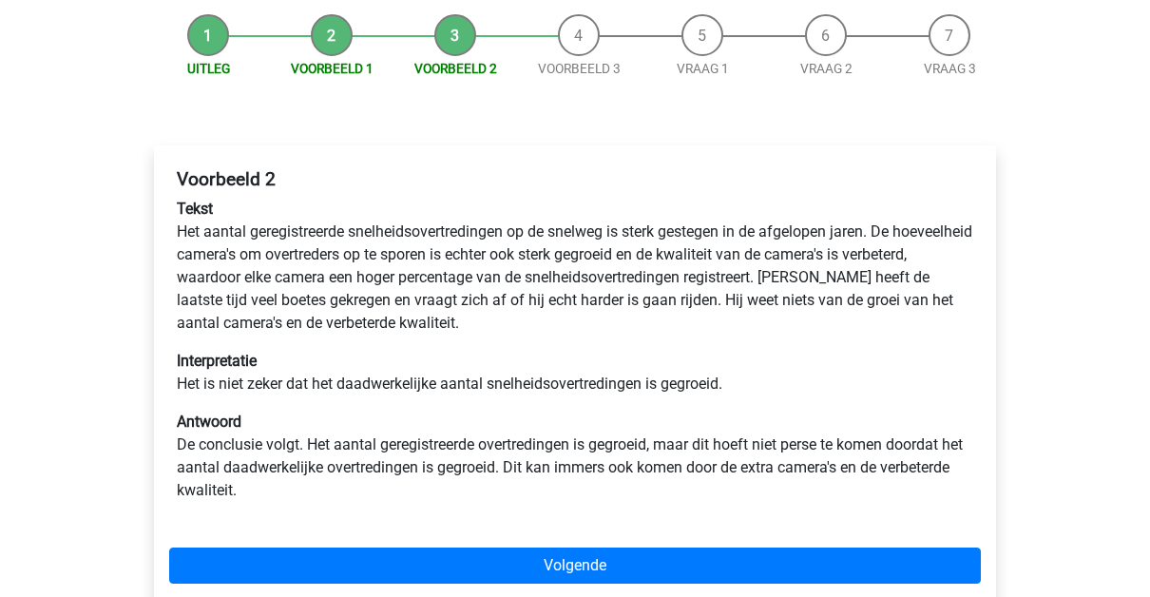
click at [670, 542] on div "Voorbeeld 2 Tekst Het aantal geregistreerde snelheidsovertredingen op de snelwe…" at bounding box center [575, 379] width 842 height 469
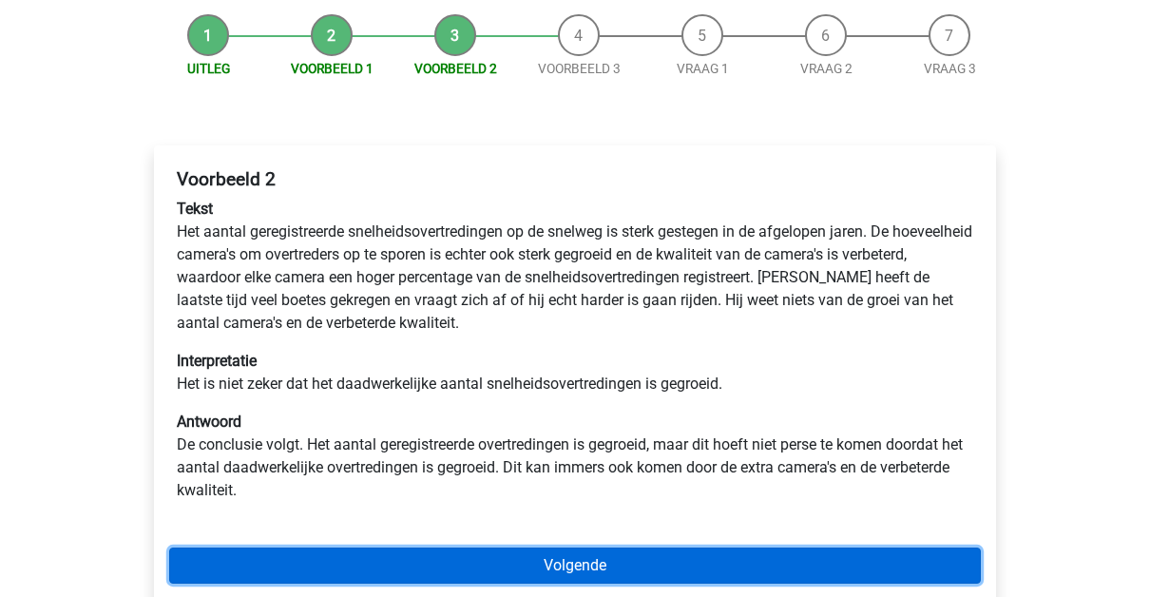
click at [670, 554] on link "Volgende" at bounding box center [575, 565] width 812 height 36
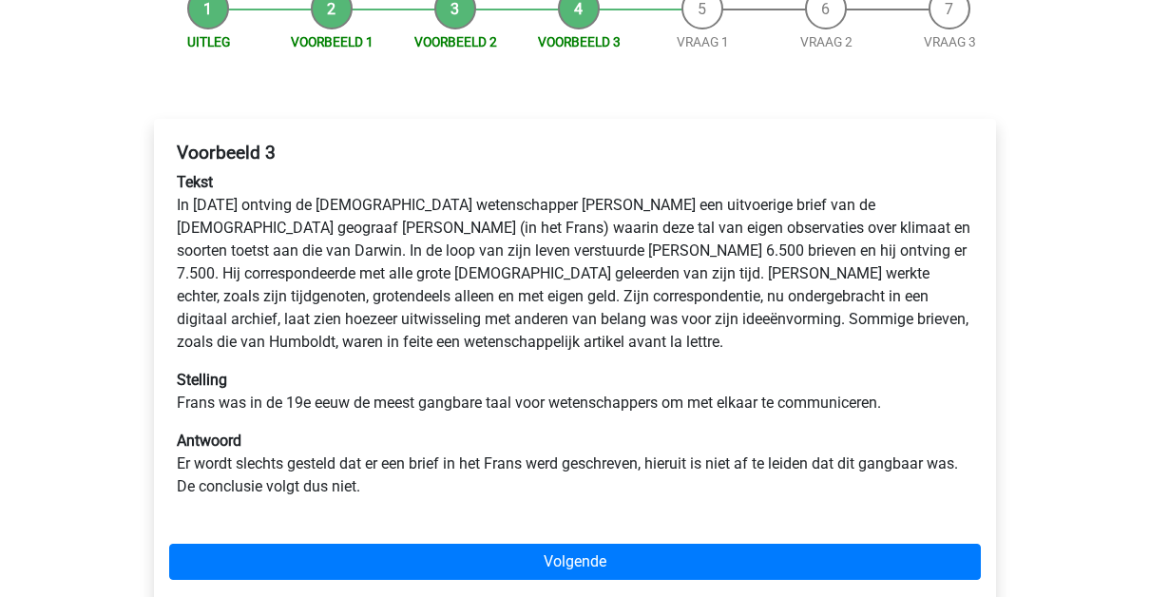
scroll to position [209, 0]
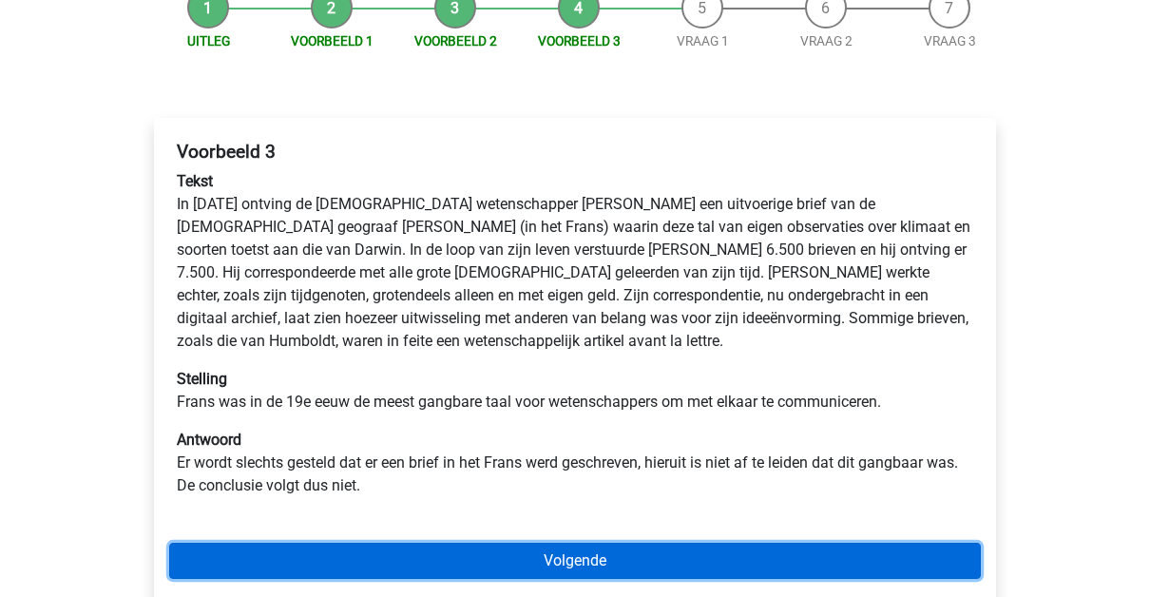
click at [666, 559] on link "Volgende" at bounding box center [575, 561] width 812 height 36
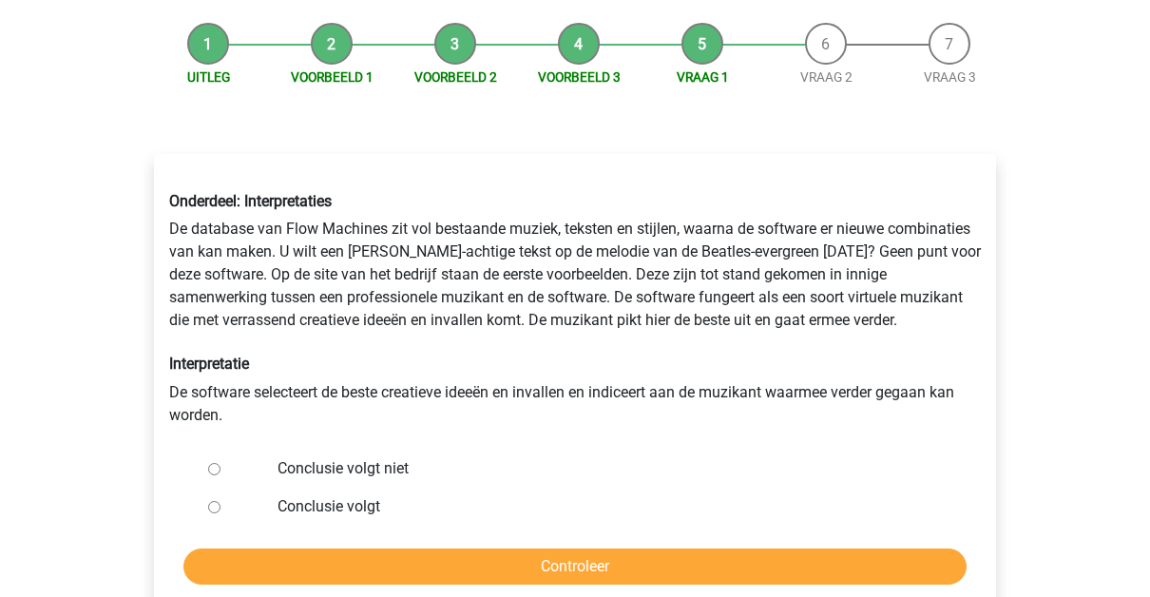
scroll to position [176, 0]
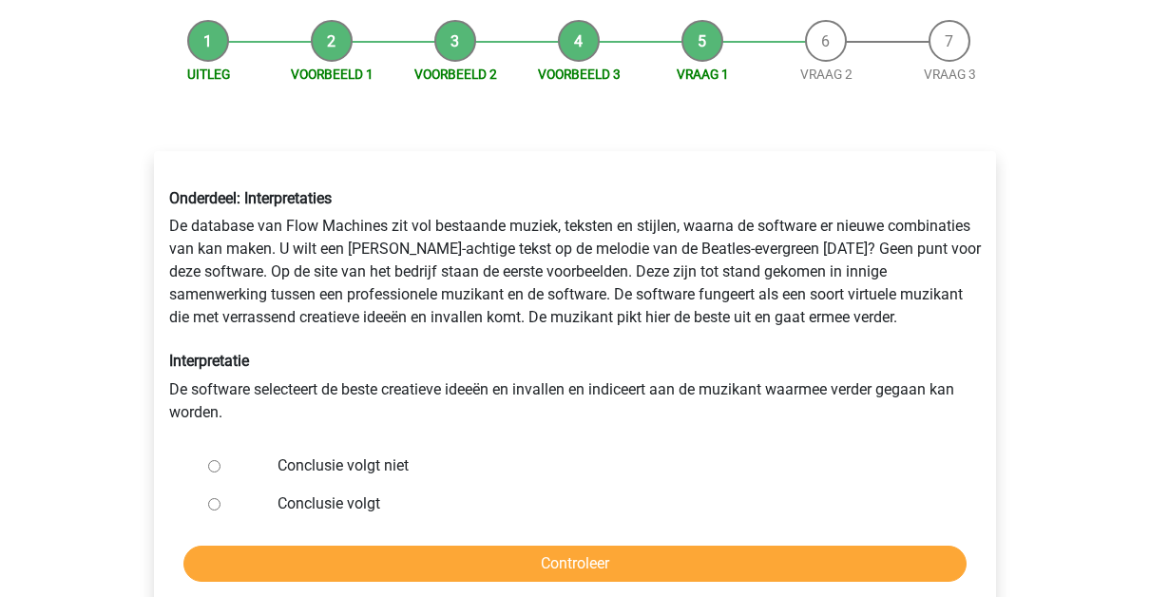
click at [374, 505] on label "Conclusie volgt" at bounding box center [607, 503] width 658 height 23
click at [220, 505] on input "Conclusie volgt" at bounding box center [214, 504] width 12 height 12
radio input "true"
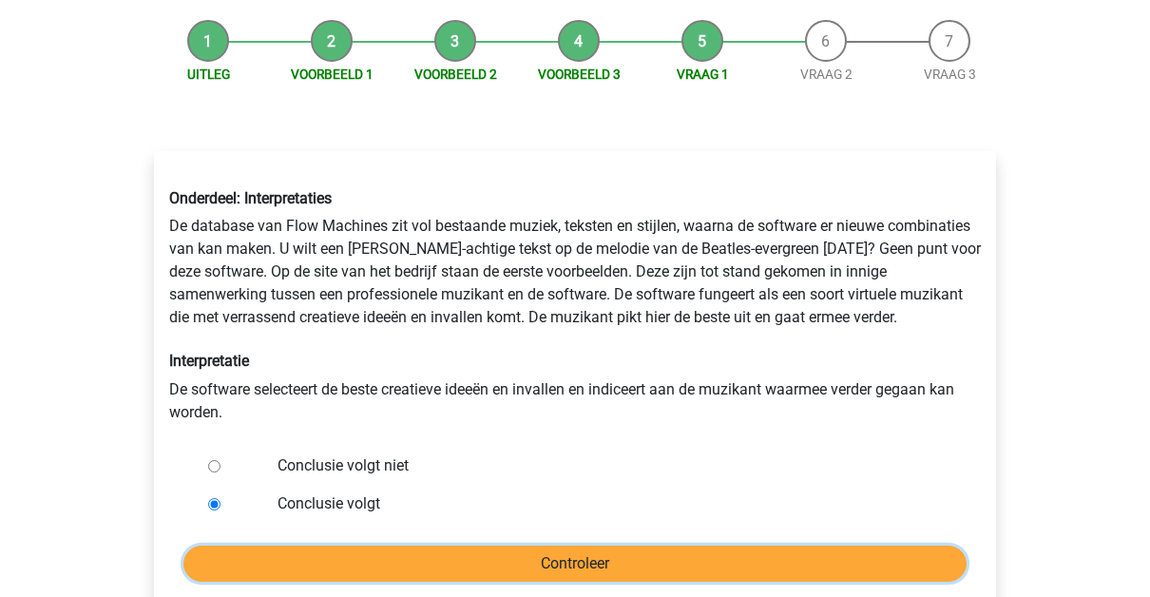
click at [526, 556] on input "Controleer" at bounding box center [574, 564] width 783 height 36
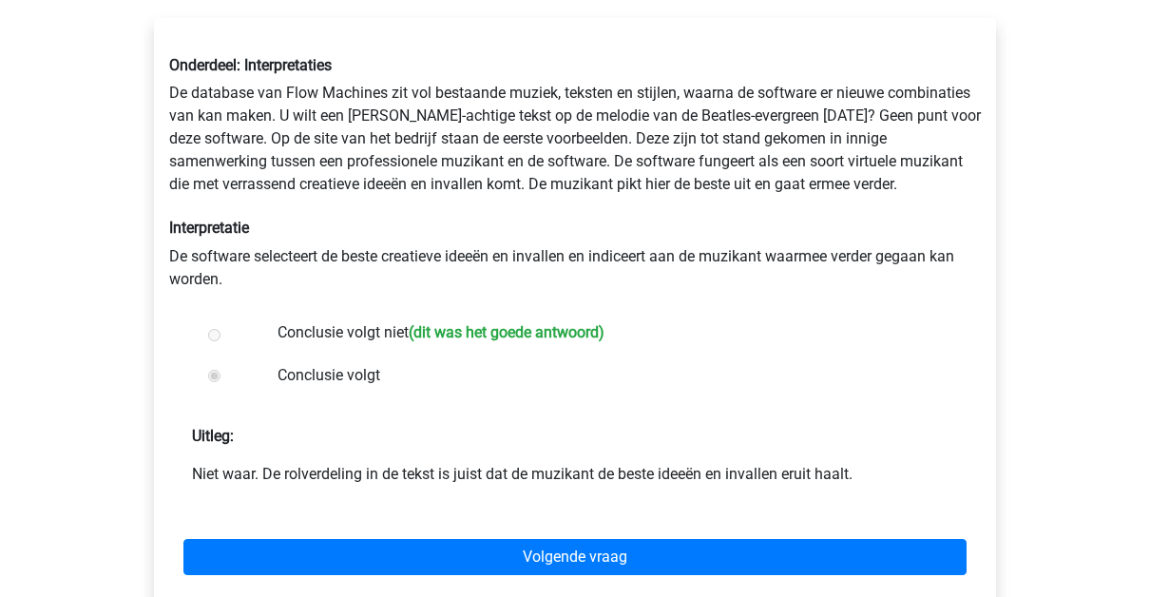
scroll to position [310, 0]
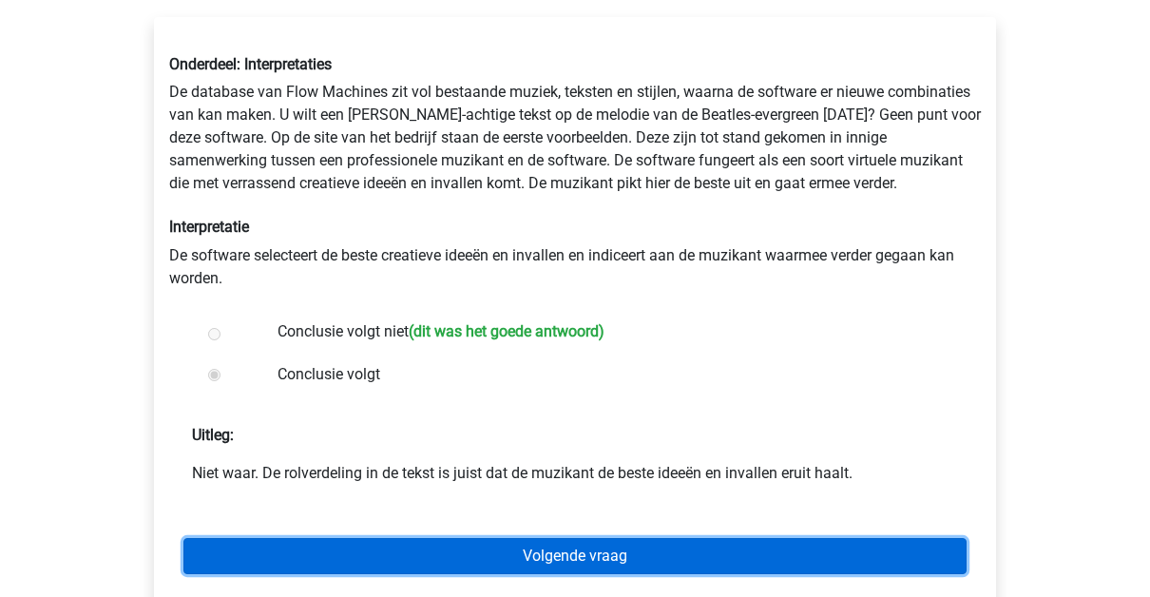
click at [624, 548] on link "Volgende vraag" at bounding box center [574, 556] width 783 height 36
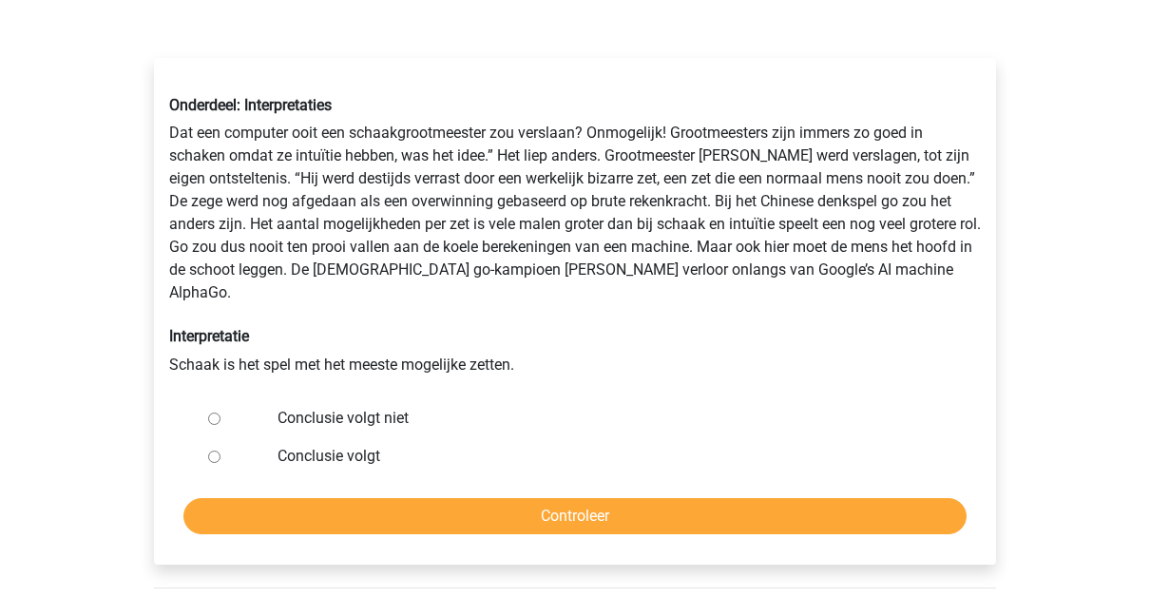
scroll to position [270, 0]
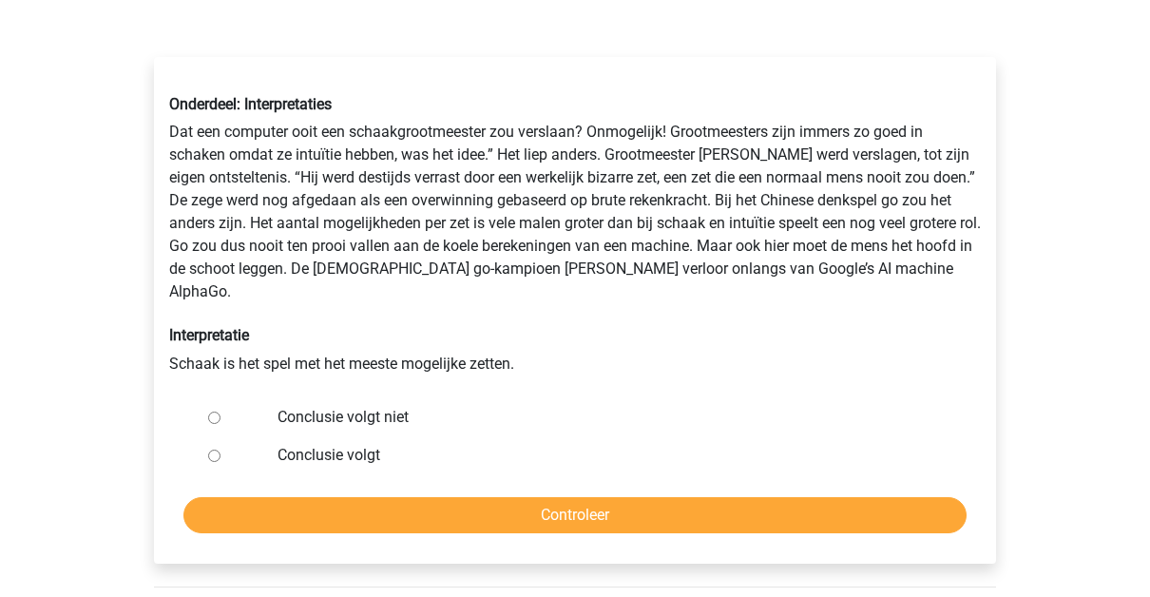
click at [247, 400] on div at bounding box center [232, 417] width 63 height 38
click at [225, 398] on div at bounding box center [232, 417] width 63 height 38
click at [218, 412] on input "Conclusie volgt niet" at bounding box center [214, 418] width 12 height 12
radio input "true"
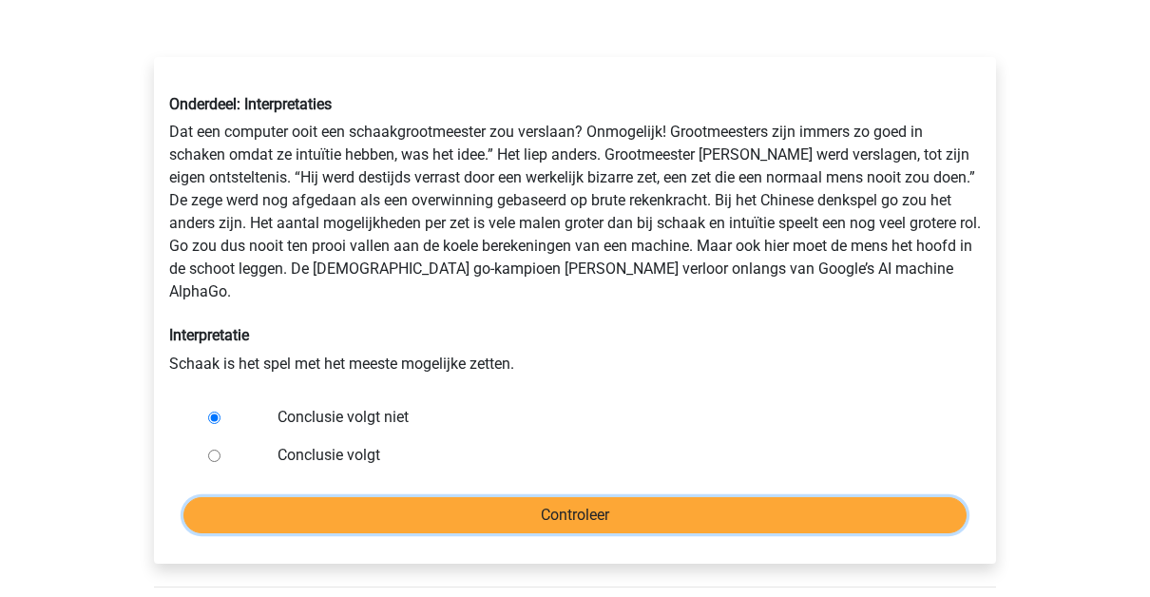
click at [263, 497] on input "Controleer" at bounding box center [574, 515] width 783 height 36
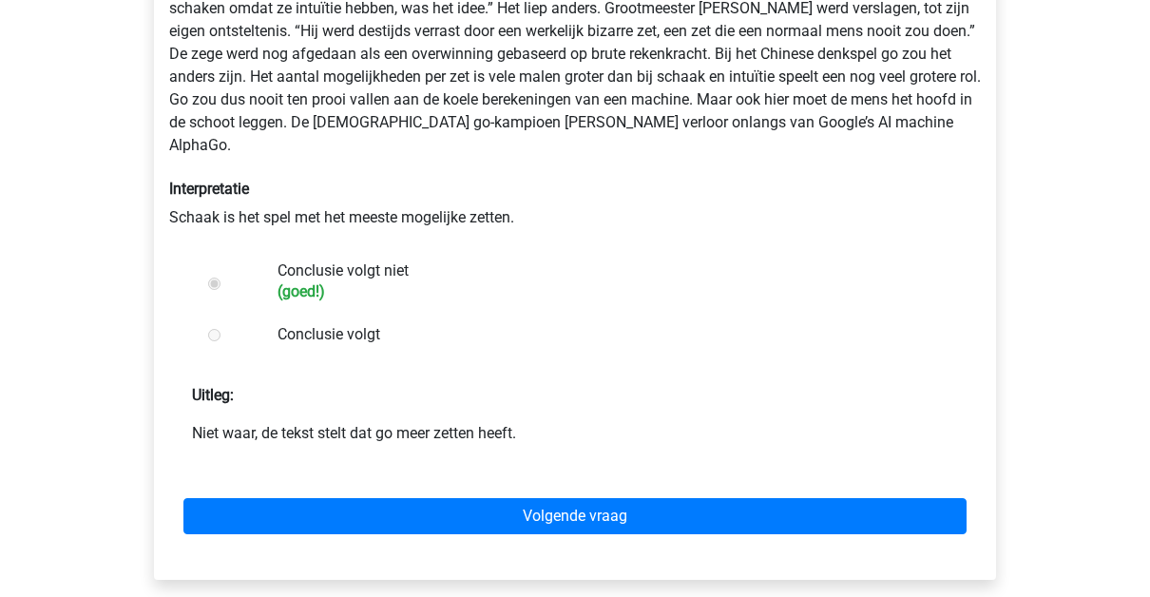
scroll to position [418, 0]
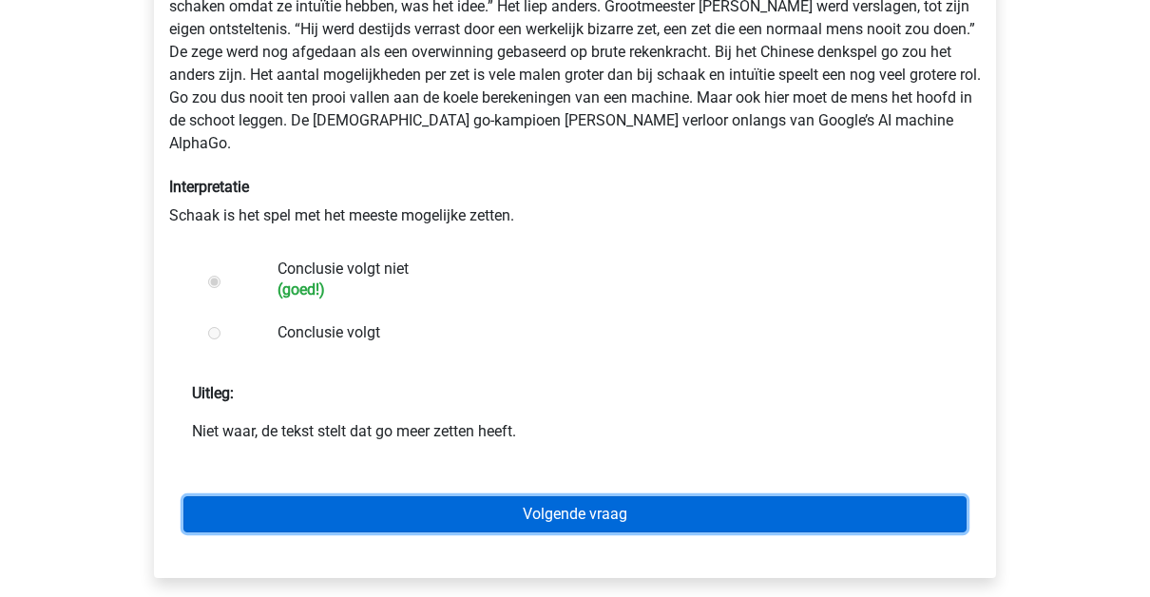
click at [559, 498] on link "Volgende vraag" at bounding box center [574, 514] width 783 height 36
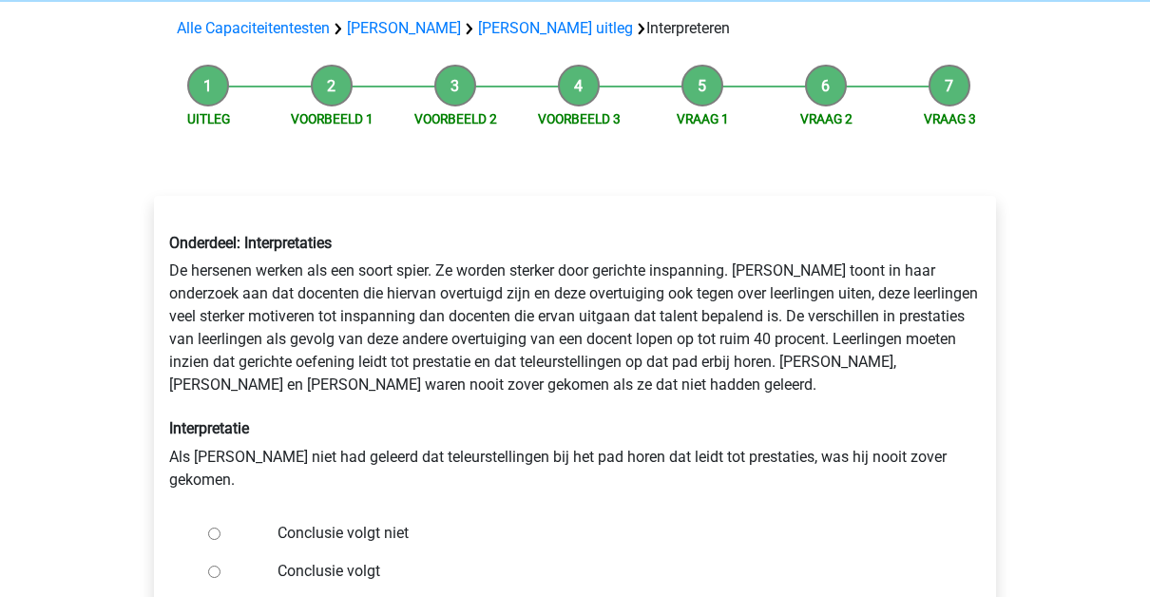
scroll to position [171, 0]
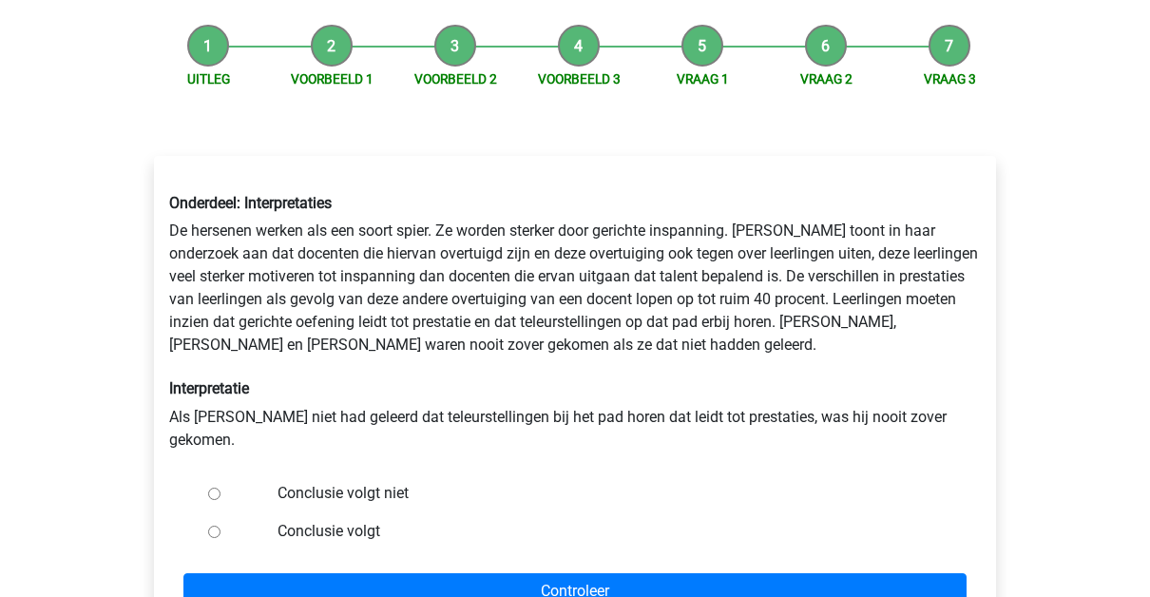
click at [343, 520] on label "Conclusie volgt" at bounding box center [607, 531] width 658 height 23
click at [220, 526] on input "Conclusie volgt" at bounding box center [214, 532] width 12 height 12
radio input "true"
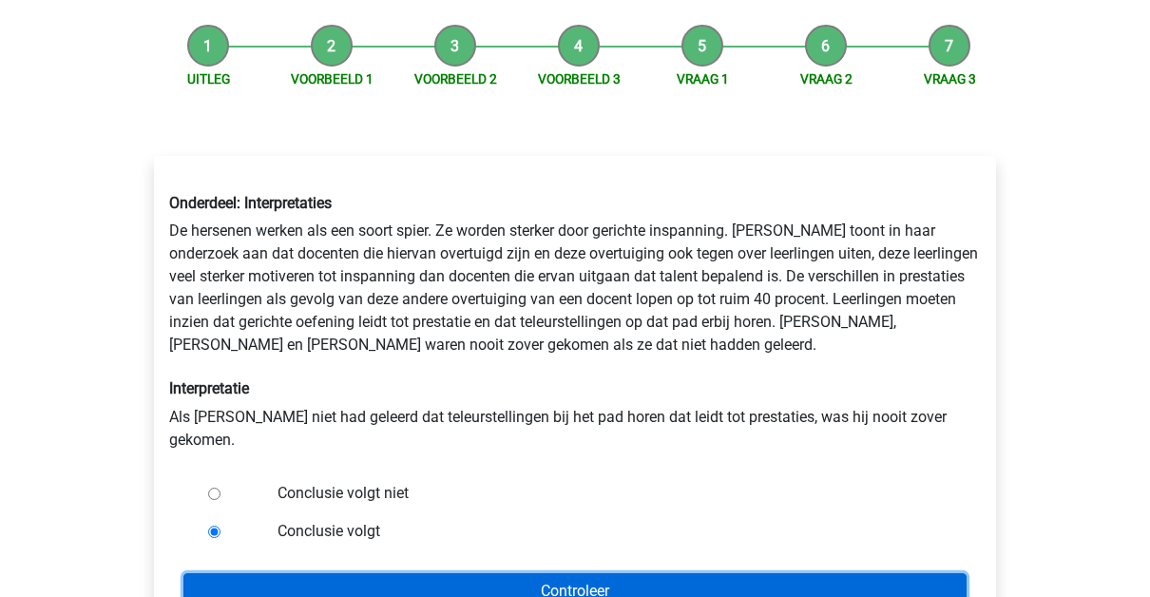
click at [356, 573] on input "Controleer" at bounding box center [574, 591] width 783 height 36
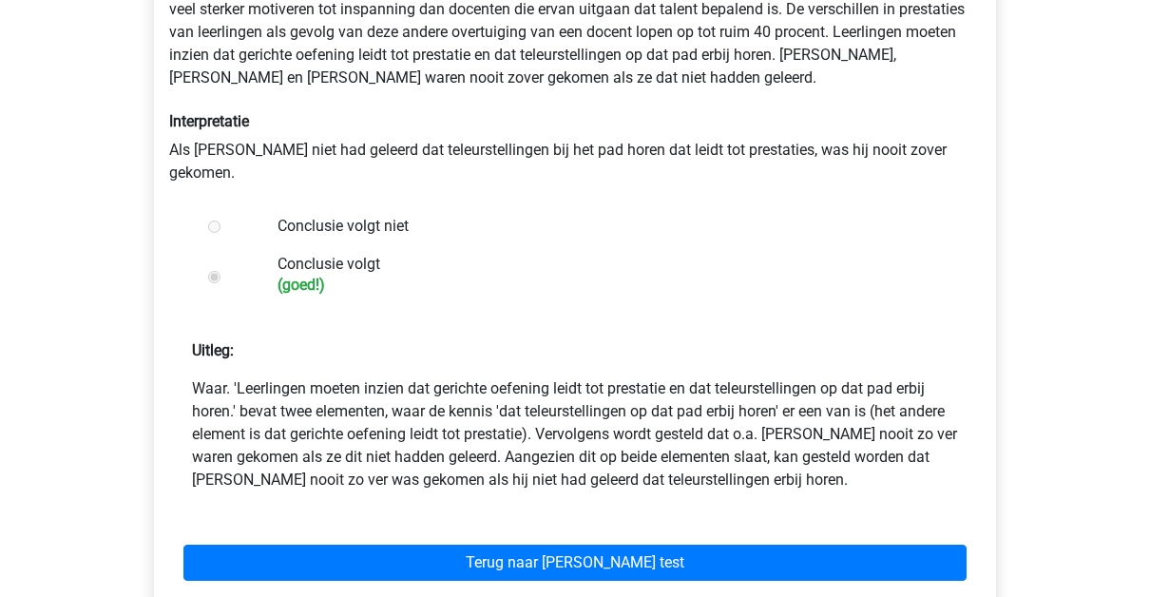
scroll to position [439, 0]
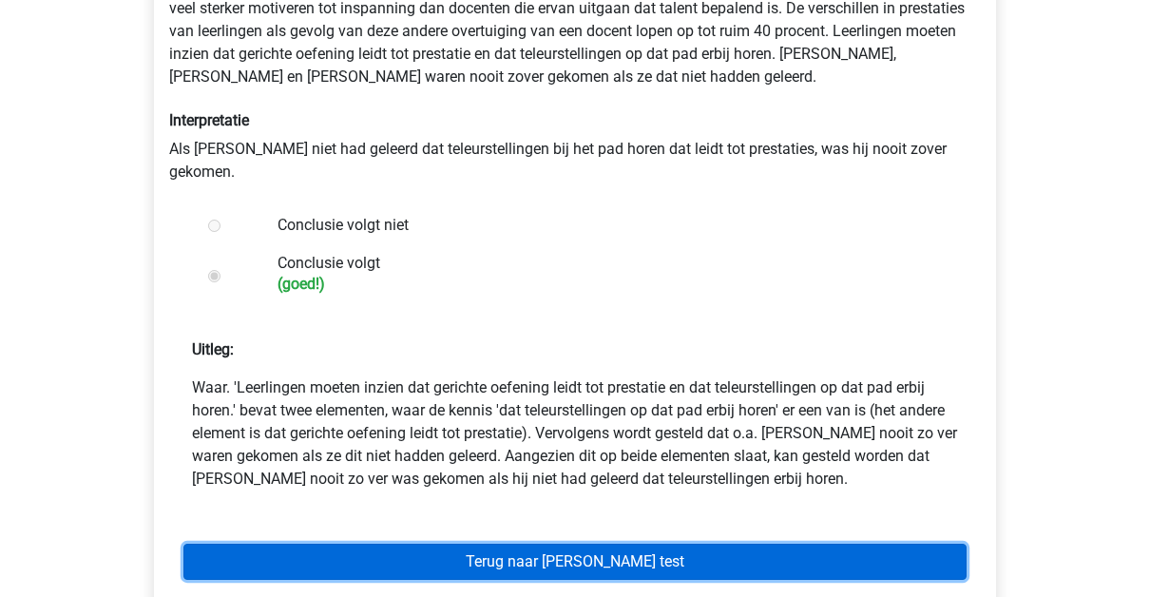
click at [541, 544] on link "Terug naar watson glaser test" at bounding box center [574, 562] width 783 height 36
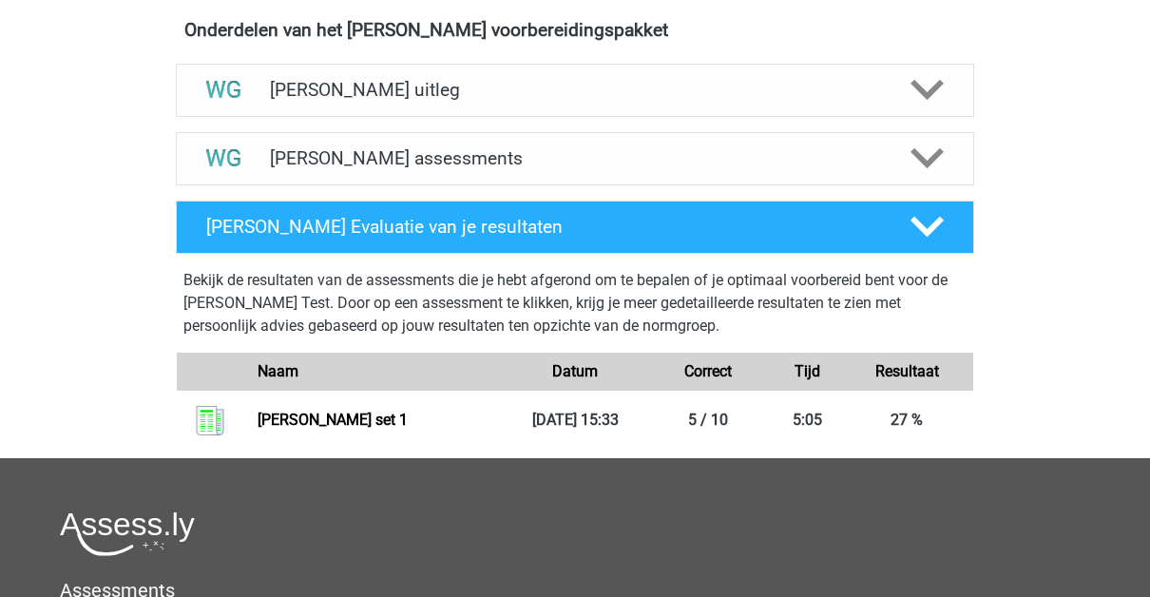
scroll to position [656, 0]
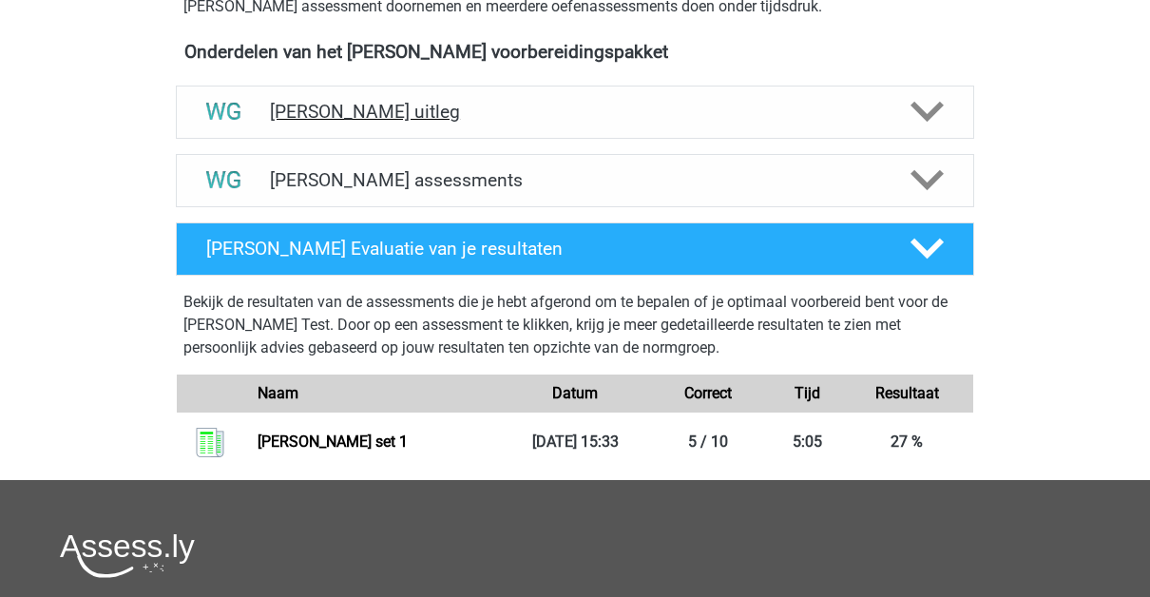
click at [438, 97] on div "[PERSON_NAME] uitleg" at bounding box center [575, 112] width 798 height 53
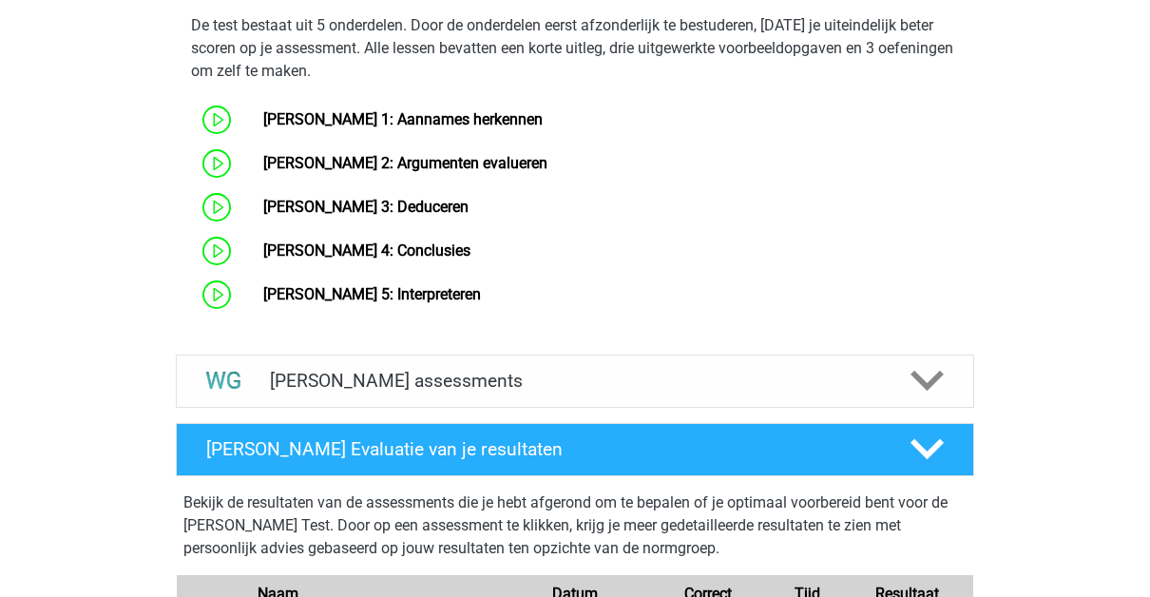
scroll to position [1209, 0]
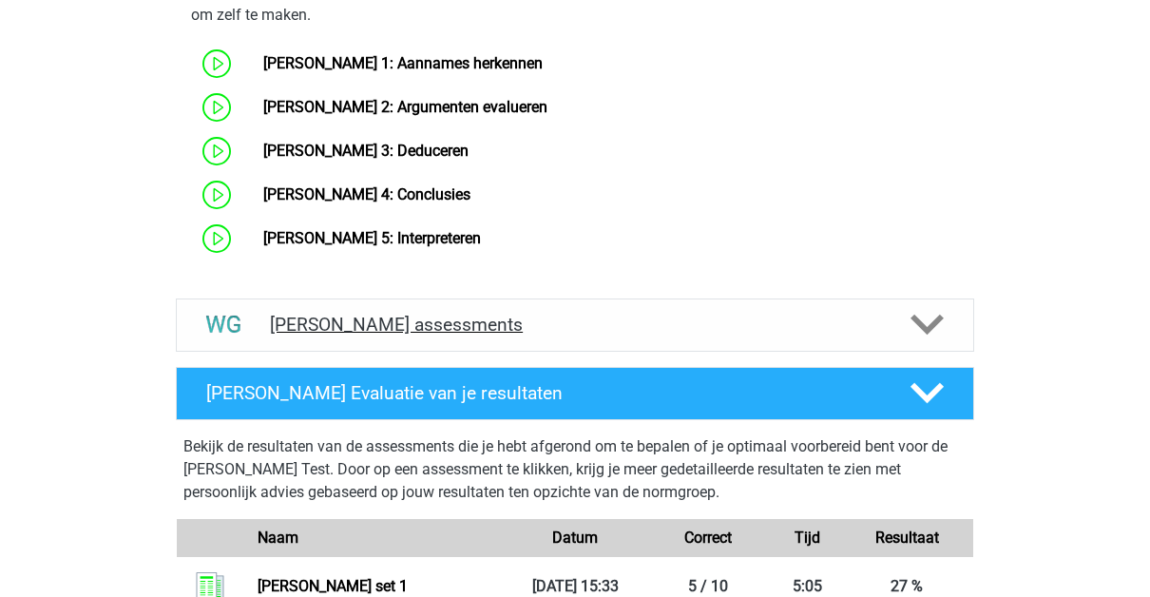
click at [528, 320] on h4 "Watson Glaser assessments" at bounding box center [575, 325] width 610 height 22
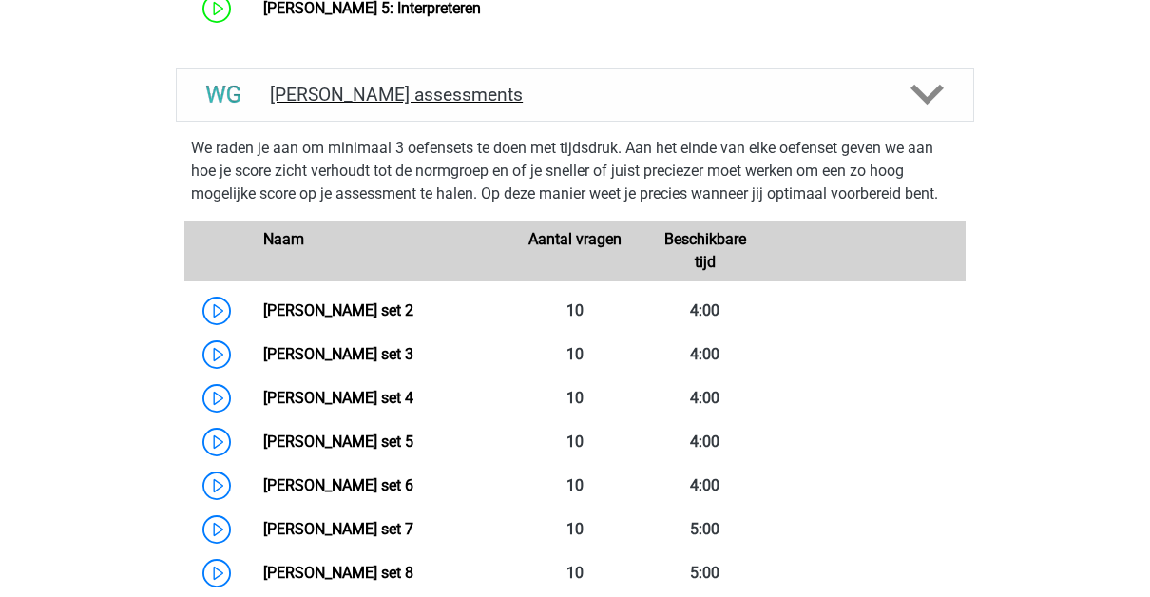
scroll to position [1436, 0]
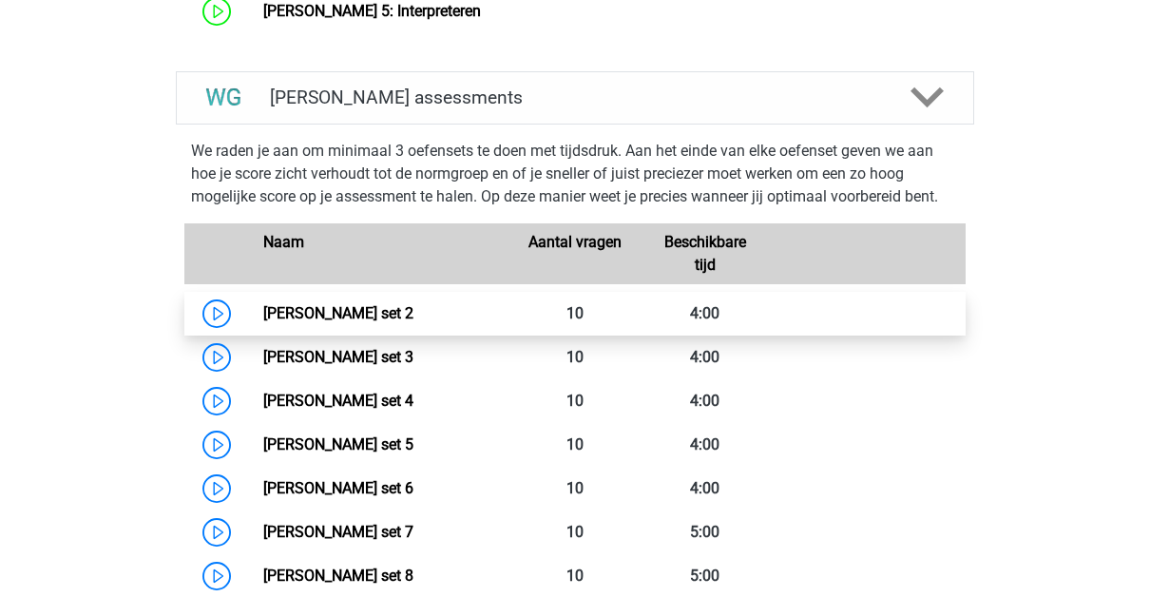
click at [394, 312] on link "Watson Glaser set 2" at bounding box center [338, 313] width 150 height 18
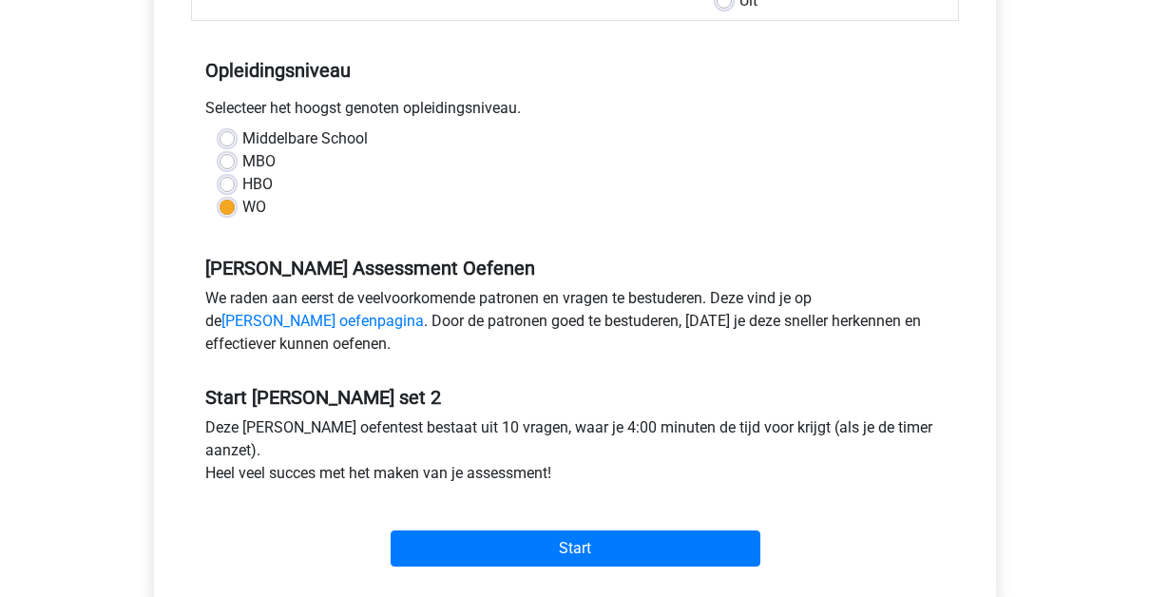
scroll to position [351, 0]
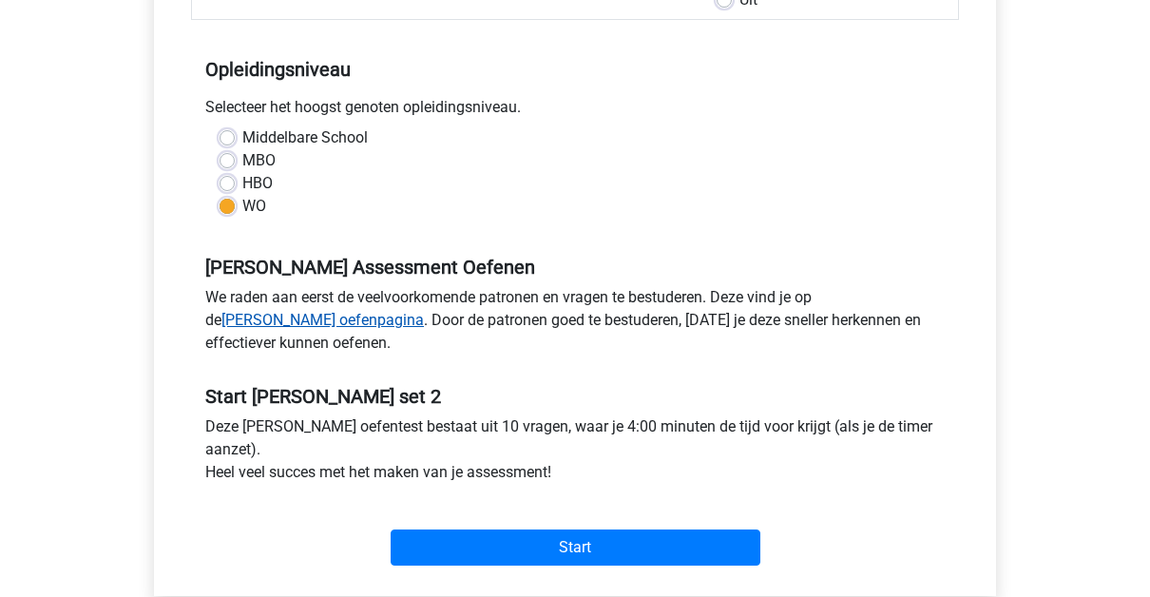
click at [259, 321] on link "[PERSON_NAME] oefenpagina" at bounding box center [322, 320] width 202 height 18
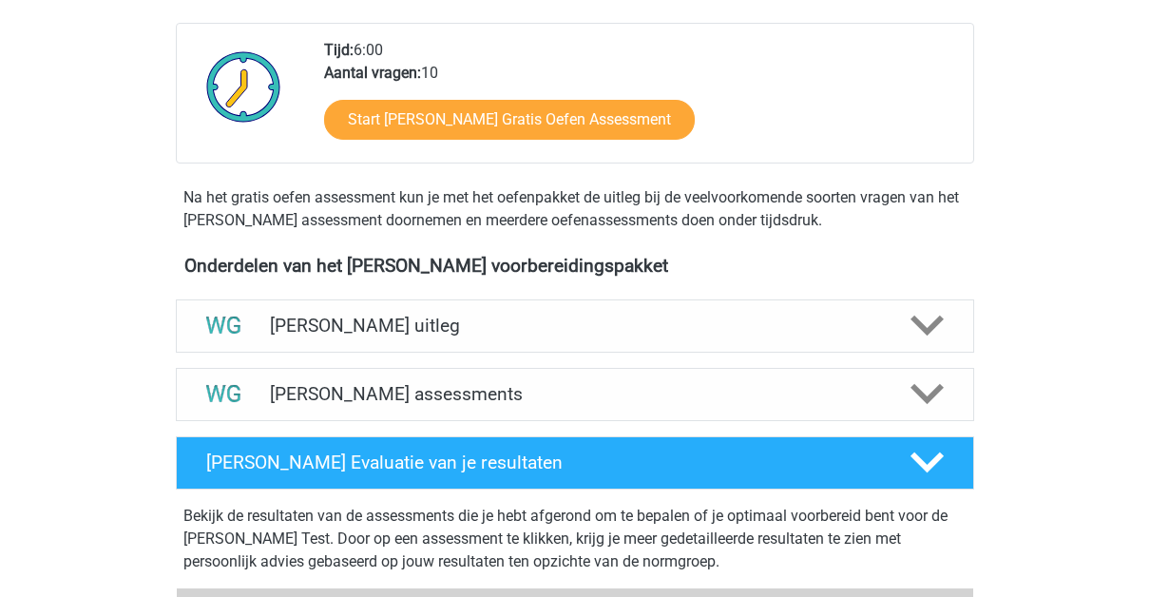
scroll to position [499, 0]
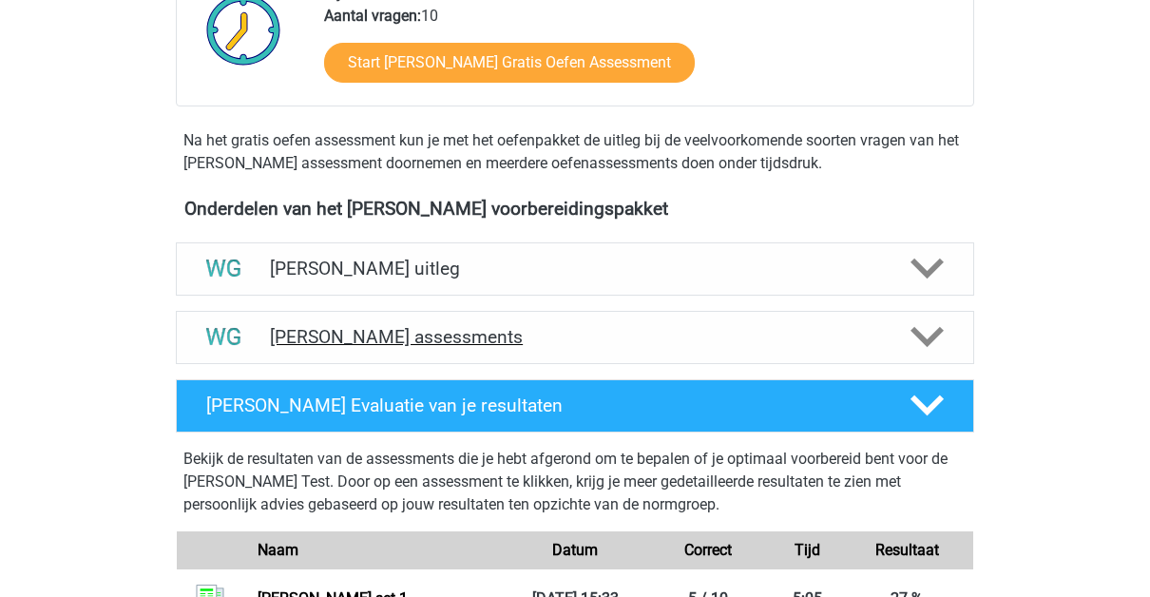
click at [469, 329] on h4 "[PERSON_NAME] assessments" at bounding box center [575, 337] width 610 height 22
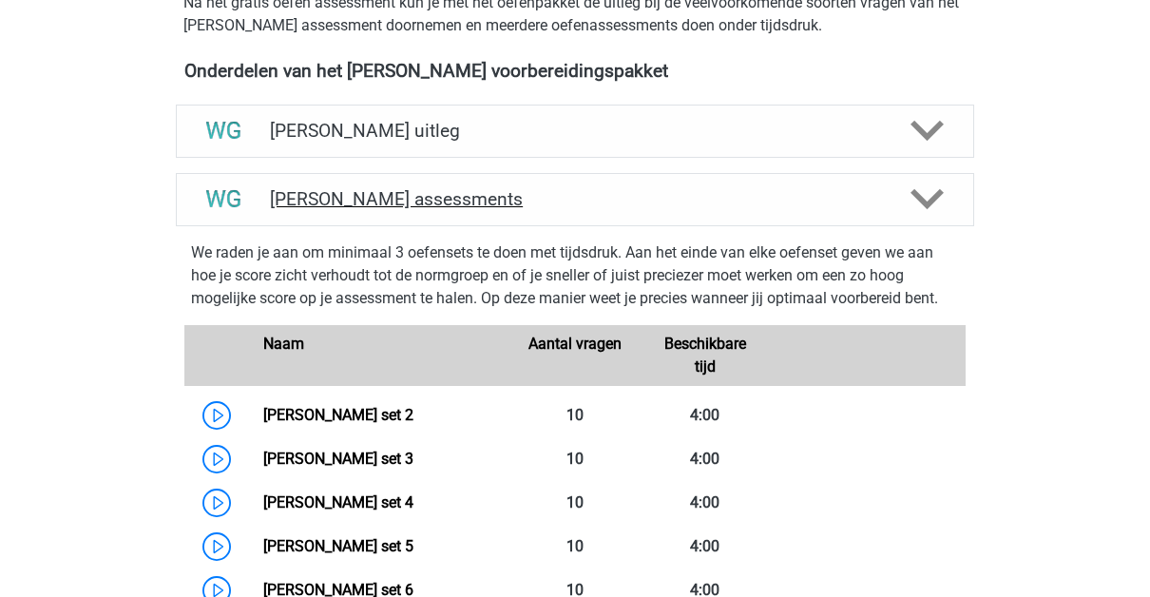
scroll to position [646, 0]
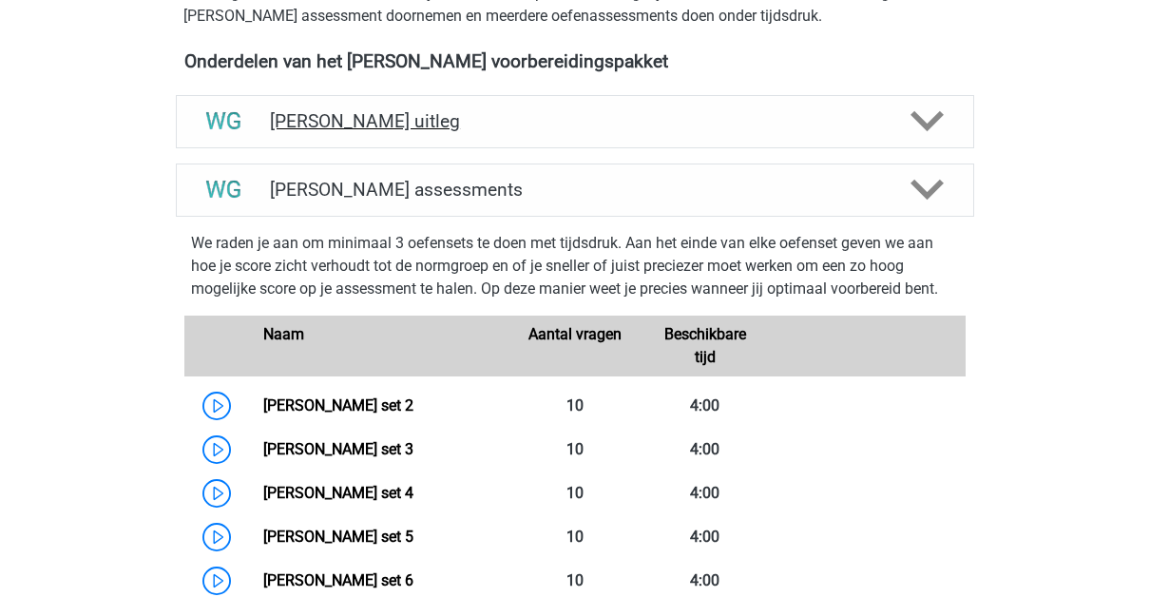
click at [451, 127] on h4 "[PERSON_NAME] uitleg" at bounding box center [575, 121] width 610 height 22
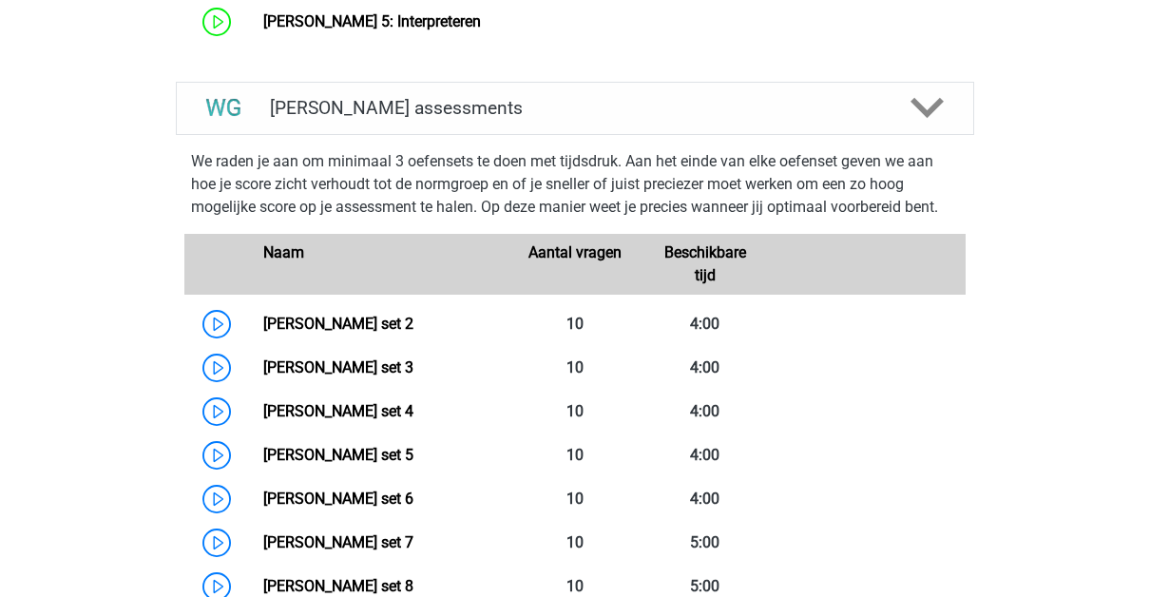
scroll to position [1427, 0]
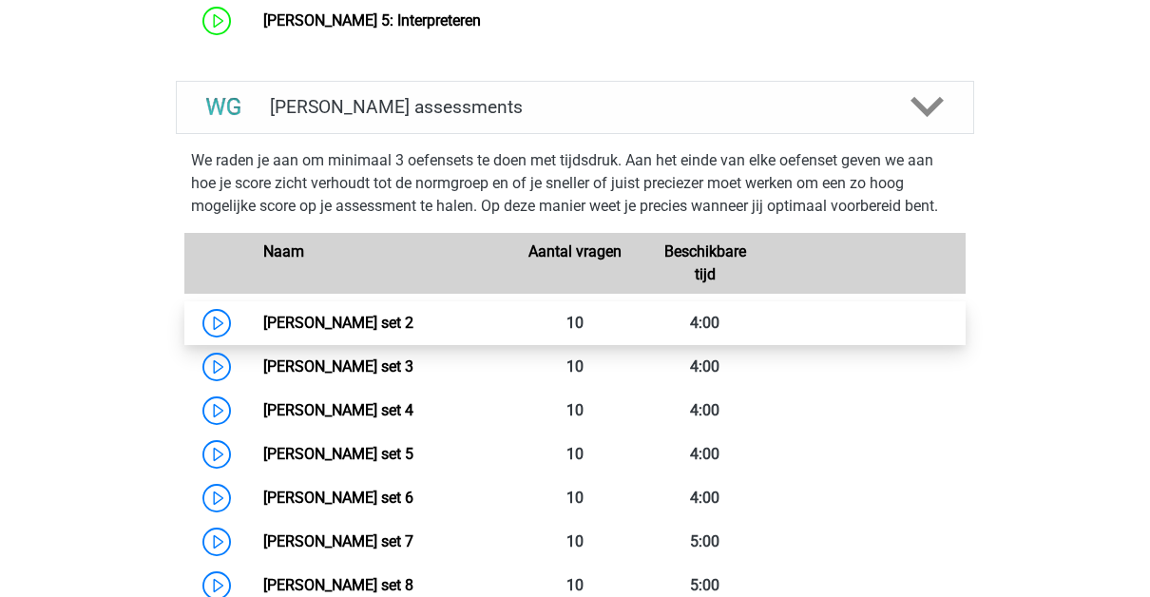
click at [354, 314] on link "[PERSON_NAME] set 2" at bounding box center [338, 323] width 150 height 18
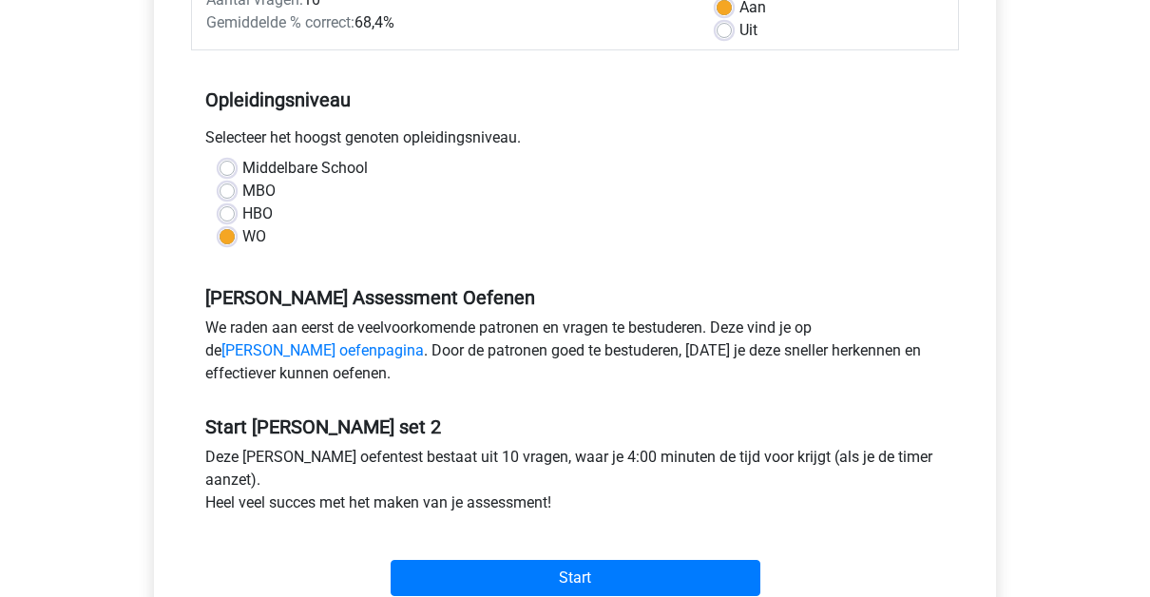
scroll to position [392, 0]
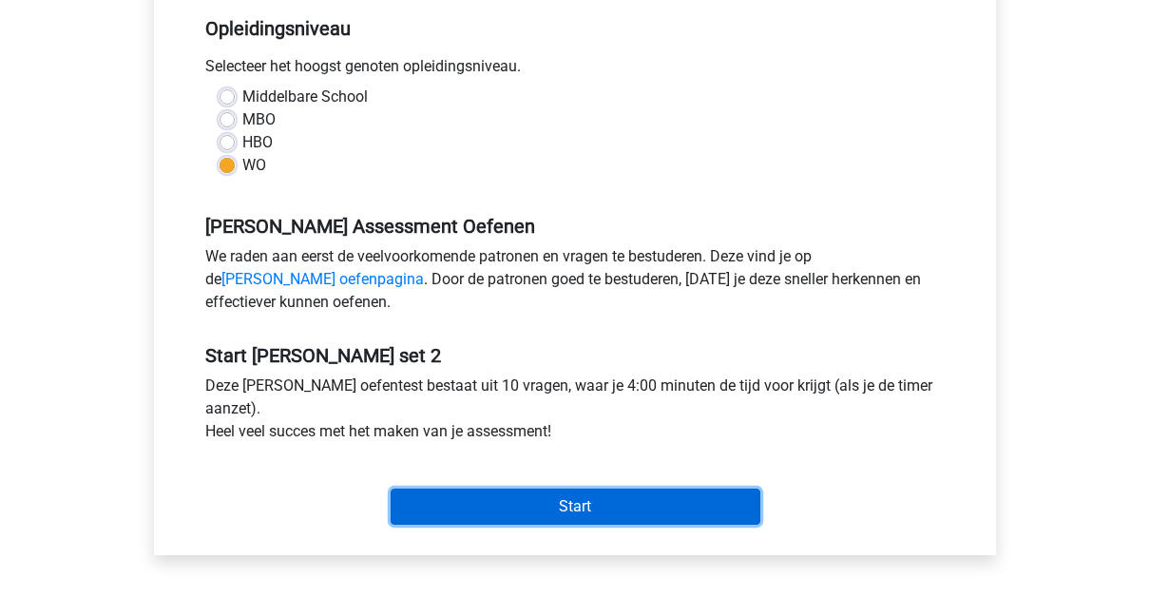
click at [518, 504] on input "Start" at bounding box center [576, 507] width 370 height 36
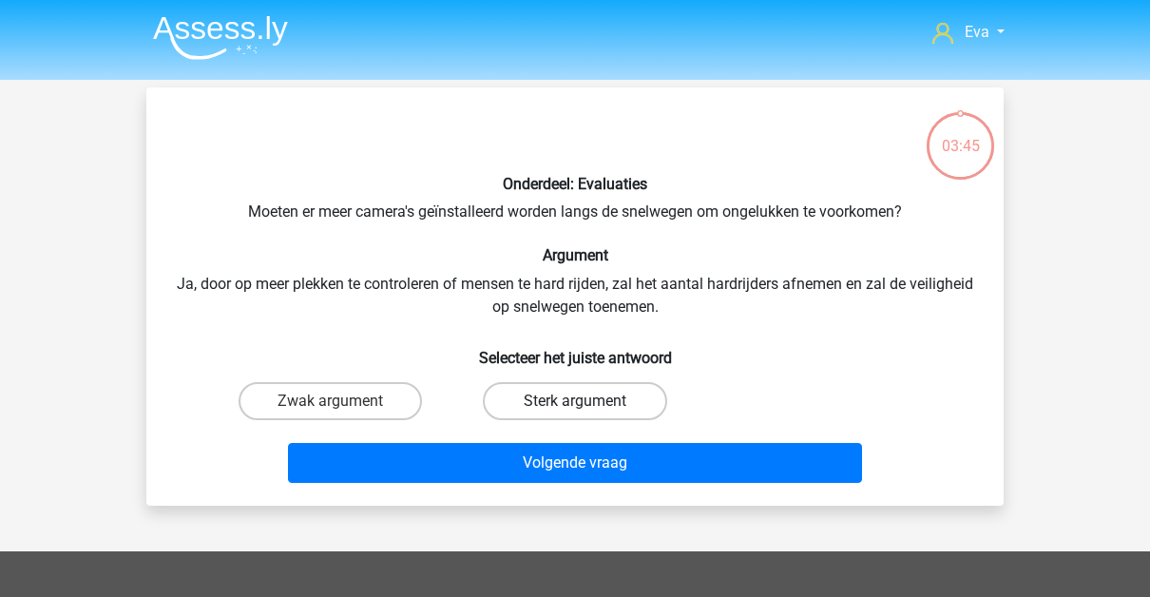
click at [509, 399] on label "Sterk argument" at bounding box center [574, 401] width 183 height 38
click at [575, 401] on input "Sterk argument" at bounding box center [581, 407] width 12 height 12
radio input "true"
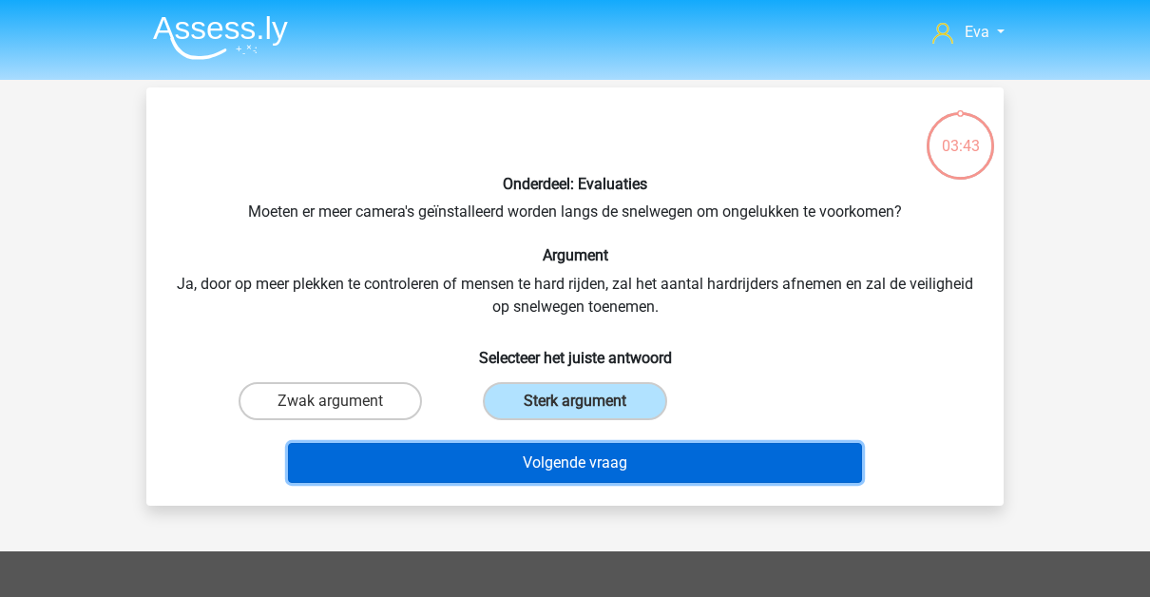
click at [516, 454] on button "Volgende vraag" at bounding box center [575, 463] width 575 height 40
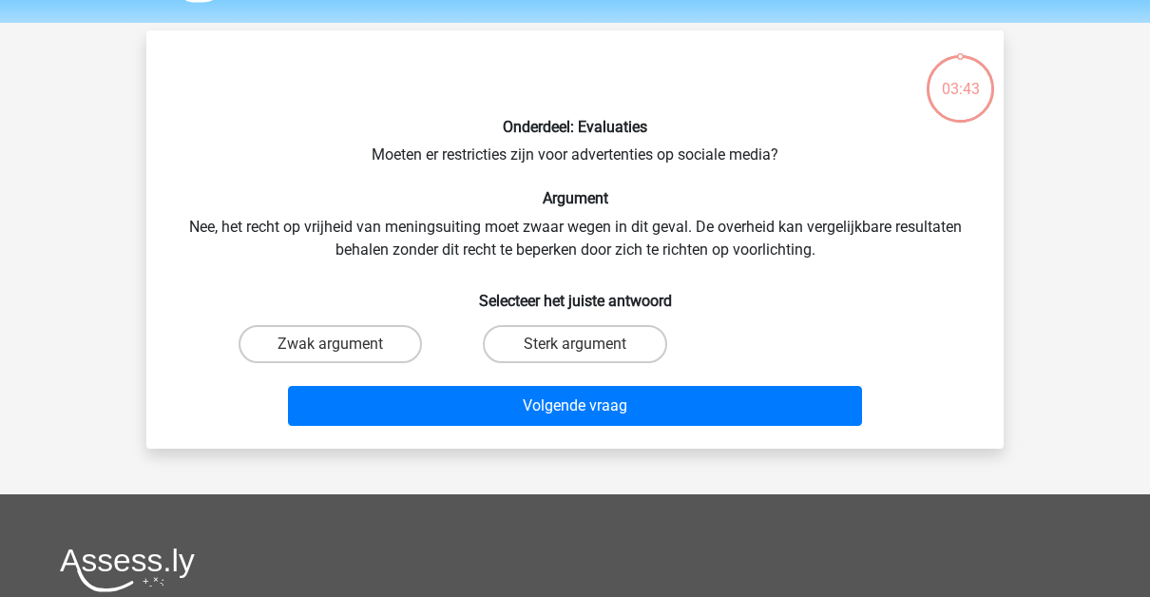
scroll to position [87, 0]
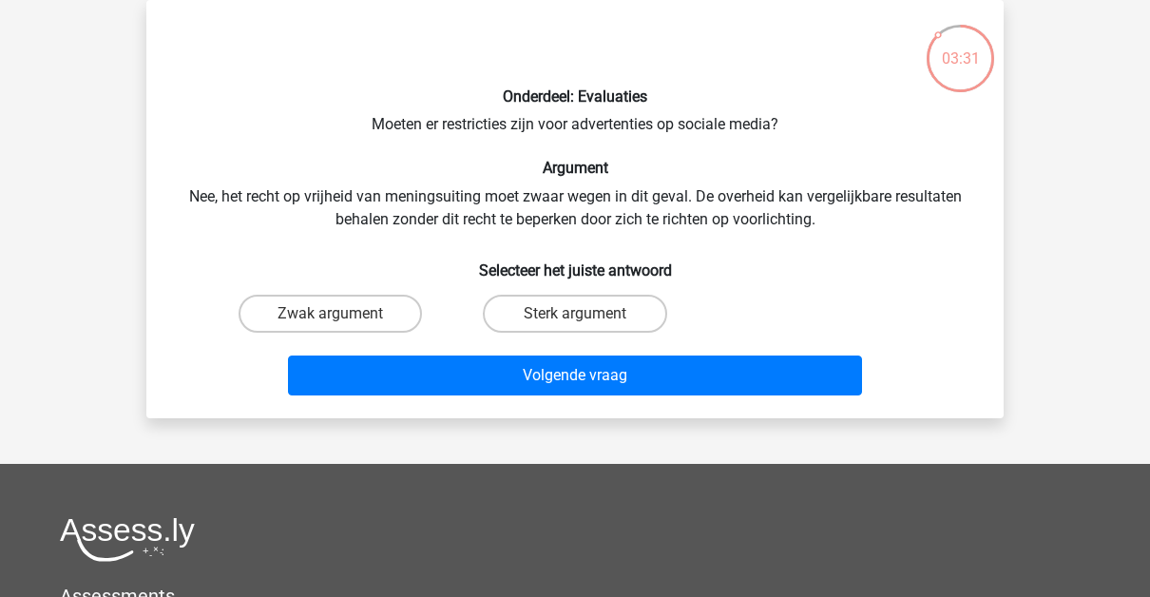
click at [423, 321] on div "Zwak argument" at bounding box center [330, 314] width 229 height 38
click at [395, 306] on label "Zwak argument" at bounding box center [330, 314] width 183 height 38
click at [343, 314] on input "Zwak argument" at bounding box center [337, 320] width 12 height 12
radio input "true"
click at [535, 320] on label "Sterk argument" at bounding box center [574, 314] width 183 height 38
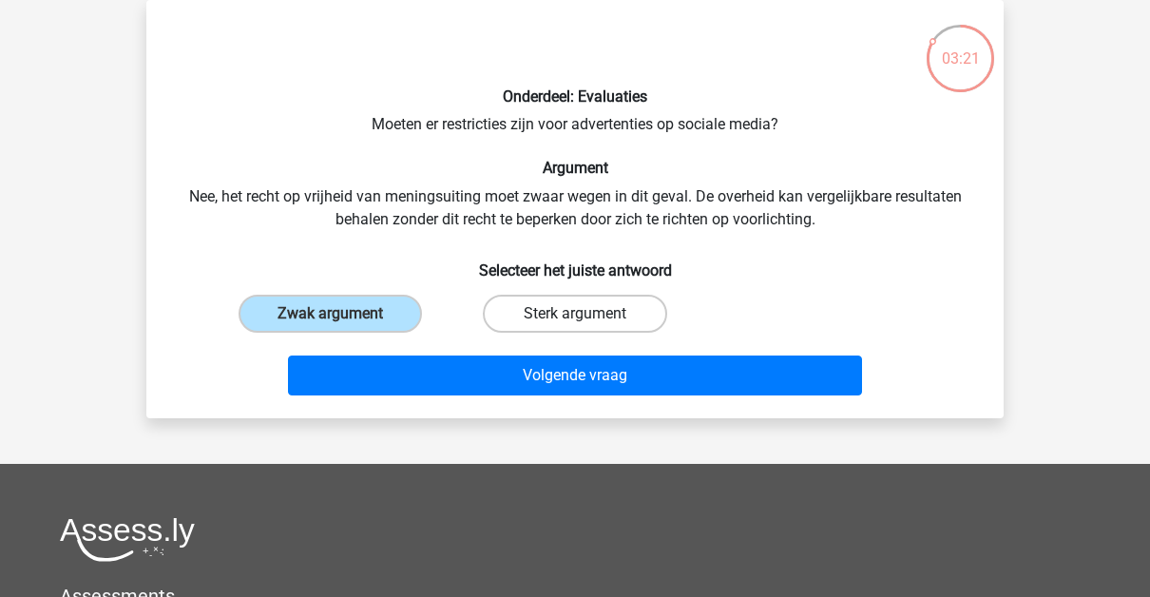
click at [575, 320] on input "Sterk argument" at bounding box center [581, 320] width 12 height 12
radio input "true"
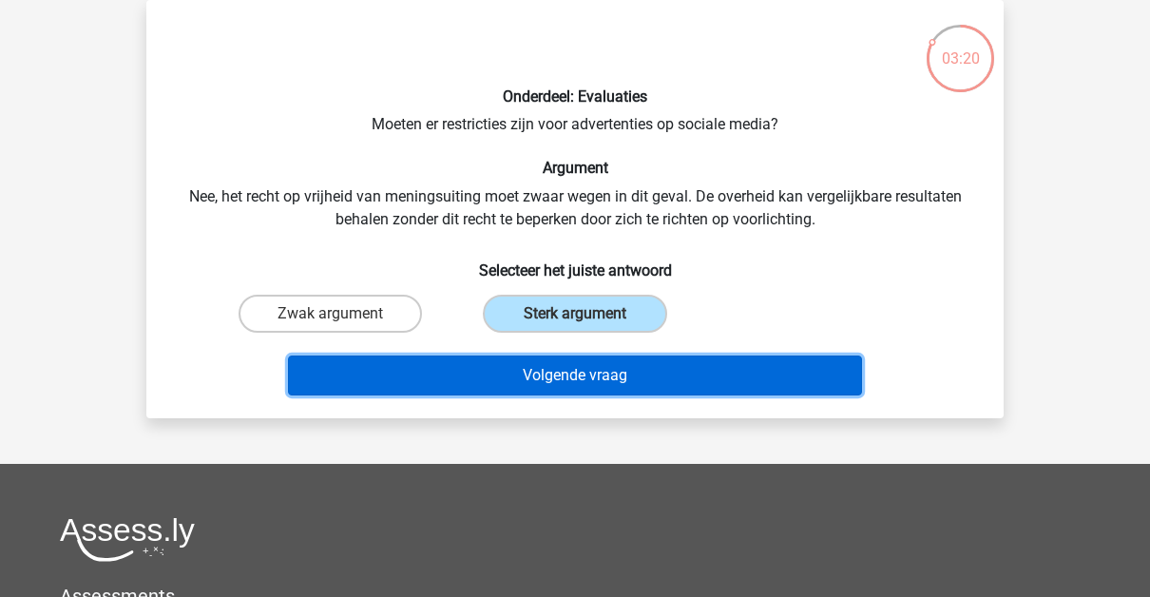
click at [535, 378] on button "Volgende vraag" at bounding box center [575, 375] width 575 height 40
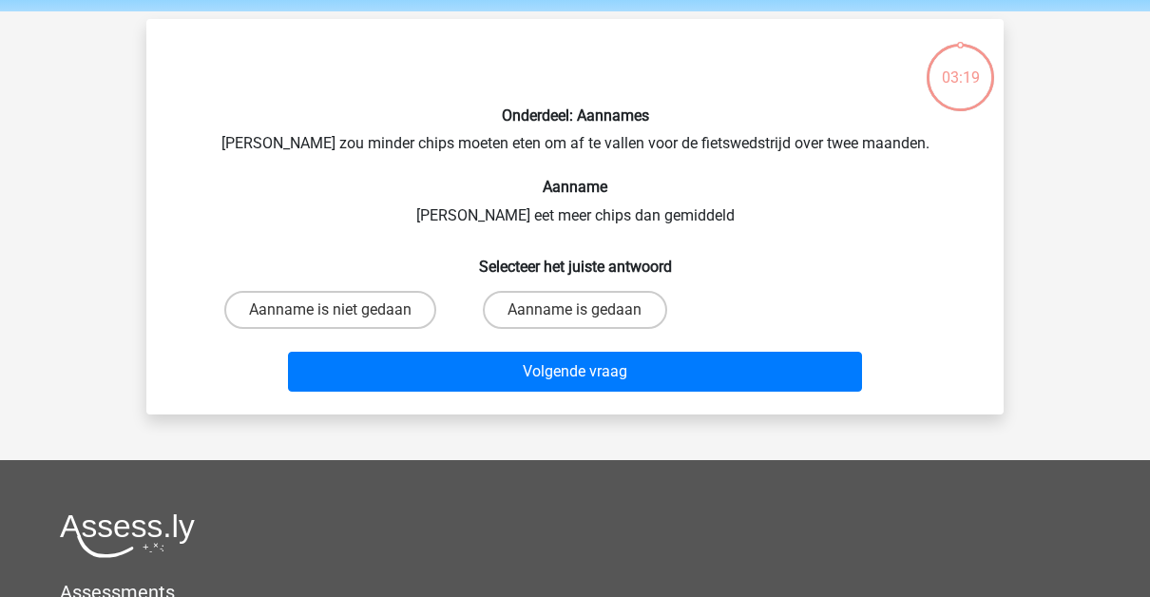
scroll to position [55, 0]
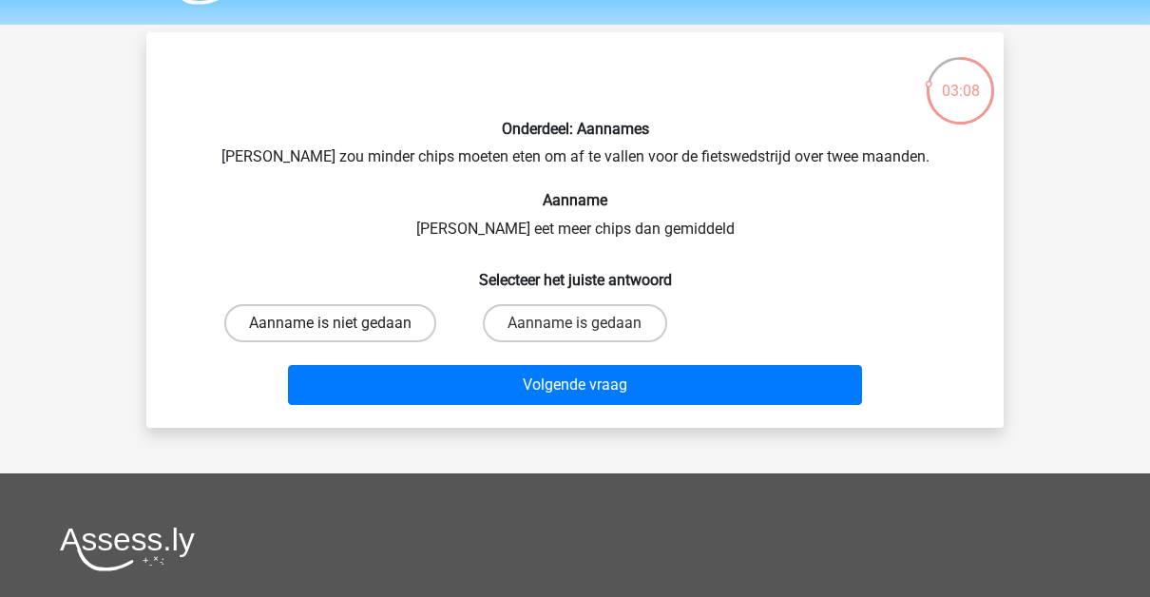
click at [375, 328] on label "Aanname is niet gedaan" at bounding box center [330, 323] width 212 height 38
click at [343, 328] on input "Aanname is niet gedaan" at bounding box center [337, 329] width 12 height 12
radio input "true"
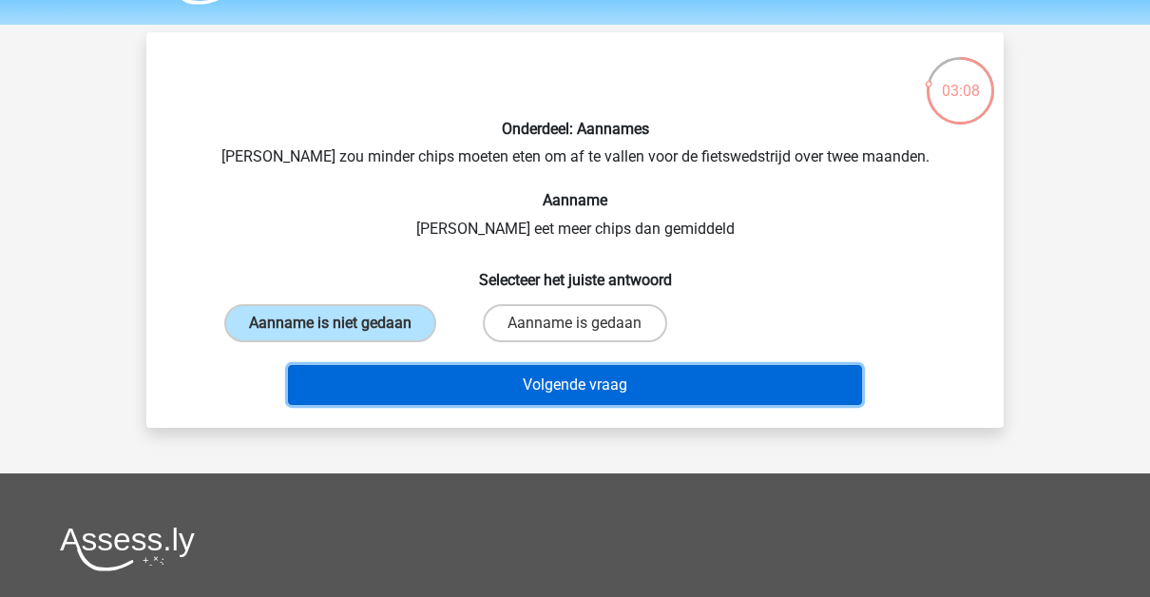
click at [419, 376] on button "Volgende vraag" at bounding box center [575, 385] width 575 height 40
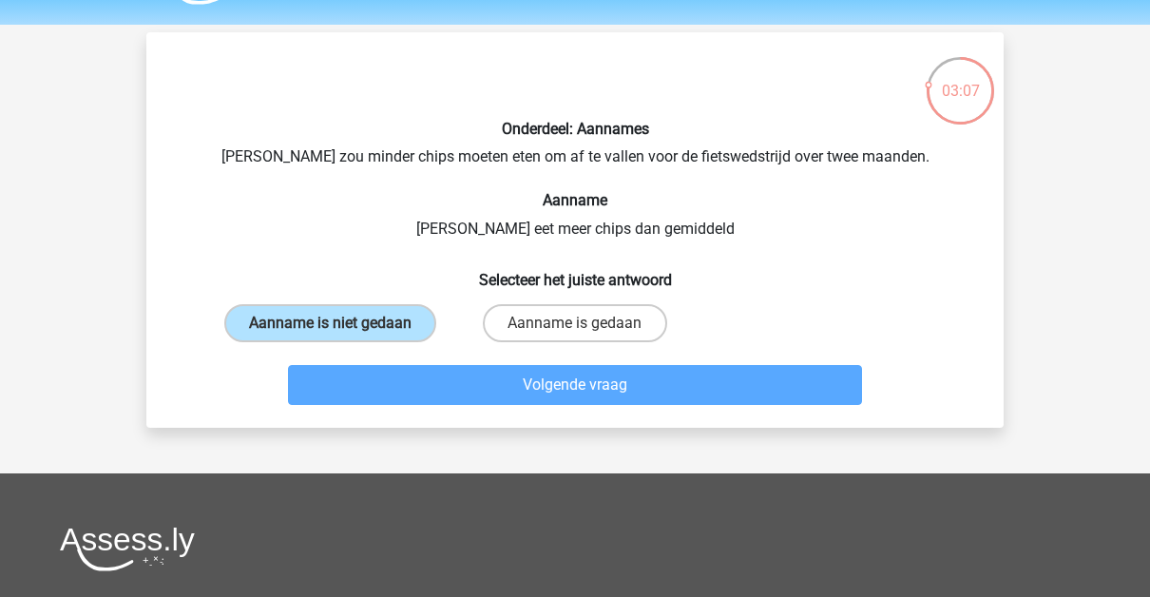
scroll to position [87, 0]
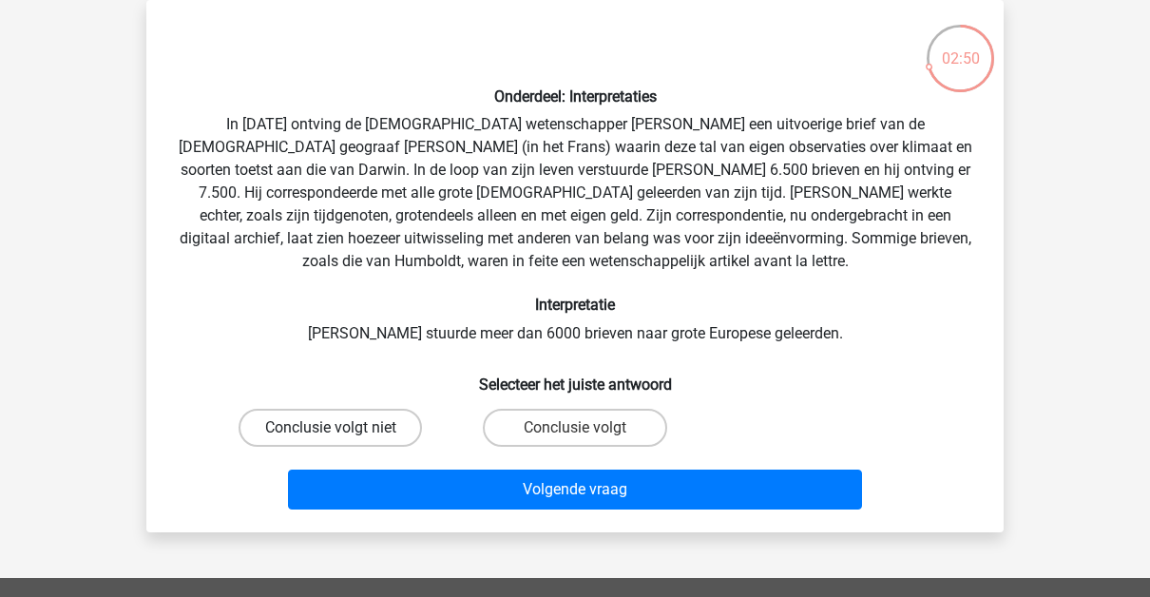
click at [405, 422] on label "Conclusie volgt niet" at bounding box center [330, 428] width 183 height 38
click at [343, 428] on input "Conclusie volgt niet" at bounding box center [337, 434] width 12 height 12
radio input "true"
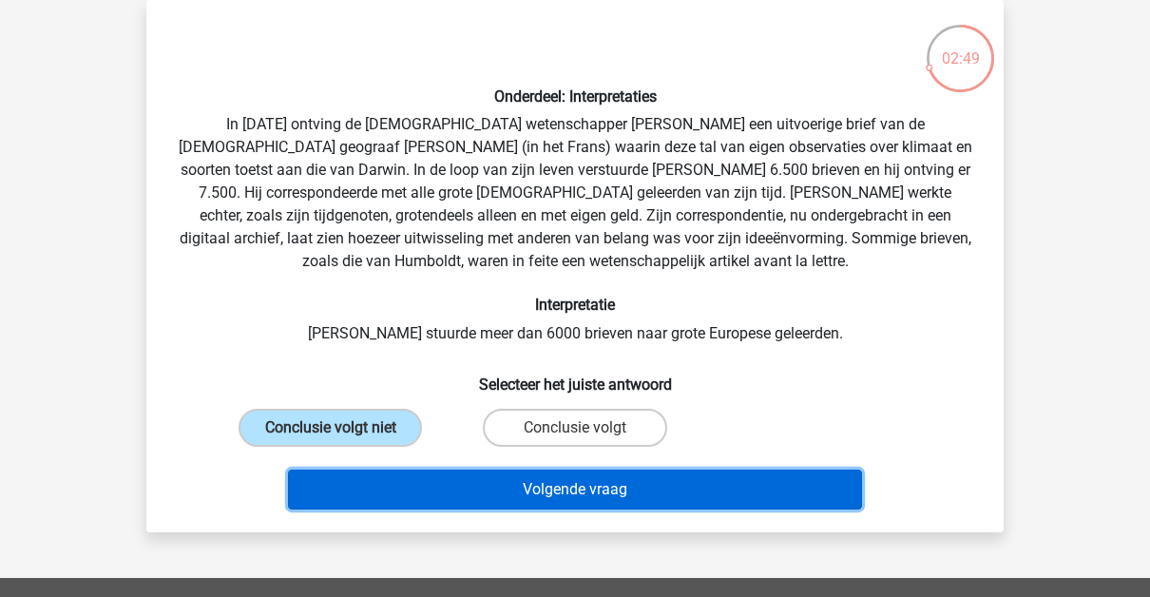
click at [436, 483] on button "Volgende vraag" at bounding box center [575, 489] width 575 height 40
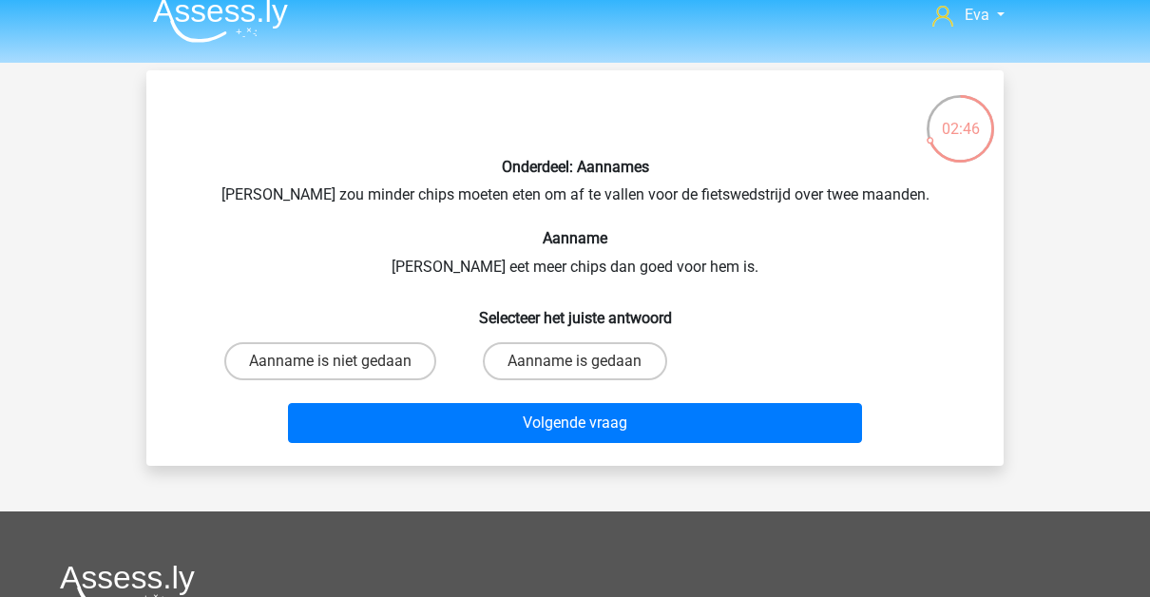
scroll to position [16, 0]
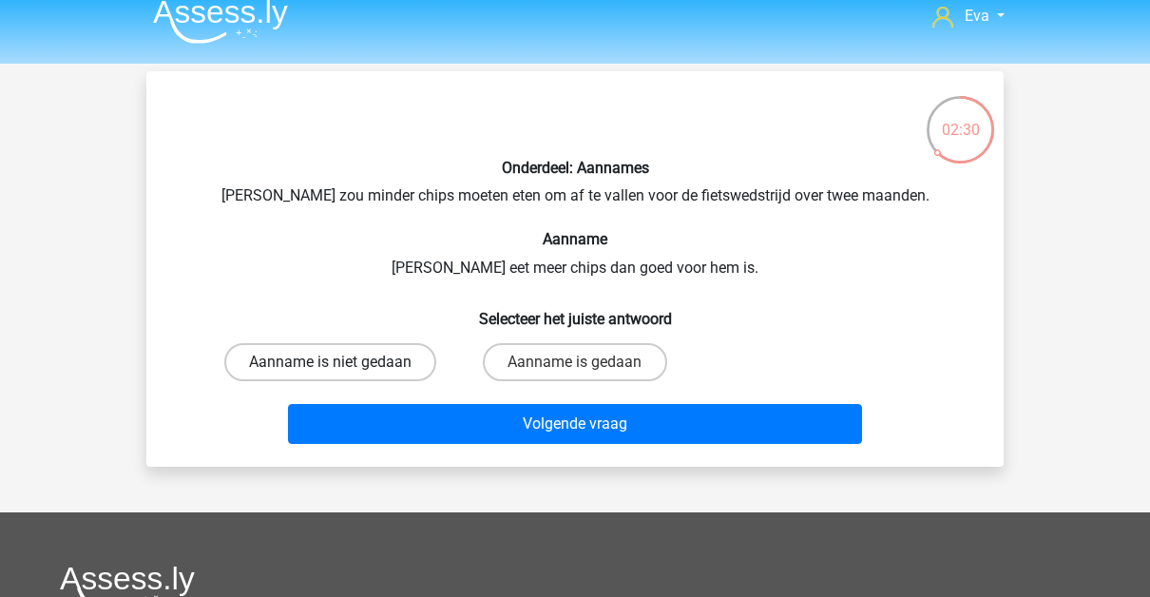
click at [421, 361] on label "Aanname is niet gedaan" at bounding box center [330, 362] width 212 height 38
click at [343, 362] on input "Aanname is niet gedaan" at bounding box center [337, 368] width 12 height 12
radio input "true"
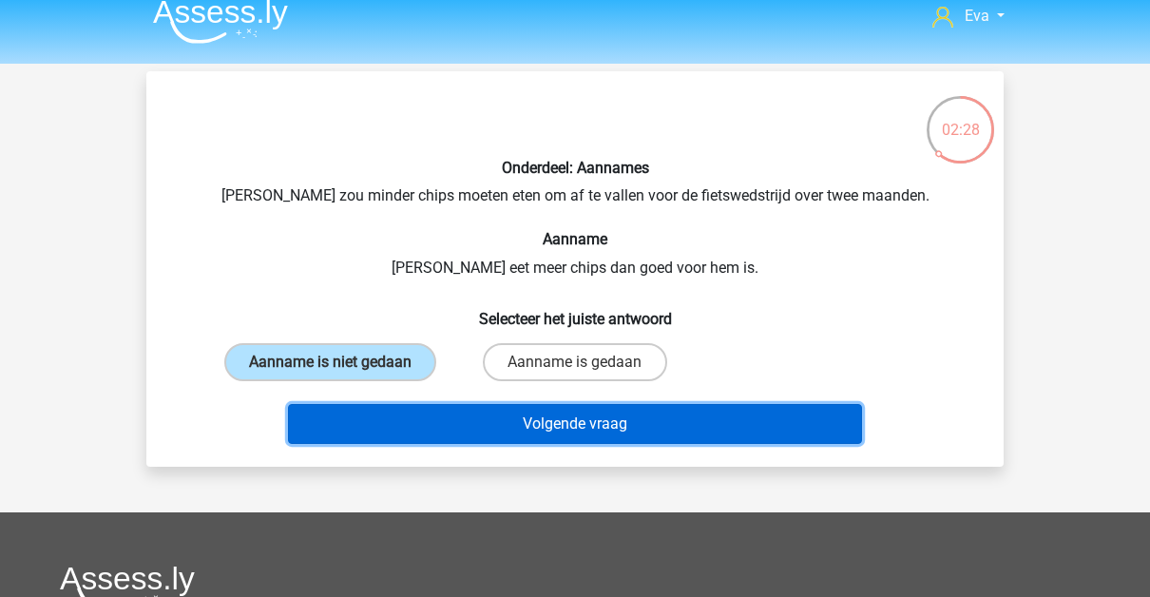
click at [478, 421] on button "Volgende vraag" at bounding box center [575, 424] width 575 height 40
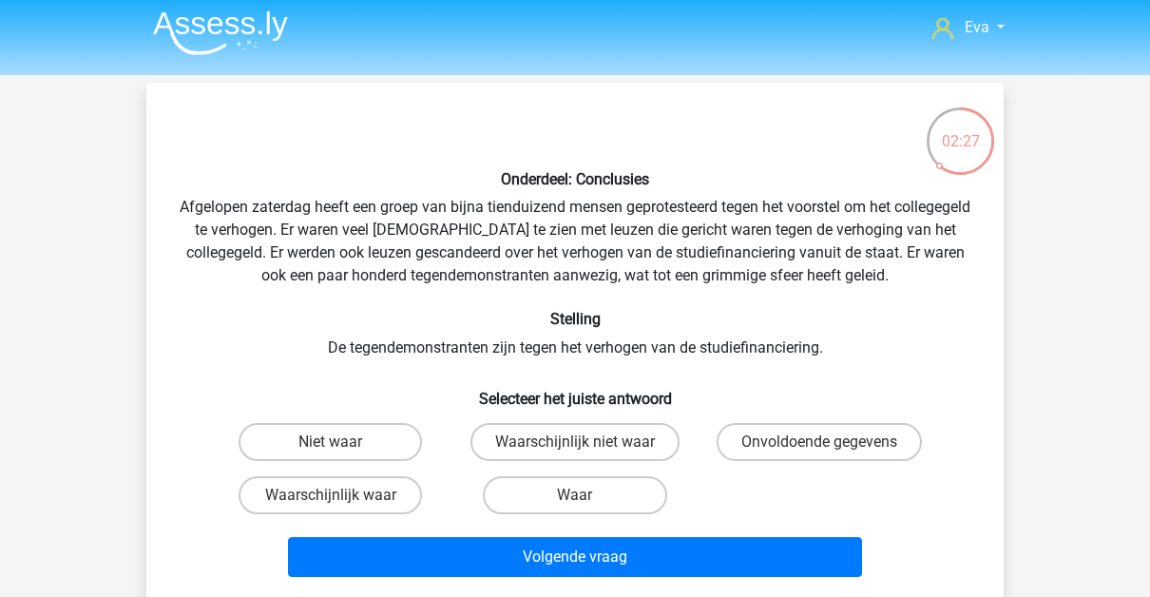
scroll to position [6, 0]
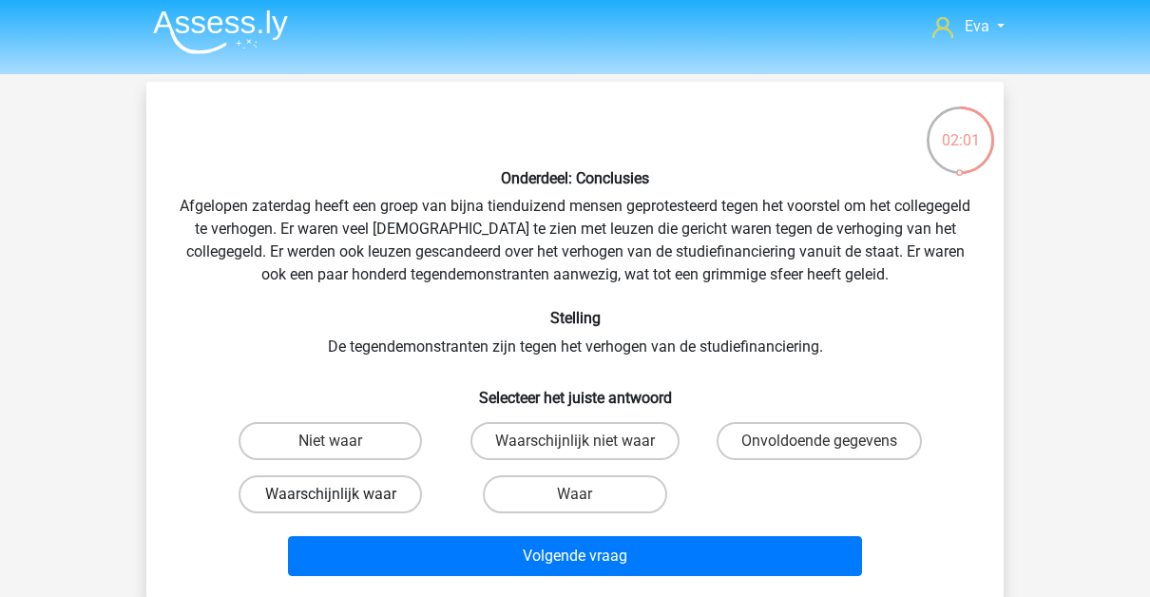
click at [389, 498] on label "Waarschijnlijk waar" at bounding box center [330, 494] width 183 height 38
click at [343, 498] on input "Waarschijnlijk waar" at bounding box center [337, 500] width 12 height 12
radio input "true"
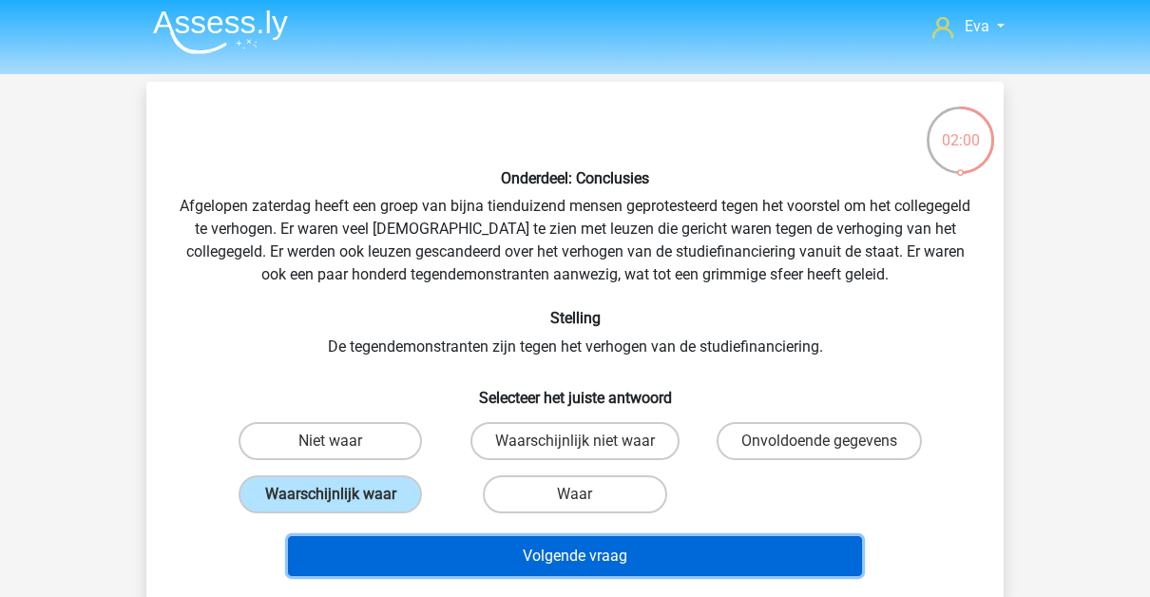
click at [456, 568] on button "Volgende vraag" at bounding box center [575, 556] width 575 height 40
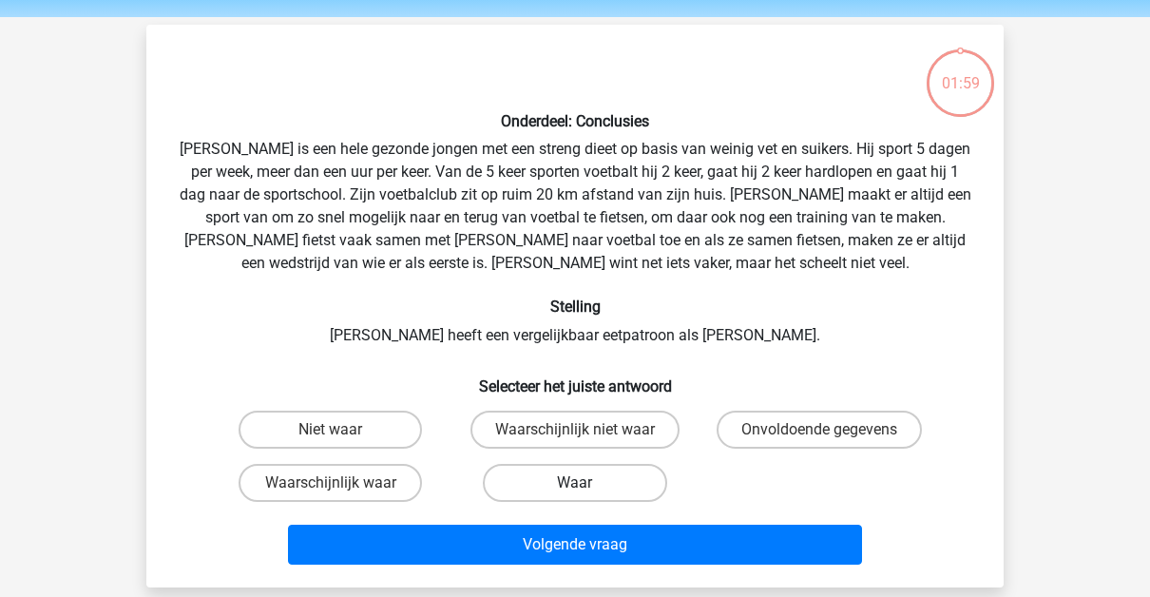
scroll to position [87, 0]
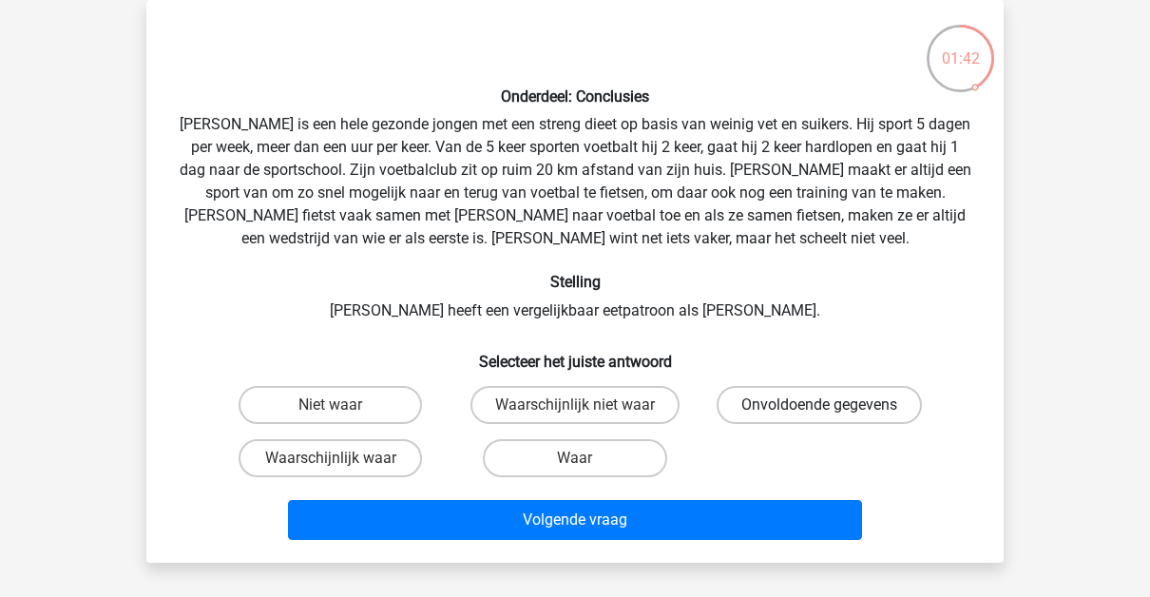
click at [801, 393] on label "Onvoldoende gegevens" at bounding box center [819, 405] width 205 height 38
click at [819, 405] on input "Onvoldoende gegevens" at bounding box center [825, 411] width 12 height 12
radio input "true"
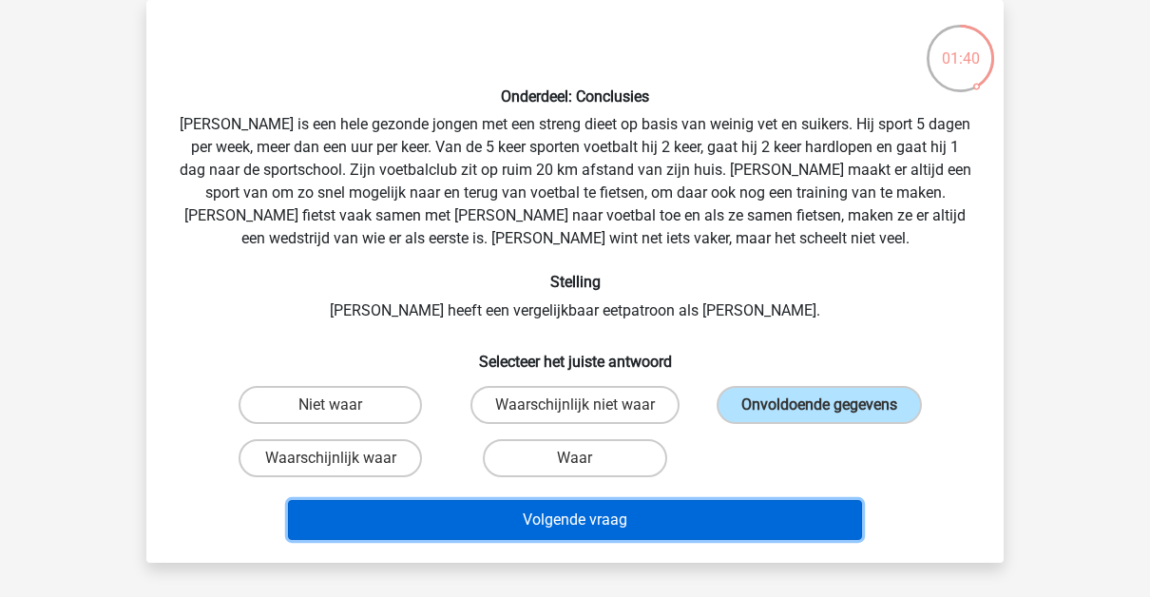
click at [742, 511] on button "Volgende vraag" at bounding box center [575, 520] width 575 height 40
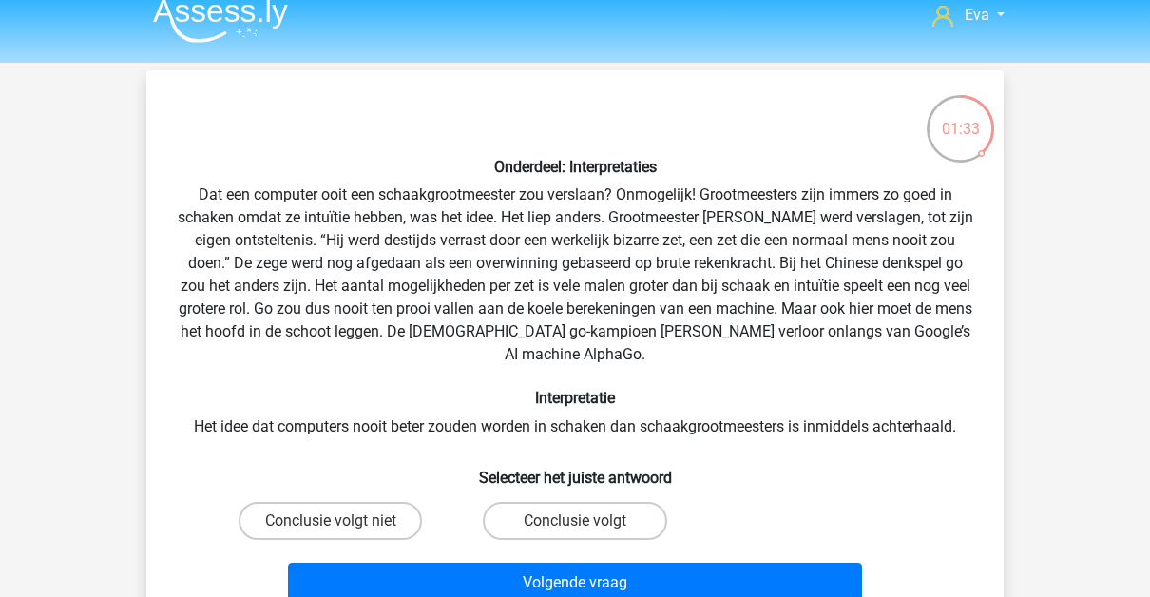
scroll to position [15, 0]
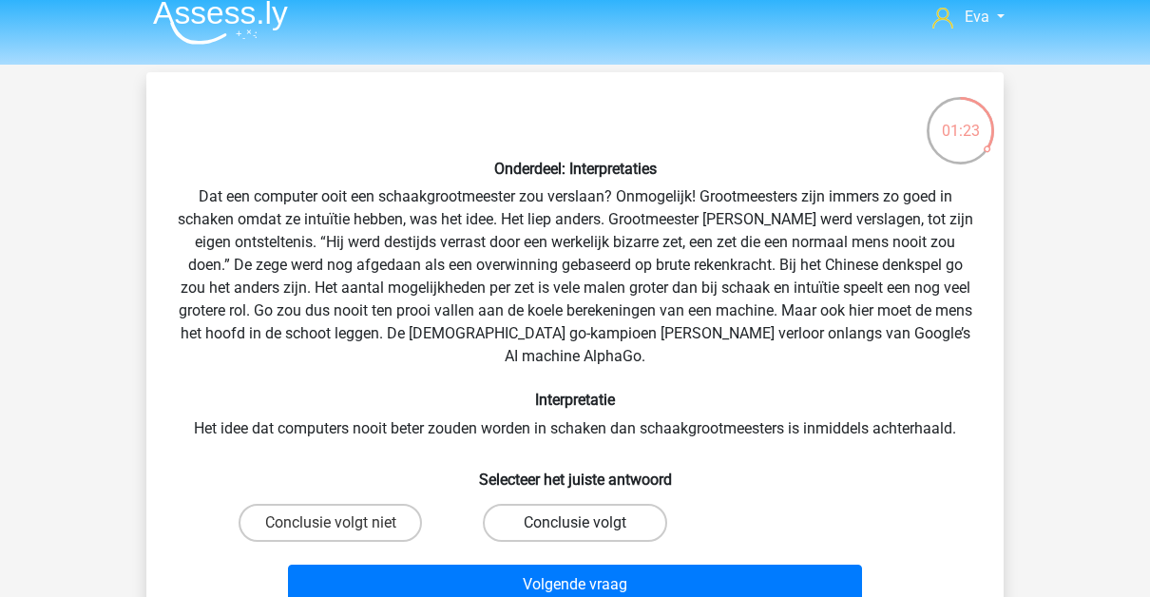
click at [508, 511] on label "Conclusie volgt" at bounding box center [574, 523] width 183 height 38
click at [575, 523] on input "Conclusie volgt" at bounding box center [581, 529] width 12 height 12
radio input "true"
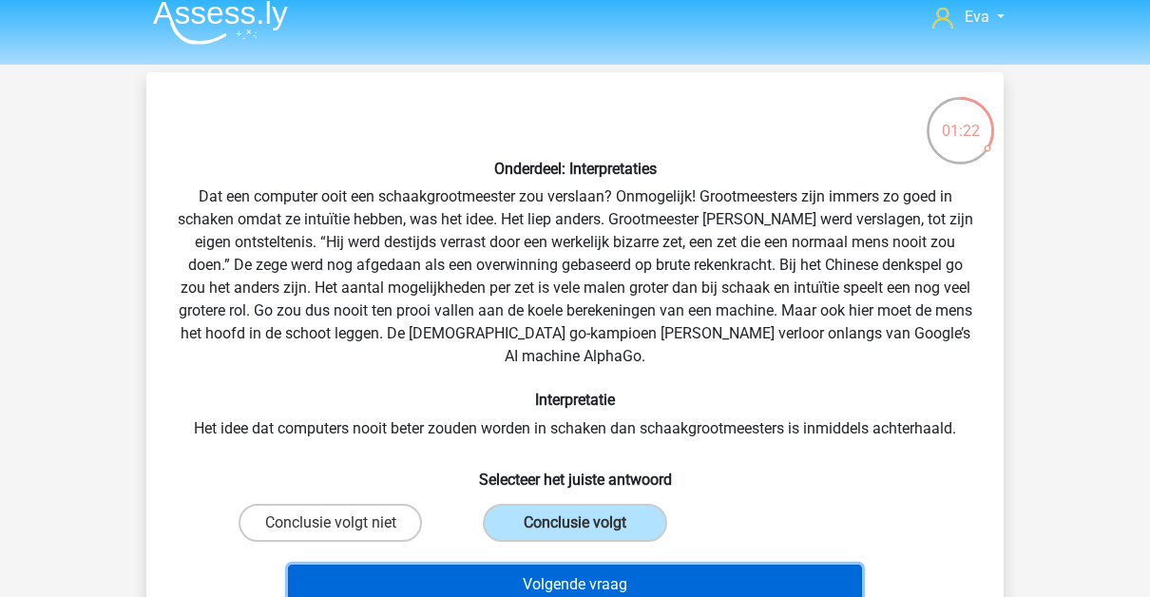
click at [531, 565] on button "Volgende vraag" at bounding box center [575, 585] width 575 height 40
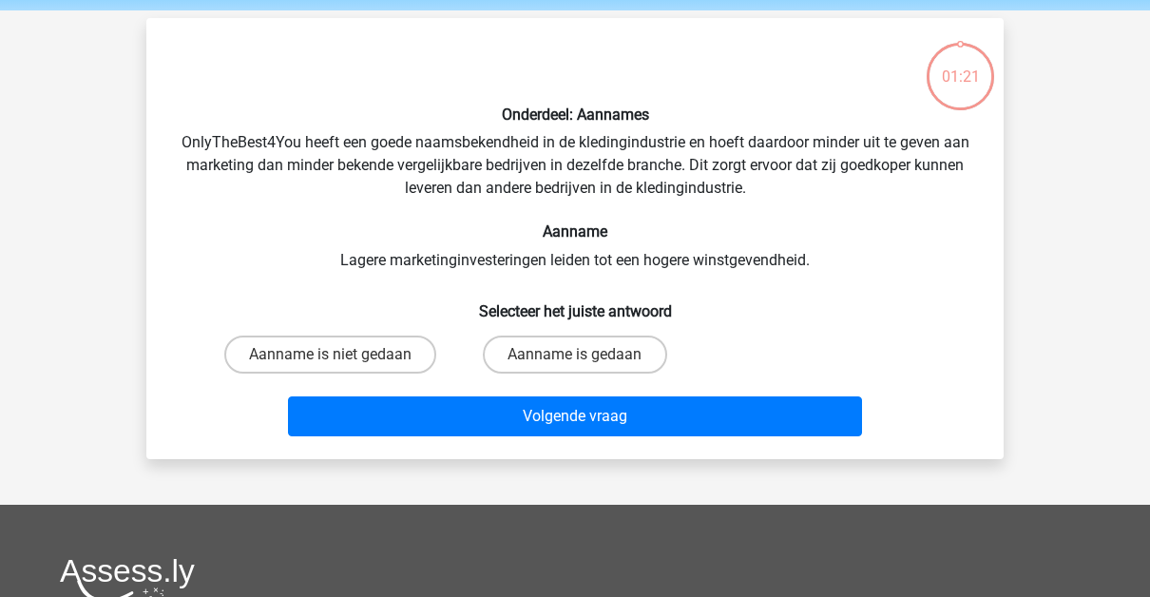
scroll to position [87, 0]
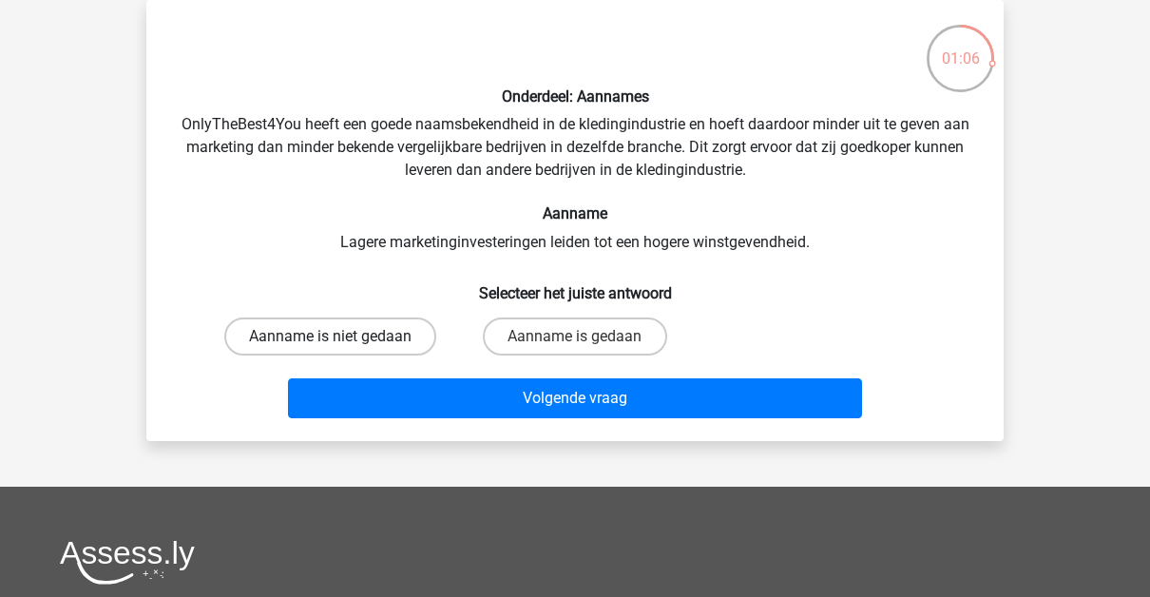
click at [370, 340] on label "Aanname is niet gedaan" at bounding box center [330, 336] width 212 height 38
click at [343, 340] on input "Aanname is niet gedaan" at bounding box center [337, 342] width 12 height 12
radio input "true"
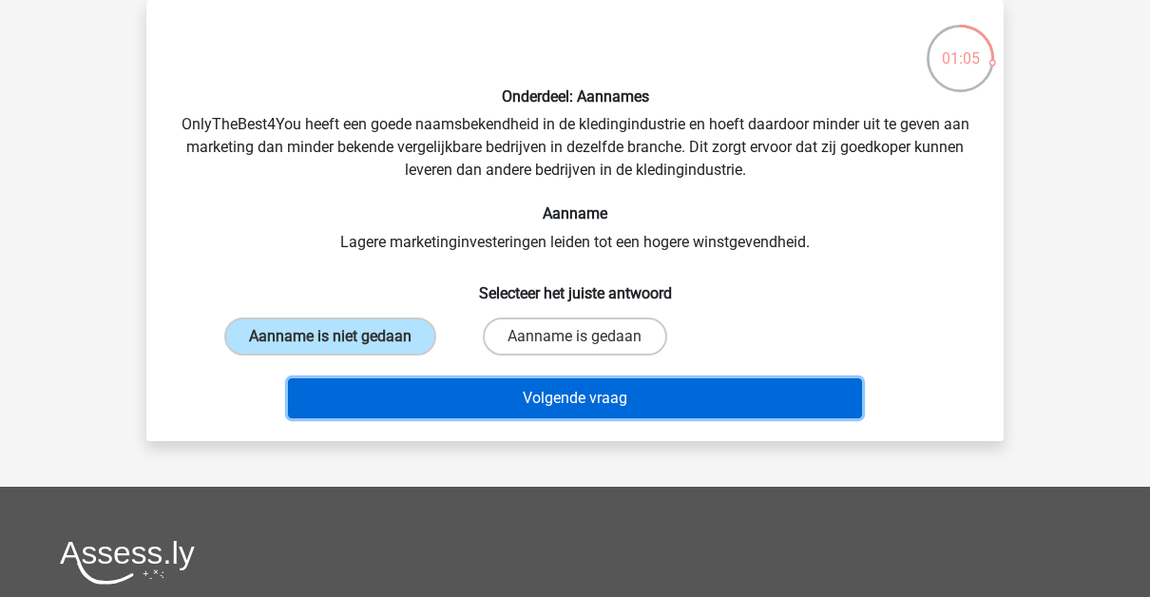
click at [413, 388] on button "Volgende vraag" at bounding box center [575, 398] width 575 height 40
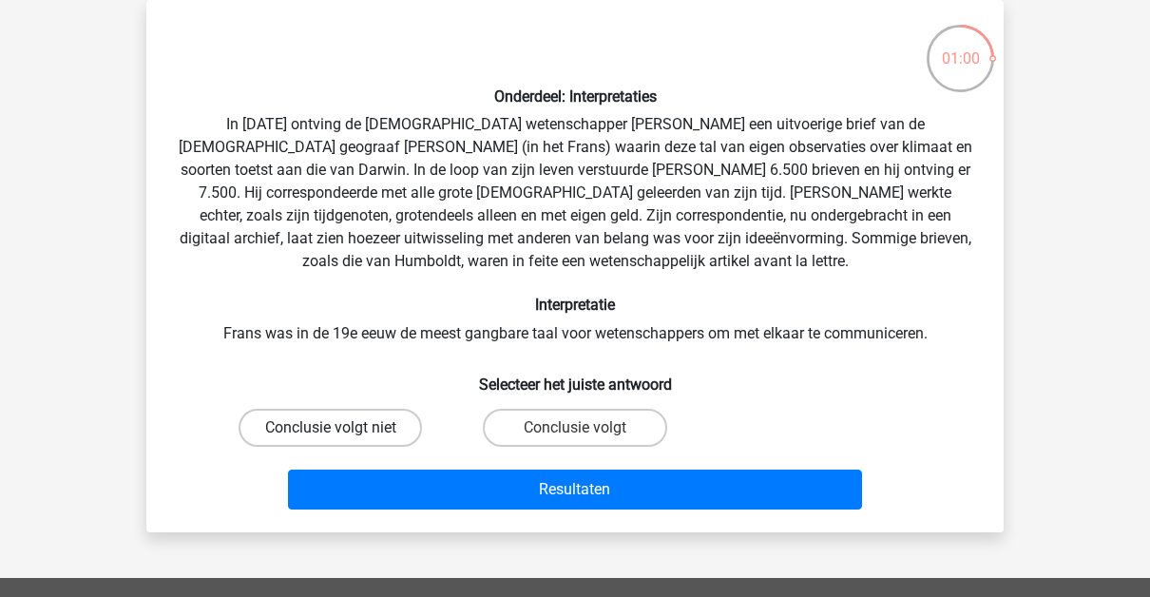
click at [393, 412] on label "Conclusie volgt niet" at bounding box center [330, 428] width 183 height 38
click at [343, 428] on input "Conclusie volgt niet" at bounding box center [337, 434] width 12 height 12
radio input "true"
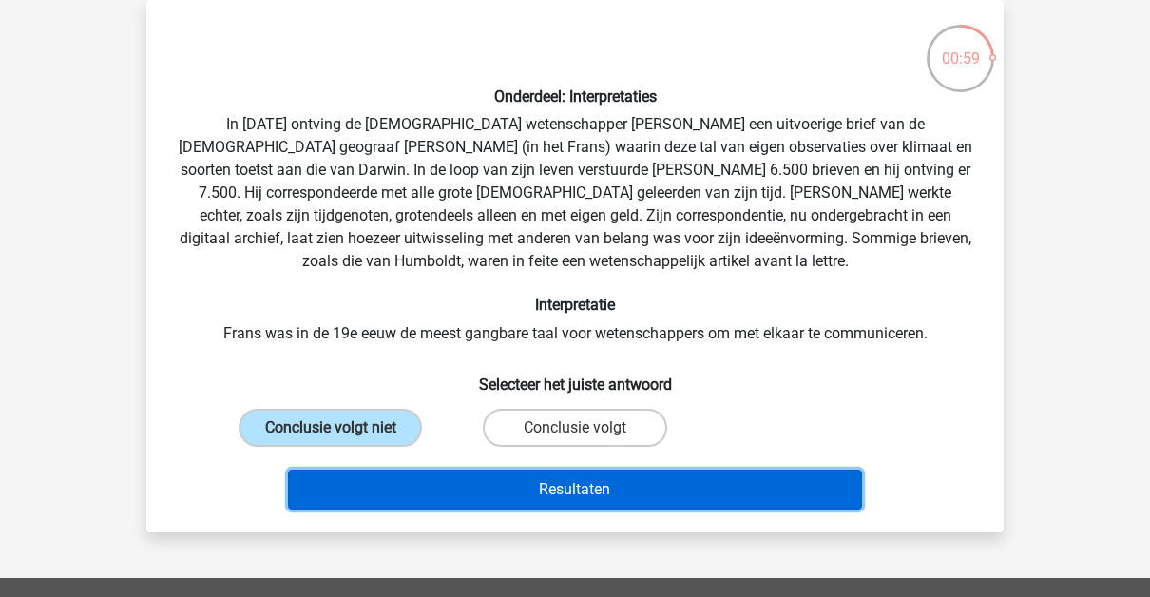
click at [457, 489] on button "Resultaten" at bounding box center [575, 489] width 575 height 40
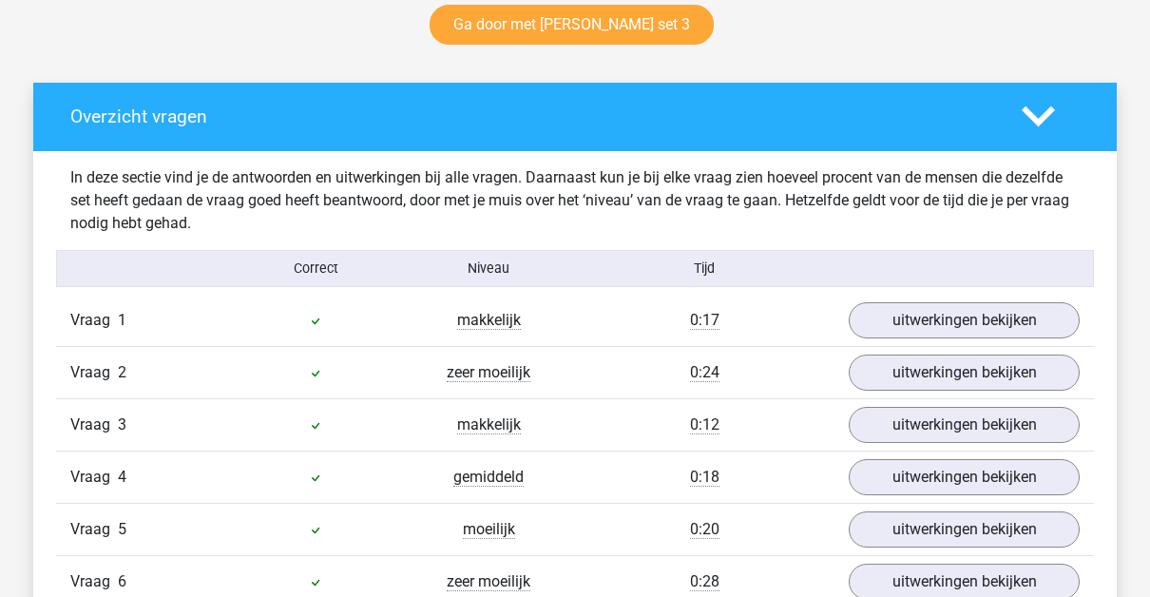
scroll to position [1015, 0]
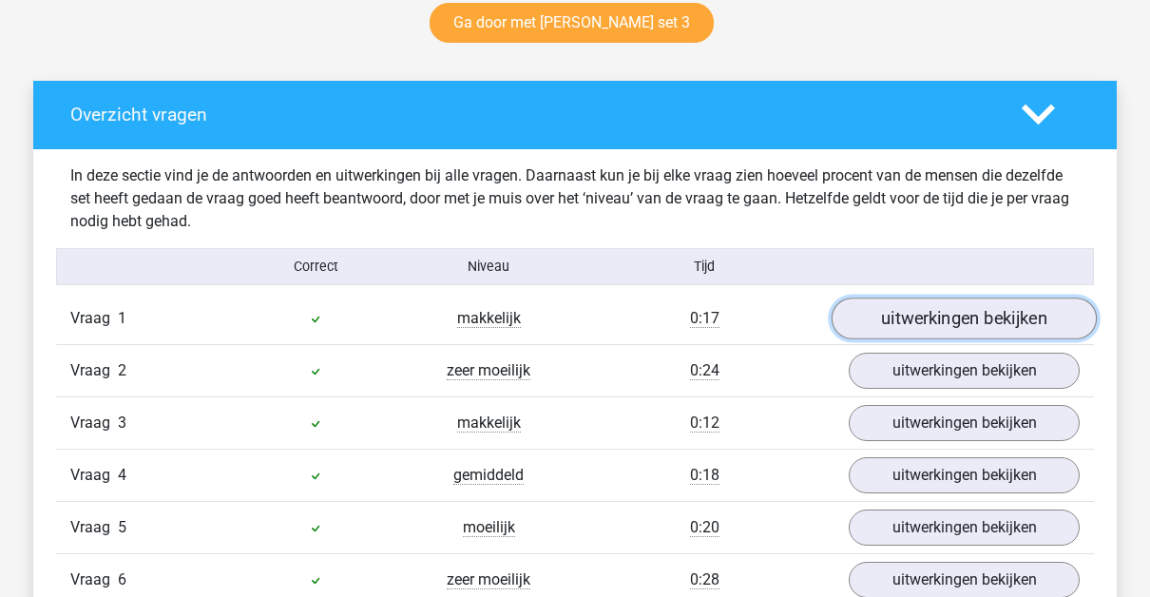
click at [1060, 324] on link "uitwerkingen bekijken" at bounding box center [964, 318] width 265 height 42
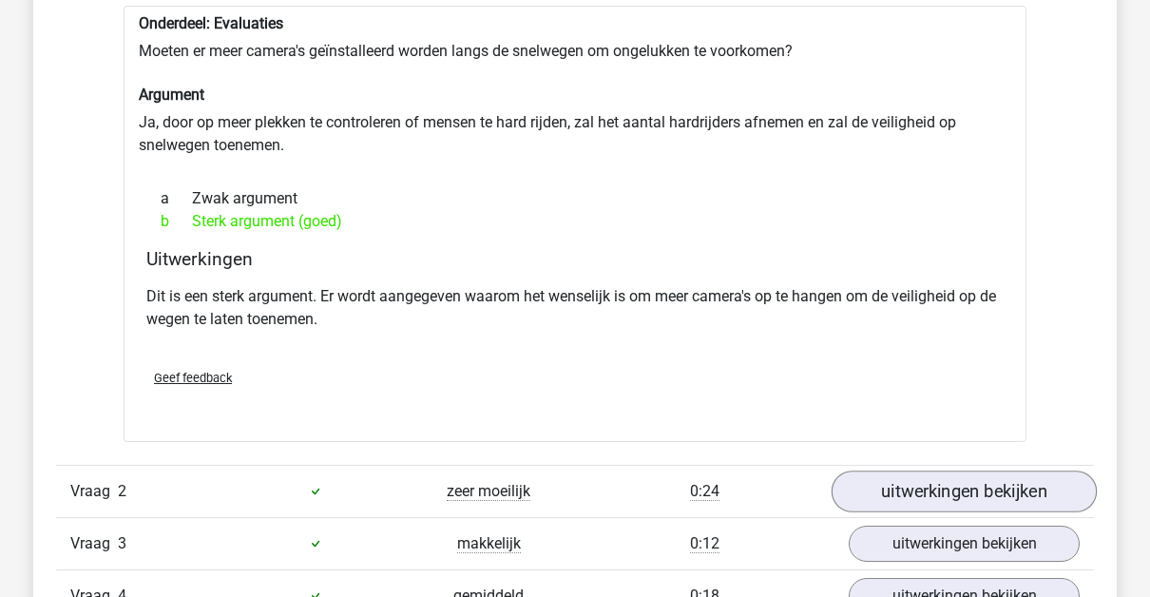
scroll to position [1378, 0]
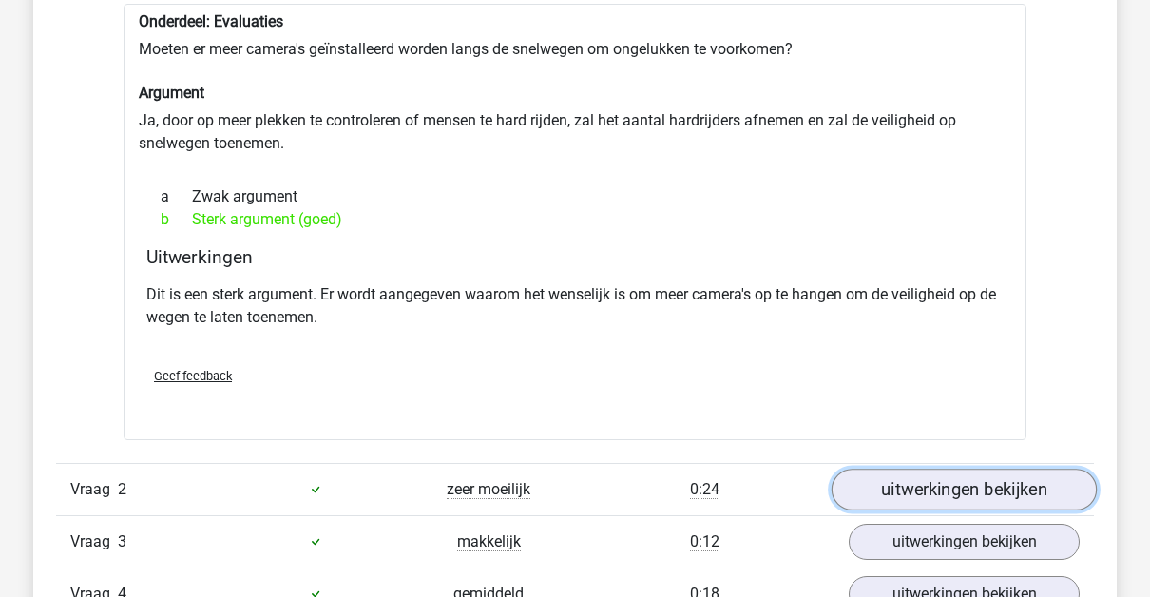
click at [896, 483] on link "uitwerkingen bekijken" at bounding box center [964, 490] width 265 height 42
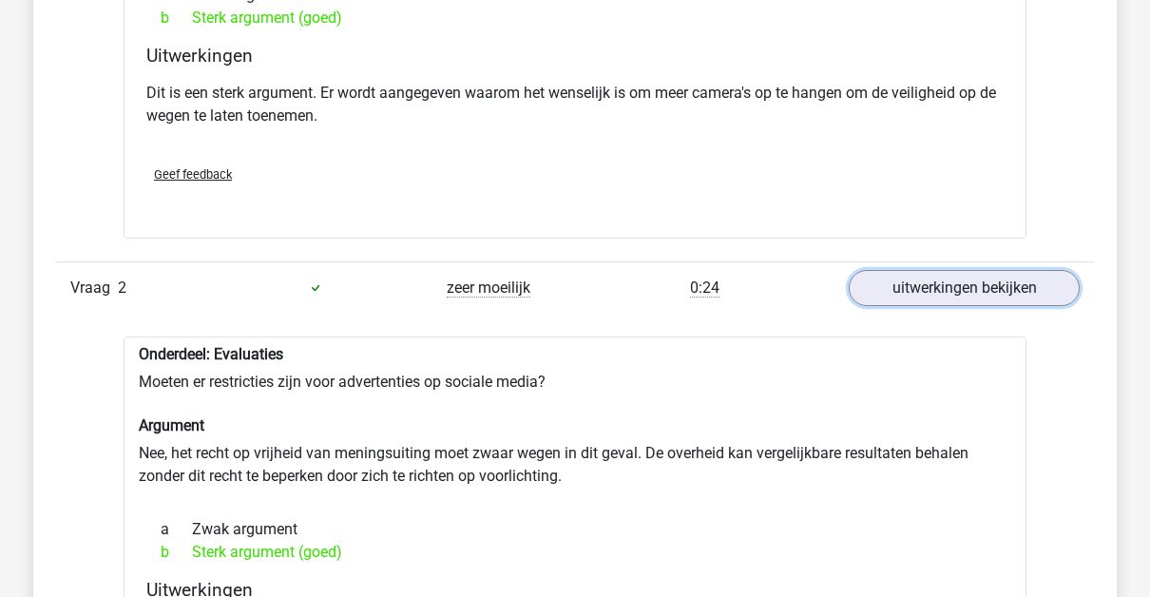
scroll to position [1581, 0]
